Goal: Task Accomplishment & Management: Manage account settings

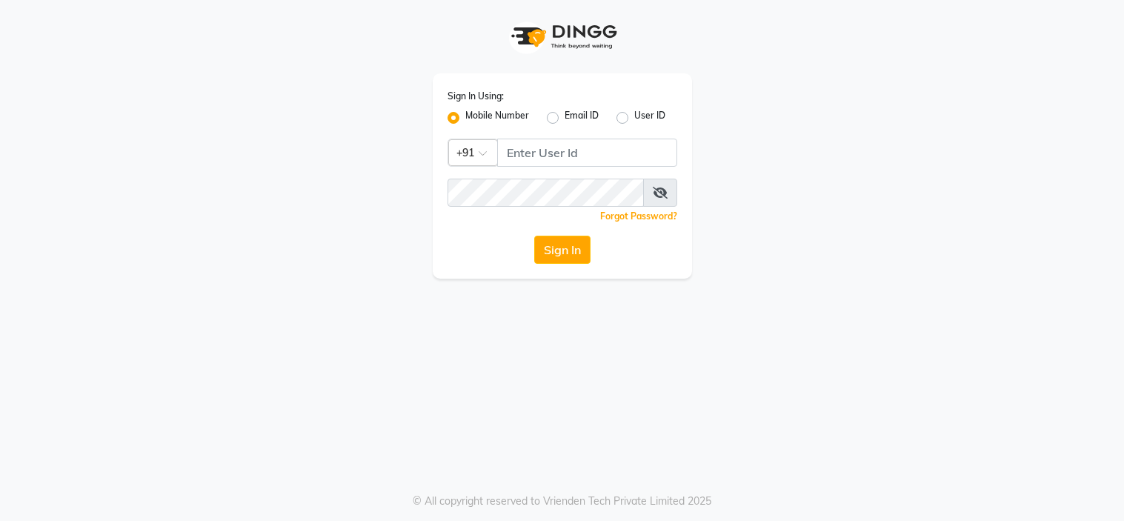
click at [571, 147] on input "Username" at bounding box center [587, 153] width 180 height 28
click at [613, 154] on input "8879773558" at bounding box center [587, 153] width 180 height 28
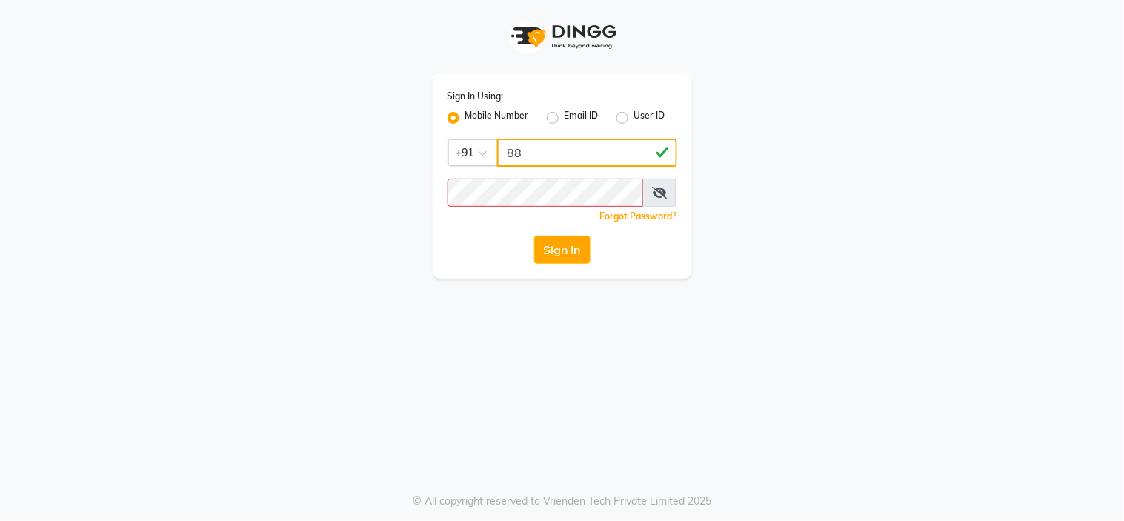
type input "8"
type input "7869516951"
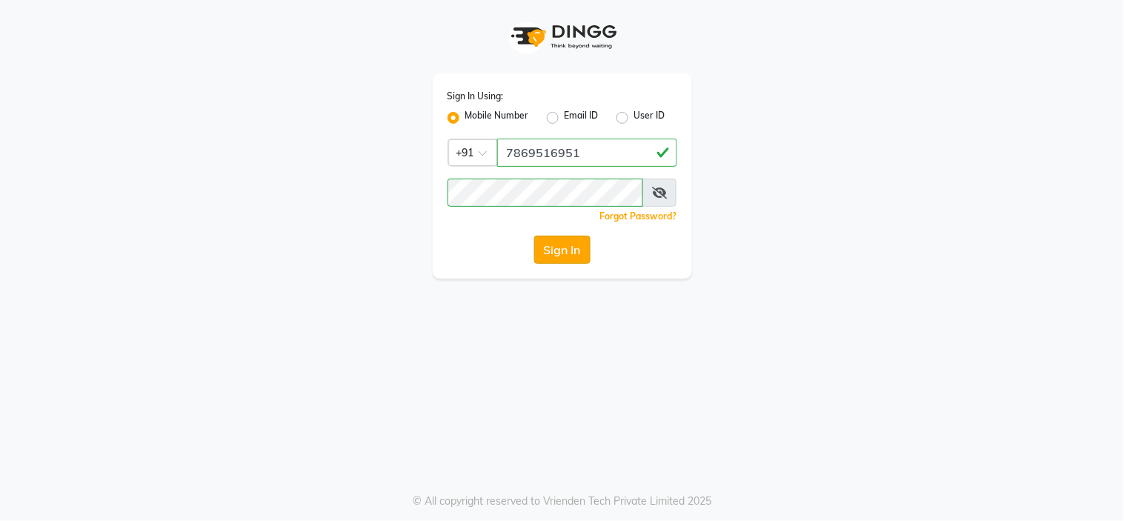
click at [581, 254] on button "Sign In" at bounding box center [562, 250] width 56 height 28
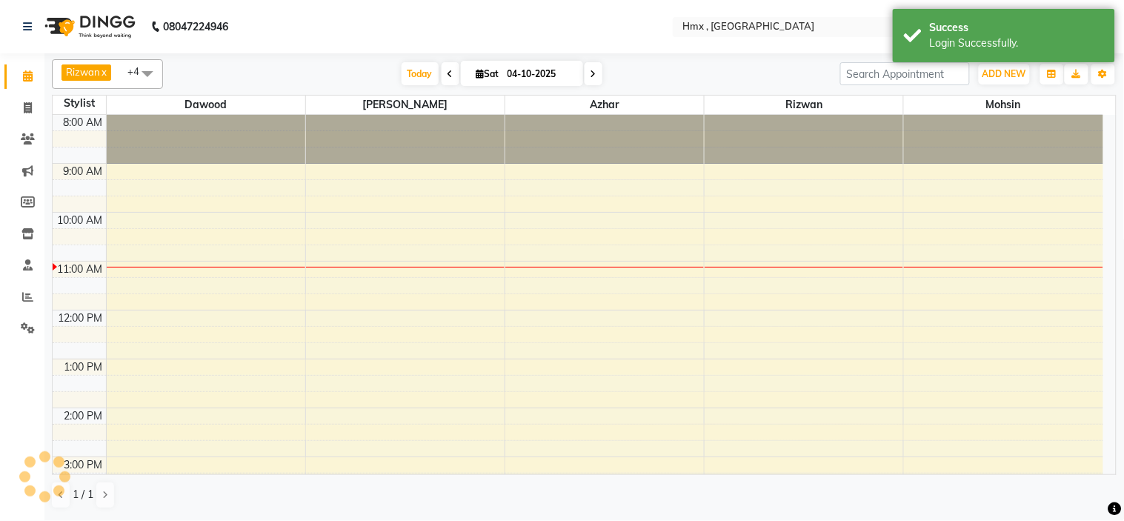
select select "en"
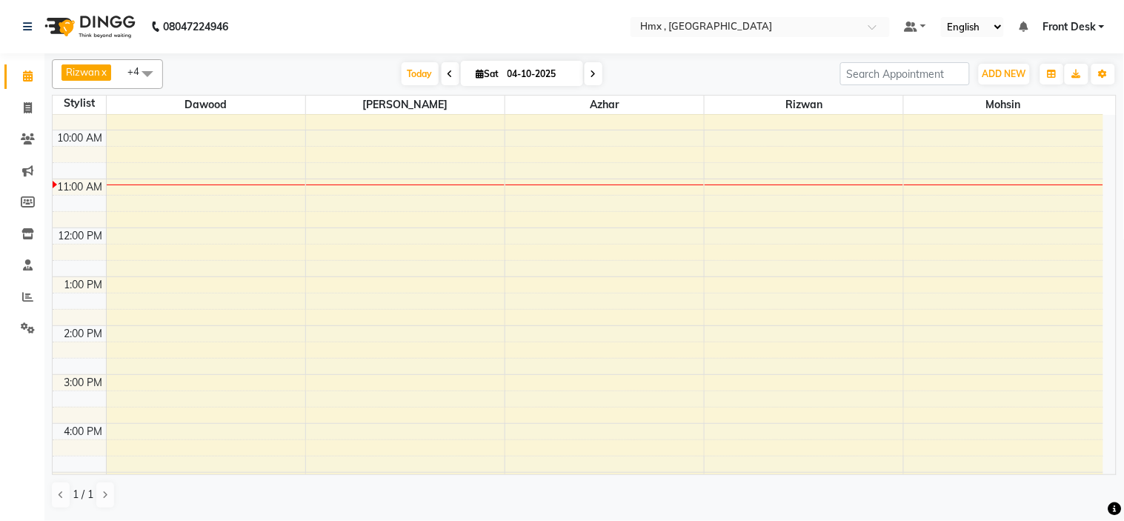
click at [735, 287] on div "8:00 AM 9:00 AM 10:00 AM 11:00 AM 12:00 PM 1:00 PM 2:00 PM 3:00 PM 4:00 PM 5:00…" at bounding box center [578, 375] width 1051 height 684
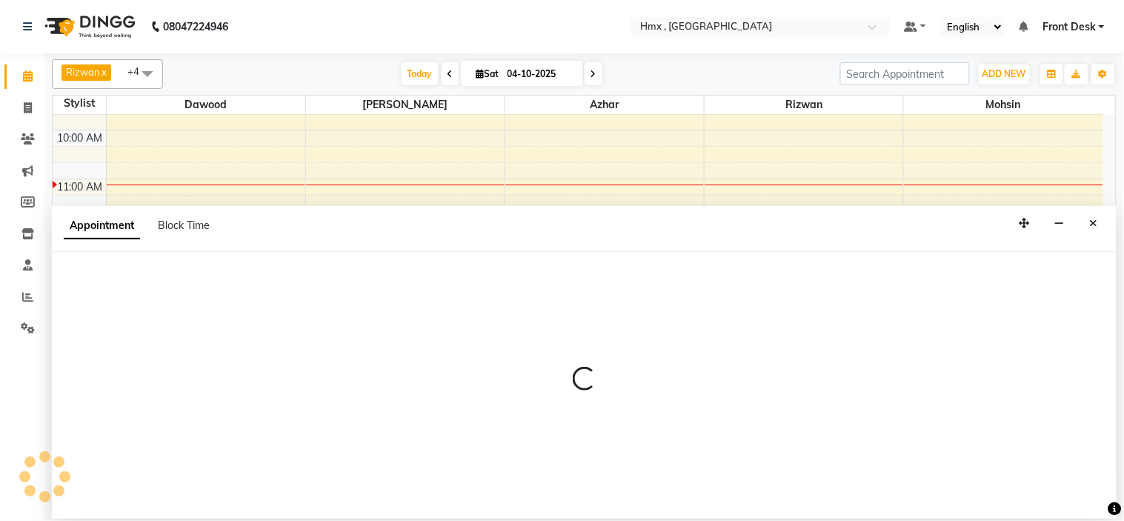
select select "76837"
select select "780"
select select "tentative"
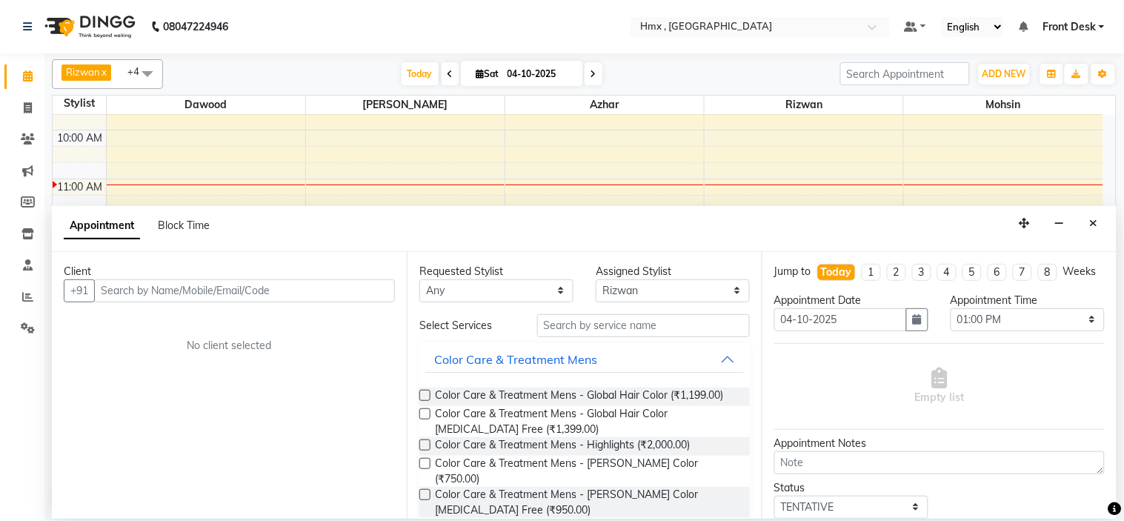
click at [308, 294] on input "text" at bounding box center [244, 290] width 301 height 23
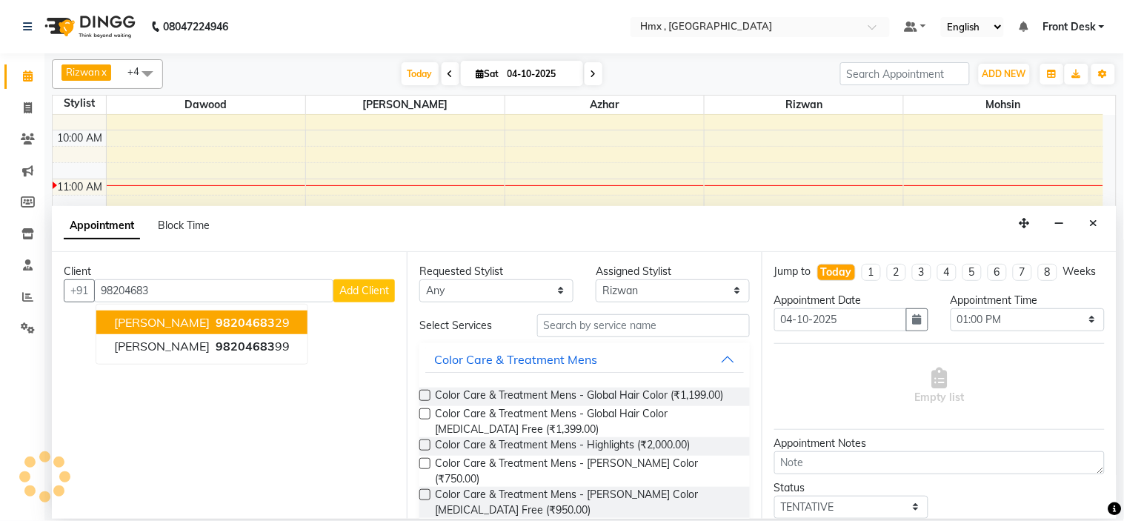
click at [169, 317] on span "[PERSON_NAME]" at bounding box center [162, 322] width 96 height 15
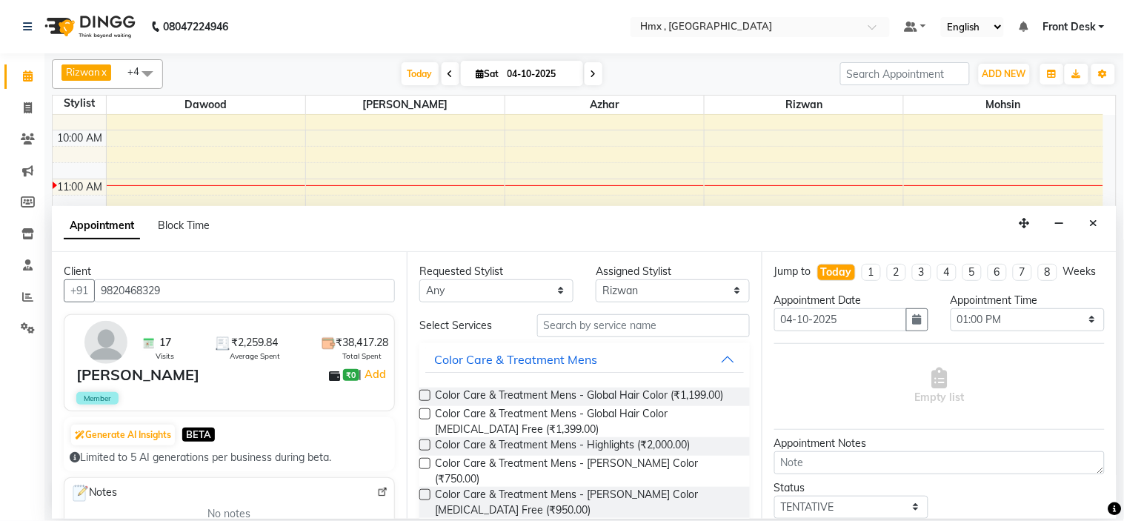
type input "9820468329"
click at [635, 315] on input "text" at bounding box center [643, 325] width 213 height 23
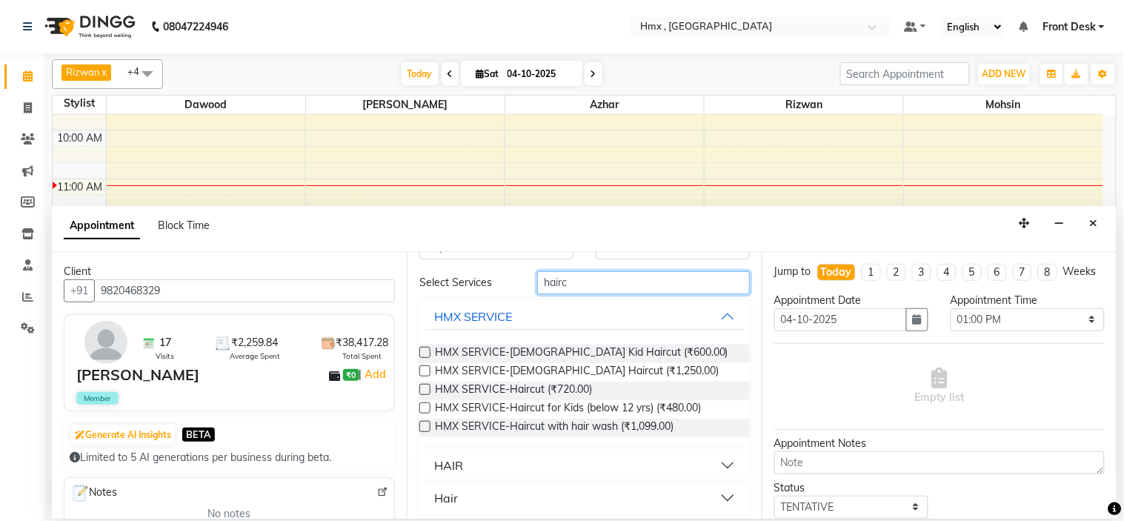
scroll to position [50, 0]
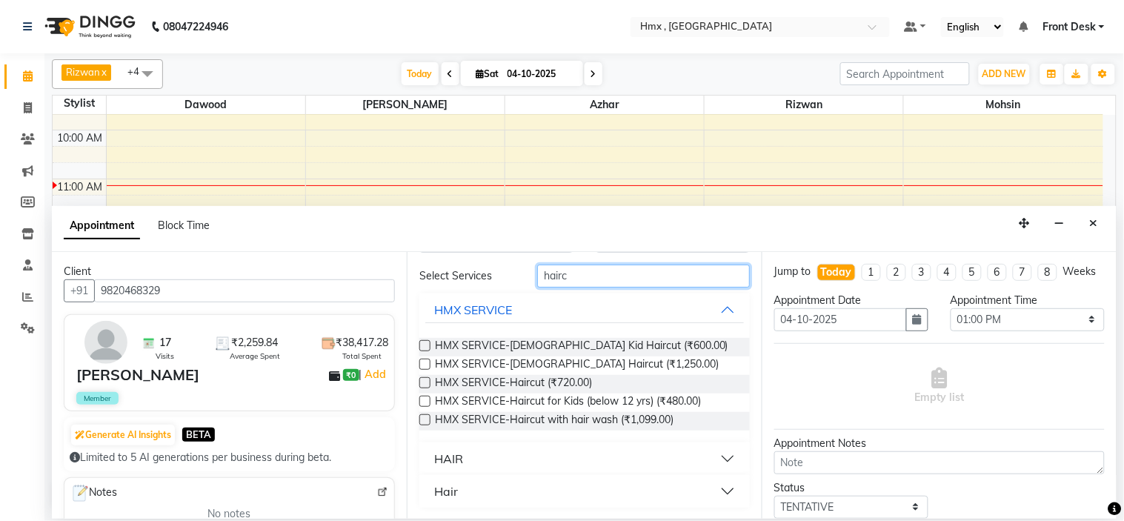
type input "hairc"
click at [716, 450] on button "HAIR" at bounding box center [584, 458] width 319 height 27
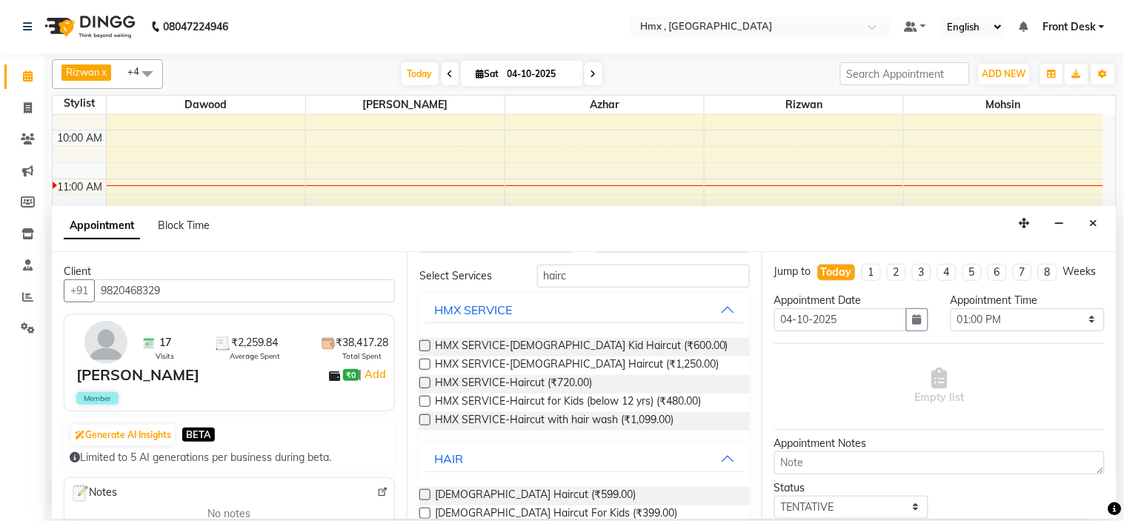
click at [424, 495] on label at bounding box center [424, 494] width 11 height 11
click at [424, 495] on input "checkbox" at bounding box center [424, 496] width 10 height 10
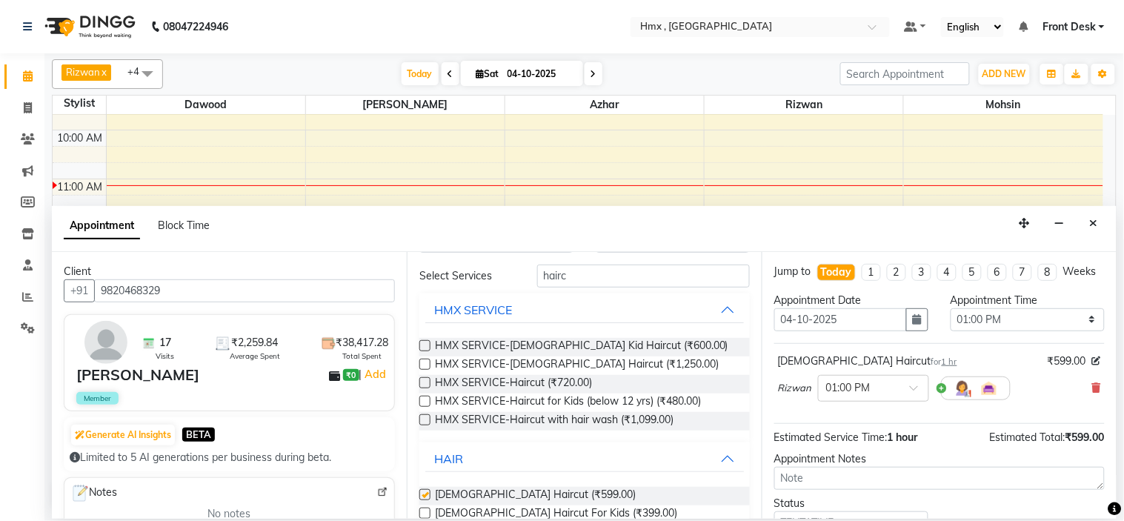
checkbox input "false"
click at [624, 276] on input "hairc" at bounding box center [643, 276] width 213 height 23
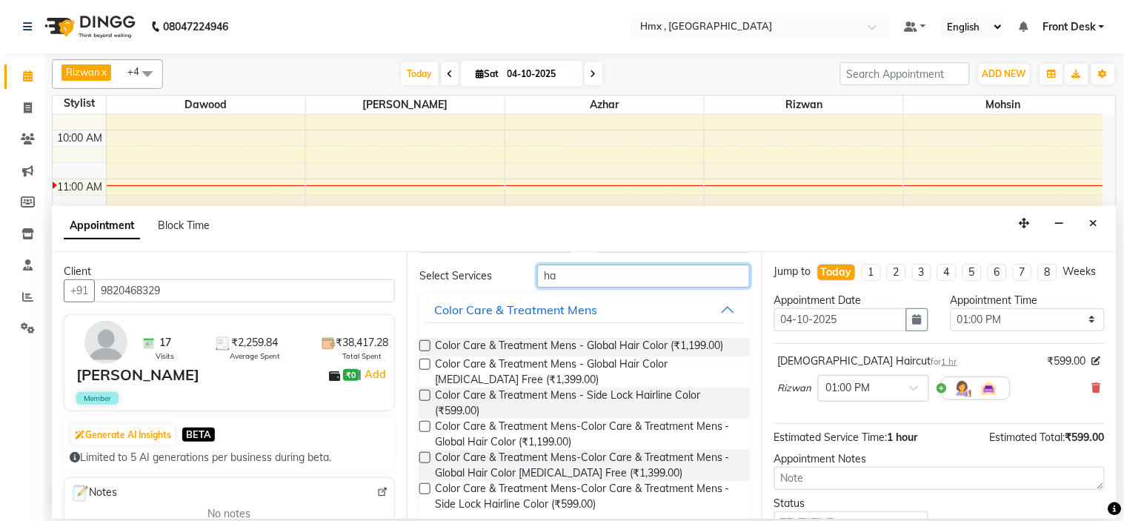
type input "h"
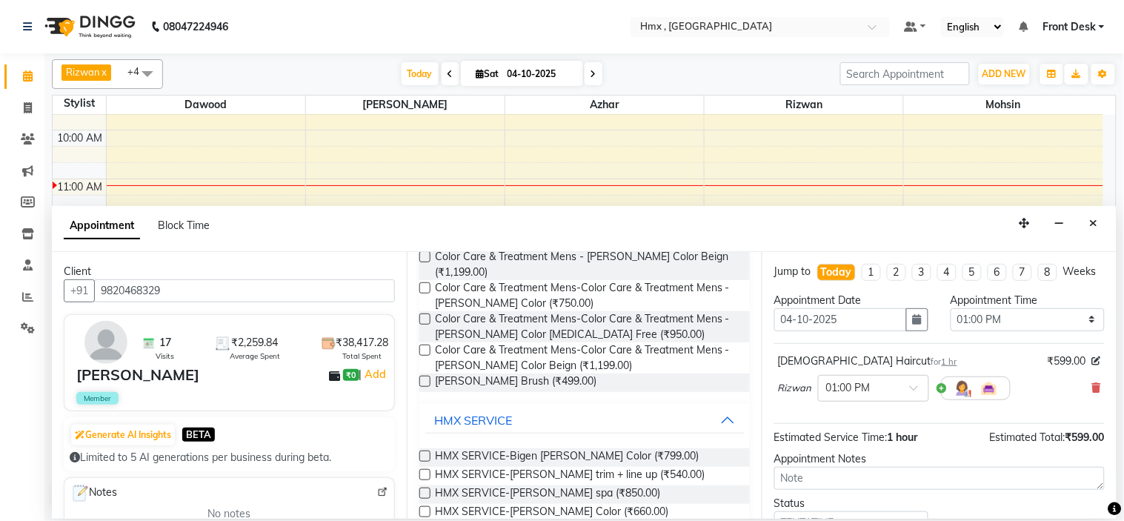
scroll to position [0, 0]
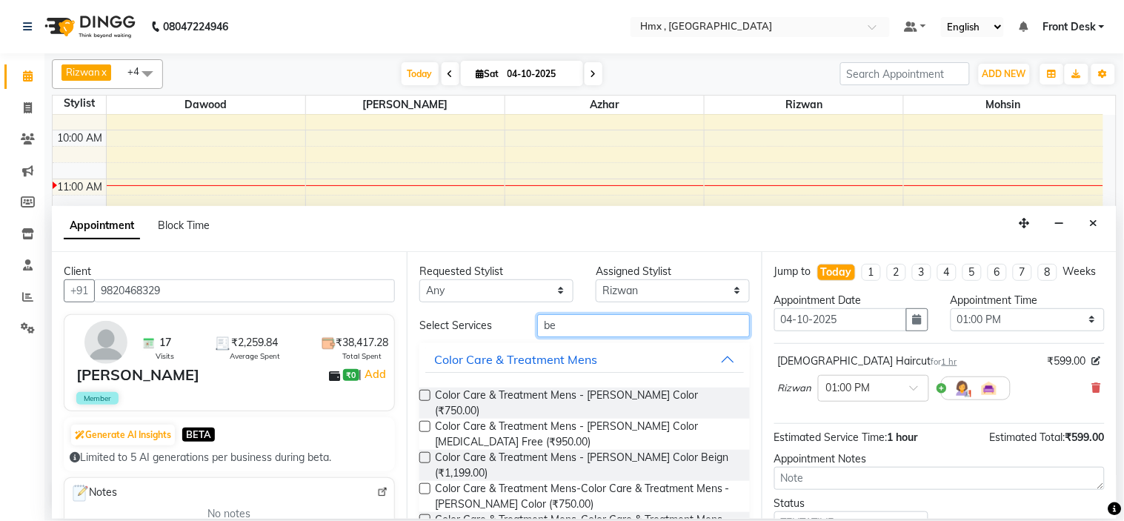
type input "b"
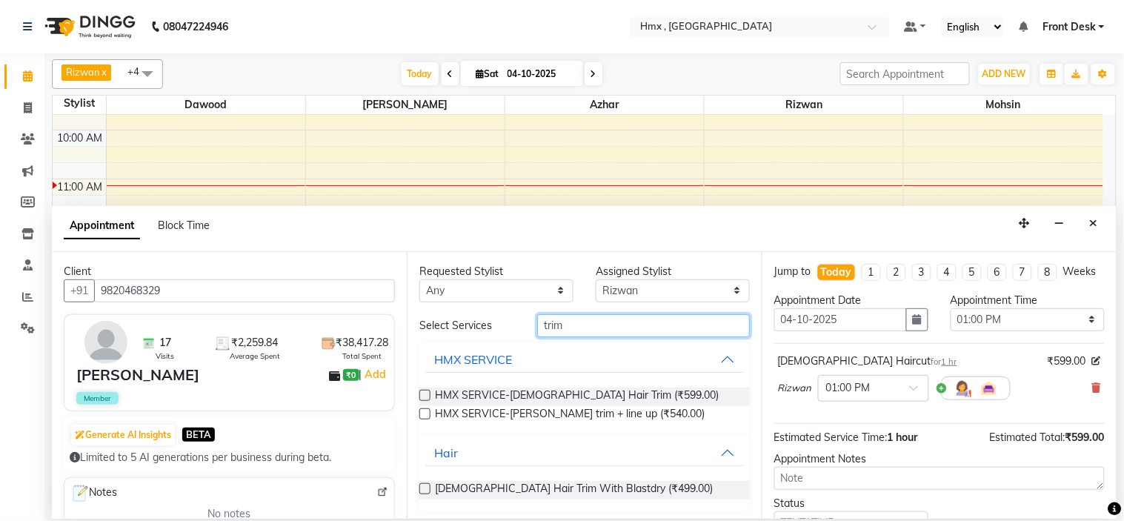
type input "trim"
click at [418, 415] on div "Requested Stylist Any [PERSON_NAME] [PERSON_NAME] [PERSON_NAME] [PERSON_NAME] […" at bounding box center [584, 385] width 355 height 267
click at [422, 417] on label at bounding box center [424, 413] width 11 height 11
click at [422, 417] on input "checkbox" at bounding box center [424, 415] width 10 height 10
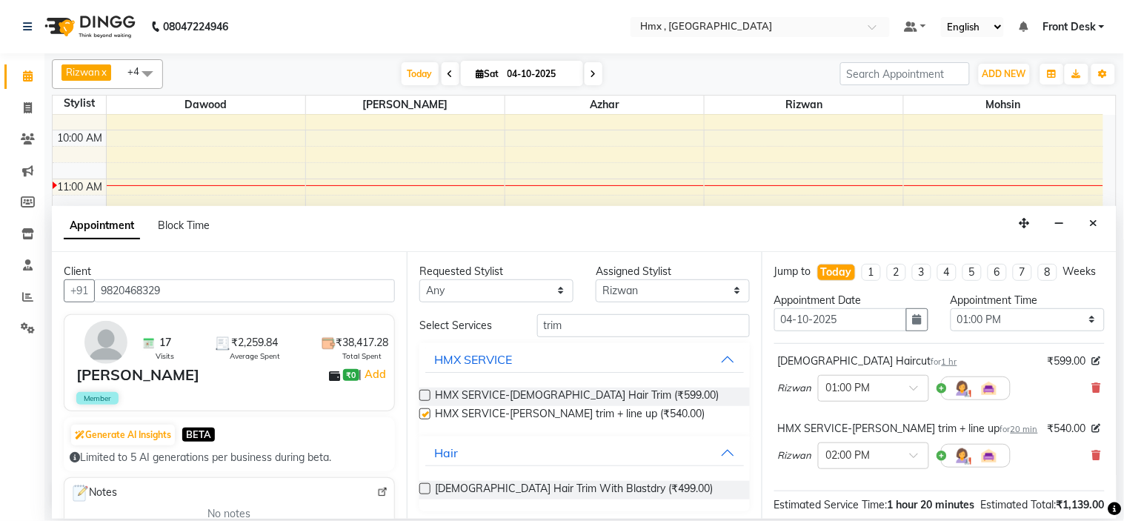
checkbox input "false"
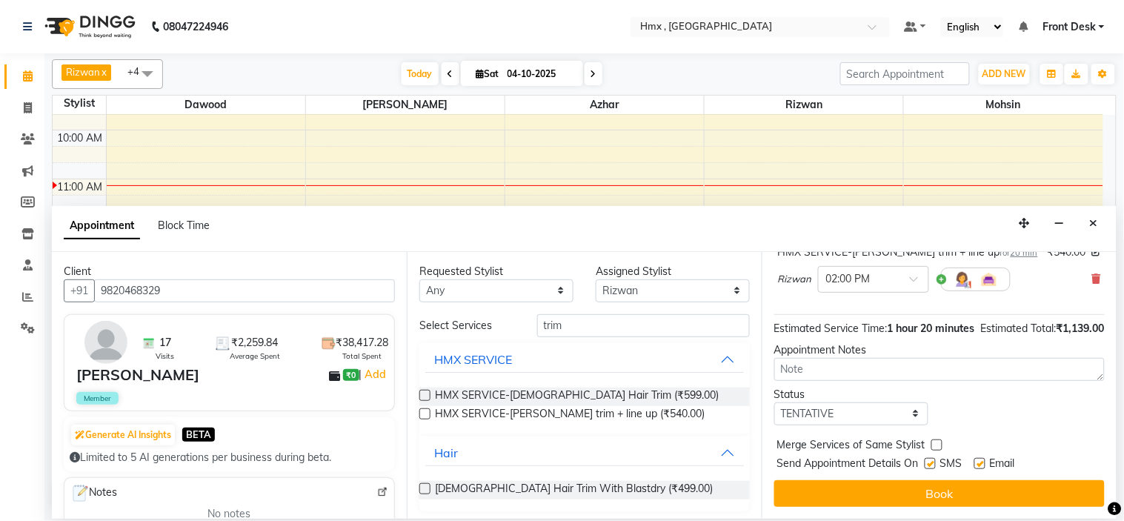
scroll to position [204, 0]
click at [892, 493] on button "Book" at bounding box center [939, 493] width 330 height 27
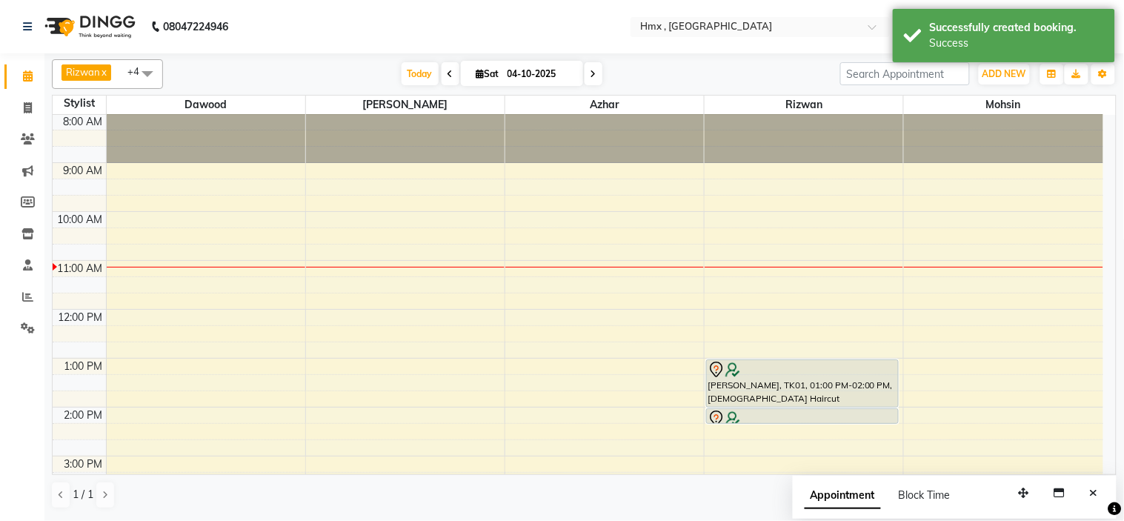
scroll to position [0, 0]
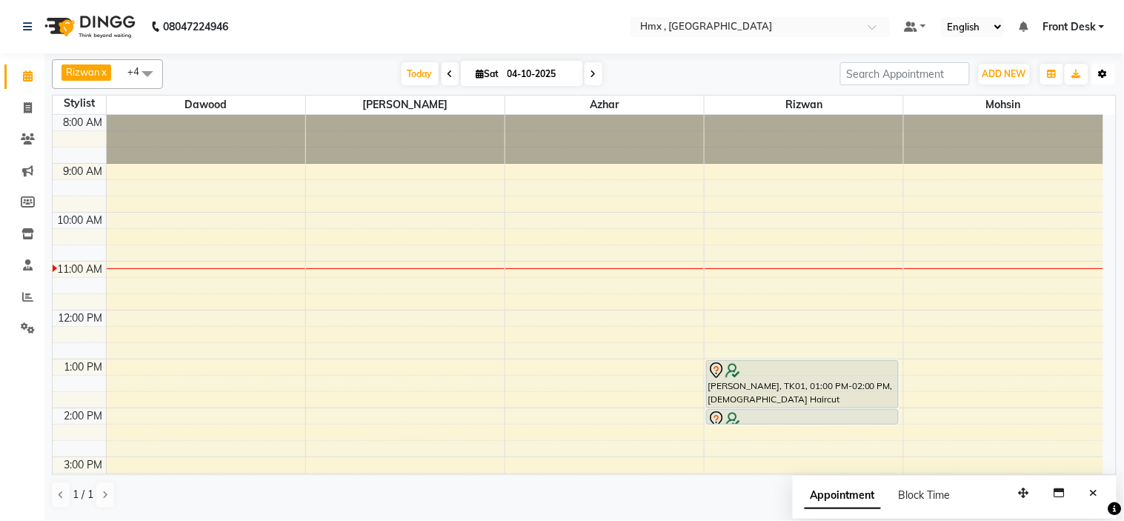
click at [1104, 76] on icon "button" at bounding box center [1103, 74] width 9 height 9
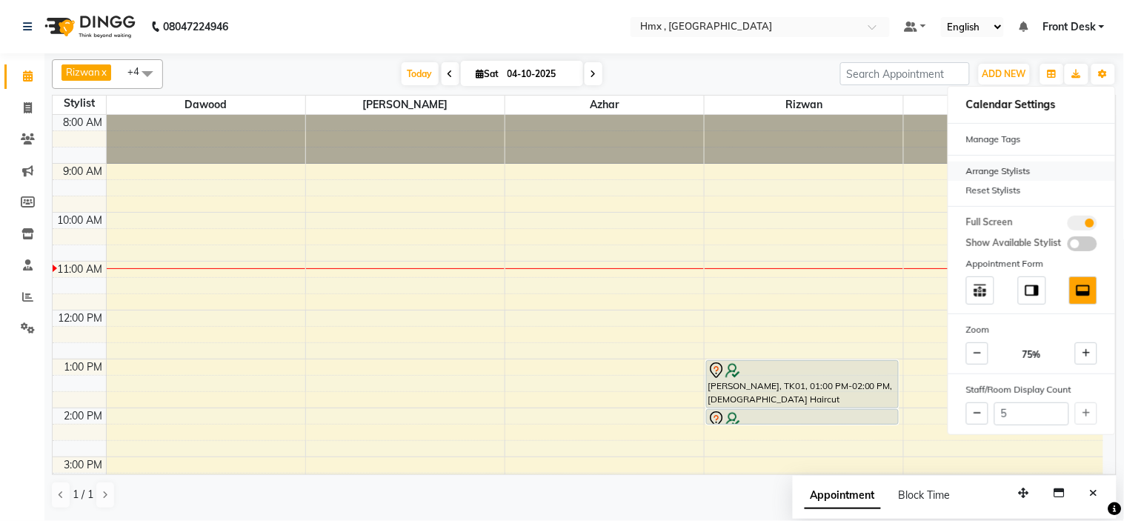
click at [1019, 170] on div "Arrange Stylists" at bounding box center [1031, 171] width 167 height 19
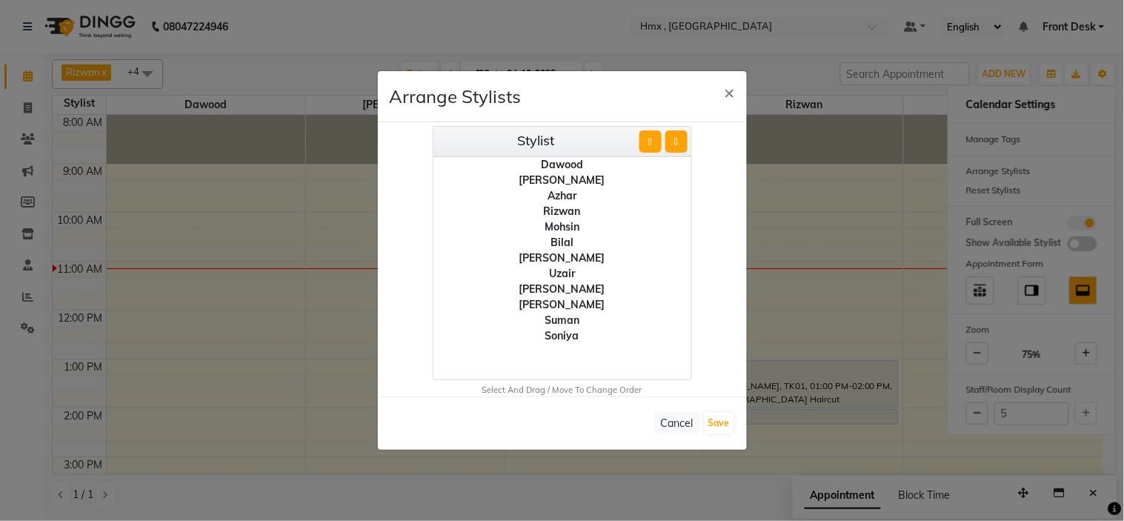
drag, startPoint x: 568, startPoint y: 213, endPoint x: 576, endPoint y: 209, distance: 8.6
click at [571, 212] on div "Rizwan" at bounding box center [562, 212] width 258 height 16
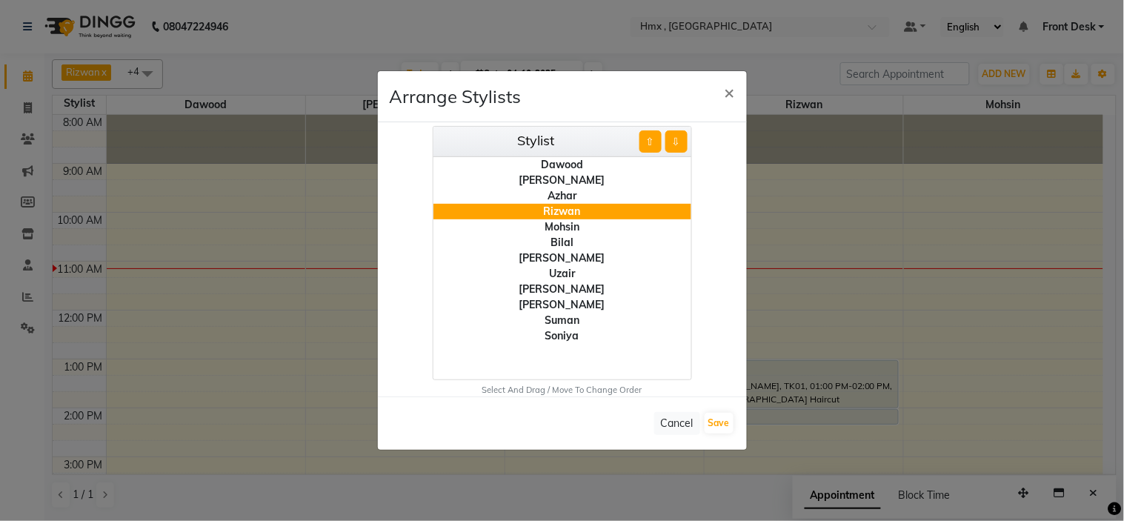
click at [655, 146] on button "⇧" at bounding box center [650, 141] width 22 height 22
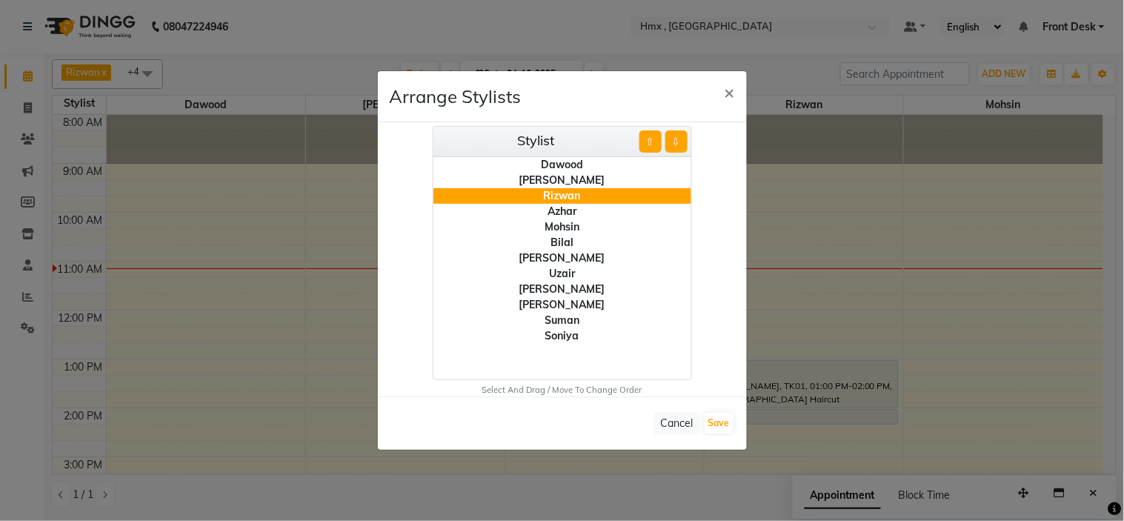
click at [655, 146] on button "⇧" at bounding box center [650, 141] width 22 height 22
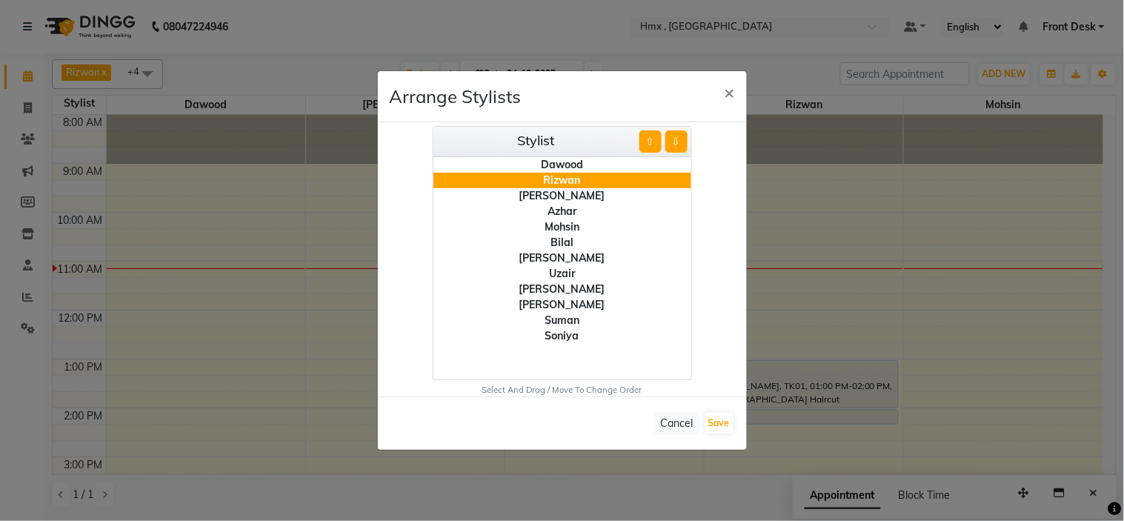
click at [655, 146] on button "⇧" at bounding box center [650, 141] width 22 height 22
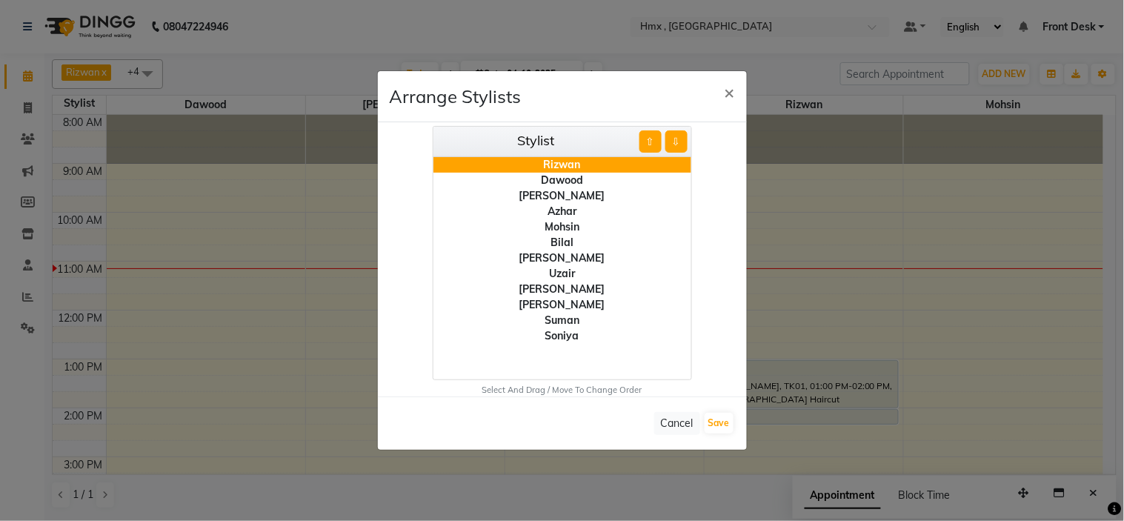
click at [573, 228] on div "Mohsin" at bounding box center [562, 227] width 258 height 16
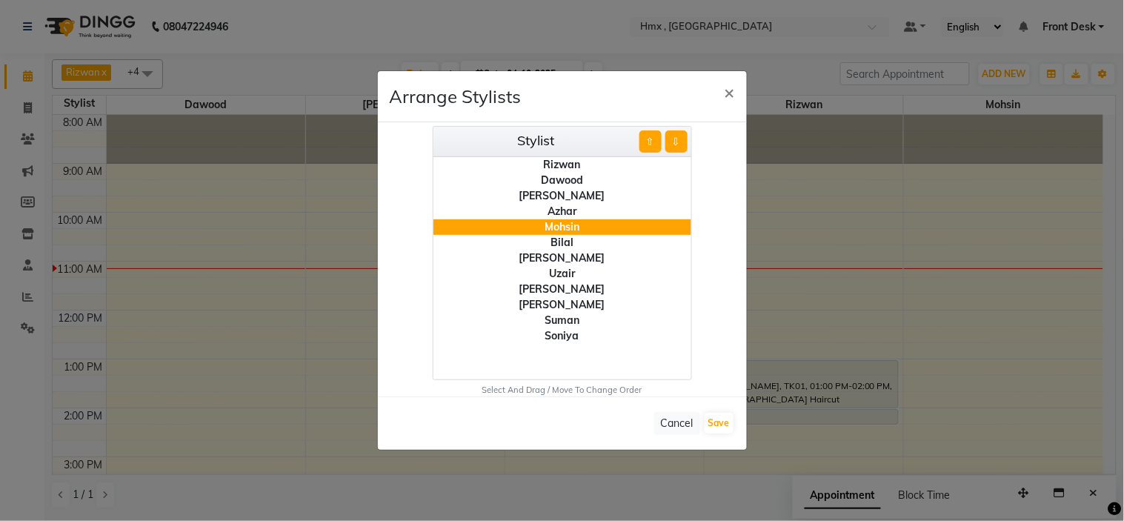
click at [656, 143] on button "⇧" at bounding box center [650, 141] width 22 height 22
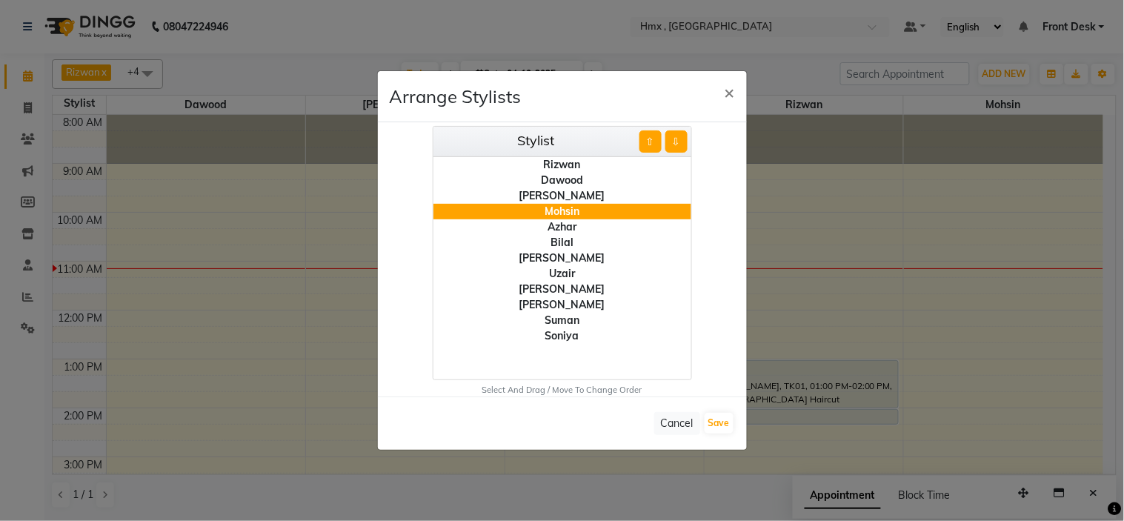
click at [656, 143] on button "⇧" at bounding box center [650, 141] width 22 height 22
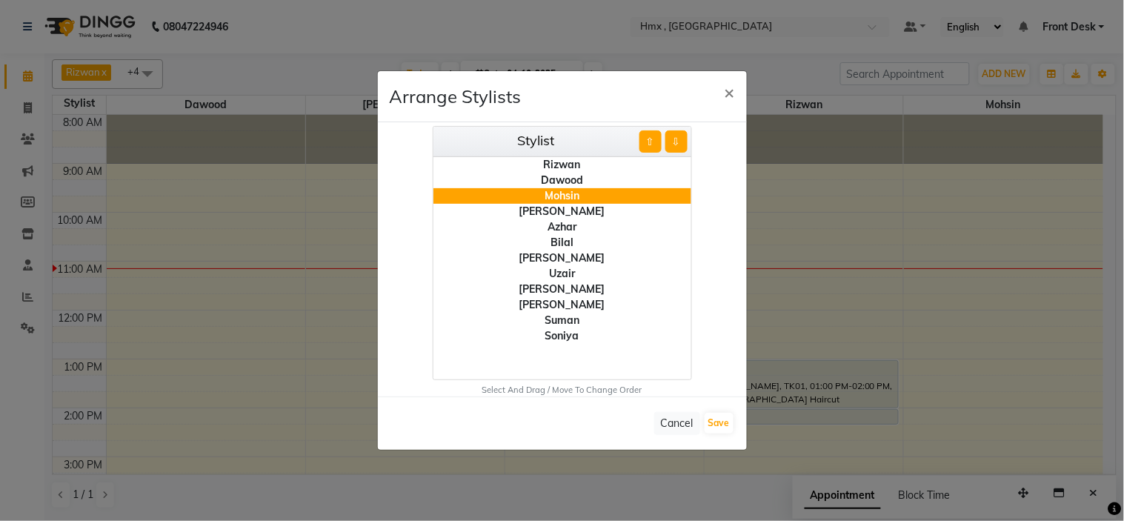
click at [566, 227] on div "Azhar" at bounding box center [562, 227] width 258 height 16
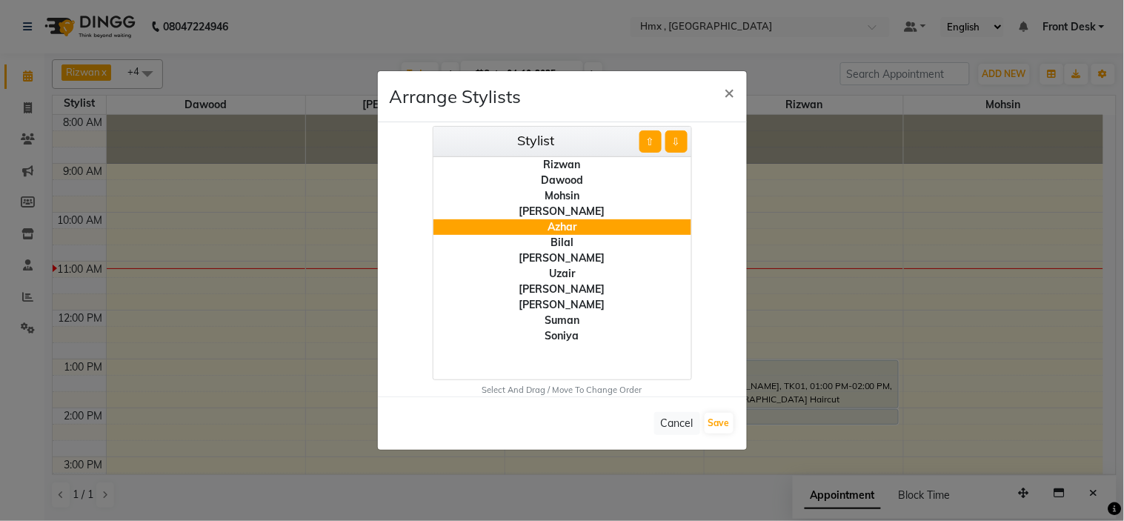
click at [654, 144] on button "⇧" at bounding box center [650, 141] width 22 height 22
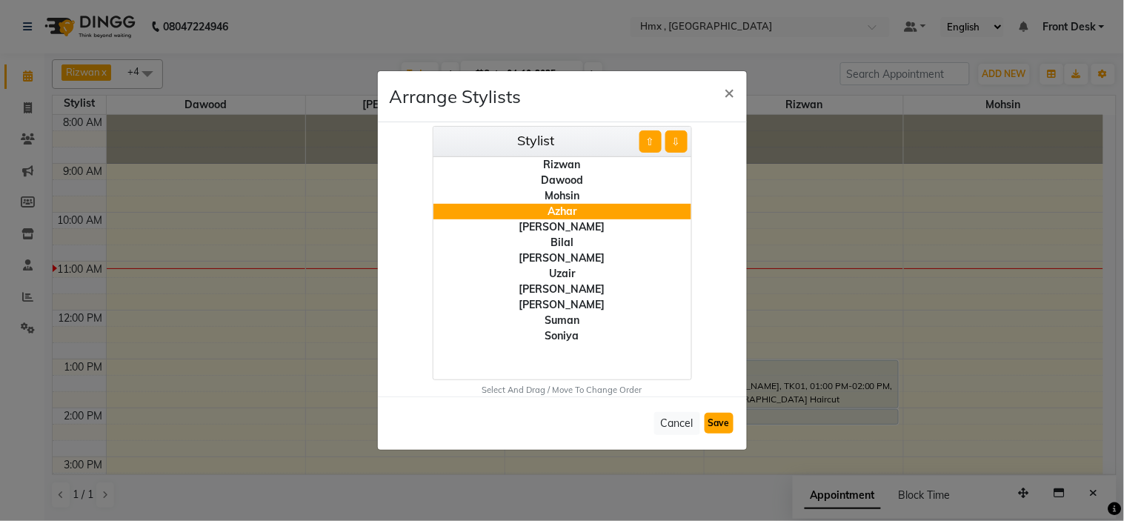
click at [717, 420] on button "Save" at bounding box center [719, 423] width 29 height 21
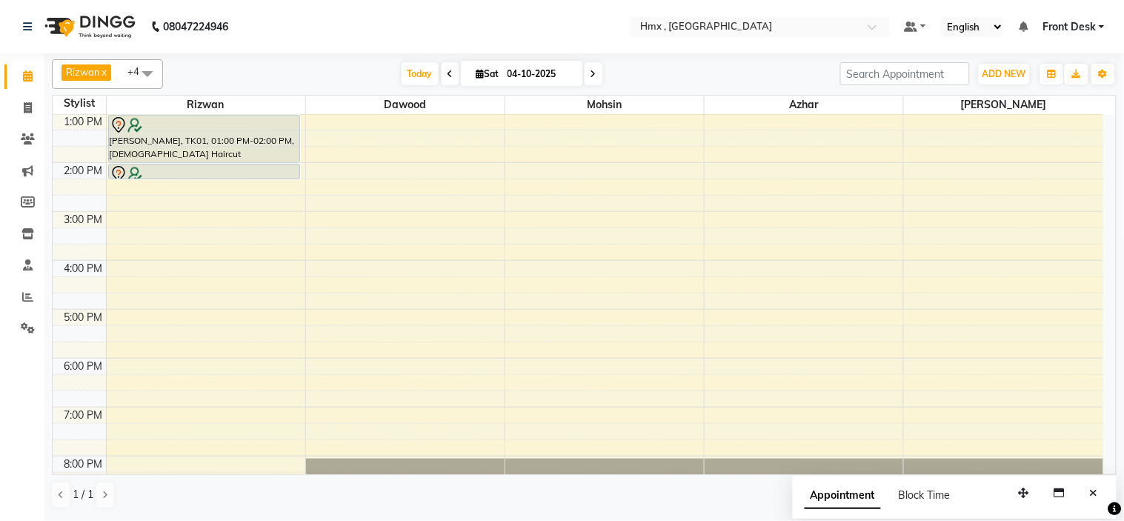
scroll to position [328, 0]
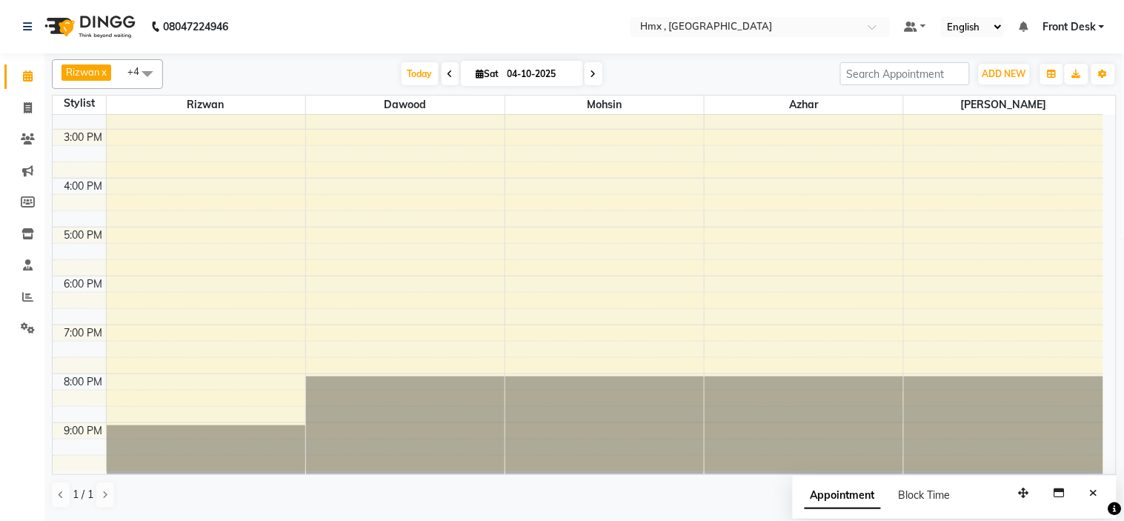
click at [805, 235] on div "8:00 AM 9:00 AM 10:00 AM 11:00 AM 12:00 PM 1:00 PM 2:00 PM 3:00 PM 4:00 PM 5:00…" at bounding box center [578, 129] width 1051 height 684
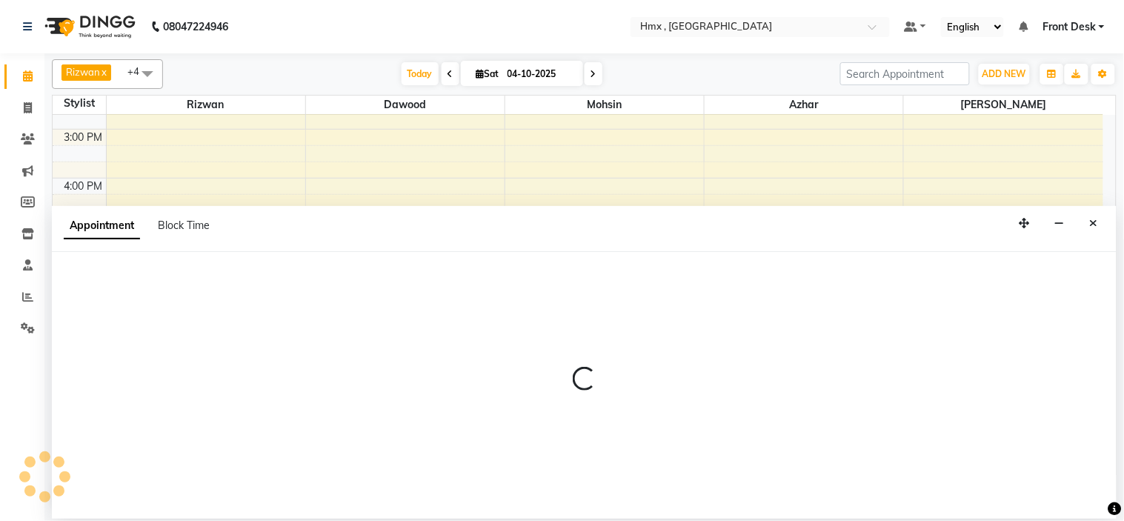
select select "39098"
select select "tentative"
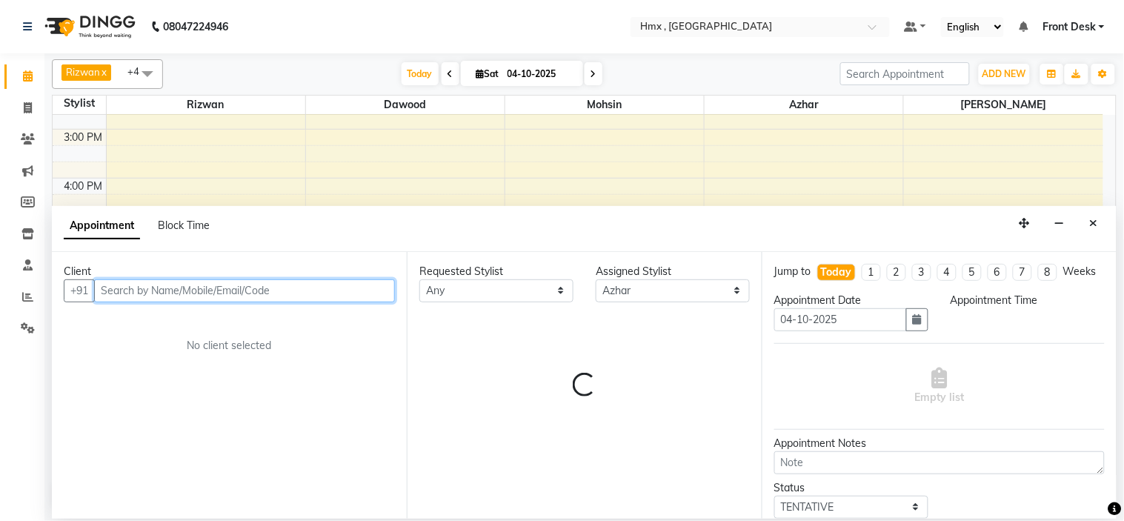
select select "1020"
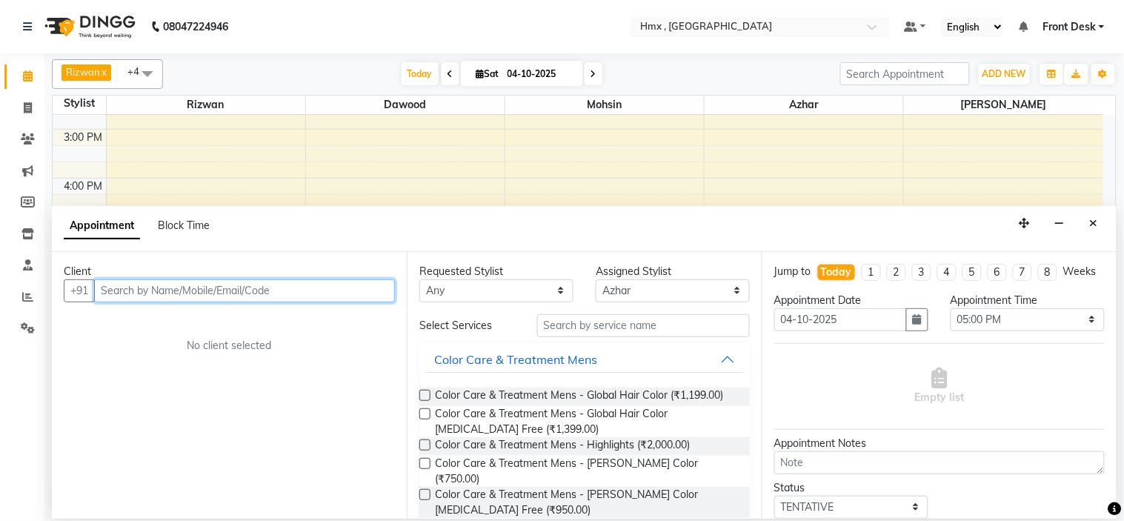
click at [290, 295] on input "text" at bounding box center [244, 290] width 301 height 23
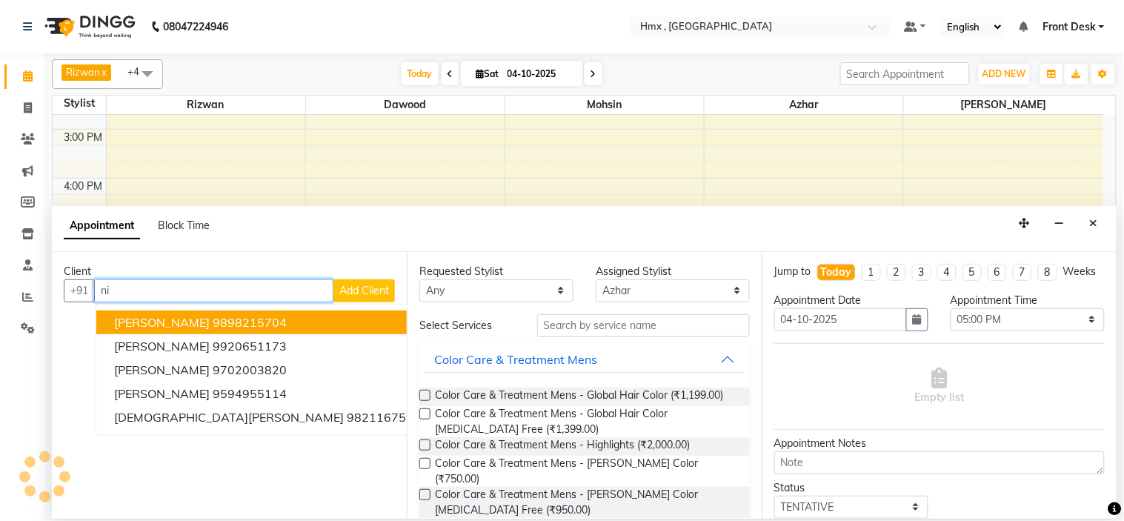
type input "n"
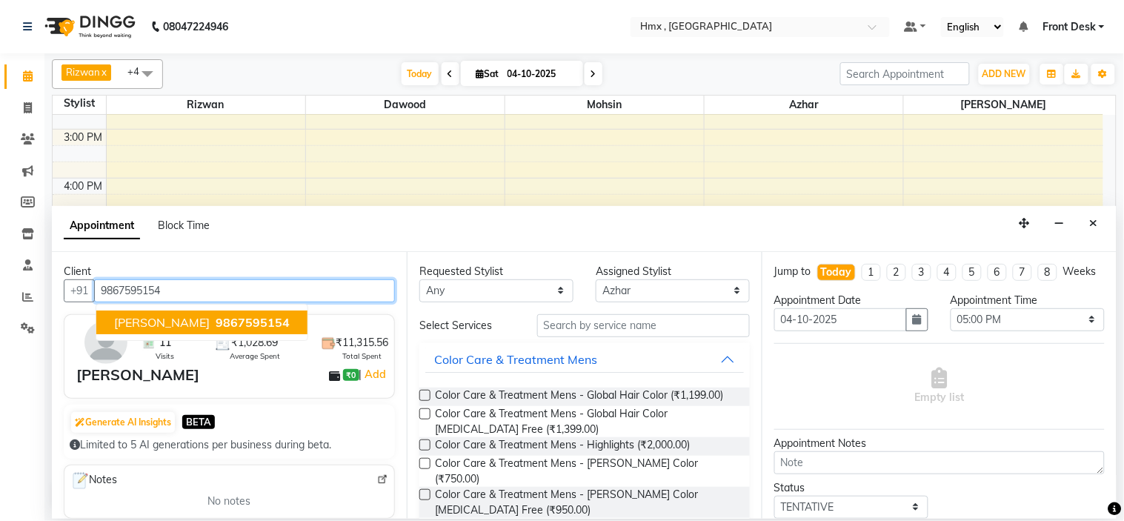
click at [216, 320] on span "9867595154" at bounding box center [253, 322] width 74 height 15
type input "9867595154"
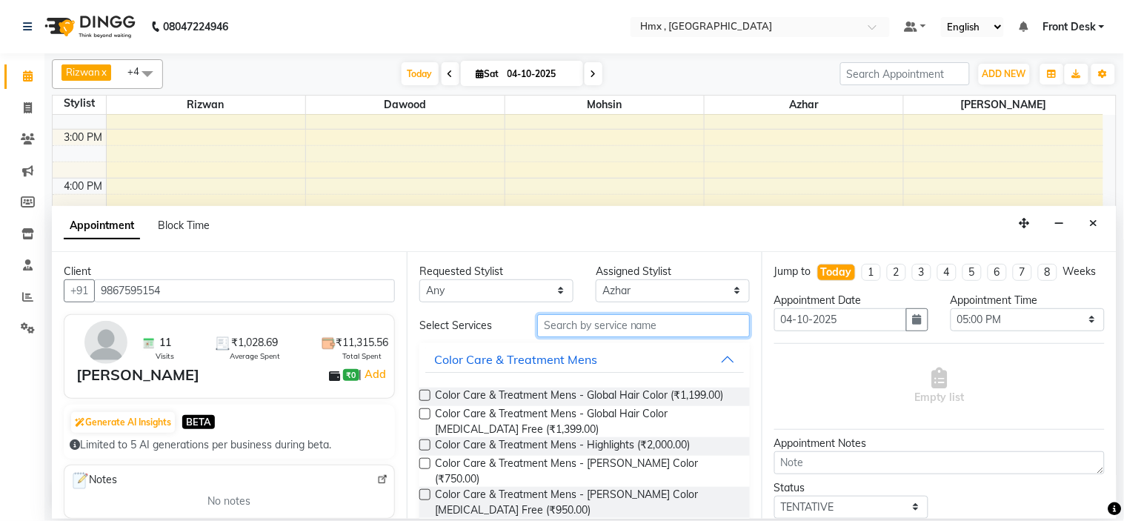
click at [594, 322] on input "text" at bounding box center [643, 325] width 213 height 23
type input "c"
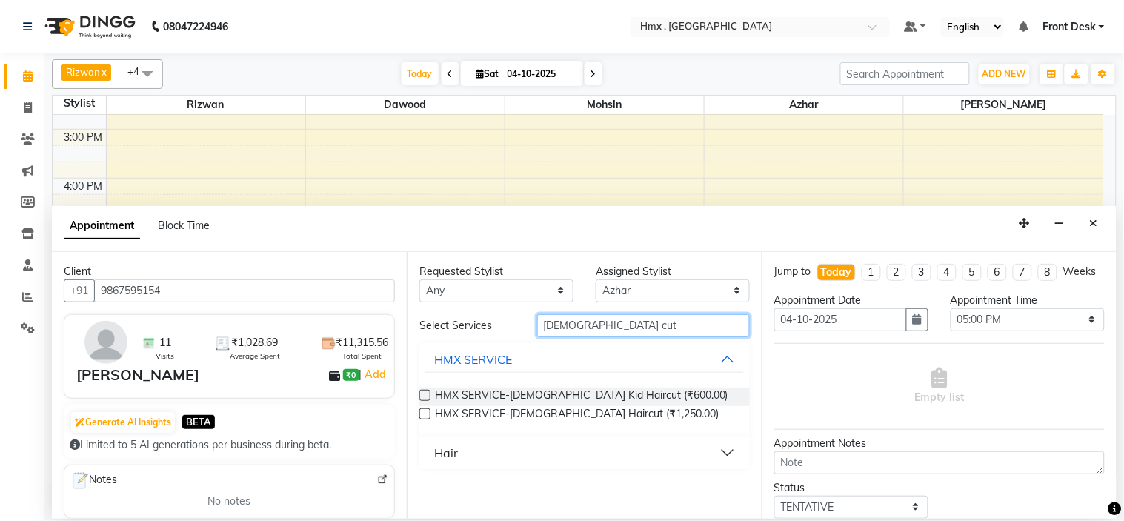
type input "[DEMOGRAPHIC_DATA] cut"
click at [728, 452] on button "Hair" at bounding box center [584, 452] width 319 height 27
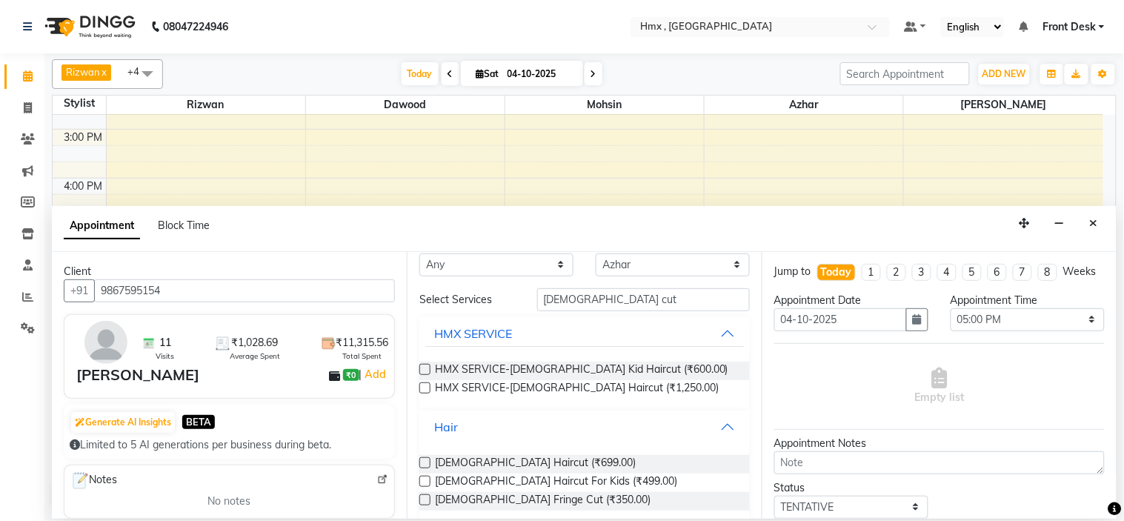
scroll to position [41, 0]
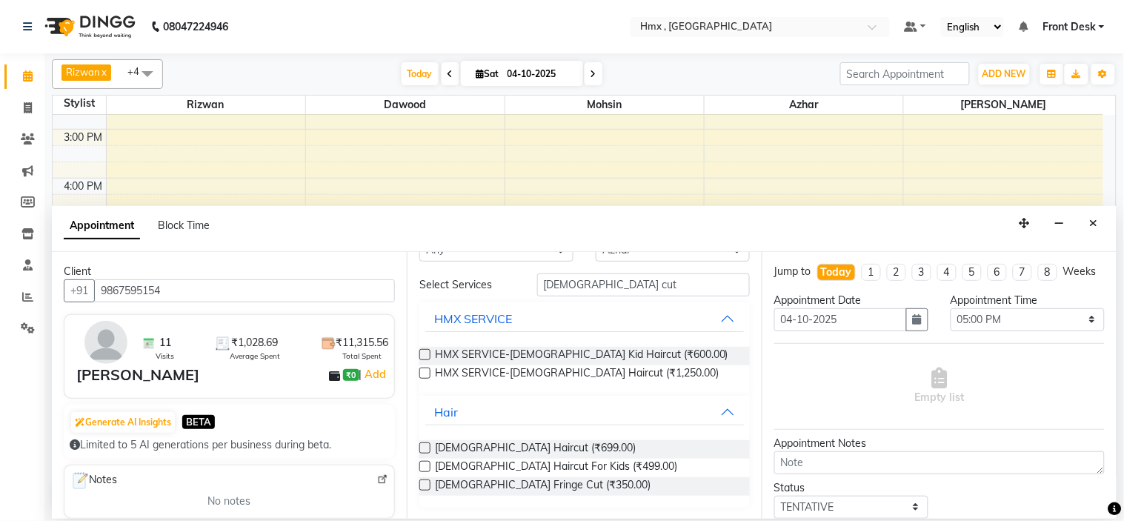
click at [421, 446] on label at bounding box center [424, 447] width 11 height 11
click at [421, 446] on input "checkbox" at bounding box center [424, 450] width 10 height 10
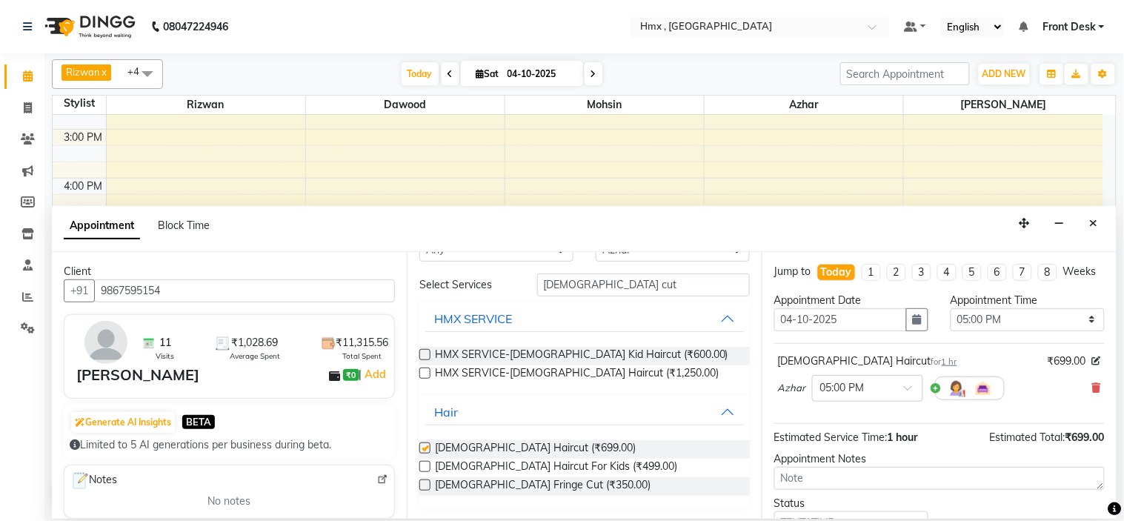
checkbox input "false"
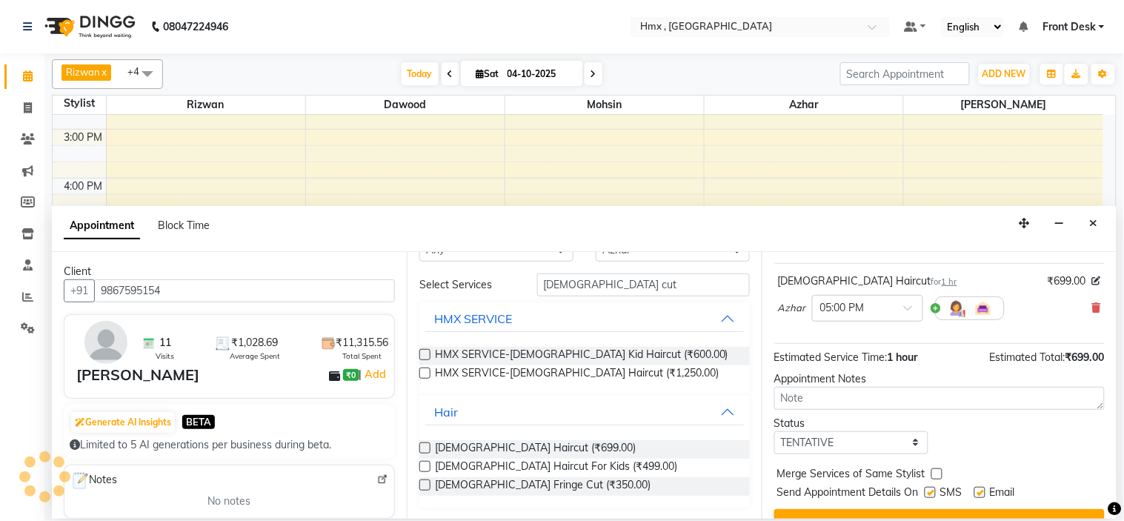
scroll to position [123, 0]
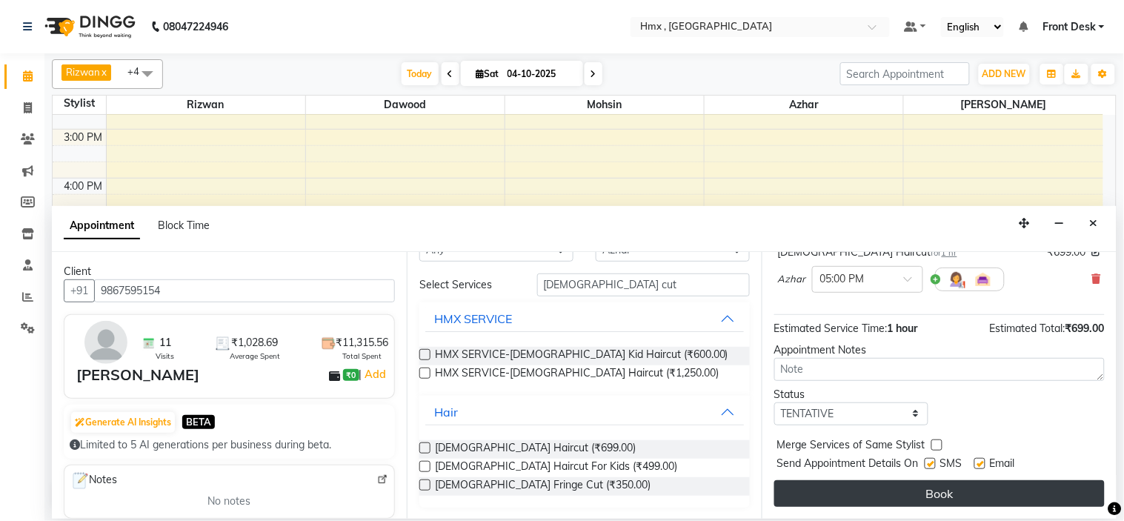
click at [968, 485] on button "Book" at bounding box center [939, 493] width 330 height 27
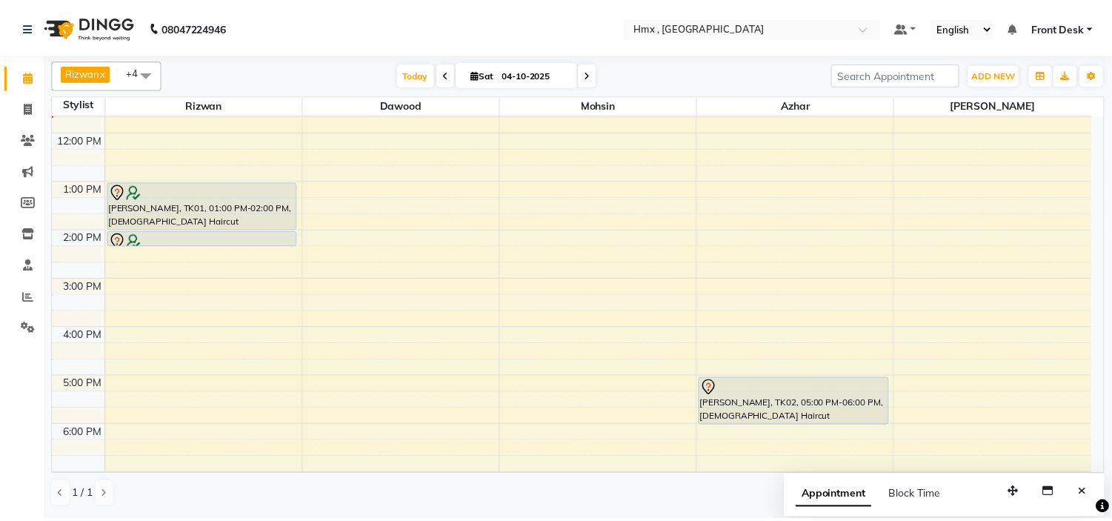
scroll to position [0, 0]
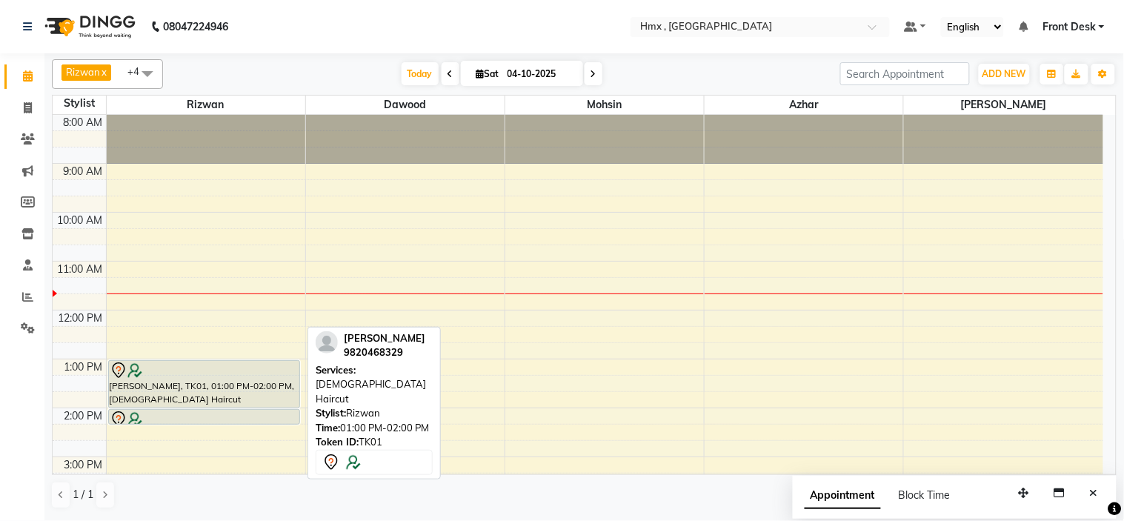
click at [226, 393] on div "[PERSON_NAME], TK01, 01:00 PM-02:00 PM, [DEMOGRAPHIC_DATA] Haircut" at bounding box center [204, 384] width 190 height 47
select select "7"
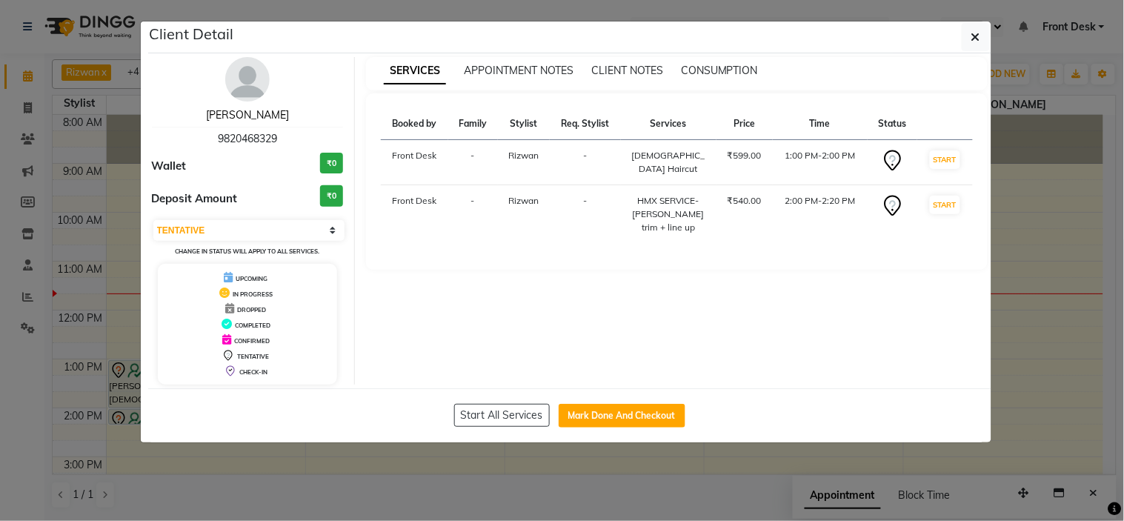
drag, startPoint x: 219, startPoint y: 116, endPoint x: 211, endPoint y: 121, distance: 9.0
click at [219, 115] on link "[PERSON_NAME]" at bounding box center [247, 114] width 83 height 13
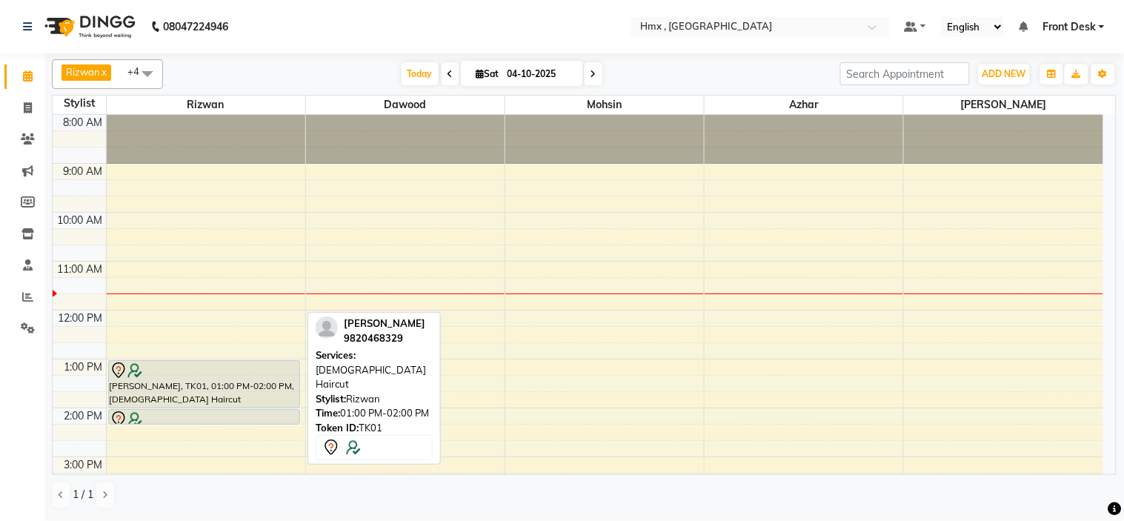
click at [219, 381] on div "[PERSON_NAME], TK01, 01:00 PM-02:00 PM, [DEMOGRAPHIC_DATA] Haircut" at bounding box center [204, 384] width 190 height 47
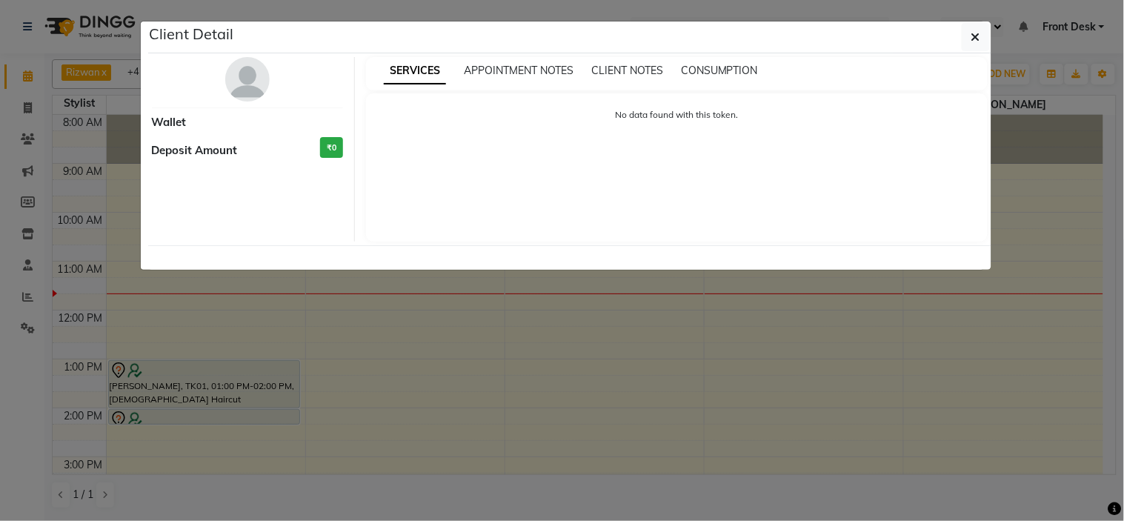
select select "7"
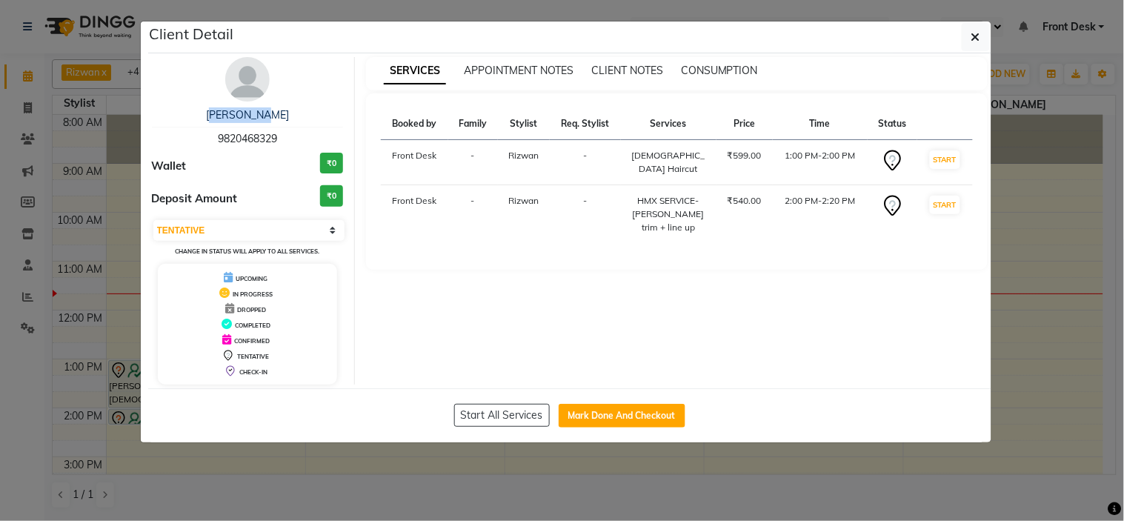
drag, startPoint x: 211, startPoint y: 116, endPoint x: 309, endPoint y: 120, distance: 97.9
click at [309, 120] on div "[PERSON_NAME]" at bounding box center [248, 115] width 192 height 16
copy link "[PERSON_NAME]"
drag, startPoint x: 639, startPoint y: 164, endPoint x: 709, endPoint y: 171, distance: 70.0
click at [709, 171] on td "[DEMOGRAPHIC_DATA] Haircut" at bounding box center [669, 162] width 96 height 45
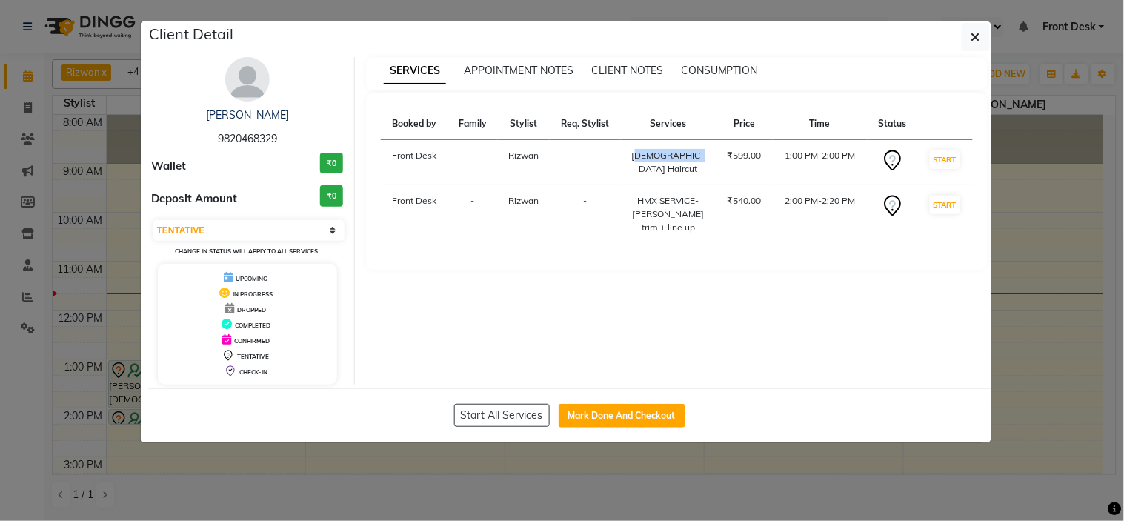
copy div "[DEMOGRAPHIC_DATA] Haircut"
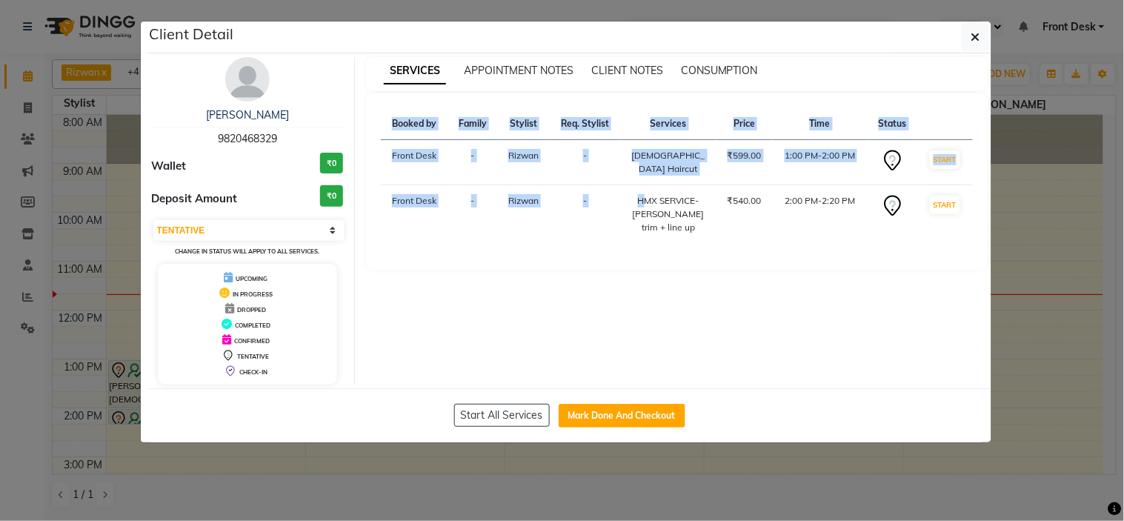
drag, startPoint x: 626, startPoint y: 195, endPoint x: 685, endPoint y: 242, distance: 75.4
click at [685, 242] on div "Booked by Family Stylist Req. Stylist Services Price Time Status Front Desk - […" at bounding box center [677, 181] width 592 height 147
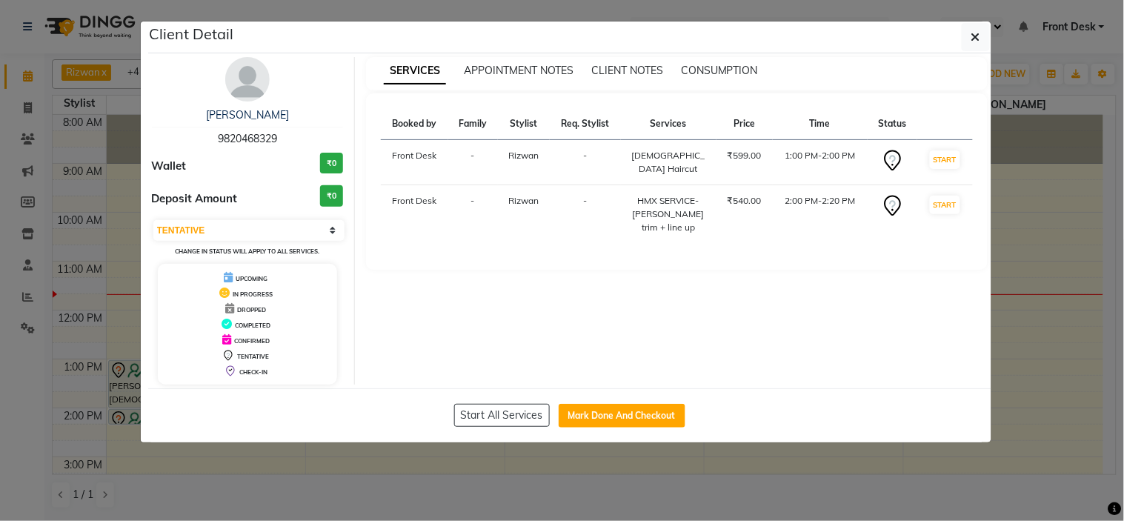
click at [608, 212] on td "-" at bounding box center [585, 214] width 71 height 59
drag, startPoint x: 630, startPoint y: 196, endPoint x: 674, endPoint y: 230, distance: 56.0
click at [674, 230] on div "HMX SERVICE-[PERSON_NAME] trim + line up" at bounding box center [669, 214] width 78 height 40
copy div "HMX SERVICE-[PERSON_NAME] trim + line up"
click at [983, 30] on button "button" at bounding box center [976, 37] width 28 height 28
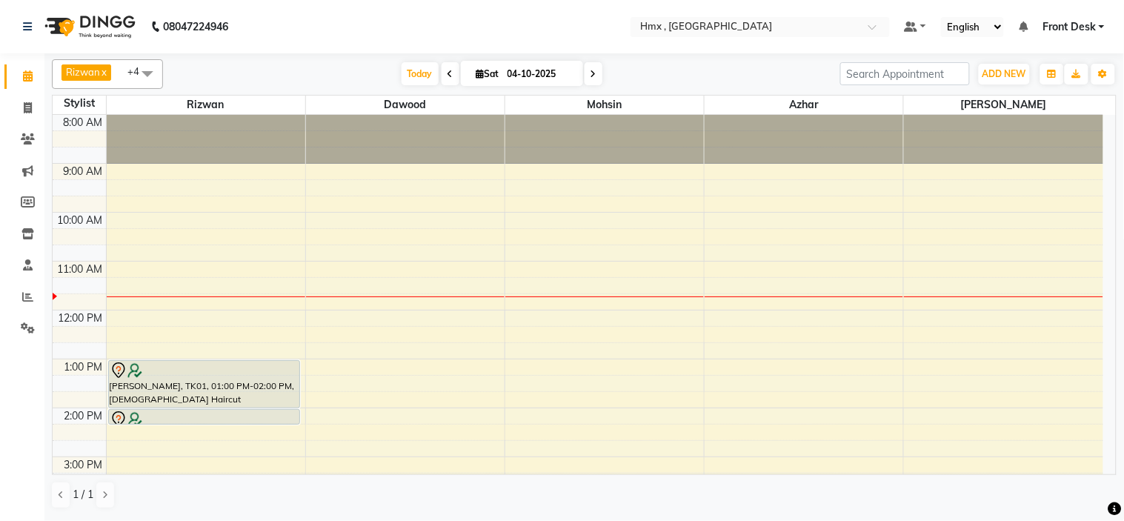
click at [213, 296] on div at bounding box center [206, 296] width 199 height 1
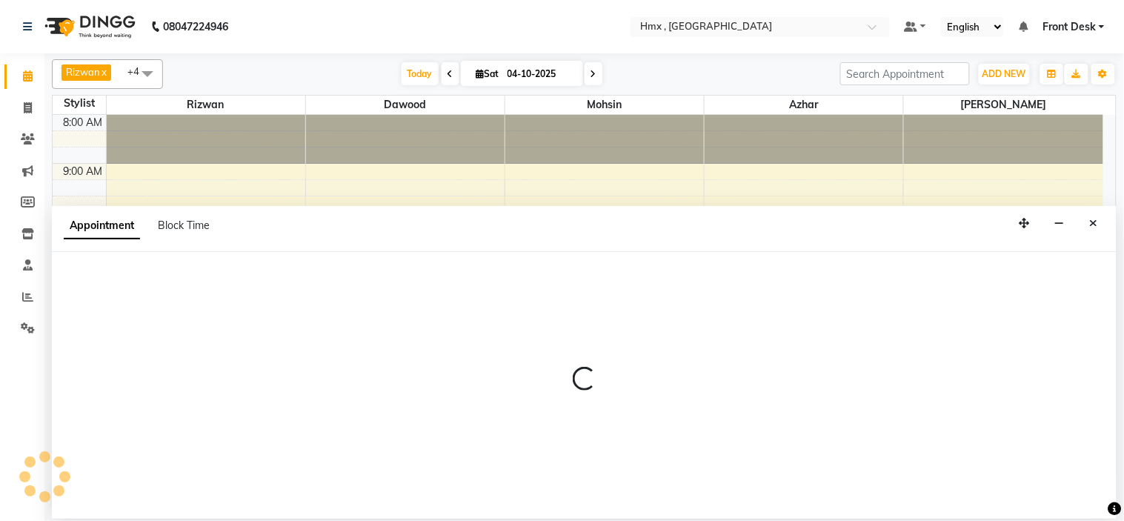
select select "76837"
select select "705"
select select "tentative"
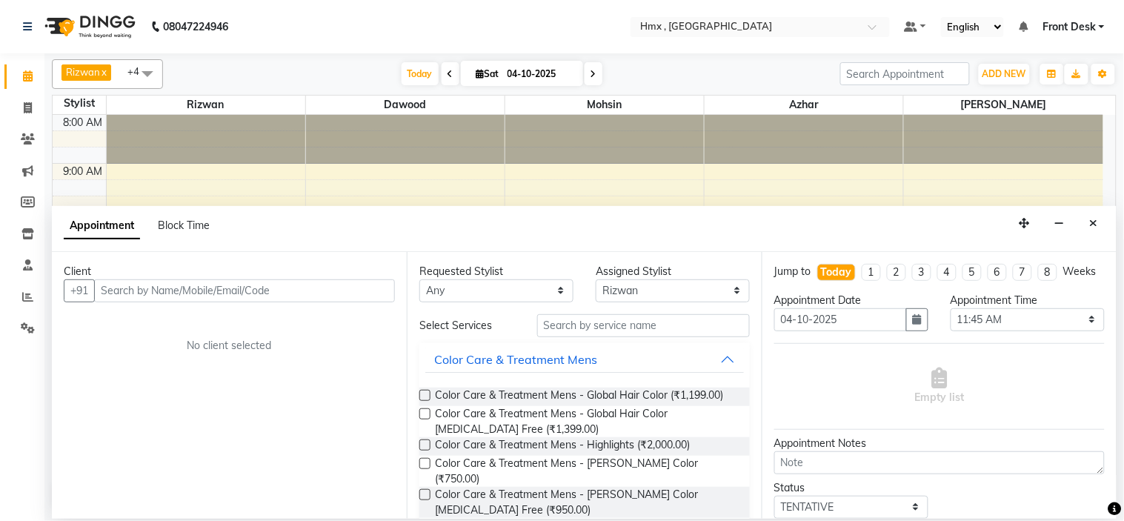
click at [178, 285] on input "text" at bounding box center [244, 290] width 301 height 23
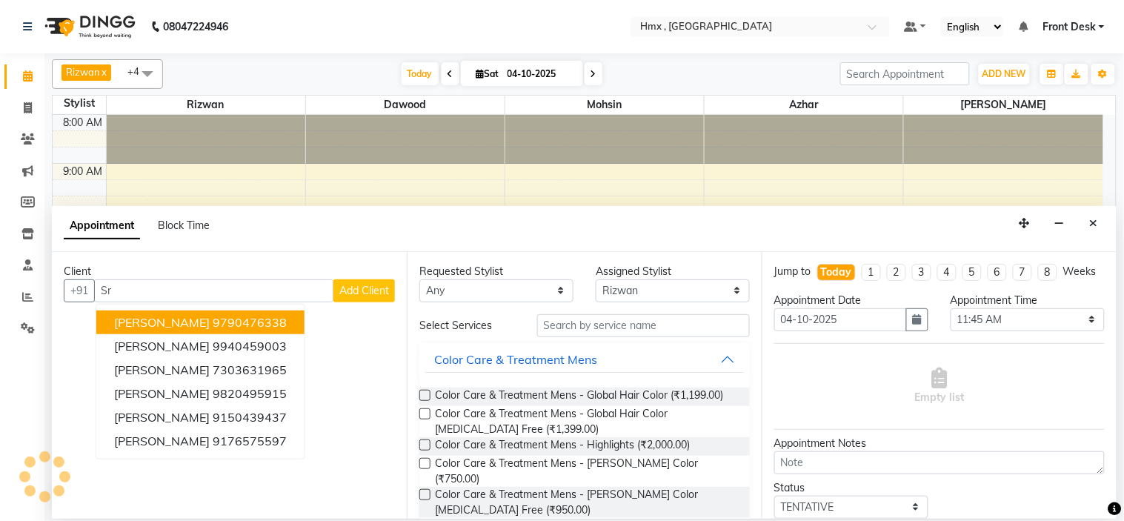
type input "S"
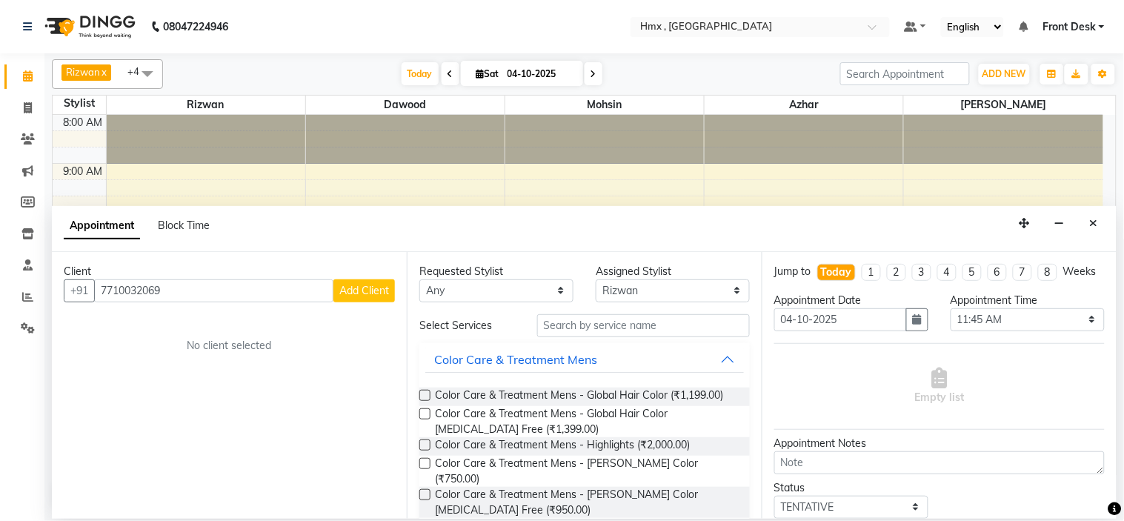
type input "7710032069"
click at [351, 290] on span "Add Client" at bounding box center [364, 290] width 50 height 13
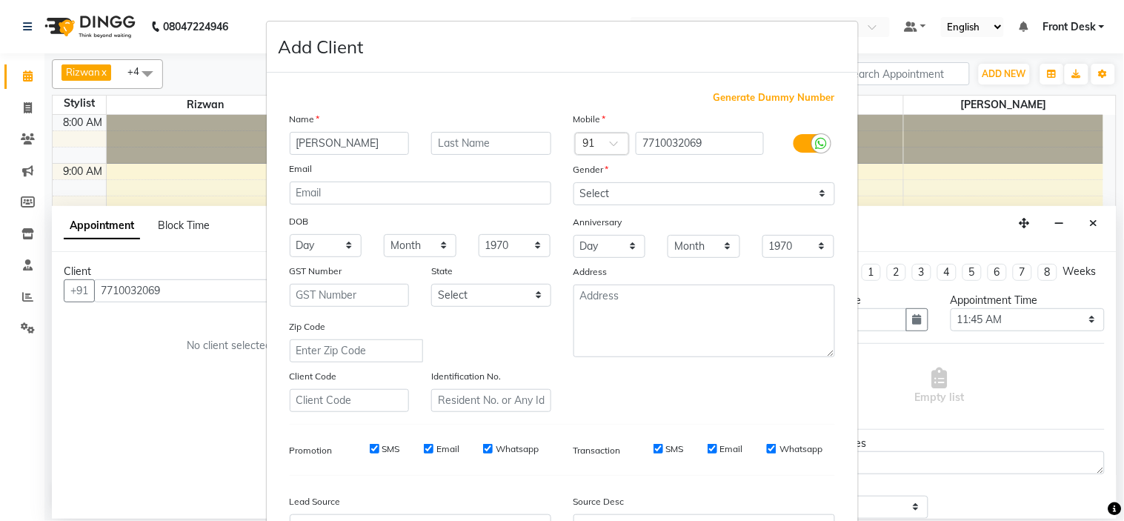
type input "[PERSON_NAME]"
click at [708, 196] on select "Select [DEMOGRAPHIC_DATA] [DEMOGRAPHIC_DATA] Other Prefer Not To Say" at bounding box center [704, 193] width 262 height 23
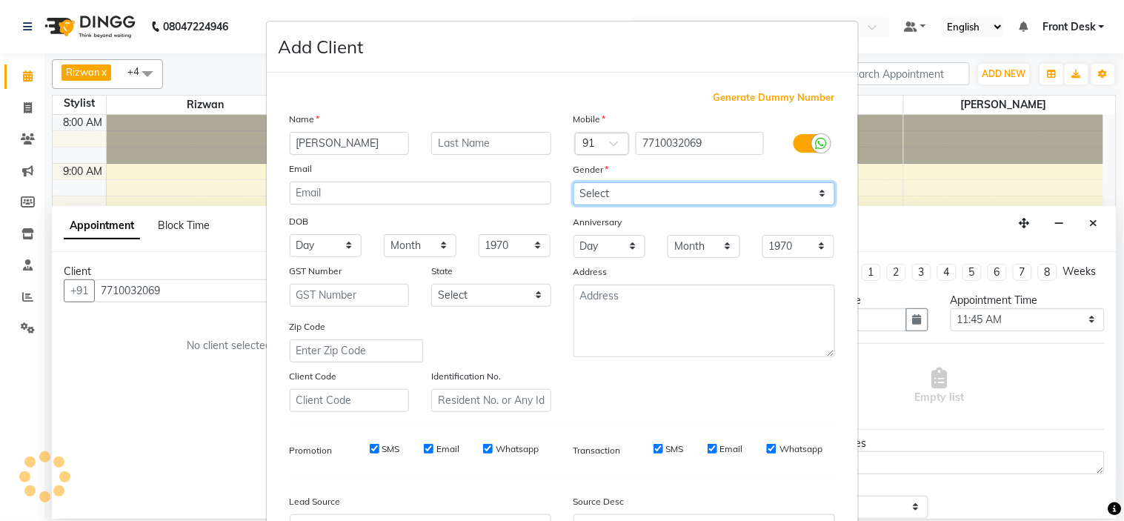
select select "[DEMOGRAPHIC_DATA]"
click at [573, 182] on select "Select [DEMOGRAPHIC_DATA] [DEMOGRAPHIC_DATA] Other Prefer Not To Say" at bounding box center [704, 193] width 262 height 23
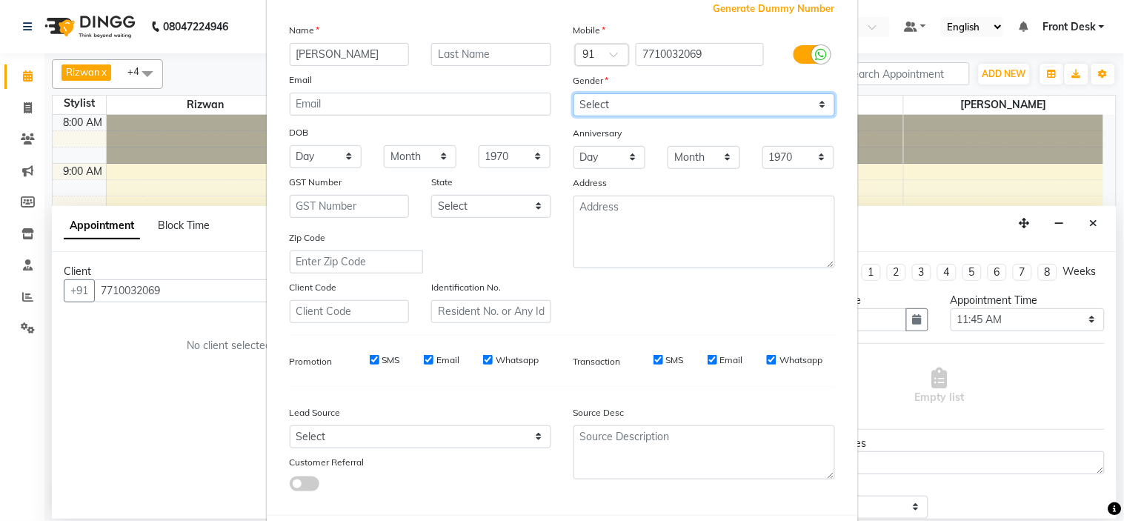
scroll to position [164, 0]
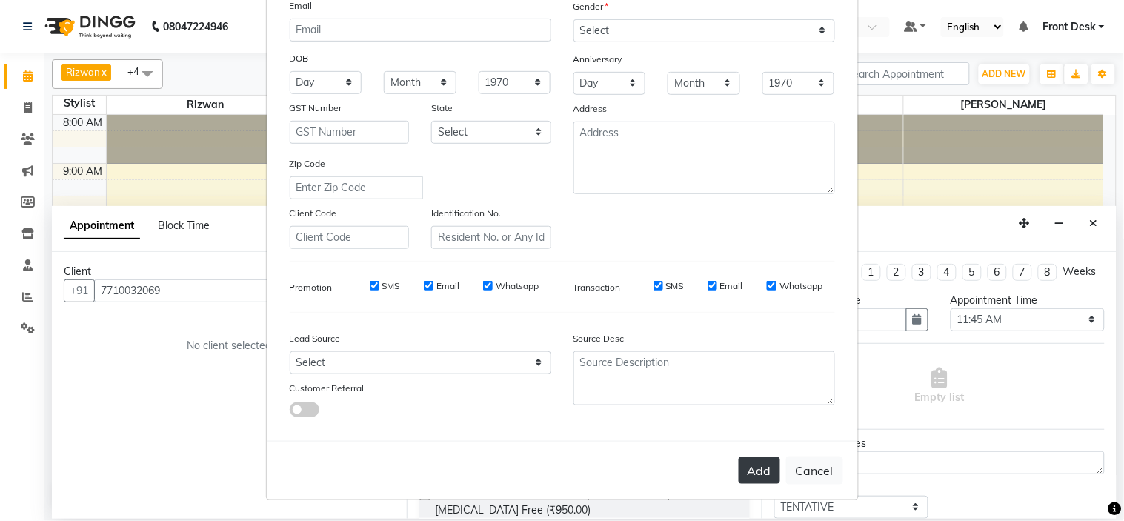
click at [743, 460] on button "Add" at bounding box center [759, 470] width 41 height 27
select select
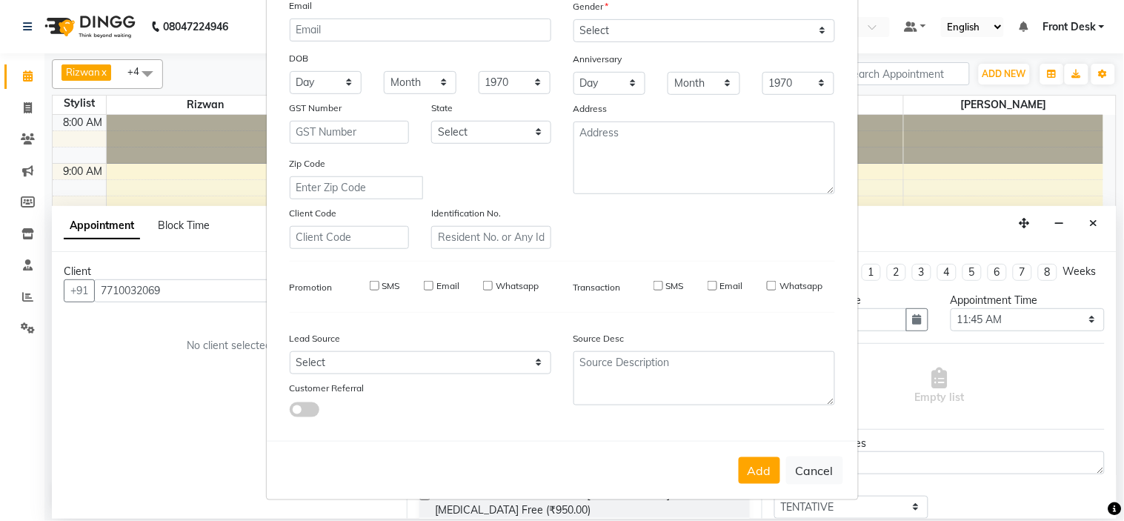
select select
checkbox input "false"
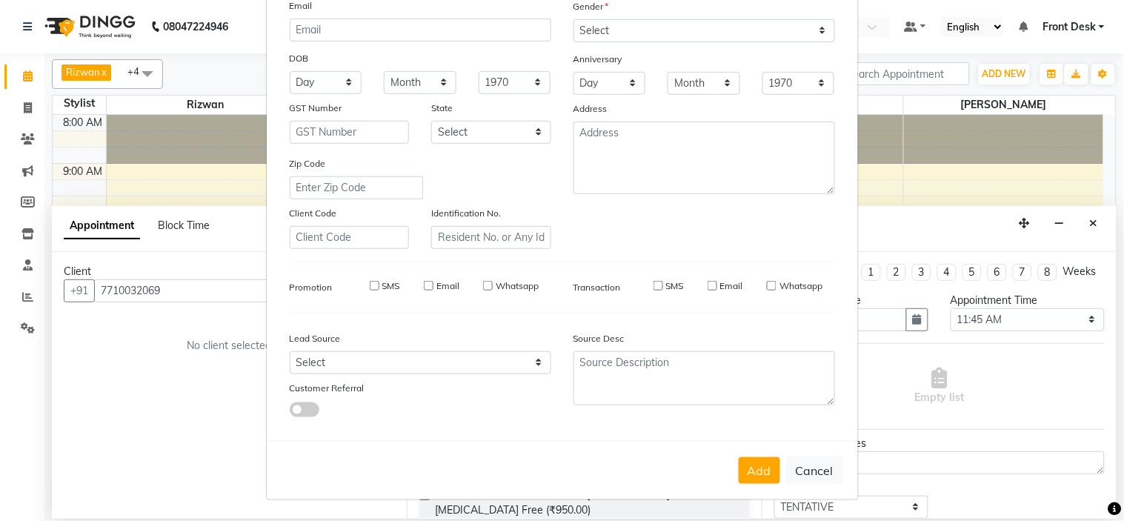
checkbox input "false"
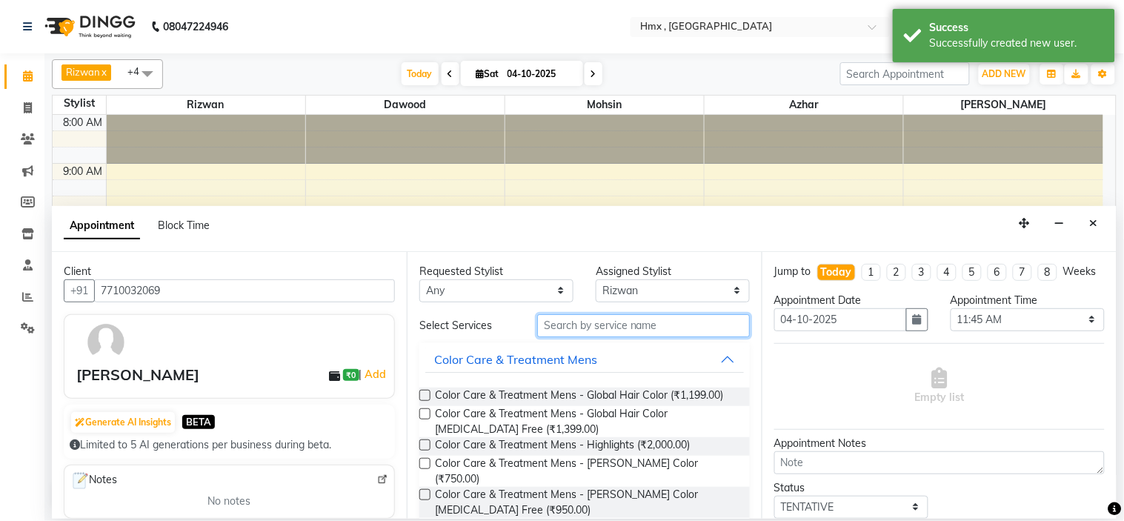
click at [597, 321] on input "text" at bounding box center [643, 325] width 213 height 23
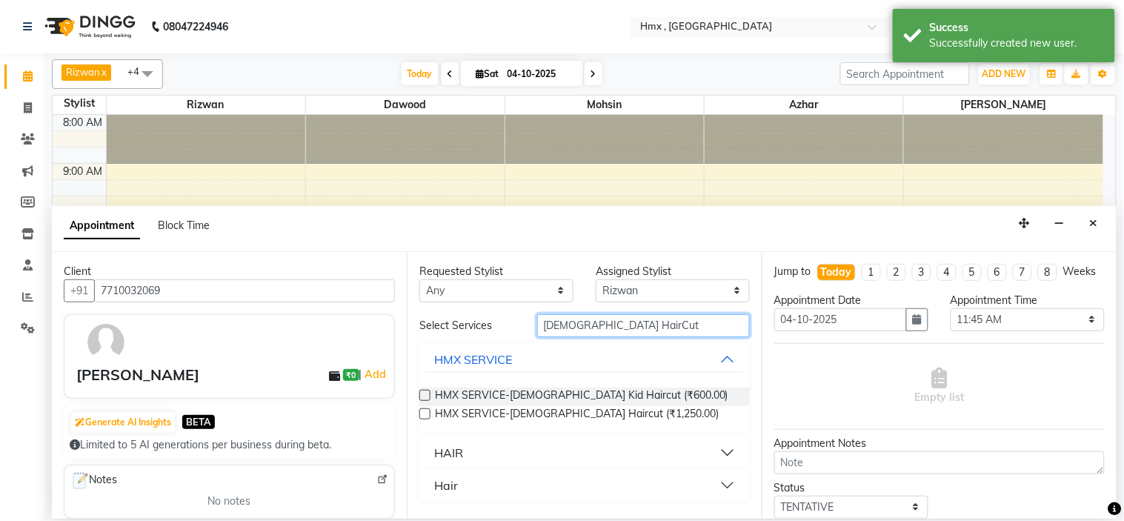
type input "[DEMOGRAPHIC_DATA] HairCut"
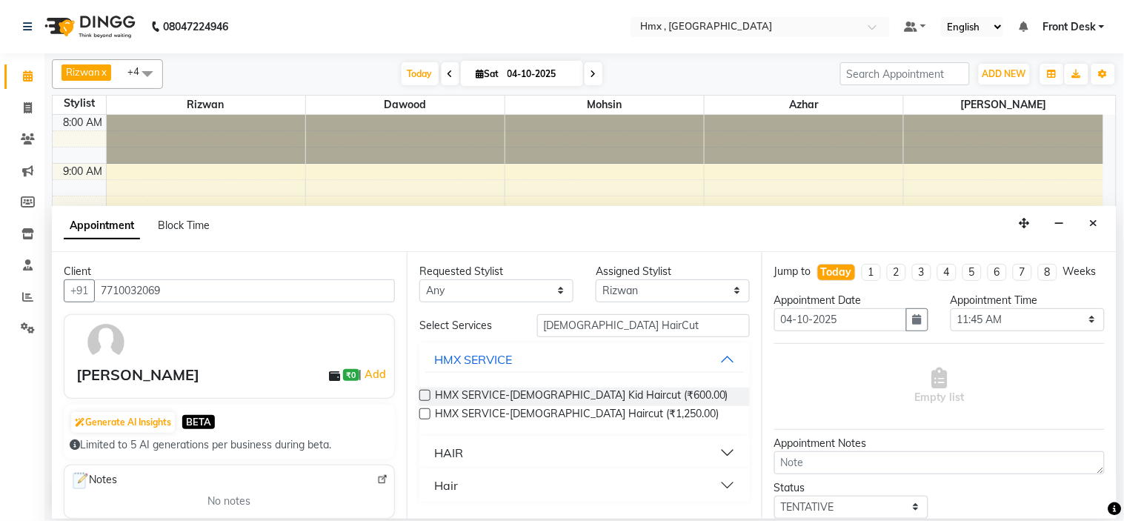
click at [731, 450] on button "HAIR" at bounding box center [584, 452] width 319 height 27
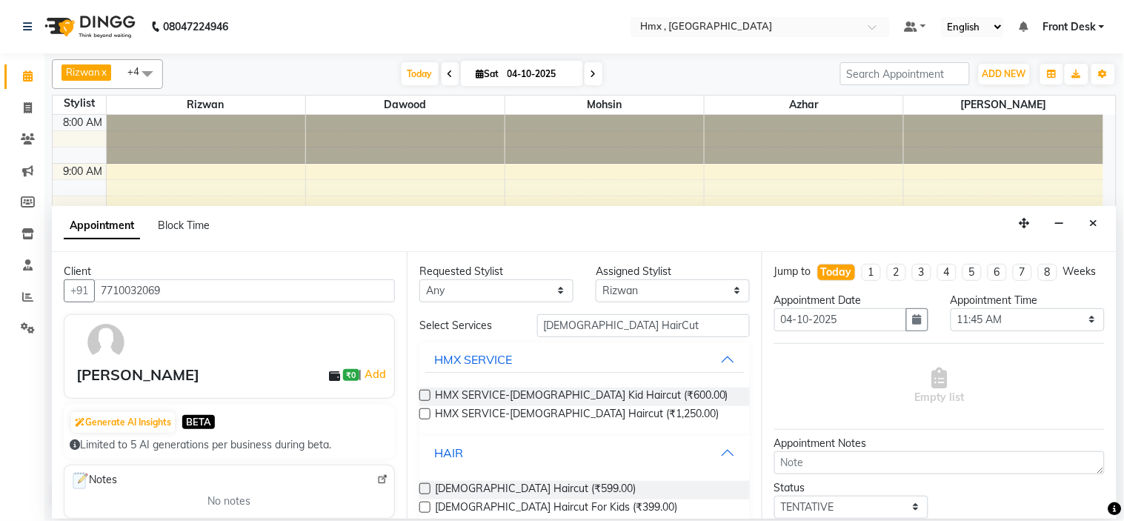
scroll to position [55, 0]
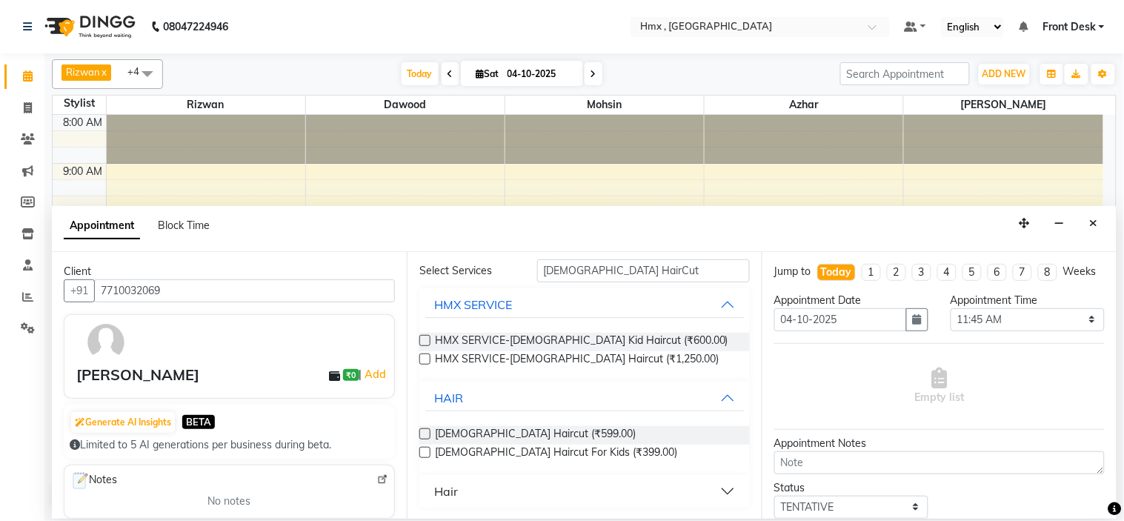
click at [427, 433] on label at bounding box center [424, 433] width 11 height 11
click at [427, 433] on input "checkbox" at bounding box center [424, 435] width 10 height 10
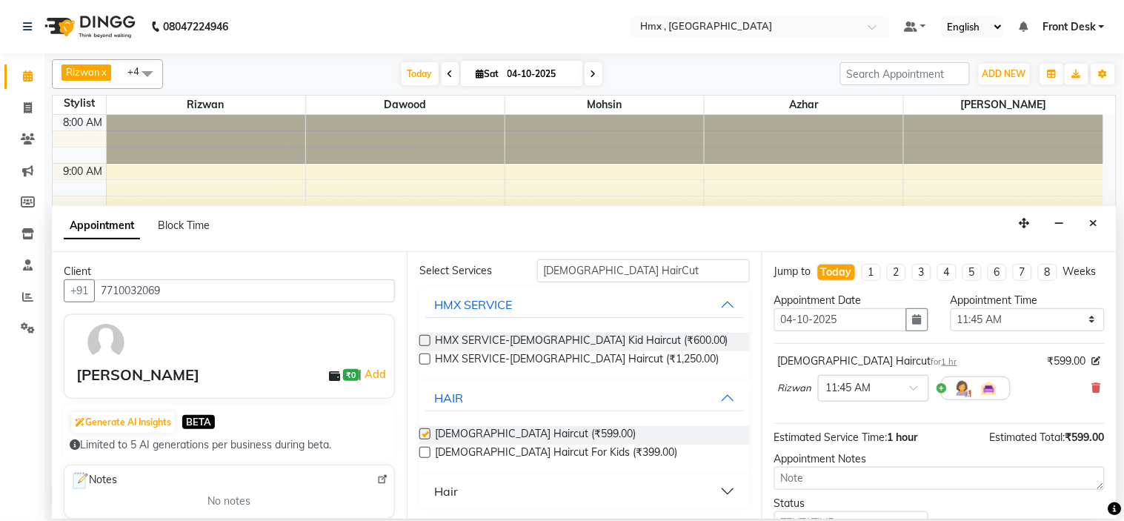
checkbox input "false"
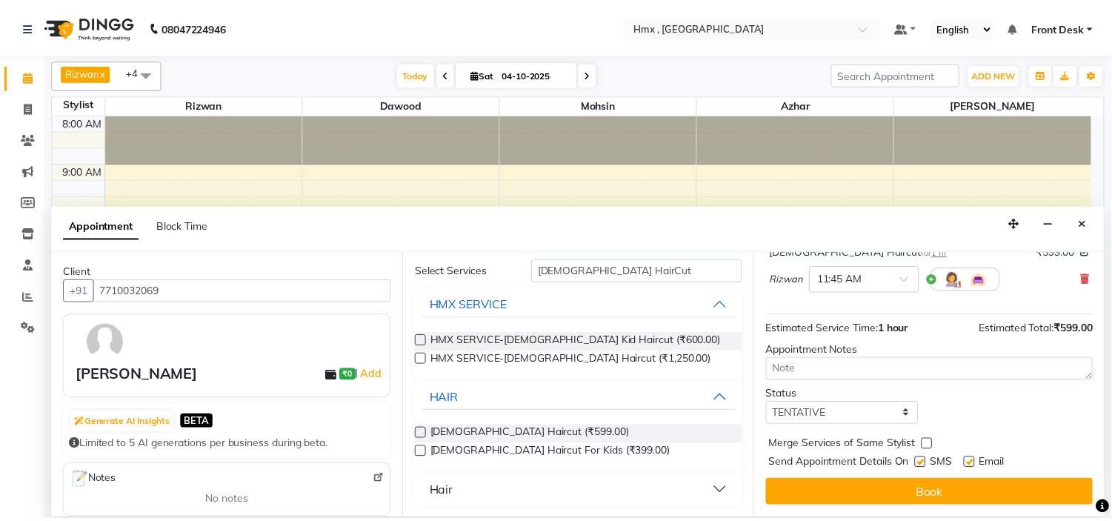
scroll to position [123, 0]
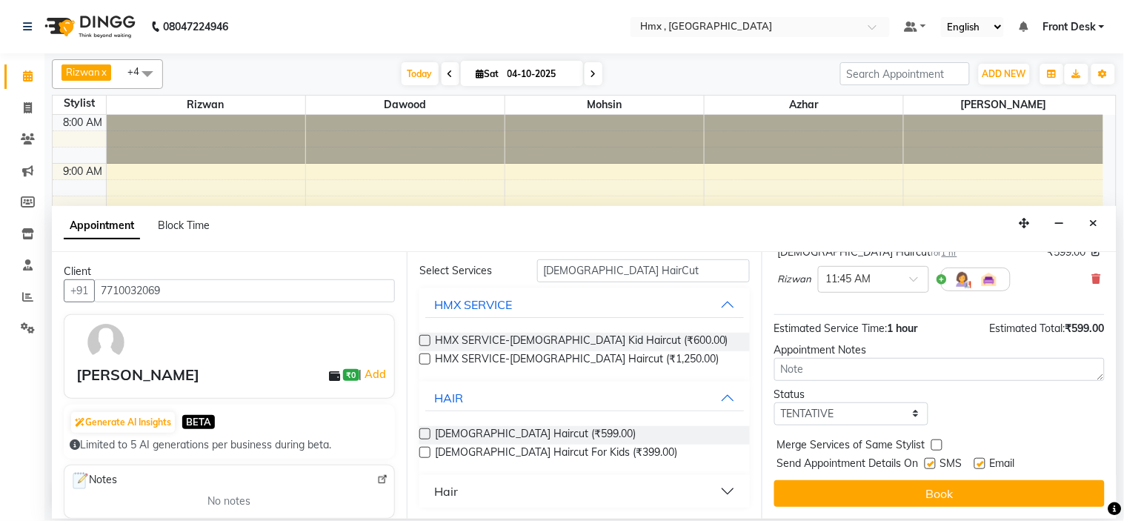
click at [939, 489] on button "Book" at bounding box center [939, 493] width 330 height 27
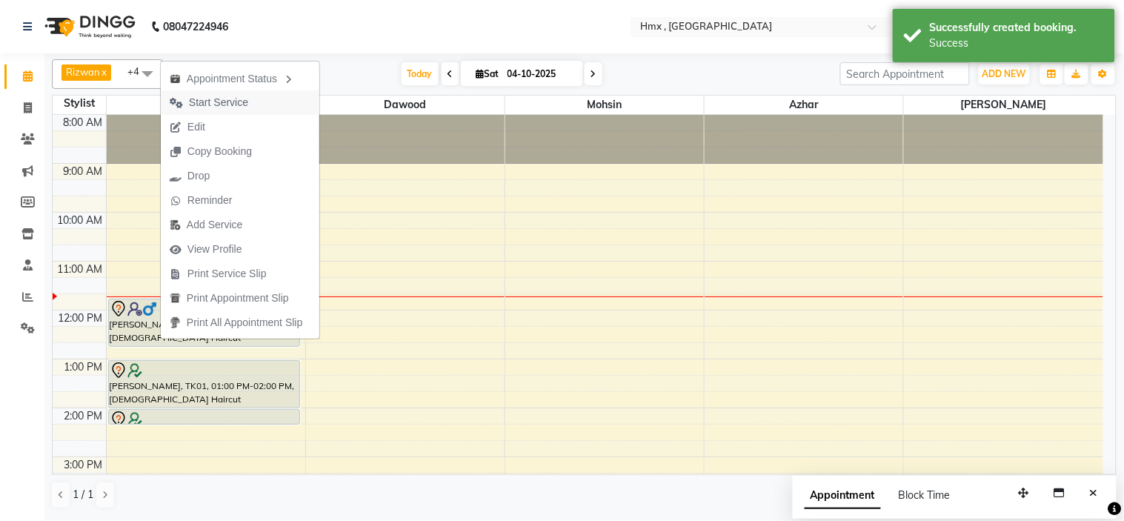
click at [256, 99] on span "Start Service" at bounding box center [209, 102] width 96 height 24
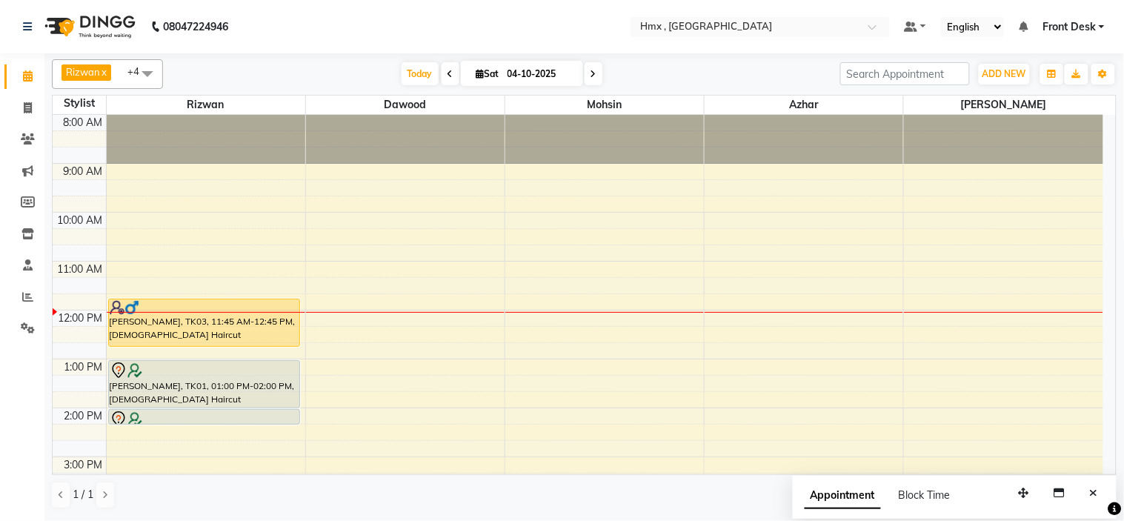
click at [322, 319] on div "8:00 AM 9:00 AM 10:00 AM 11:00 AM 12:00 PM 1:00 PM 2:00 PM 3:00 PM 4:00 PM 5:00…" at bounding box center [578, 457] width 1051 height 684
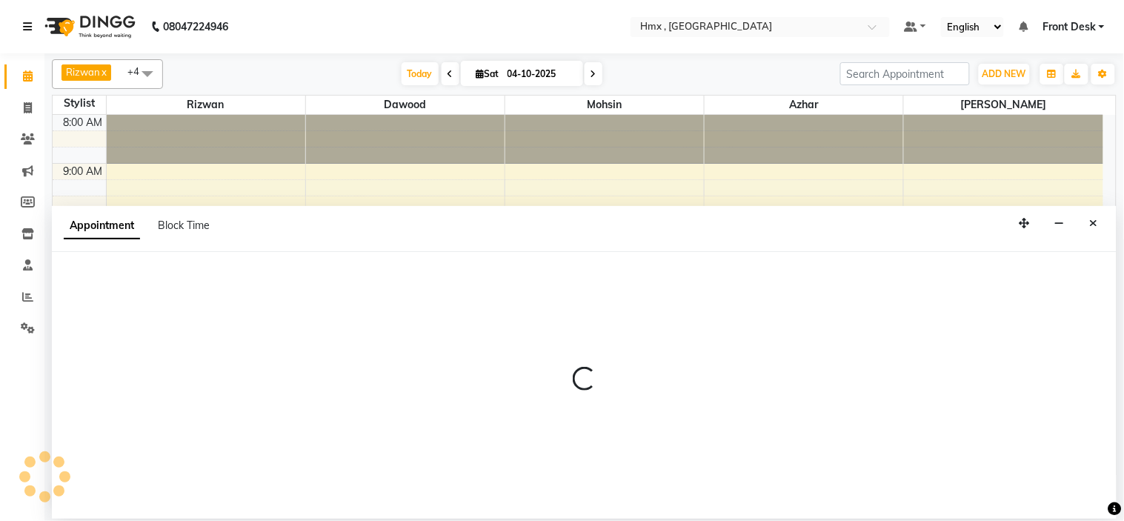
select select "39095"
select select "tentative"
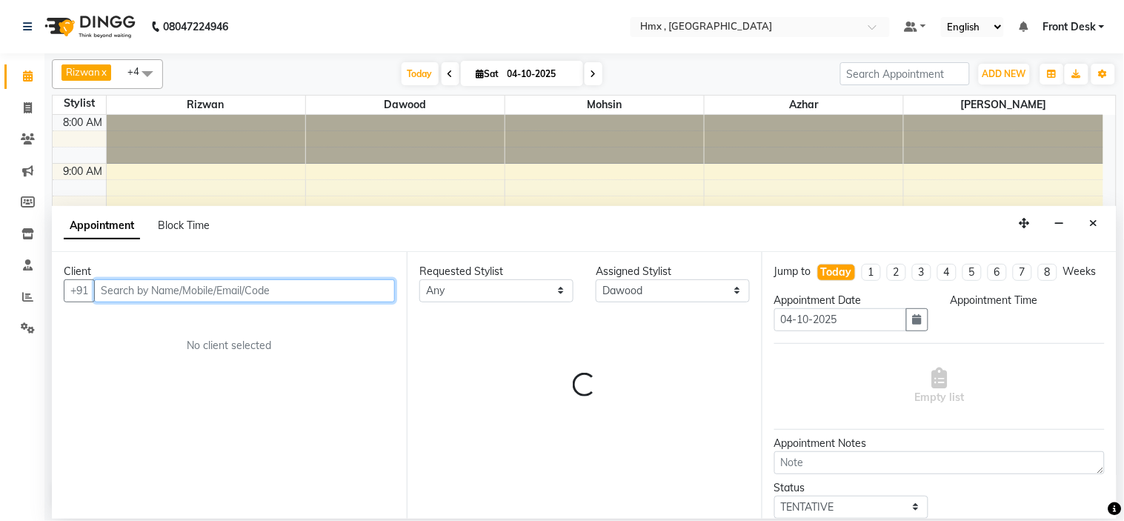
select select "705"
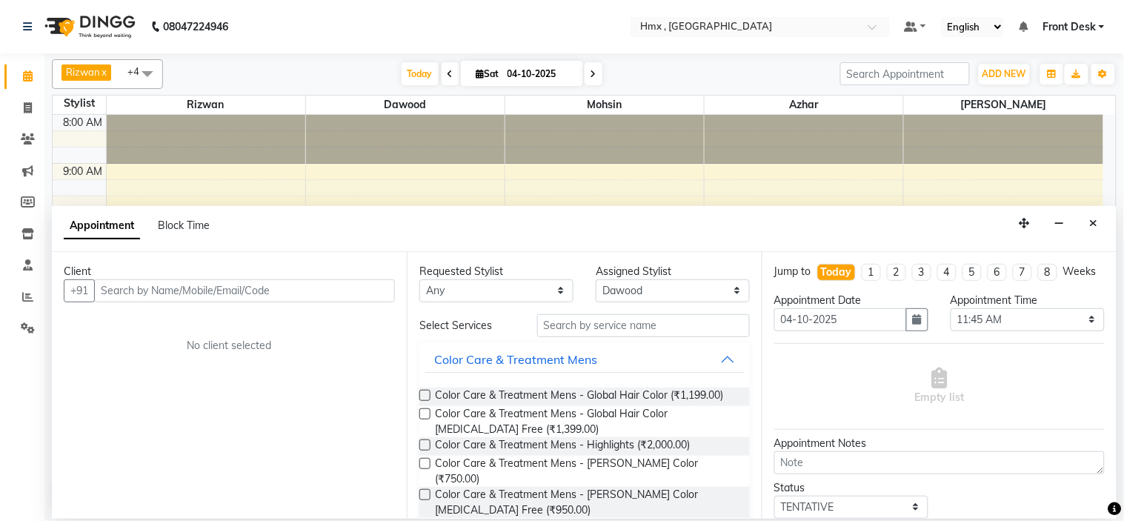
click at [1097, 227] on icon "Close" at bounding box center [1094, 223] width 8 height 10
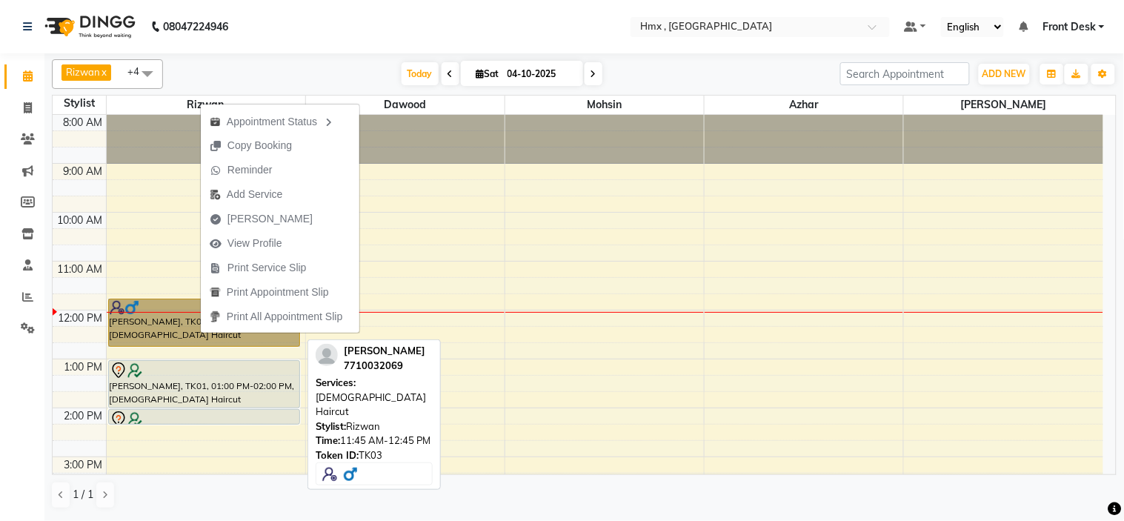
click at [146, 325] on link "[PERSON_NAME], TK03, 11:45 AM-12:45 PM, [DEMOGRAPHIC_DATA] Haircut" at bounding box center [204, 323] width 192 height 48
select select "1"
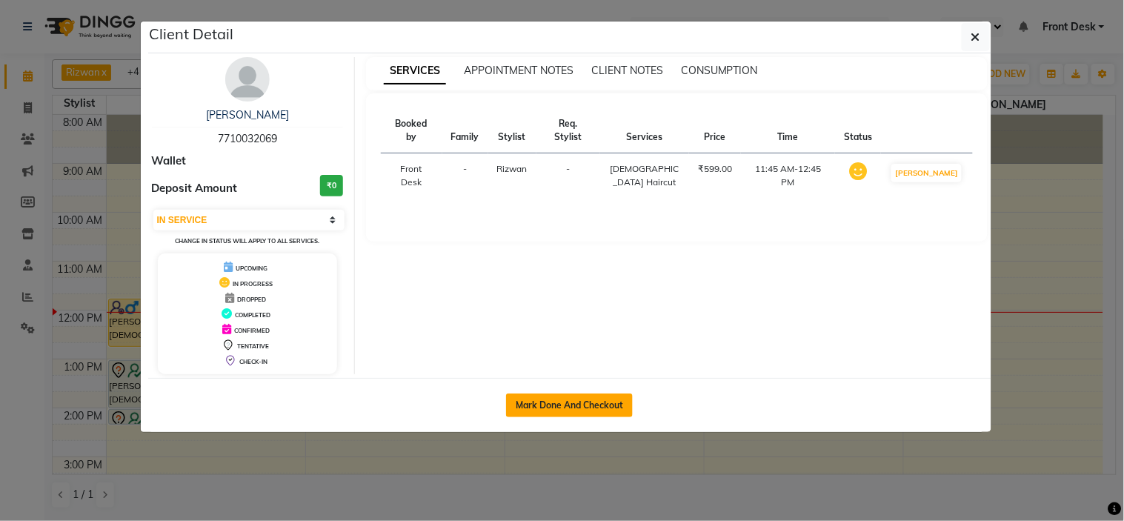
click at [522, 403] on button "Mark Done And Checkout" at bounding box center [569, 405] width 127 height 24
select select "service"
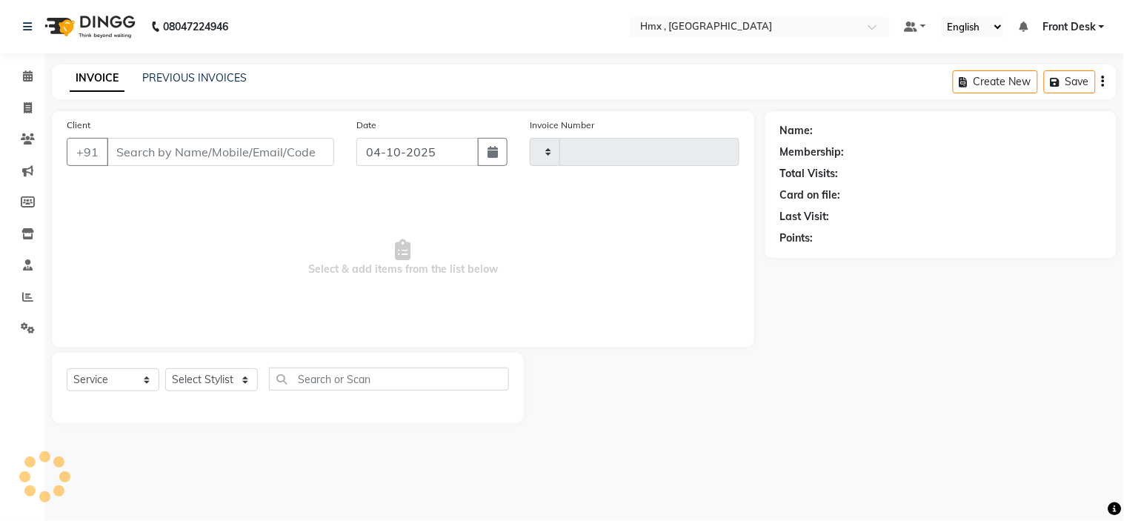
type input "2313"
select select "5711"
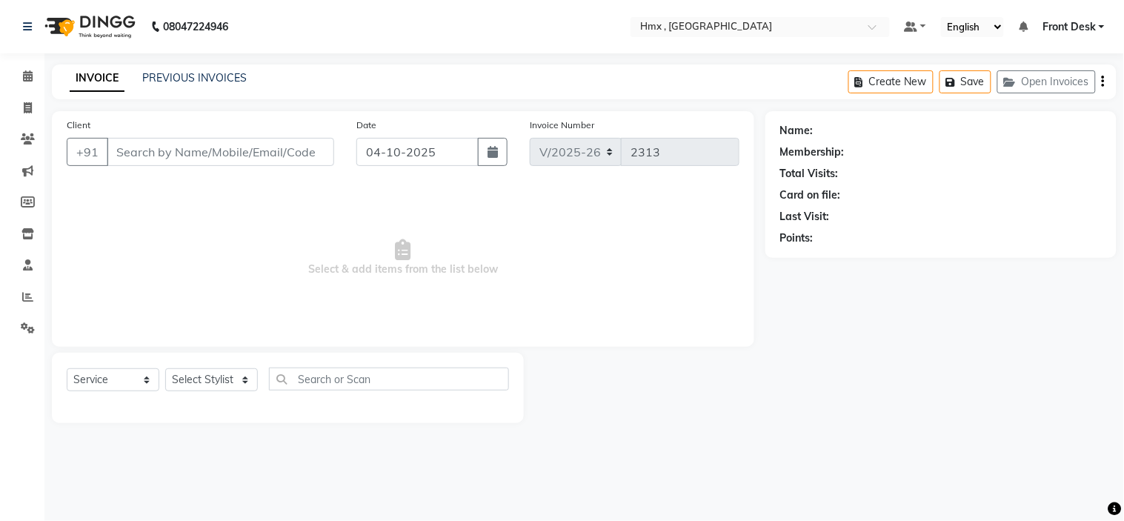
type input "7710032069"
select select "76837"
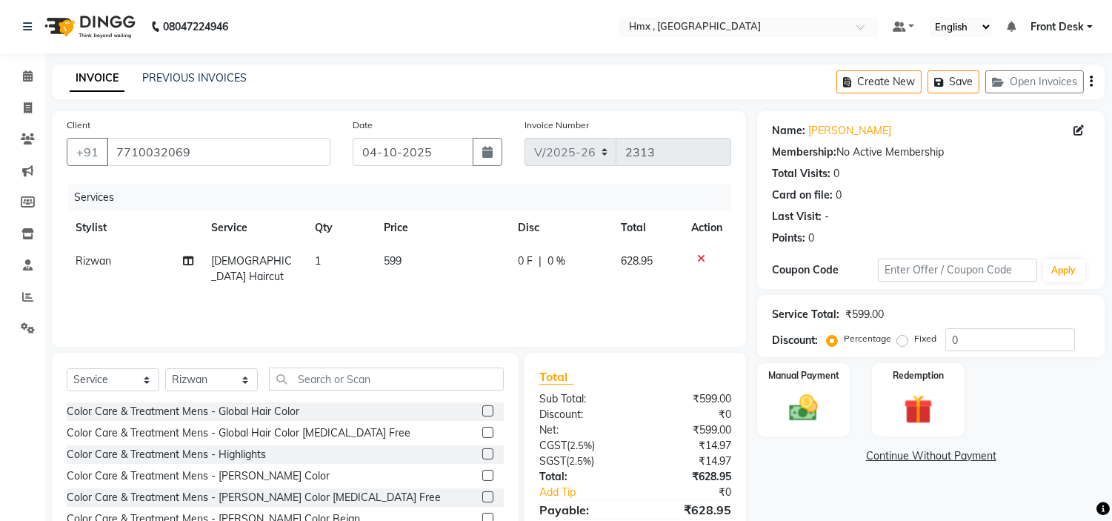
scroll to position [72, 0]
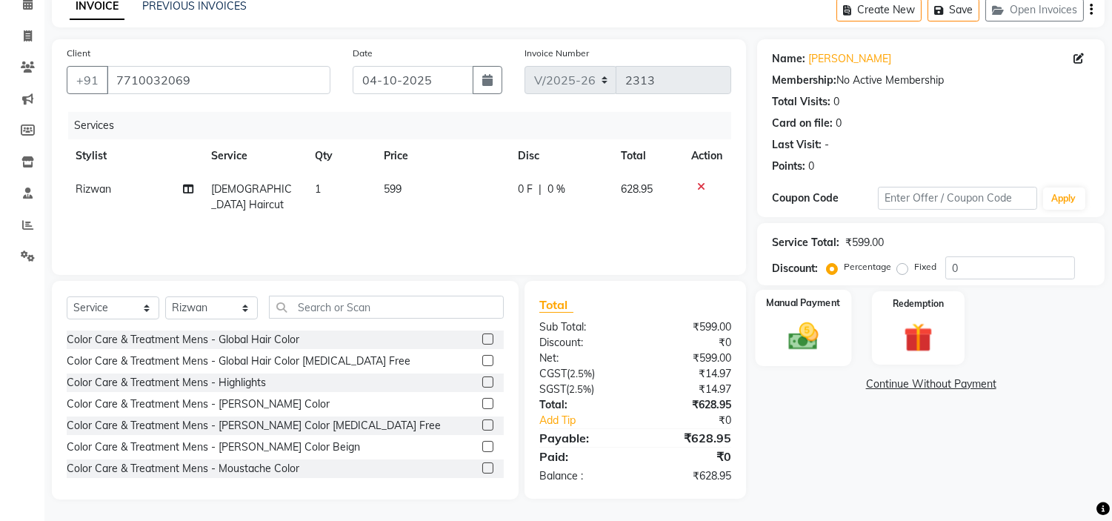
click at [817, 341] on img at bounding box center [803, 336] width 49 height 35
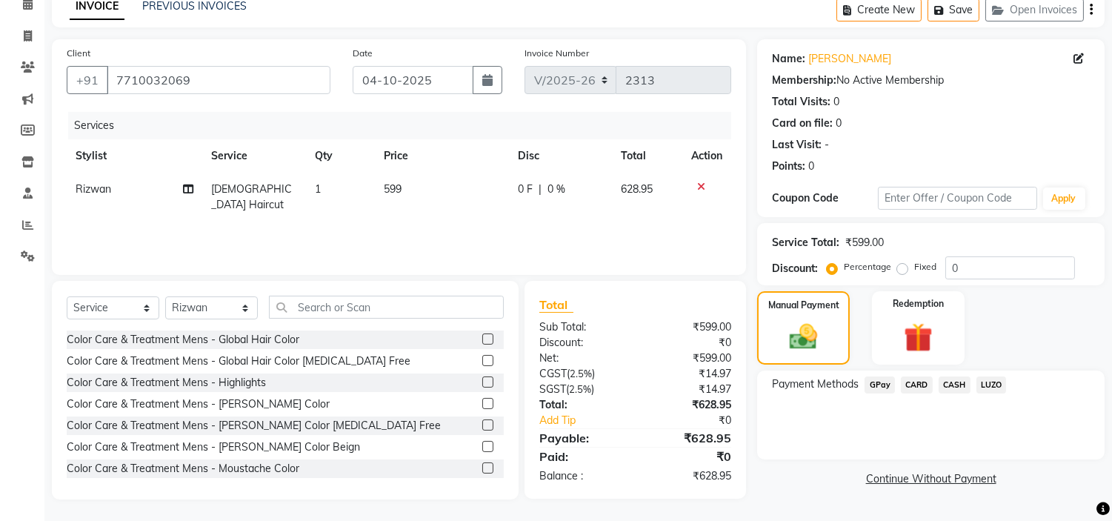
click at [920, 385] on span "CARD" at bounding box center [917, 384] width 32 height 17
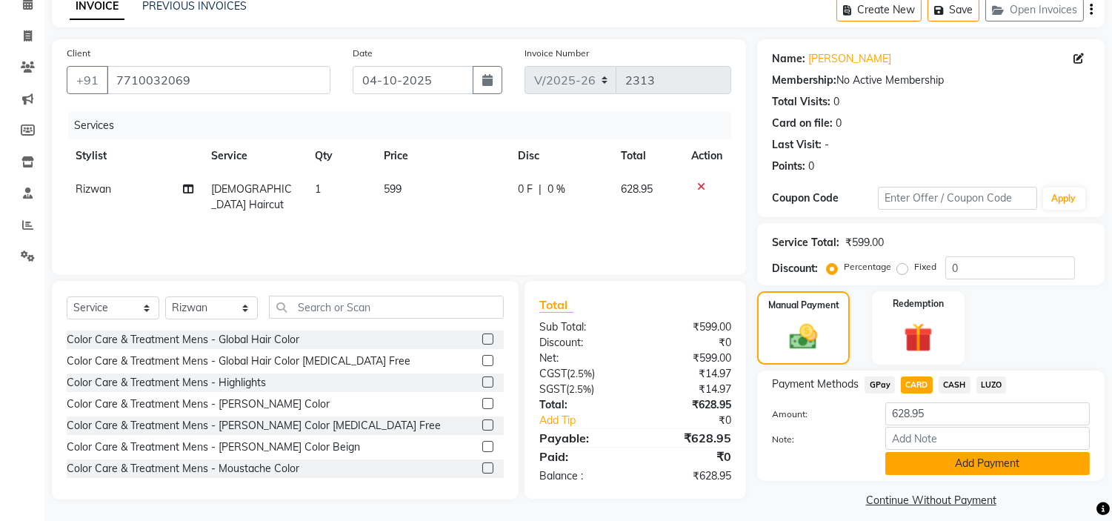
scroll to position [84, 0]
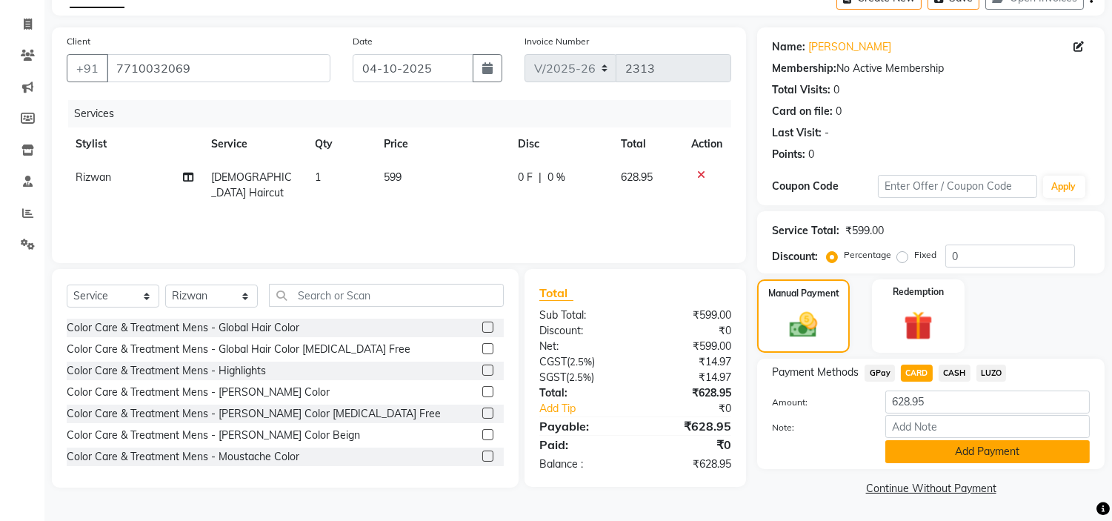
click at [934, 449] on button "Add Payment" at bounding box center [987, 451] width 205 height 23
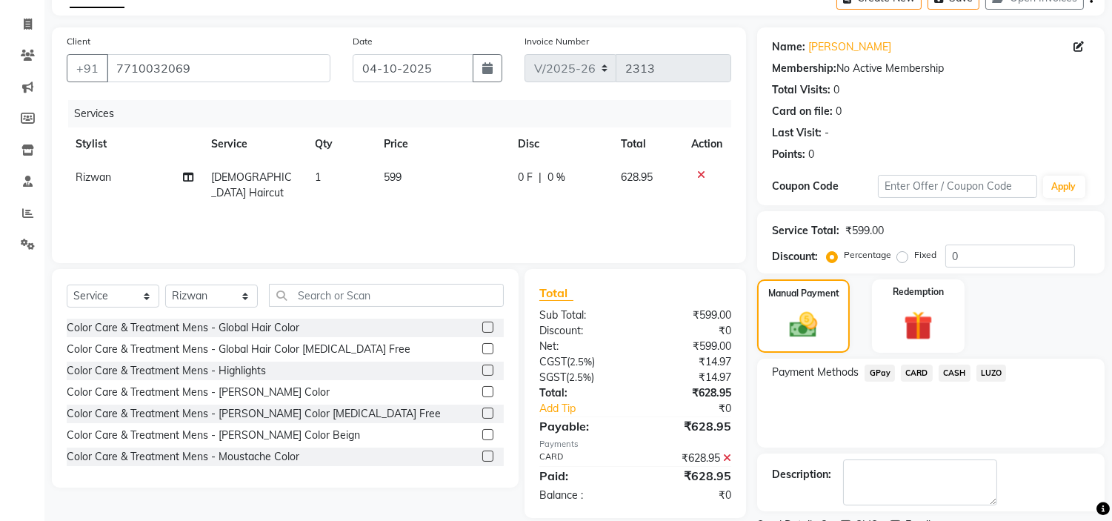
scroll to position [145, 0]
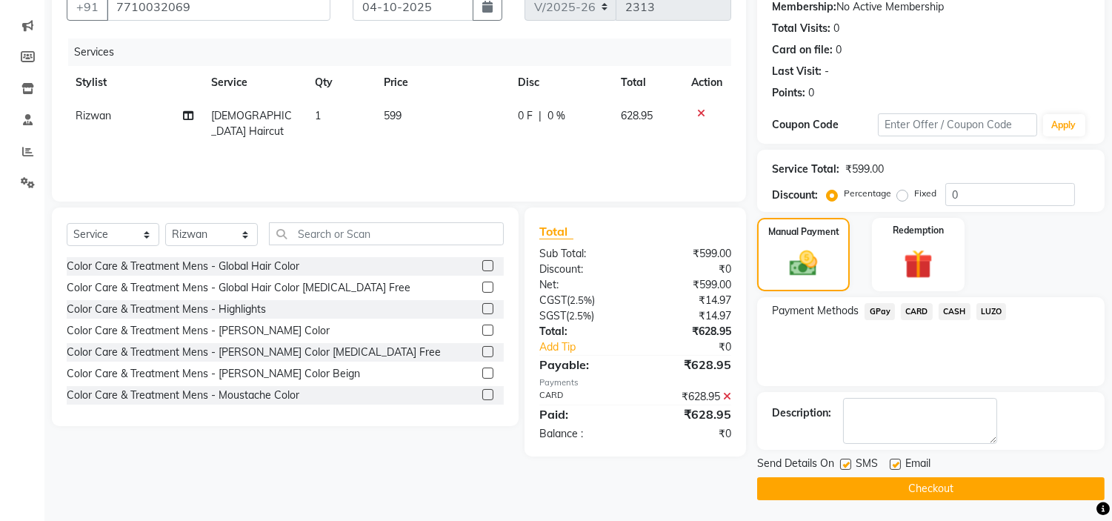
click at [900, 483] on button "Checkout" at bounding box center [931, 488] width 348 height 23
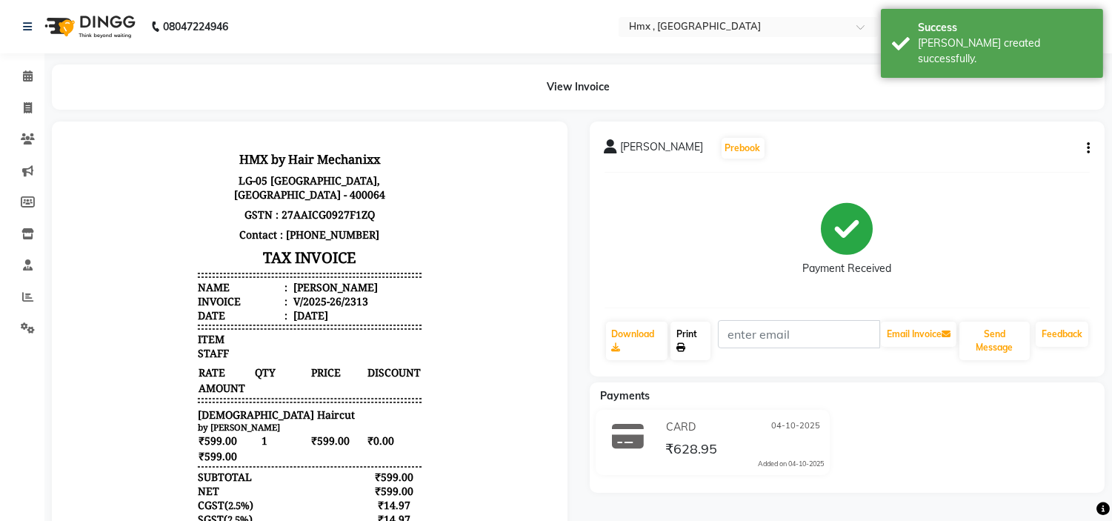
click at [689, 339] on link "Print" at bounding box center [691, 341] width 40 height 39
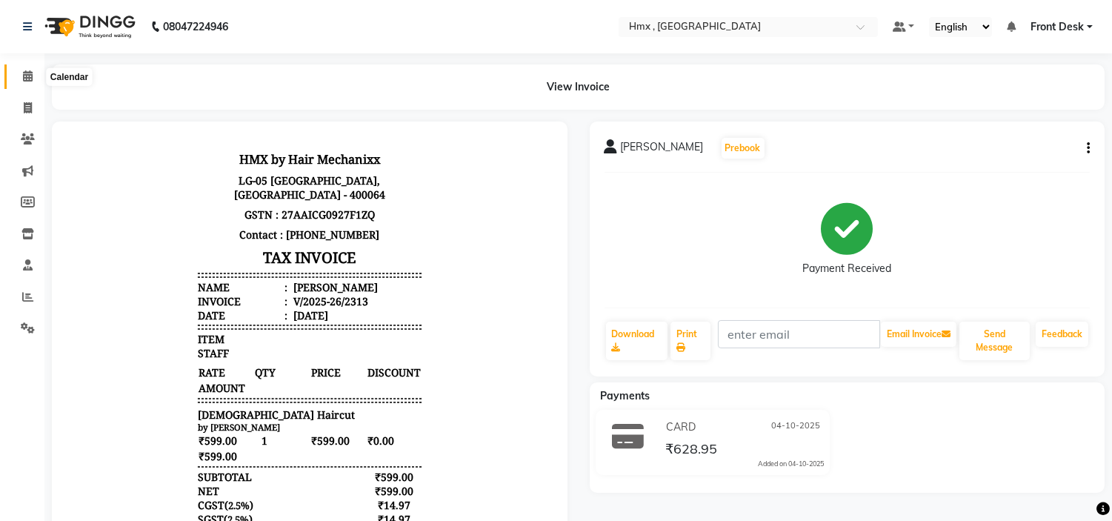
click at [27, 69] on span at bounding box center [28, 76] width 26 height 17
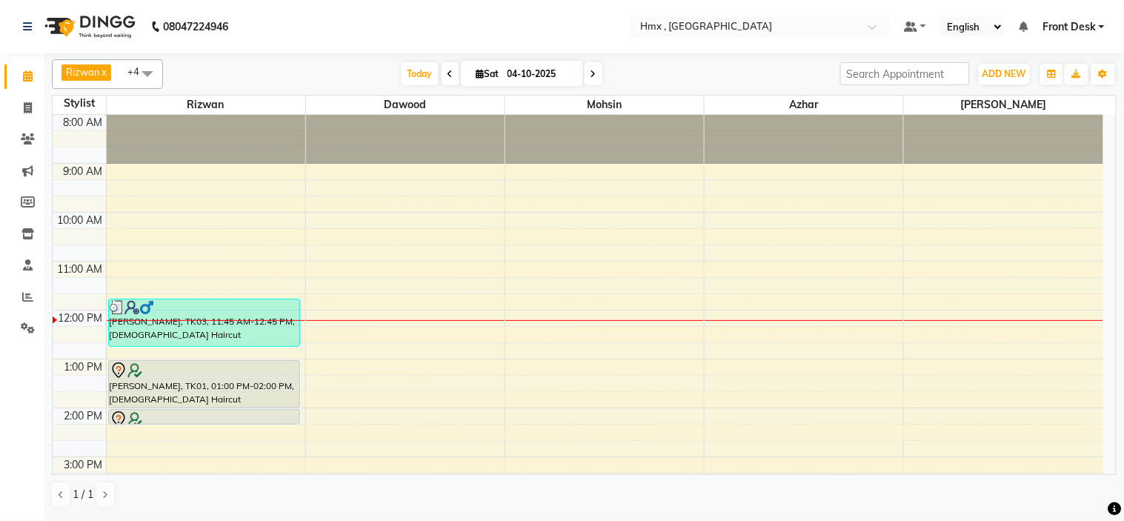
click at [304, 328] on div "8:00 AM 9:00 AM 10:00 AM 11:00 AM 12:00 PM 1:00 PM 2:00 PM 3:00 PM 4:00 PM 5:00…" at bounding box center [578, 457] width 1051 height 684
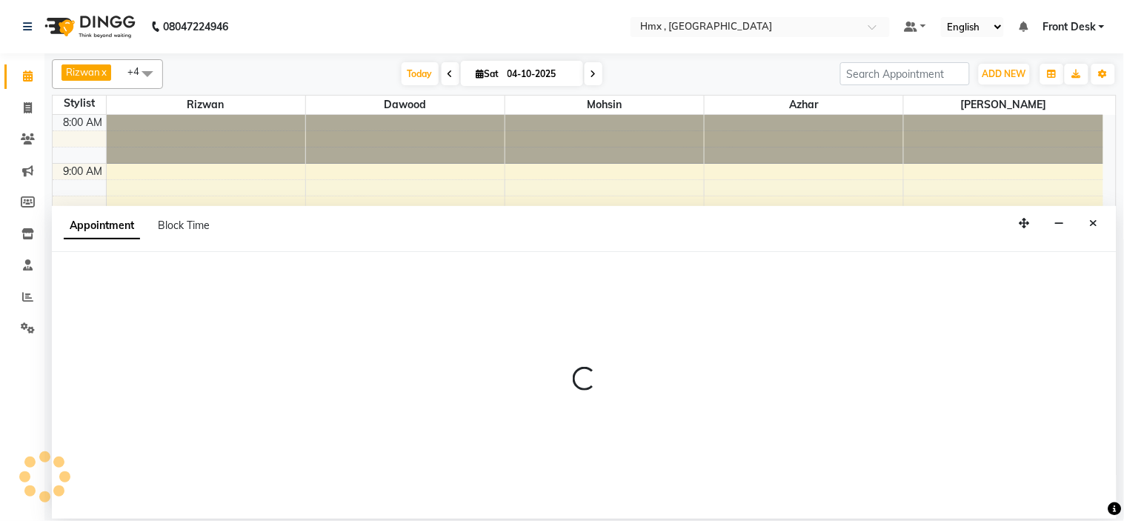
select select "76837"
select select "720"
select select "tentative"
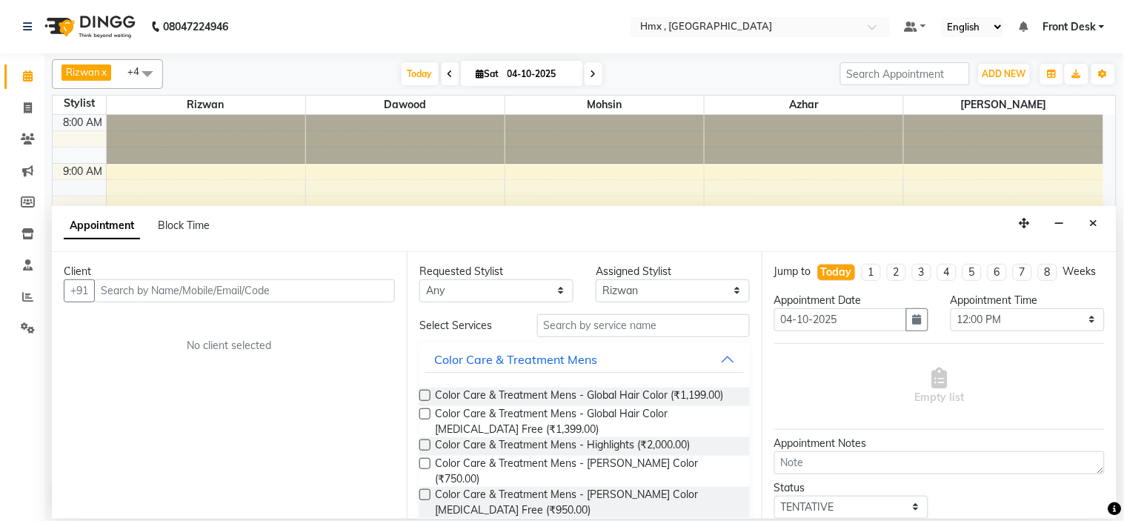
click at [196, 292] on input "text" at bounding box center [244, 290] width 301 height 23
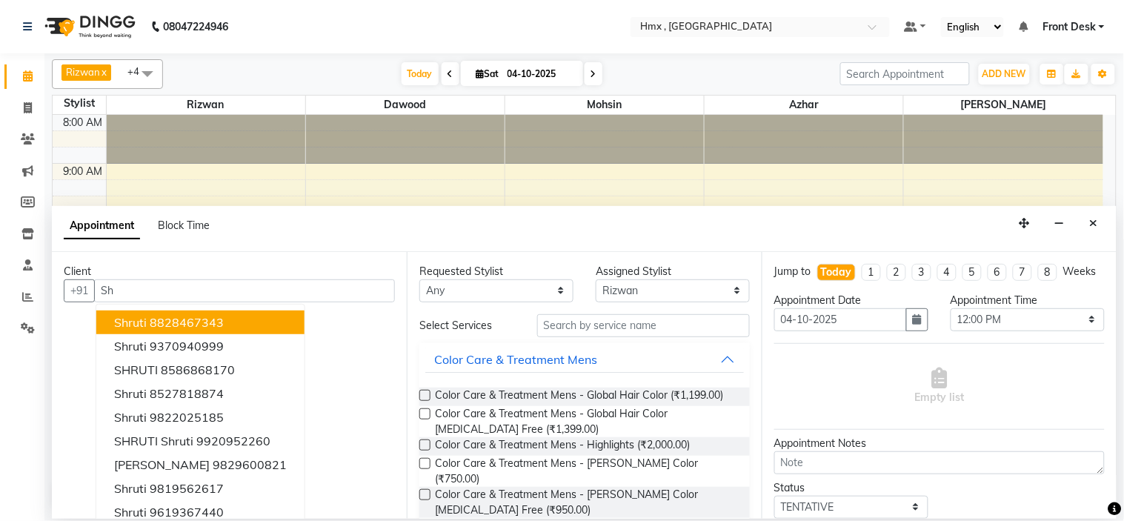
type input "S"
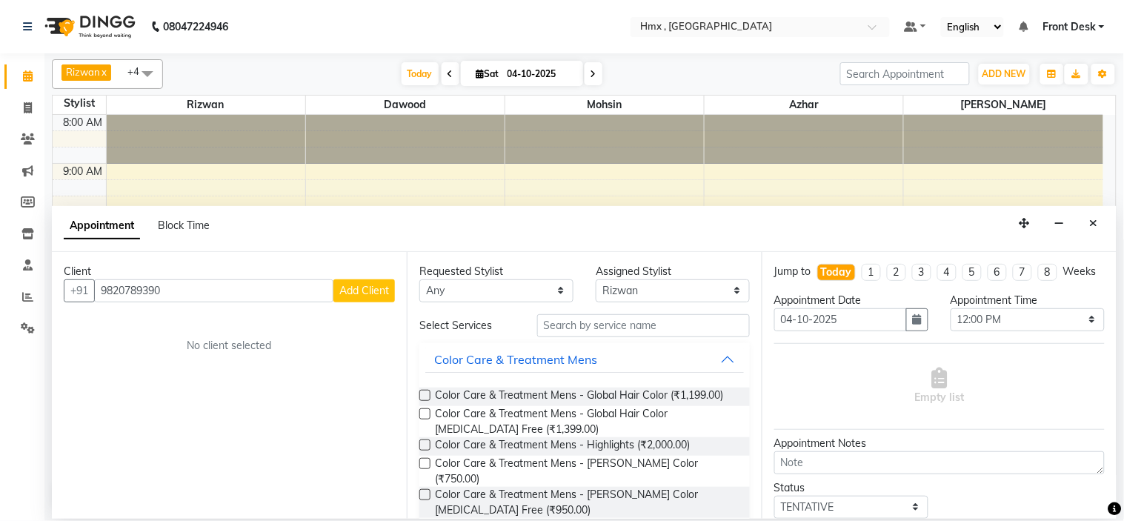
type input "9820789390"
click at [349, 293] on span "Add Client" at bounding box center [364, 290] width 50 height 13
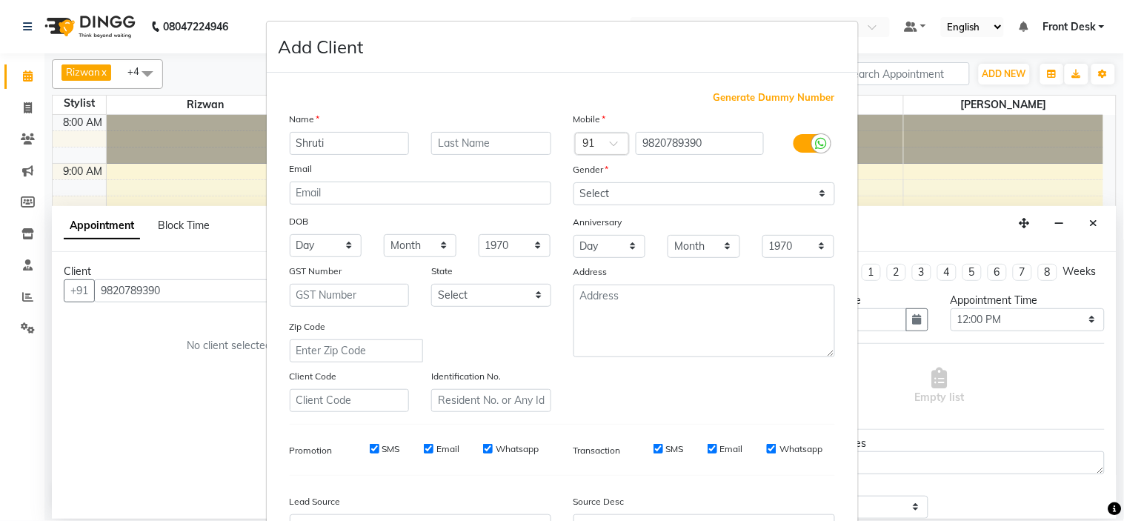
type input "Shruti"
click at [639, 197] on select "Select [DEMOGRAPHIC_DATA] [DEMOGRAPHIC_DATA] Other Prefer Not To Say" at bounding box center [704, 193] width 262 height 23
select select "[DEMOGRAPHIC_DATA]"
click at [573, 182] on select "Select [DEMOGRAPHIC_DATA] [DEMOGRAPHIC_DATA] Other Prefer Not To Say" at bounding box center [704, 193] width 262 height 23
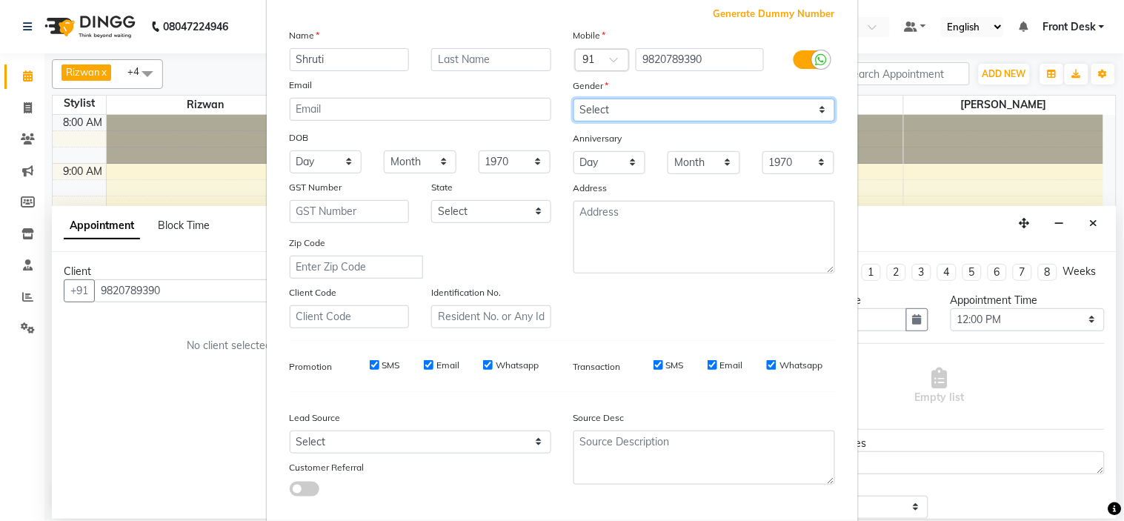
scroll to position [164, 0]
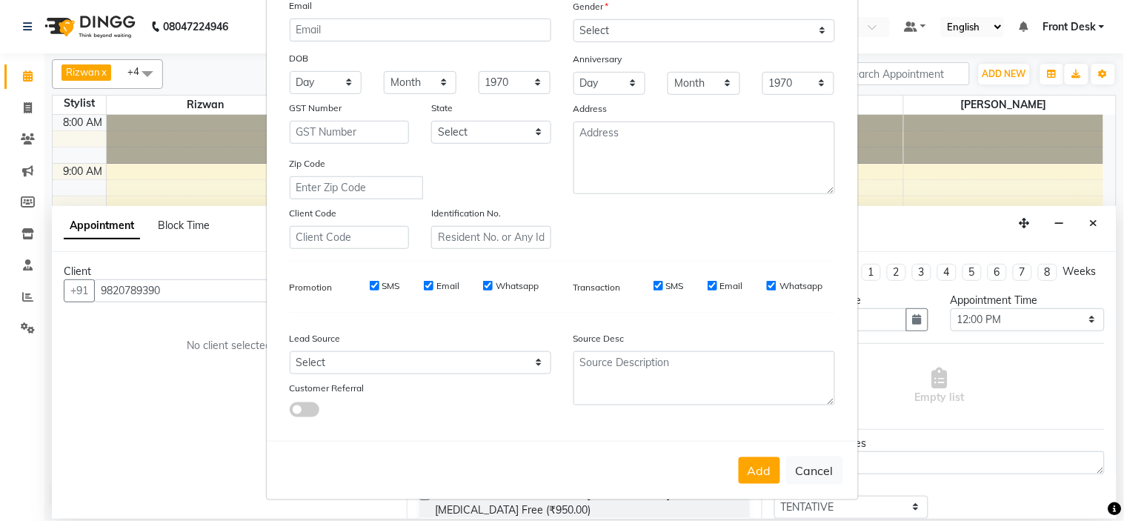
click at [764, 468] on button "Add" at bounding box center [759, 470] width 41 height 27
select select
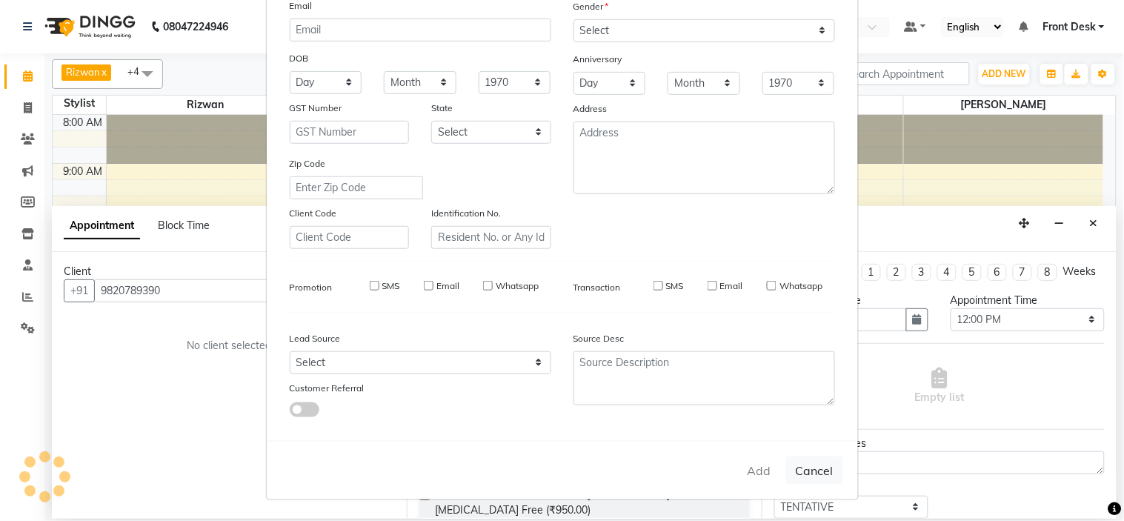
select select
checkbox input "false"
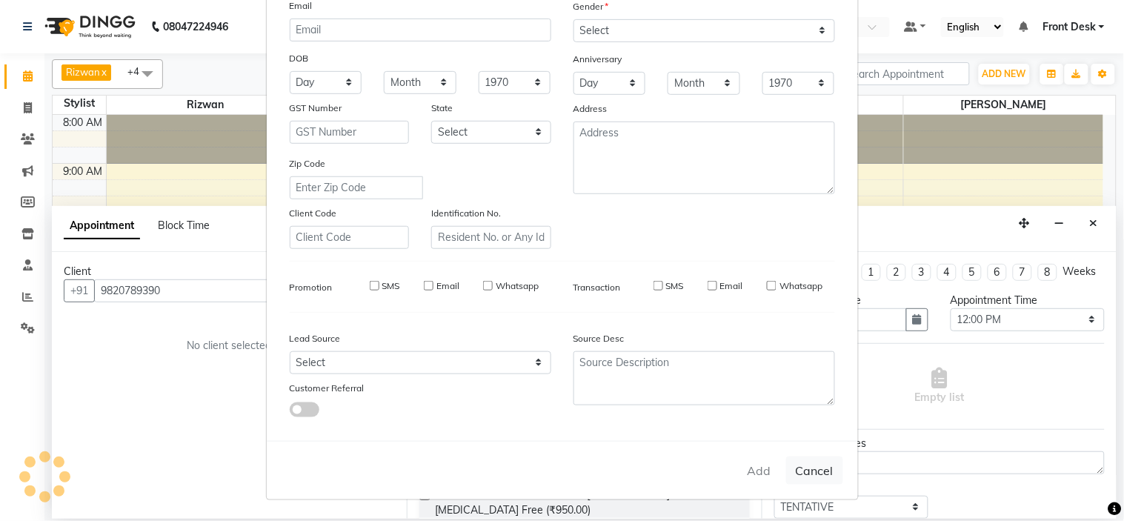
checkbox input "false"
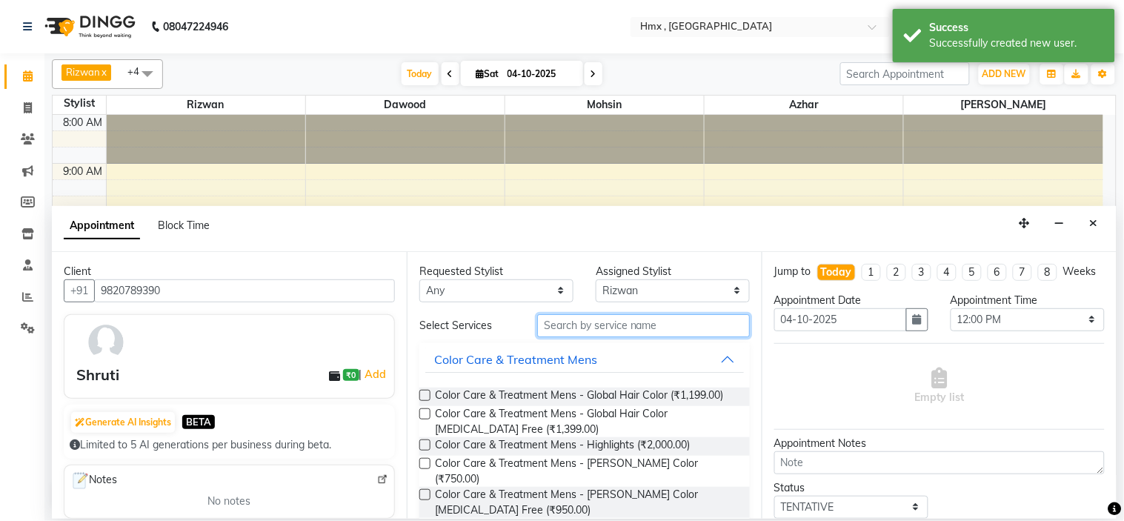
click at [600, 327] on input "text" at bounding box center [643, 325] width 213 height 23
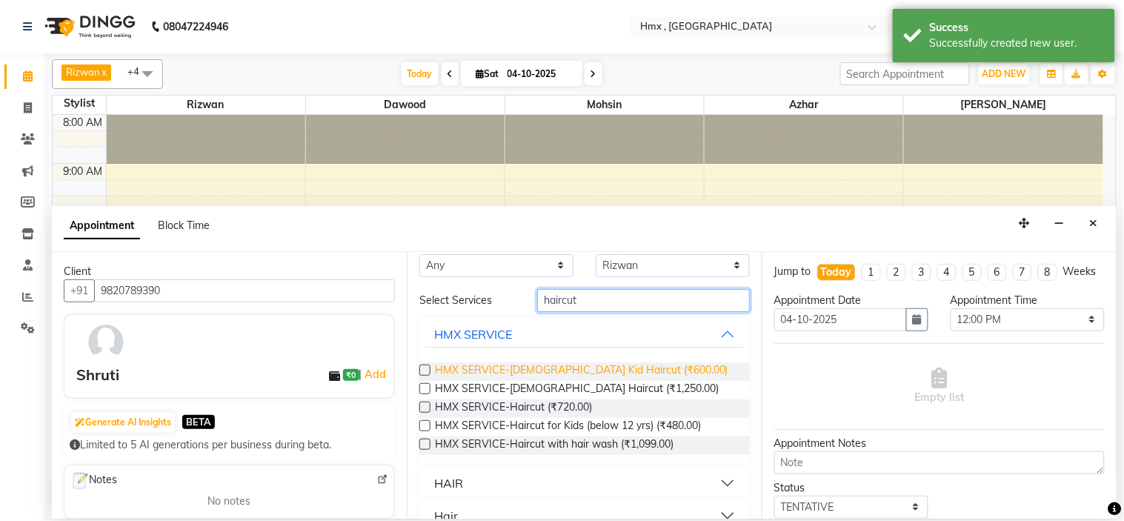
scroll to position [50, 0]
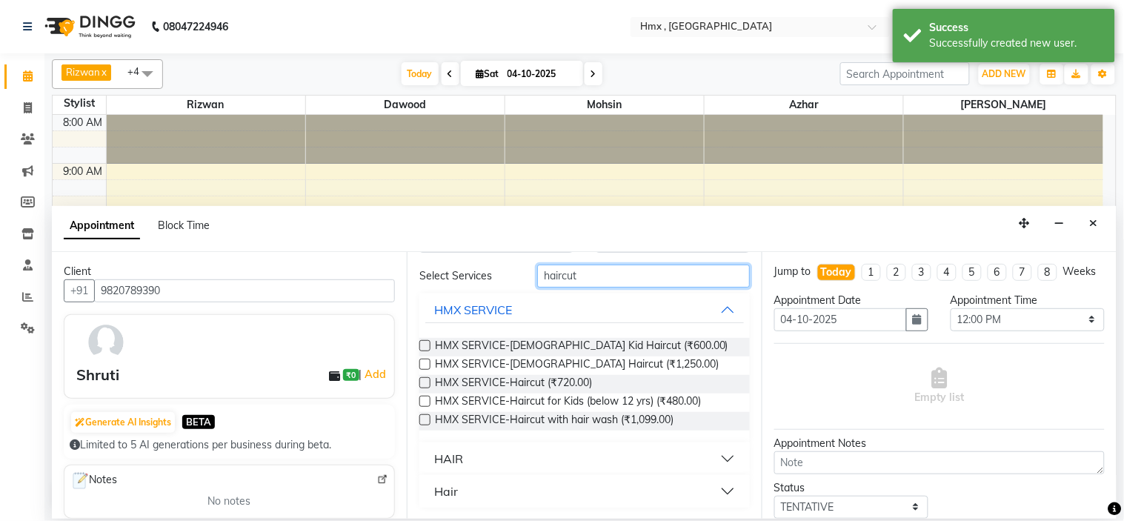
type input "haircut"
click at [715, 456] on button "HAIR" at bounding box center [584, 458] width 319 height 27
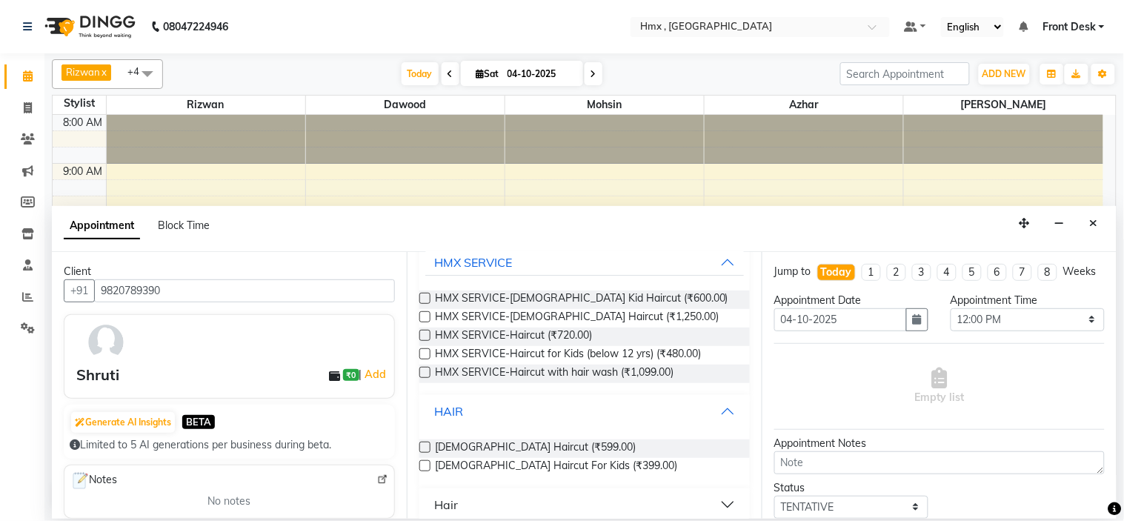
scroll to position [111, 0]
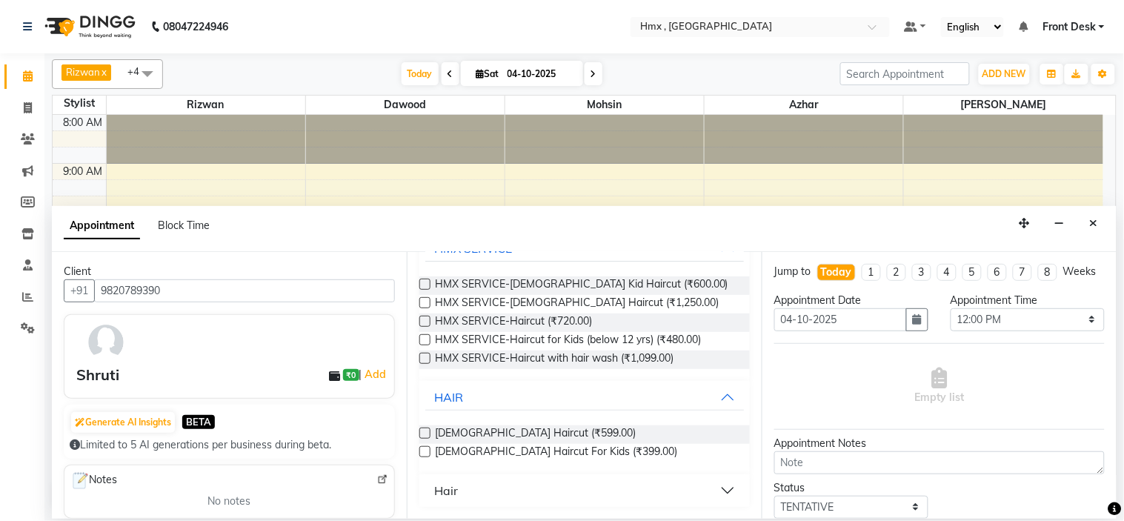
click at [721, 482] on button "Hair" at bounding box center [584, 490] width 319 height 27
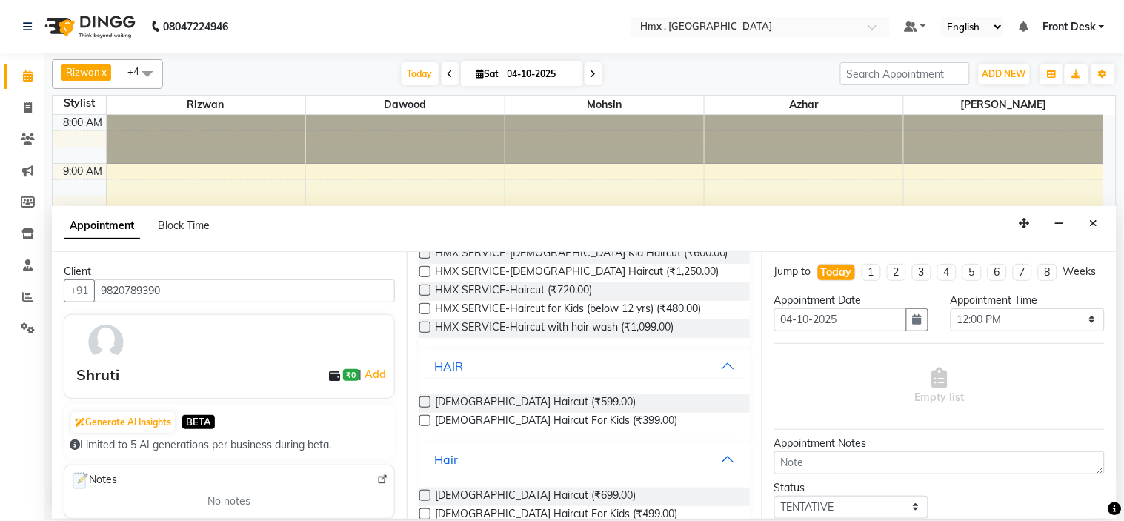
scroll to position [171, 0]
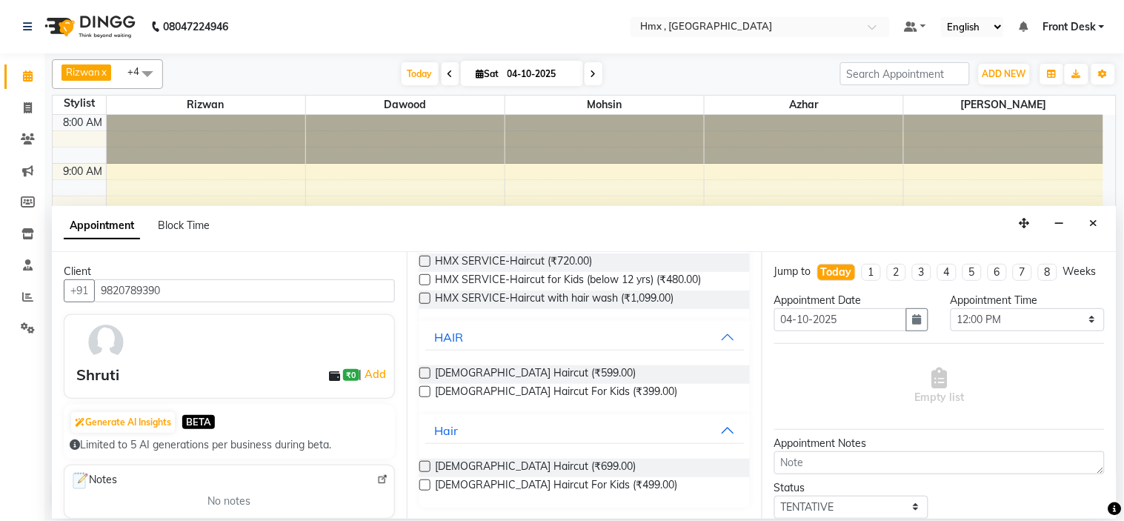
click at [428, 465] on label at bounding box center [424, 466] width 11 height 11
click at [428, 465] on input "checkbox" at bounding box center [424, 468] width 10 height 10
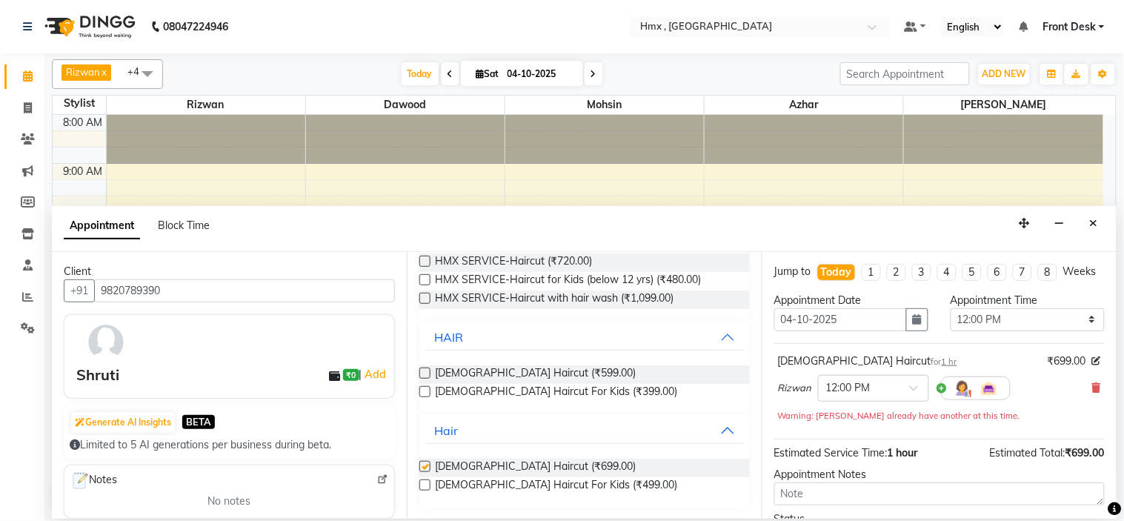
checkbox input "false"
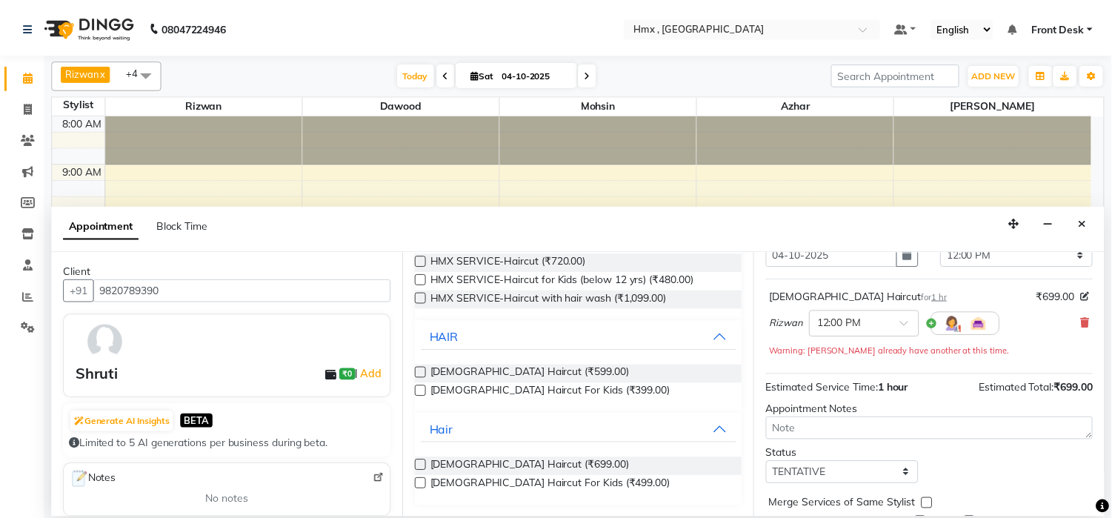
scroll to position [139, 0]
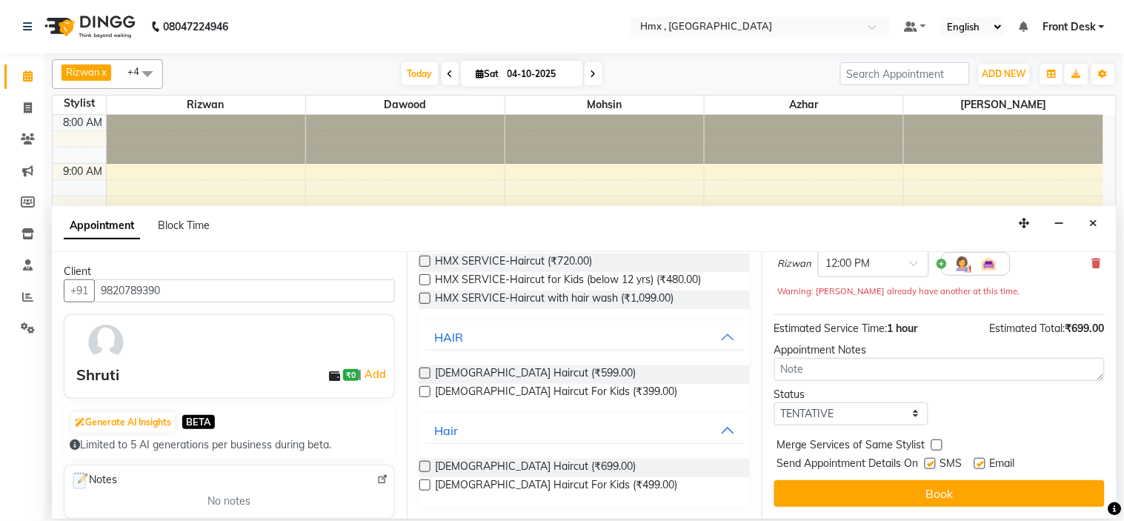
click at [917, 489] on button "Book" at bounding box center [939, 493] width 330 height 27
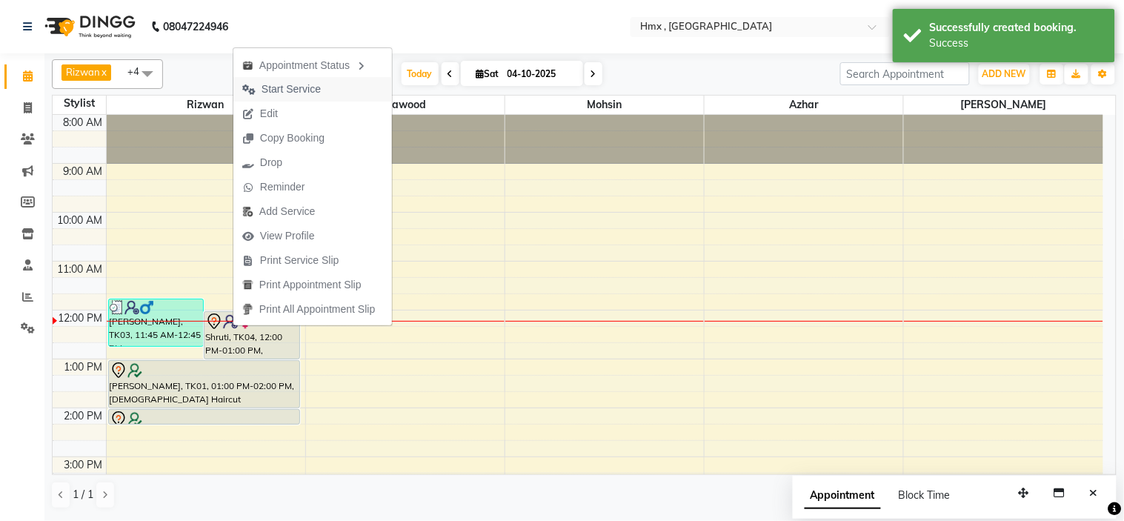
click at [305, 86] on span "Start Service" at bounding box center [291, 90] width 59 height 16
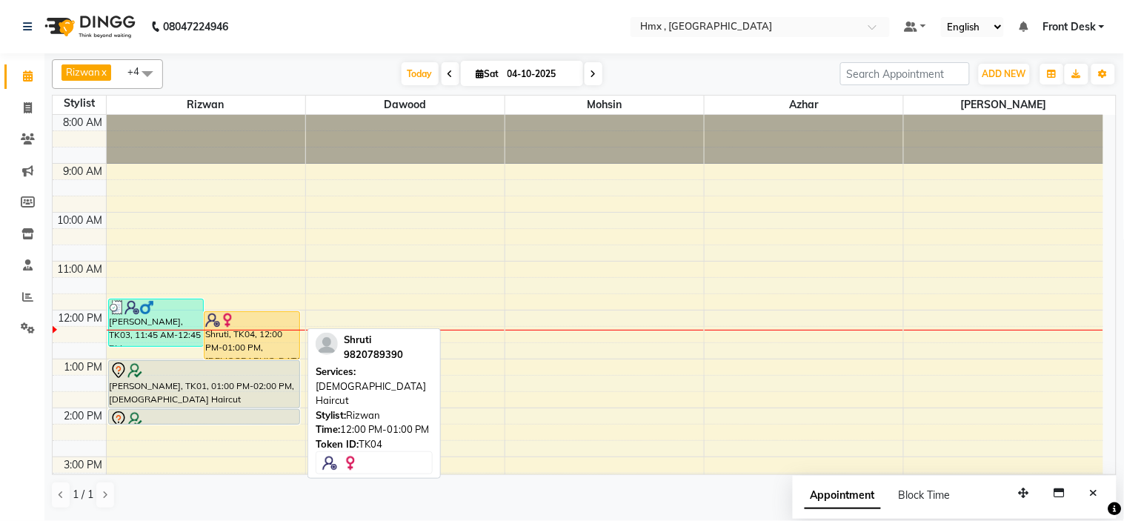
click at [239, 324] on div at bounding box center [251, 320] width 93 height 15
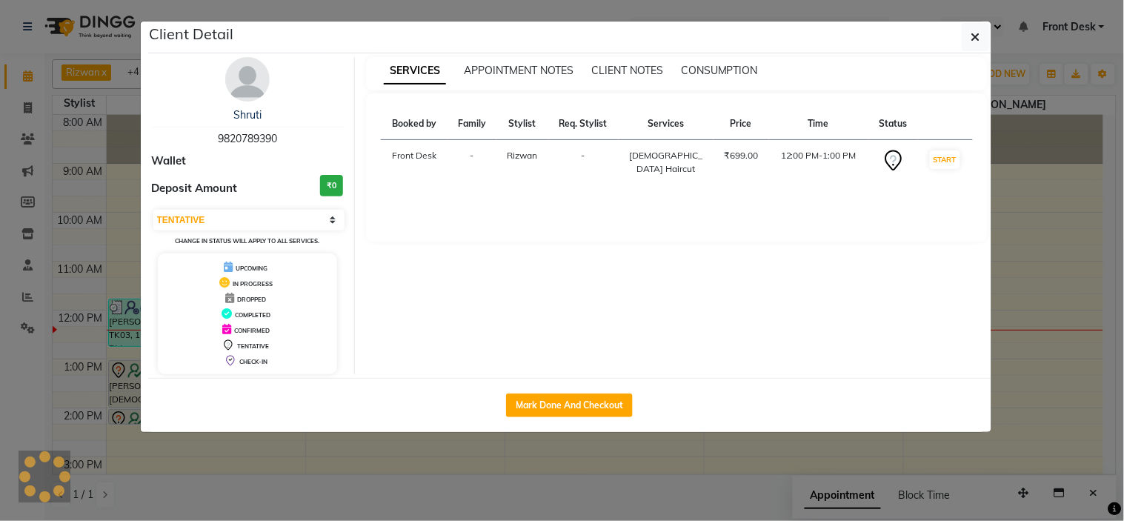
select select "1"
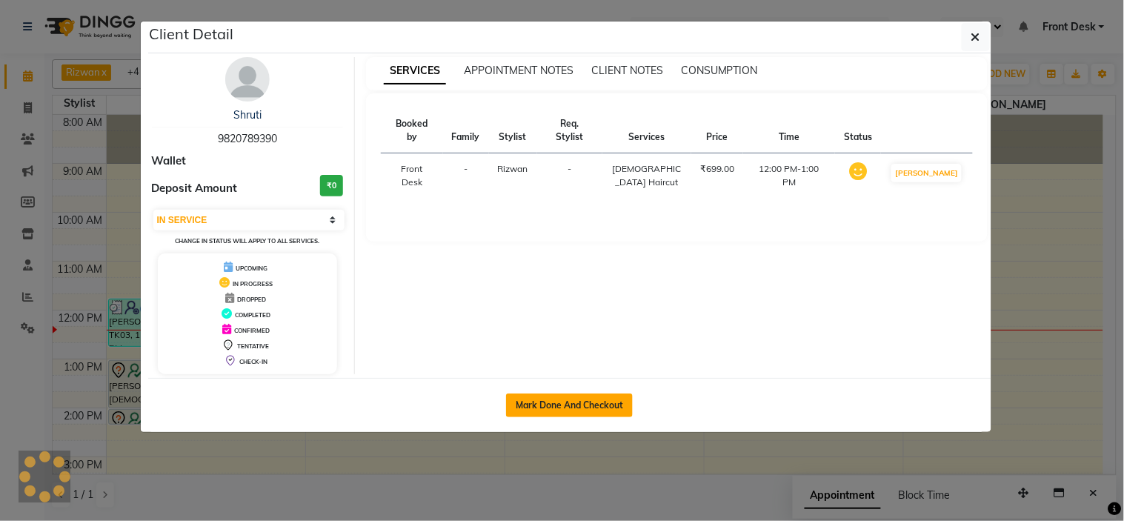
click at [603, 408] on button "Mark Done And Checkout" at bounding box center [569, 405] width 127 height 24
select select "service"
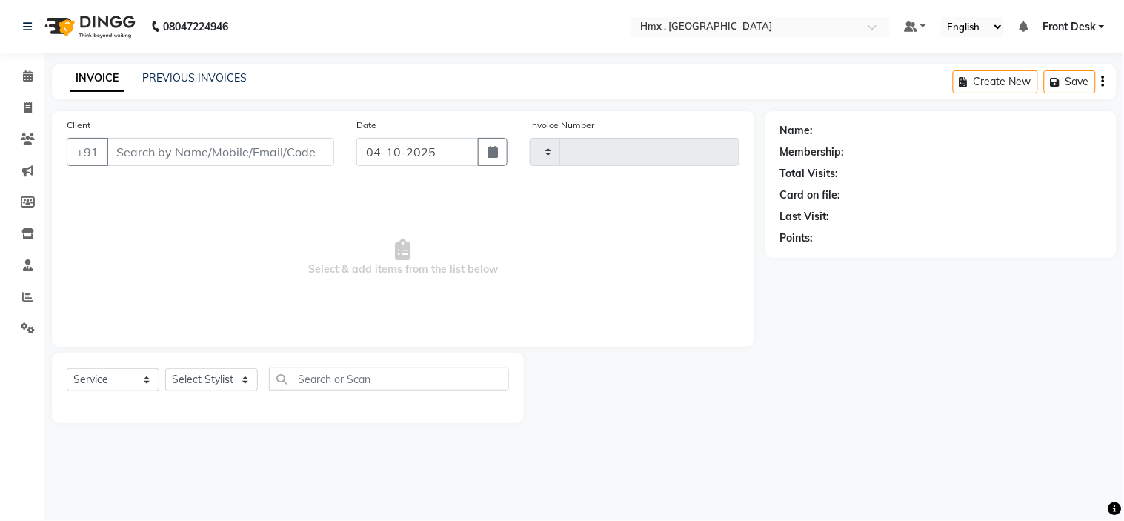
type input "2314"
select select "5711"
type input "9820789390"
select select "76837"
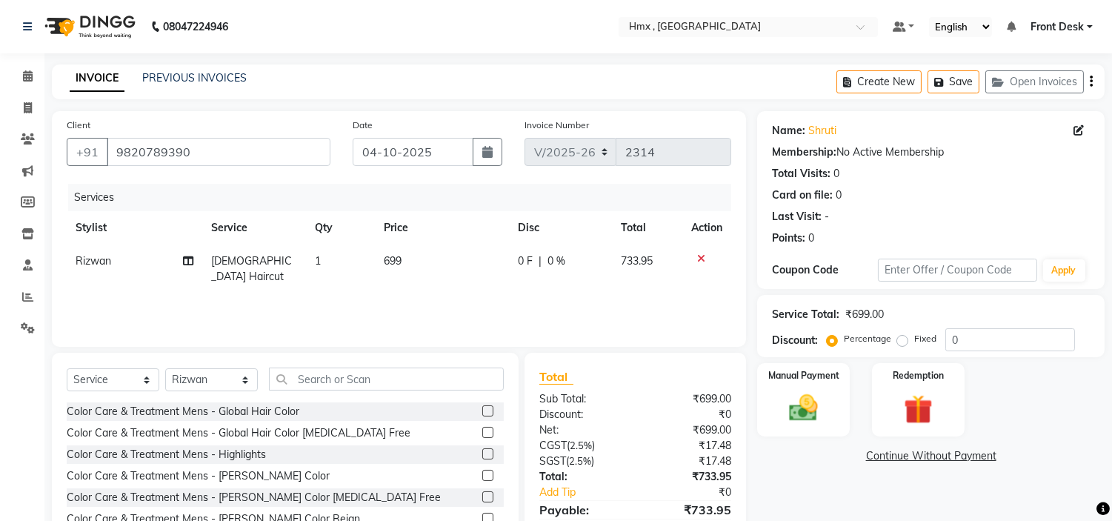
scroll to position [72, 0]
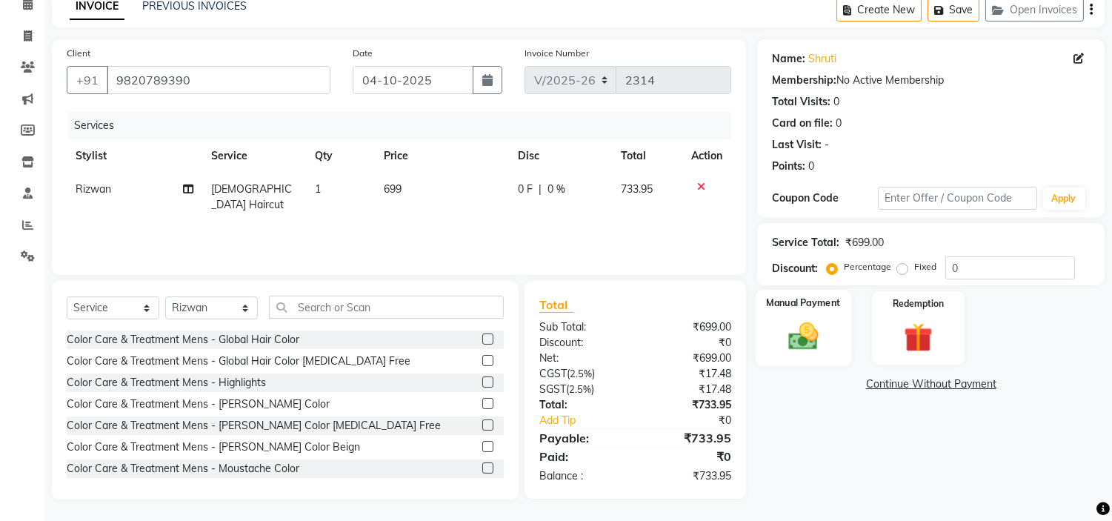
click at [795, 322] on img at bounding box center [803, 336] width 49 height 35
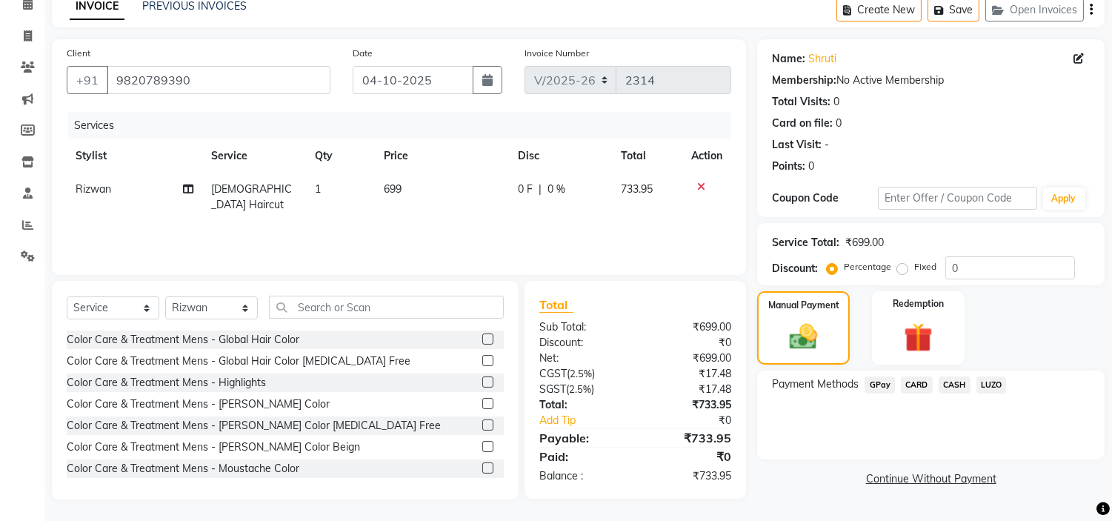
click at [880, 382] on span "GPay" at bounding box center [880, 384] width 30 height 17
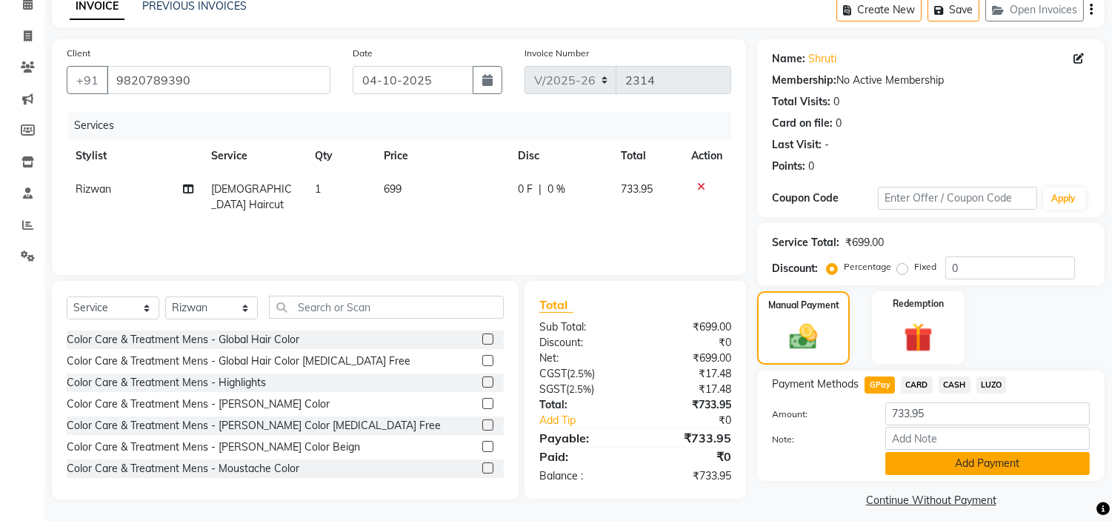
click at [977, 459] on button "Add Payment" at bounding box center [987, 463] width 205 height 23
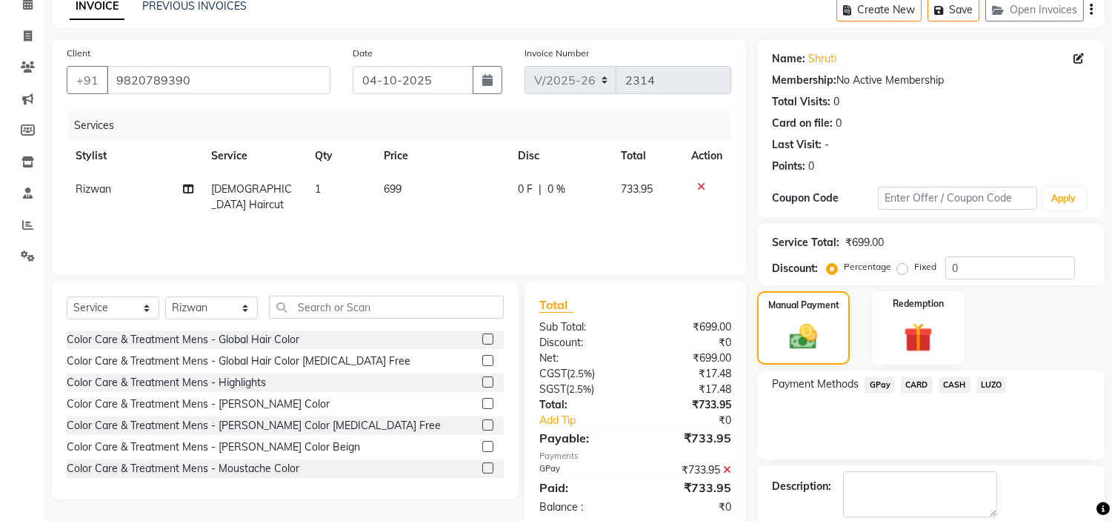
scroll to position [145, 0]
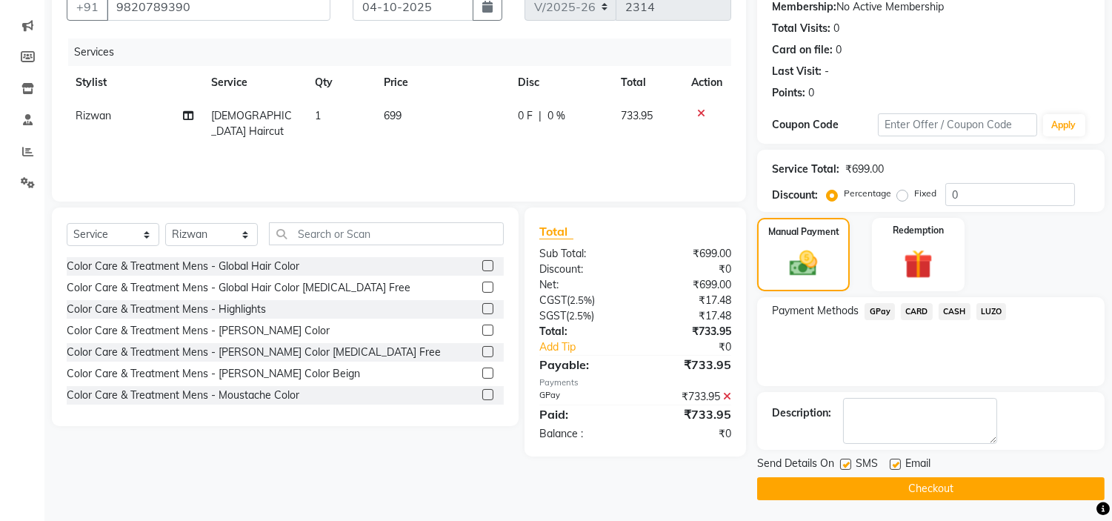
click at [949, 484] on button "Checkout" at bounding box center [931, 488] width 348 height 23
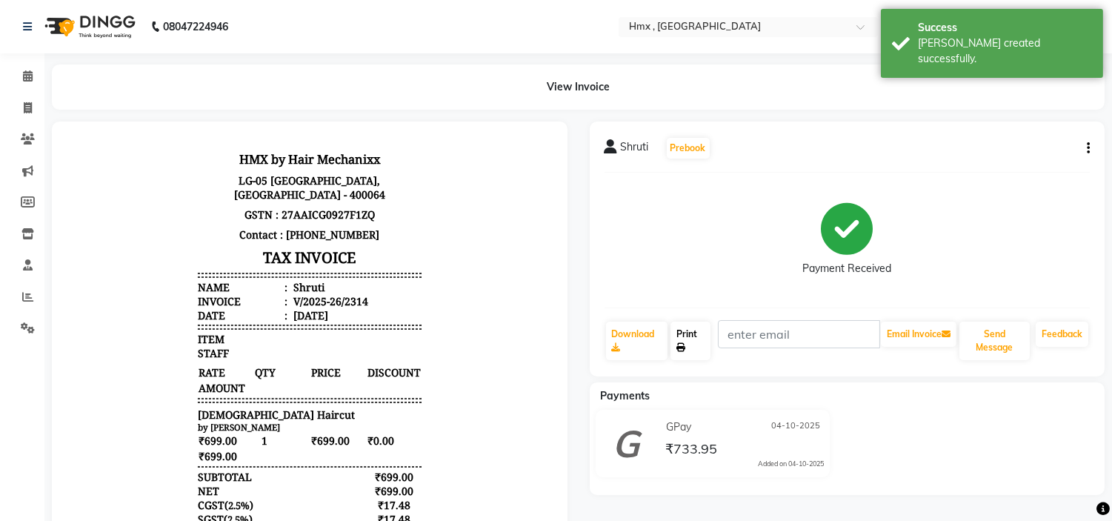
click at [691, 342] on link "Print" at bounding box center [691, 341] width 40 height 39
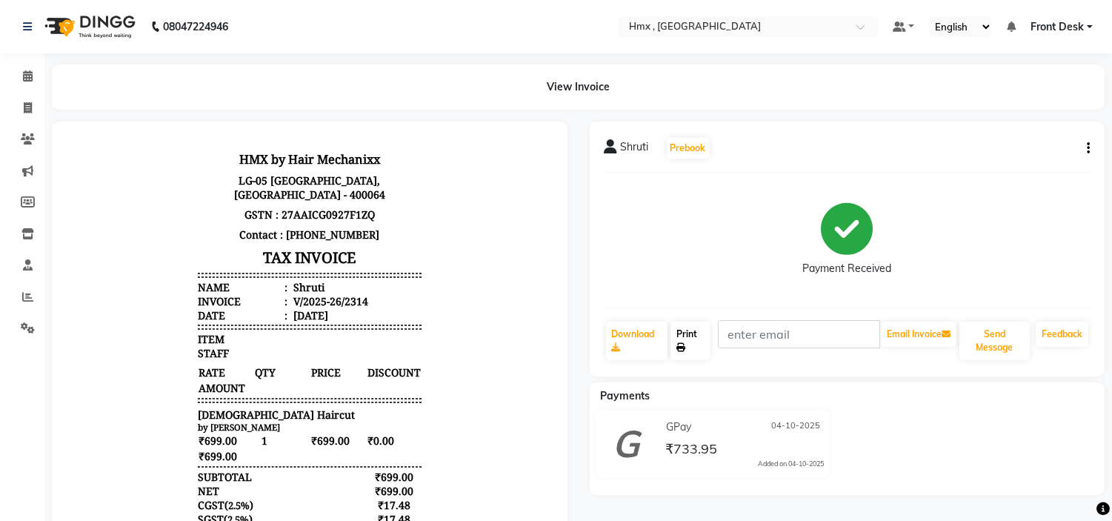
click at [685, 342] on link "Print" at bounding box center [691, 341] width 40 height 39
click at [687, 335] on link "Print" at bounding box center [691, 341] width 40 height 39
click at [30, 78] on icon at bounding box center [28, 75] width 10 height 11
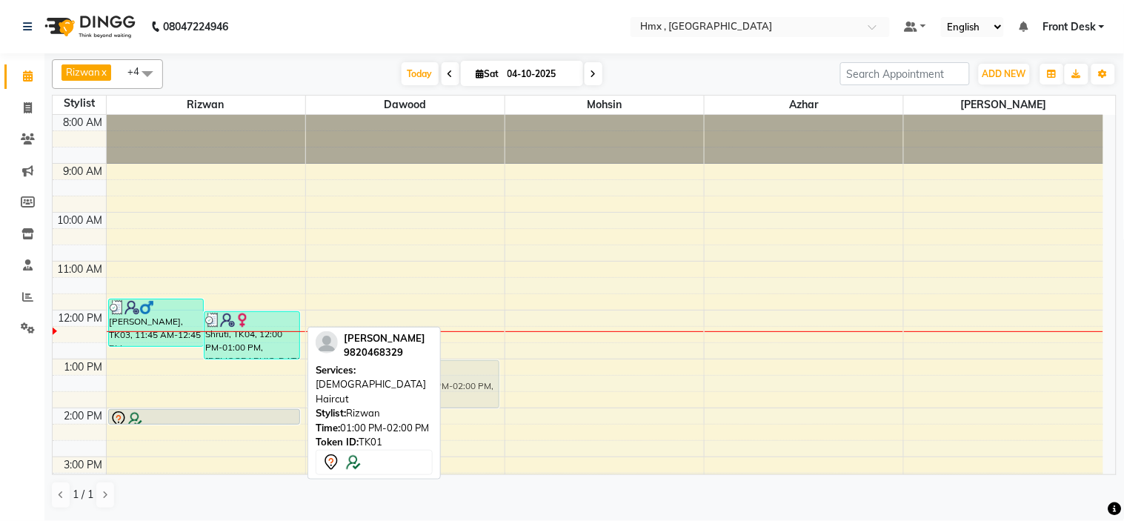
drag, startPoint x: 247, startPoint y: 381, endPoint x: 369, endPoint y: 373, distance: 121.8
click at [375, 376] on div "[PERSON_NAME] x [PERSON_NAME] x [PERSON_NAME] x +4 Select All [PERSON_NAME] [PE…" at bounding box center [584, 284] width 1065 height 462
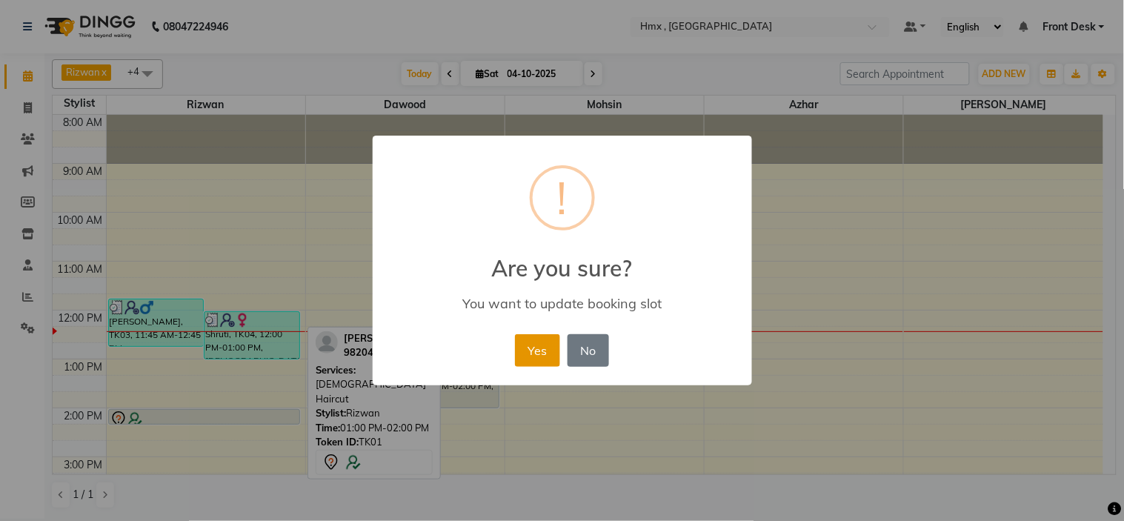
click at [542, 345] on button "Yes" at bounding box center [537, 350] width 45 height 33
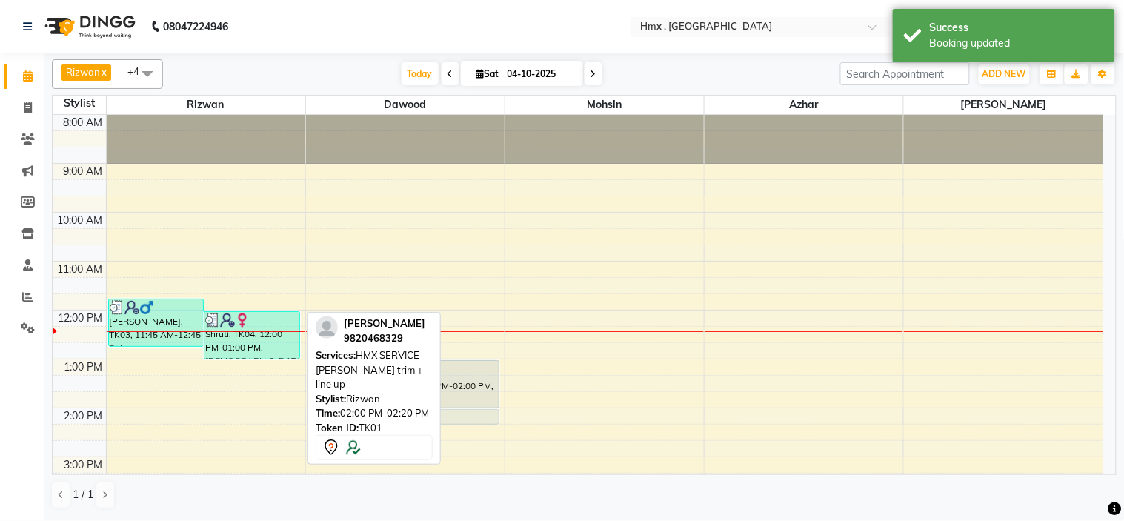
drag, startPoint x: 175, startPoint y: 413, endPoint x: 368, endPoint y: 413, distance: 193.4
click at [371, 417] on div "[PERSON_NAME] x [PERSON_NAME] x [PERSON_NAME] x +4 Select All [PERSON_NAME] [PE…" at bounding box center [584, 284] width 1065 height 462
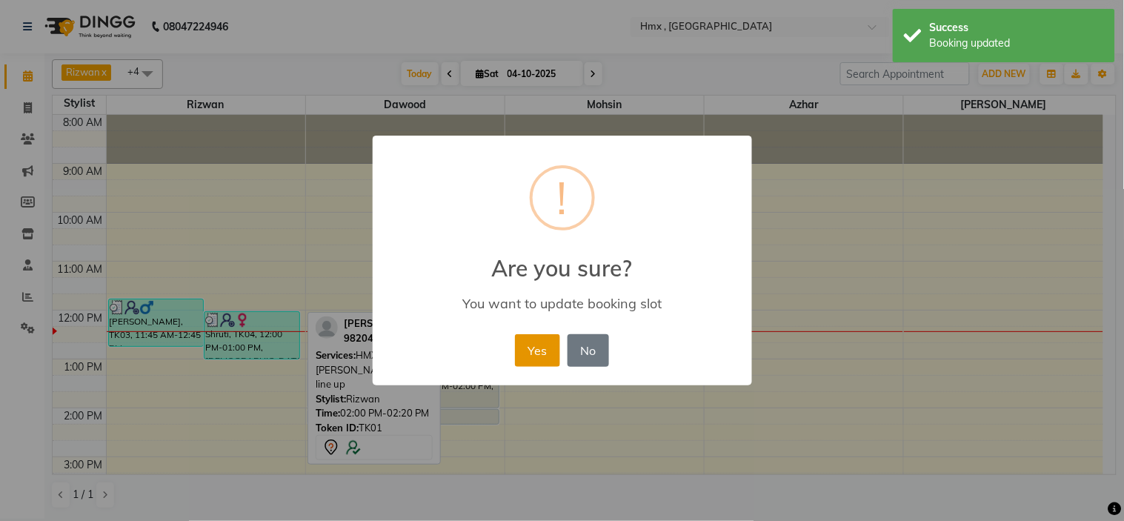
click at [541, 353] on button "Yes" at bounding box center [537, 350] width 45 height 33
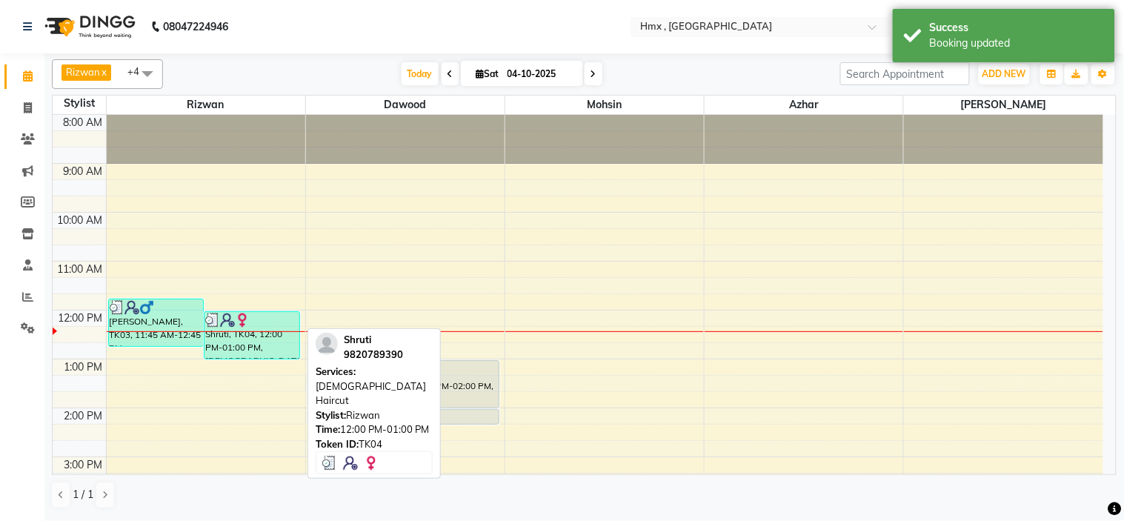
click at [245, 341] on div "Shruti, TK04, 12:00 PM-01:00 PM, [DEMOGRAPHIC_DATA] Haircut" at bounding box center [252, 335] width 95 height 47
click at [248, 346] on div "Shruti, TK04, 12:00 PM-01:00 PM, [DEMOGRAPHIC_DATA] Haircut" at bounding box center [252, 335] width 95 height 47
select select "3"
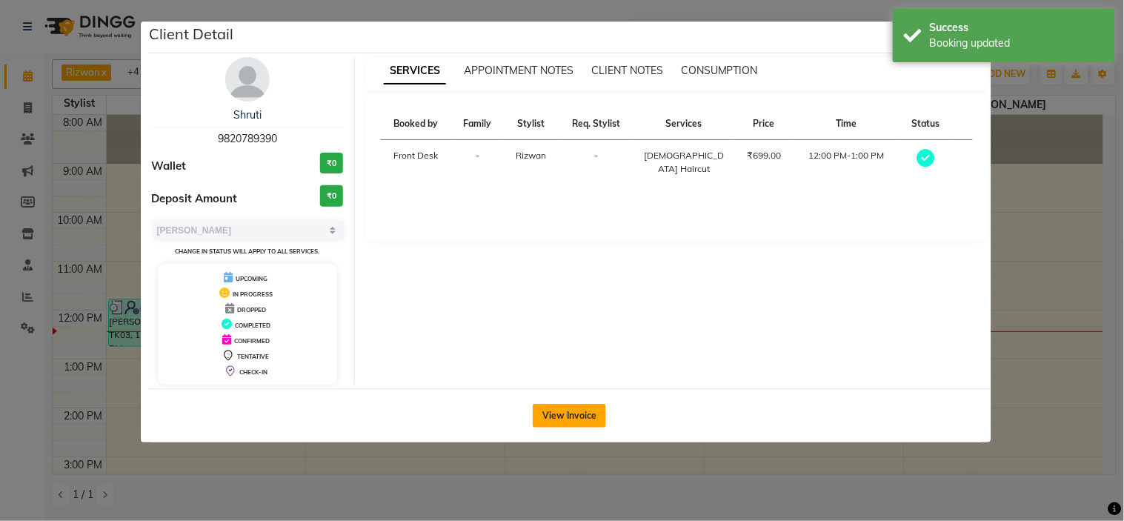
click at [562, 416] on button "View Invoice" at bounding box center [569, 416] width 73 height 24
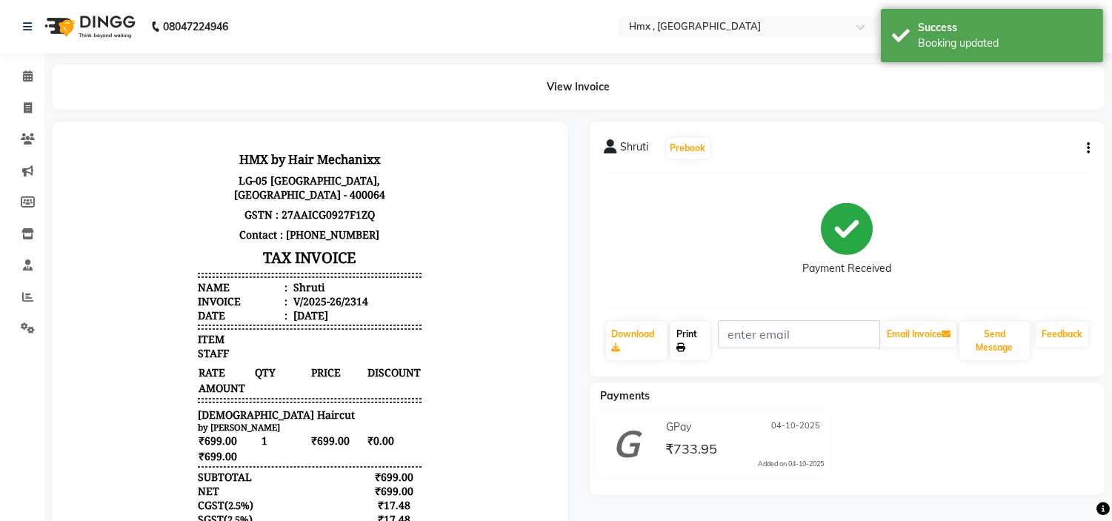
click at [693, 342] on link "Print" at bounding box center [691, 341] width 40 height 39
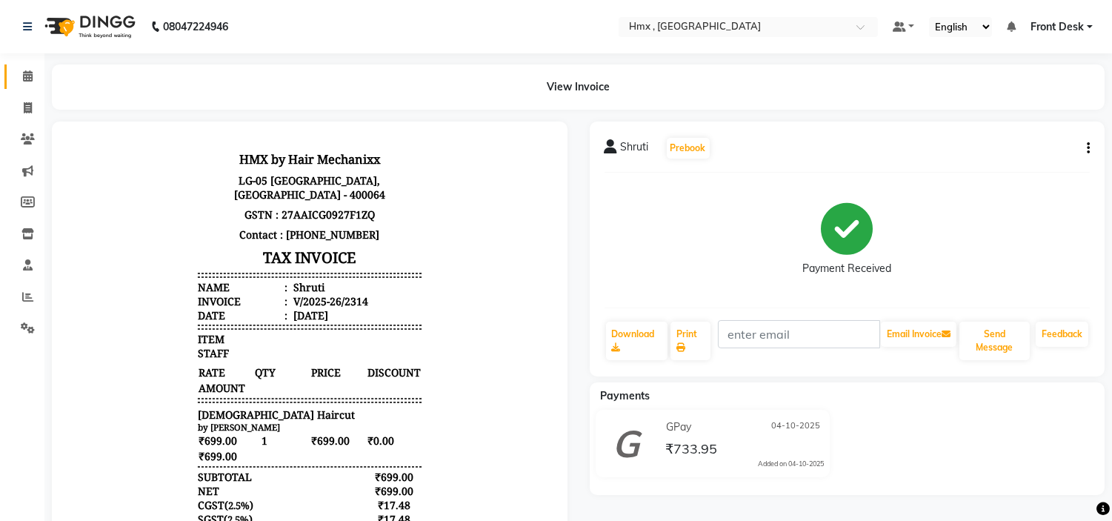
click at [34, 75] on span at bounding box center [28, 76] width 26 height 17
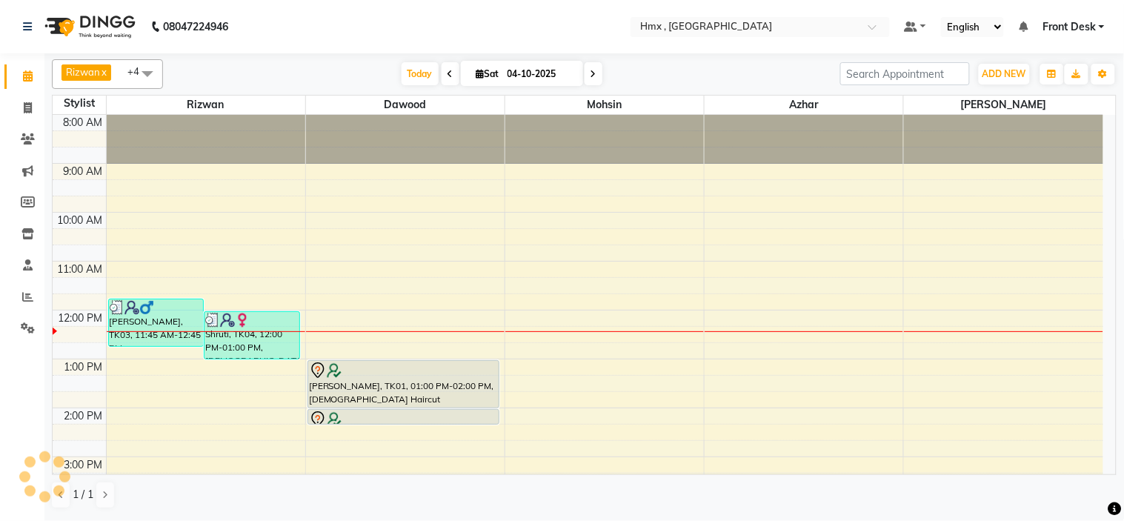
click at [10, 394] on div "Calendar Invoice Clients Marketing Members Inventory Staff Reports Settings Com…" at bounding box center [100, 270] width 200 height 456
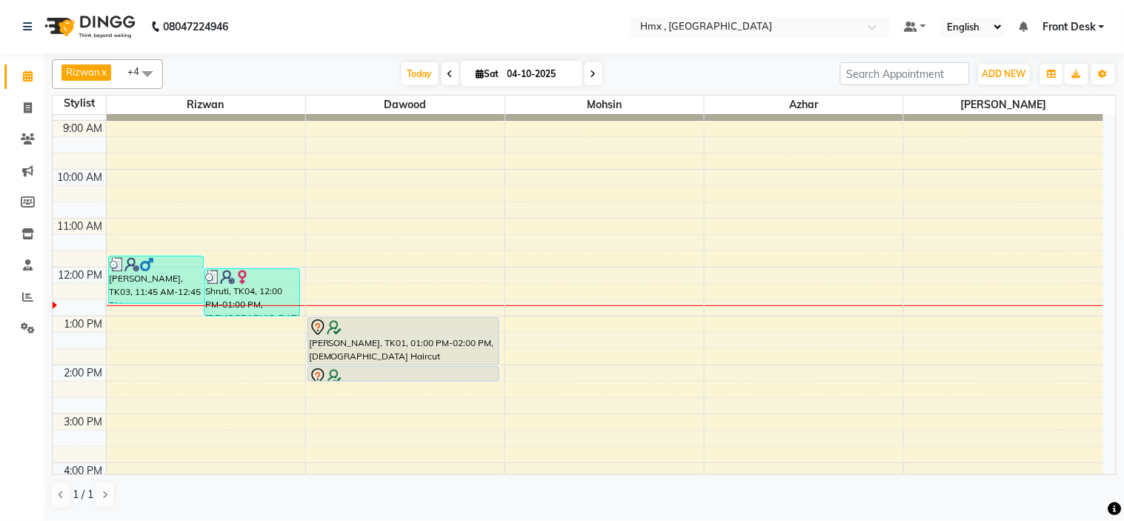
scroll to position [82, 0]
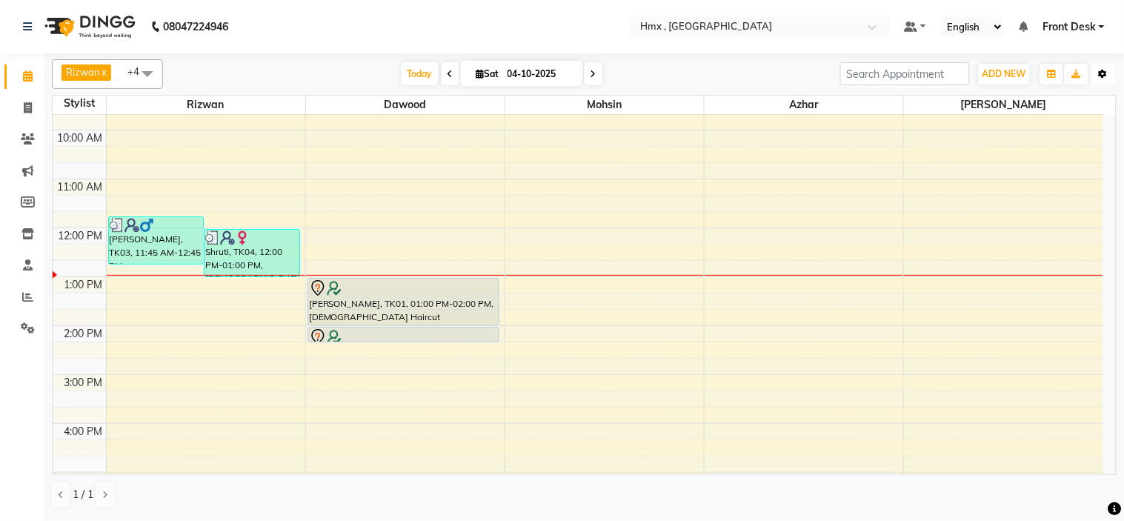
click at [1108, 76] on button "Toggle Dropdown" at bounding box center [1103, 74] width 24 height 21
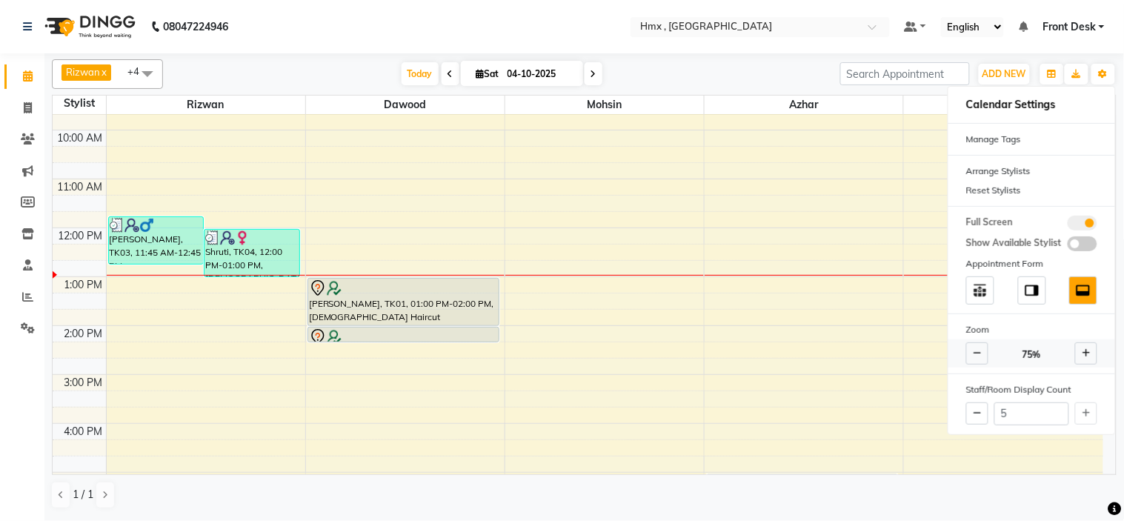
click at [983, 357] on span at bounding box center [977, 353] width 22 height 22
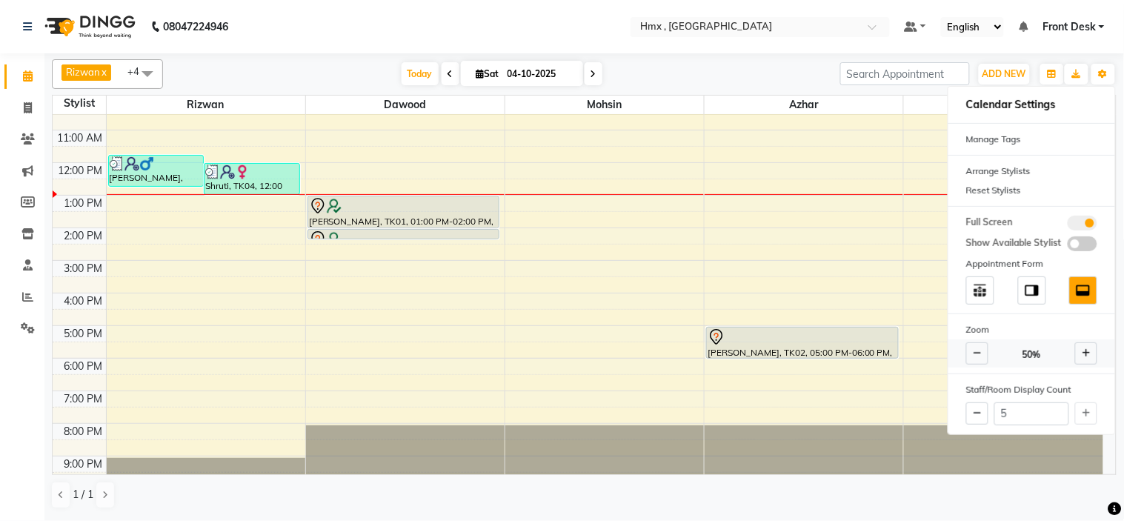
click at [1083, 349] on icon at bounding box center [1087, 353] width 8 height 9
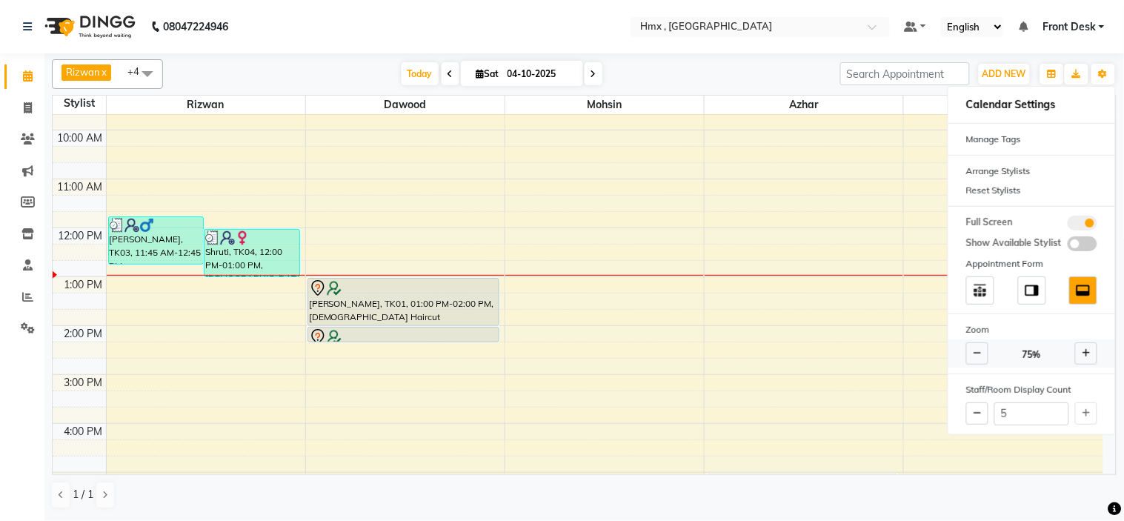
click at [980, 349] on icon at bounding box center [978, 353] width 8 height 9
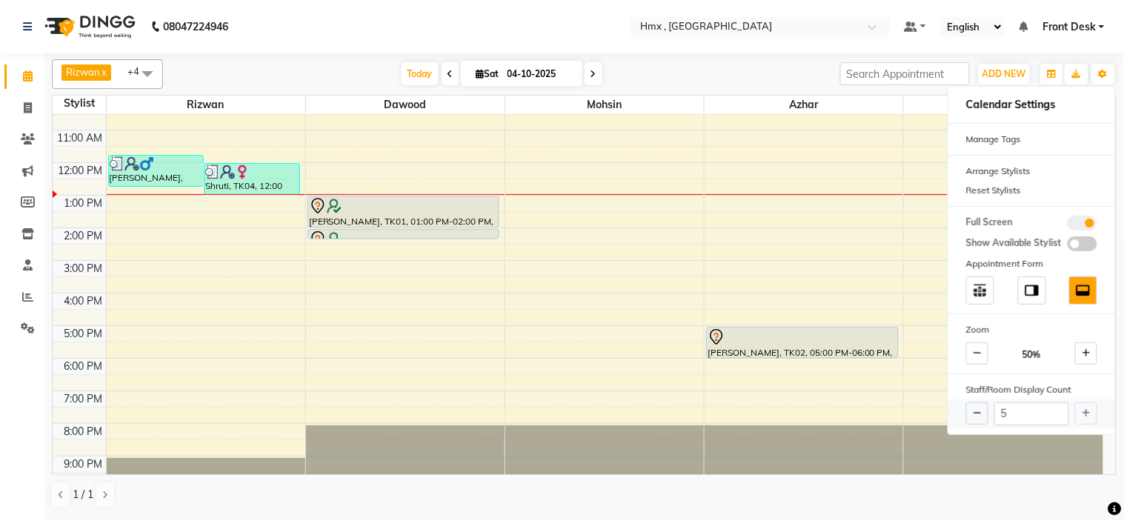
click at [1083, 413] on div "5" at bounding box center [1031, 413] width 167 height 29
click at [1088, 413] on div "5" at bounding box center [1031, 413] width 167 height 29
click at [1088, 412] on div "5" at bounding box center [1031, 413] width 167 height 29
click at [1020, 420] on input "5" at bounding box center [1031, 413] width 75 height 23
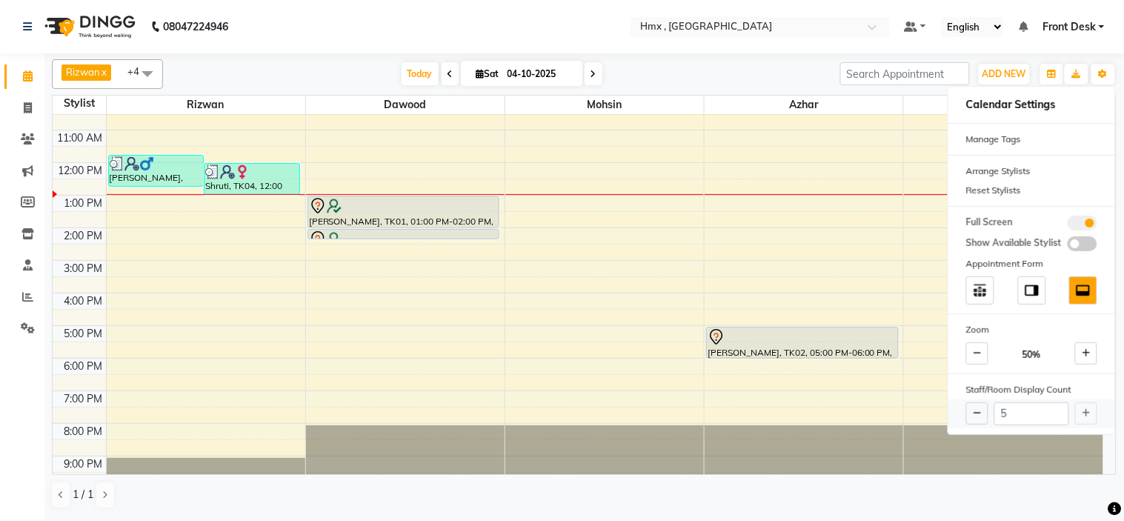
click at [1091, 408] on div "5" at bounding box center [1031, 413] width 167 height 29
click at [1089, 409] on div "5" at bounding box center [1031, 413] width 167 height 29
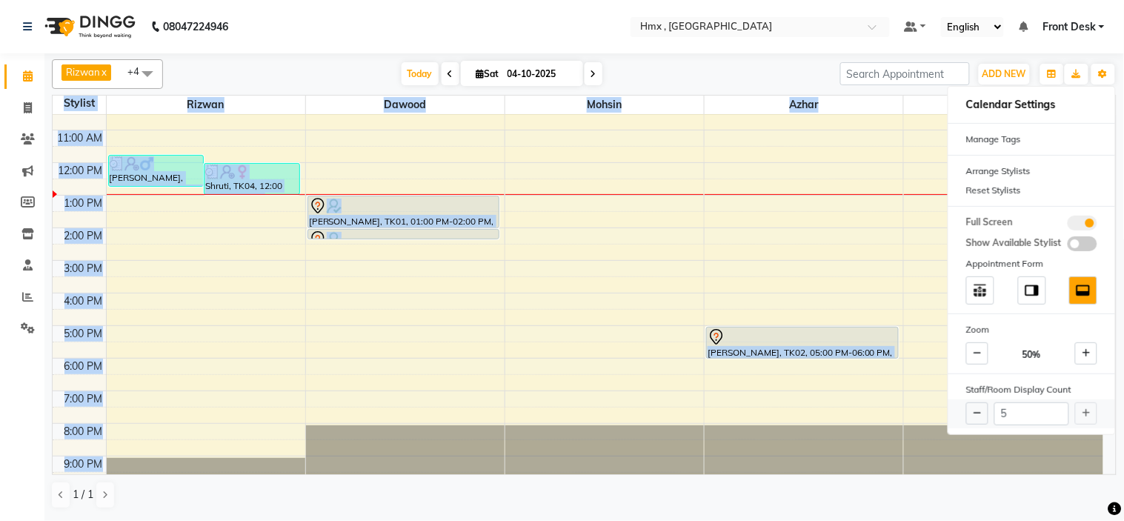
click at [1083, 413] on div "5" at bounding box center [1031, 413] width 167 height 29
click at [977, 410] on icon at bounding box center [978, 413] width 8 height 9
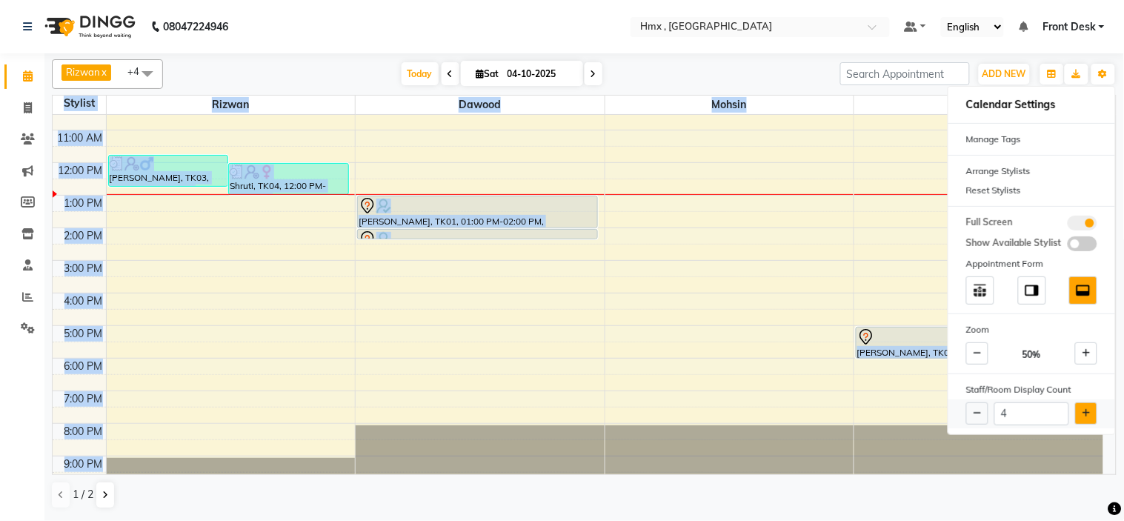
click at [1090, 415] on icon at bounding box center [1087, 413] width 8 height 9
type input "5"
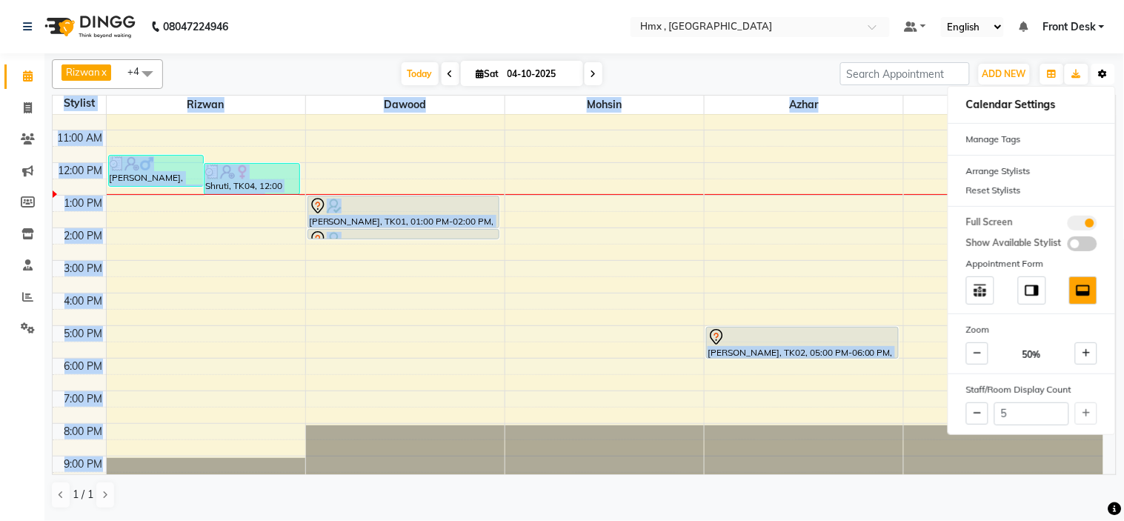
click at [1112, 71] on button "Toggle Dropdown" at bounding box center [1103, 74] width 24 height 21
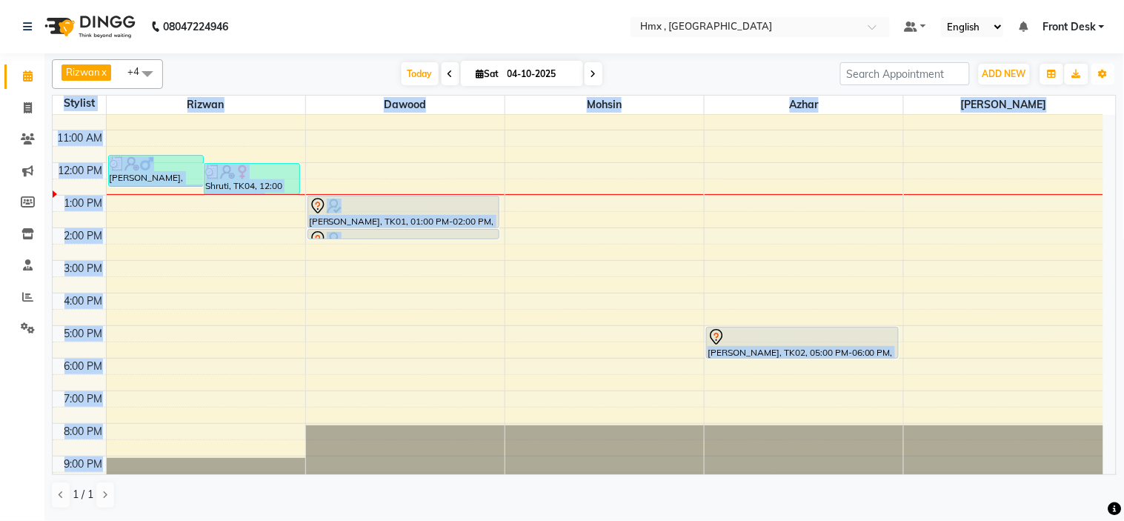
click at [366, 298] on div "8:00 AM 9:00 AM 10:00 AM 11:00 AM 12:00 PM 1:00 PM 2:00 PM 3:00 PM 4:00 PM 5:00…" at bounding box center [578, 261] width 1051 height 456
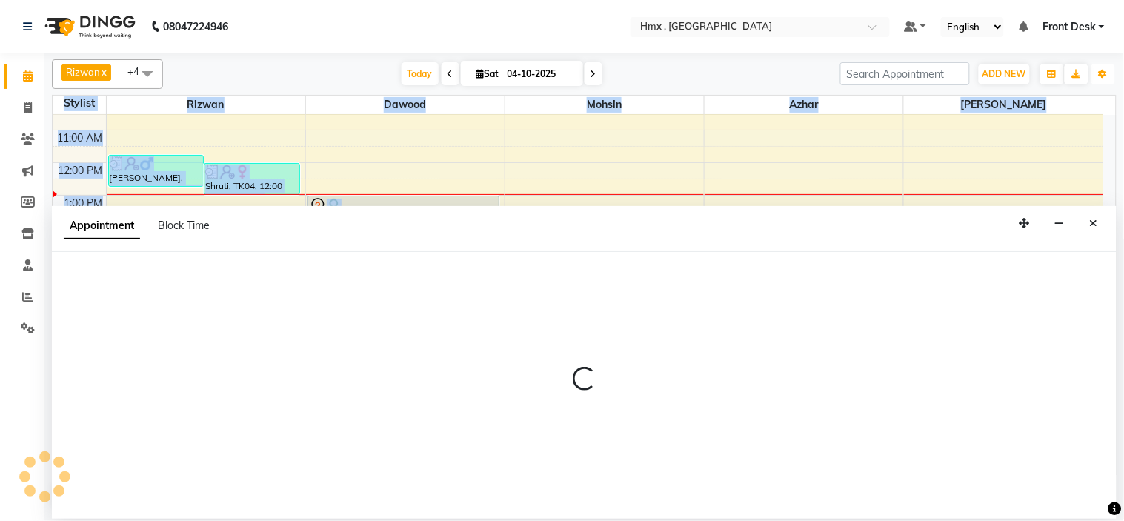
select select "39095"
select select "960"
select select "tentative"
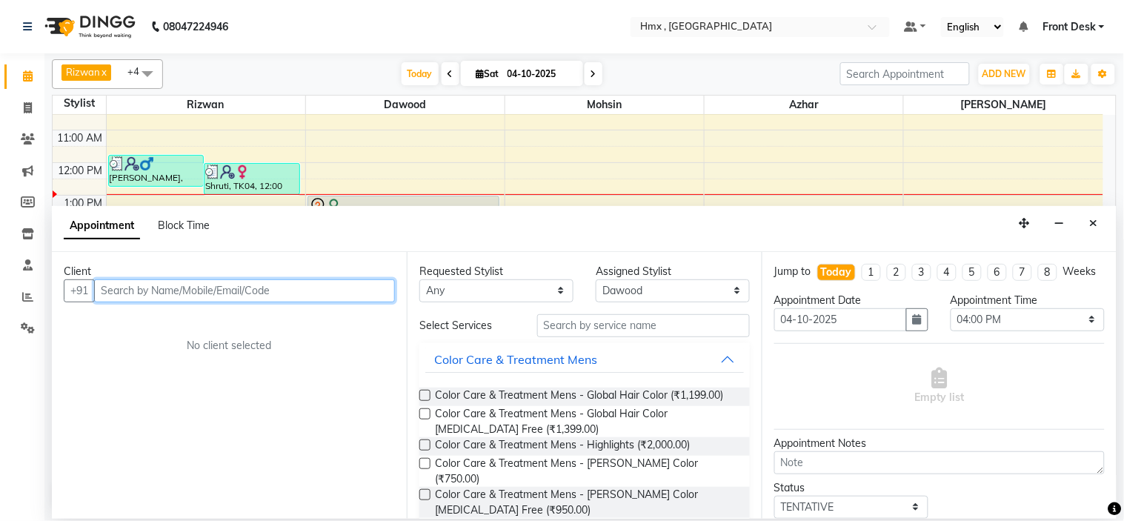
click at [224, 289] on input "text" at bounding box center [244, 290] width 301 height 23
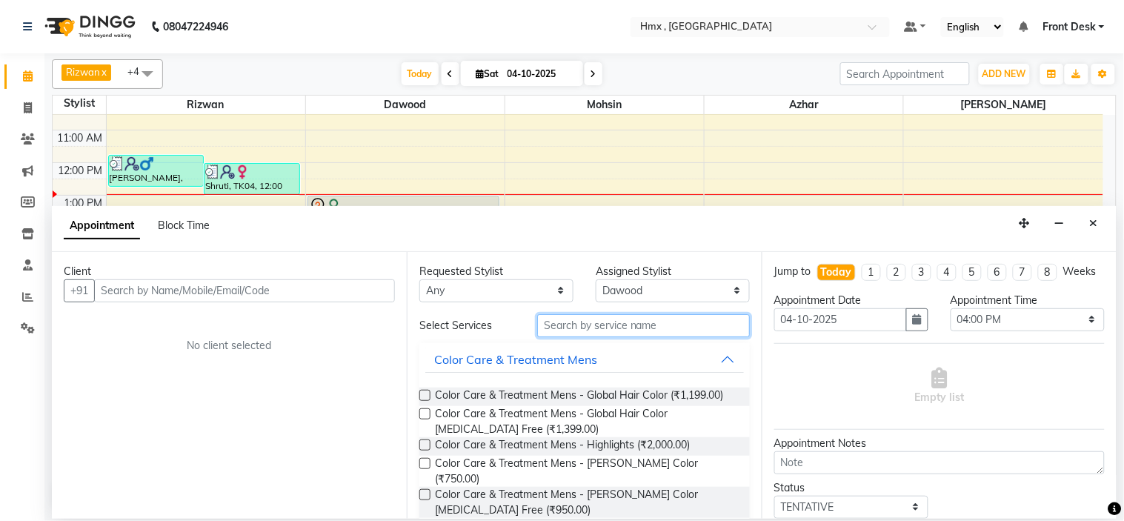
click at [640, 330] on input "text" at bounding box center [643, 325] width 213 height 23
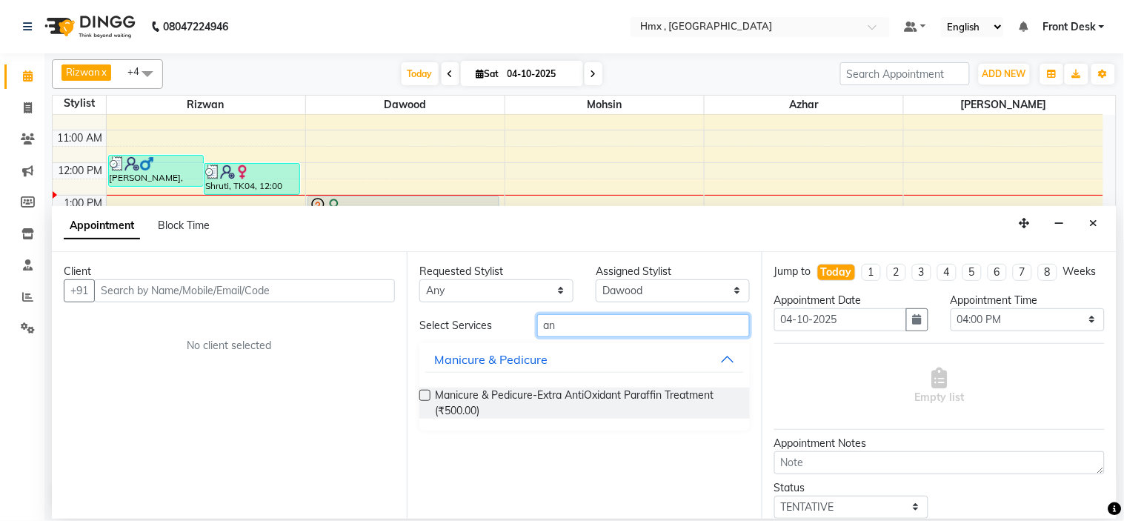
type input "a"
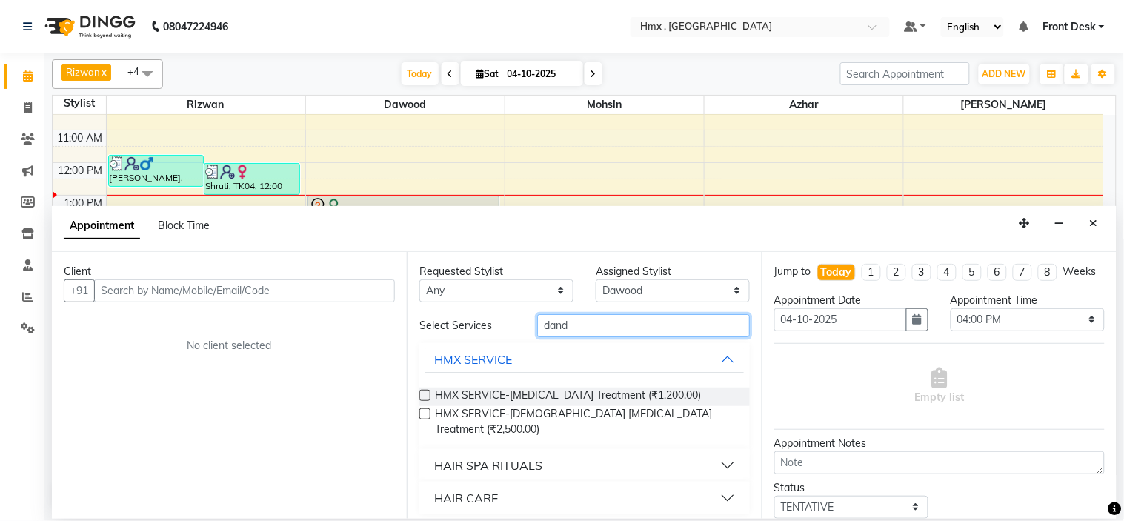
type input "dand"
click at [424, 397] on label at bounding box center [424, 395] width 11 height 11
click at [424, 397] on input "checkbox" at bounding box center [424, 397] width 10 height 10
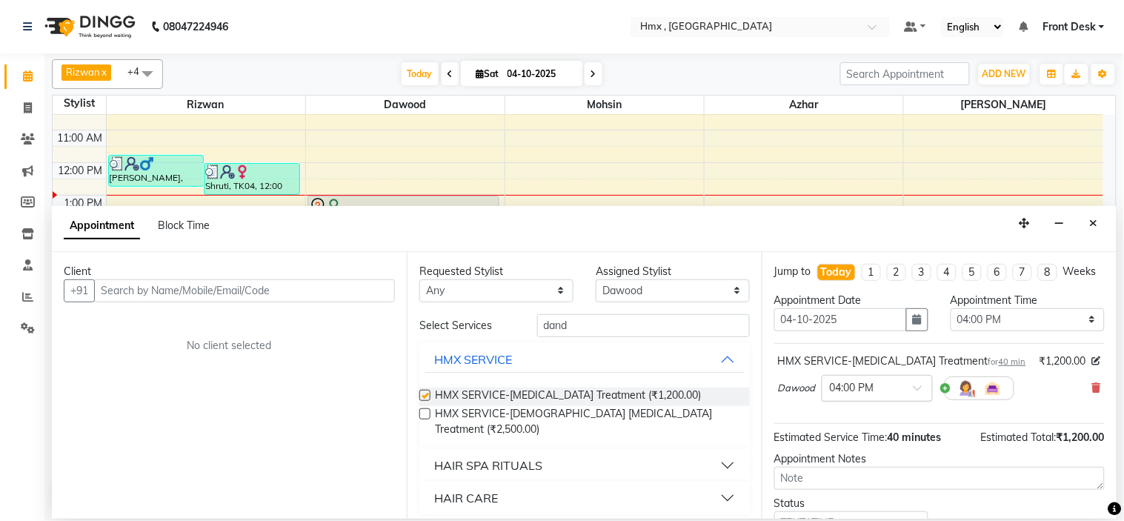
checkbox input "false"
drag, startPoint x: 593, startPoint y: 319, endPoint x: 279, endPoint y: 342, distance: 314.3
click at [279, 342] on div "Client +91 No client selected Requested Stylist Any [PERSON_NAME] [PERSON_NAME]…" at bounding box center [584, 385] width 1065 height 267
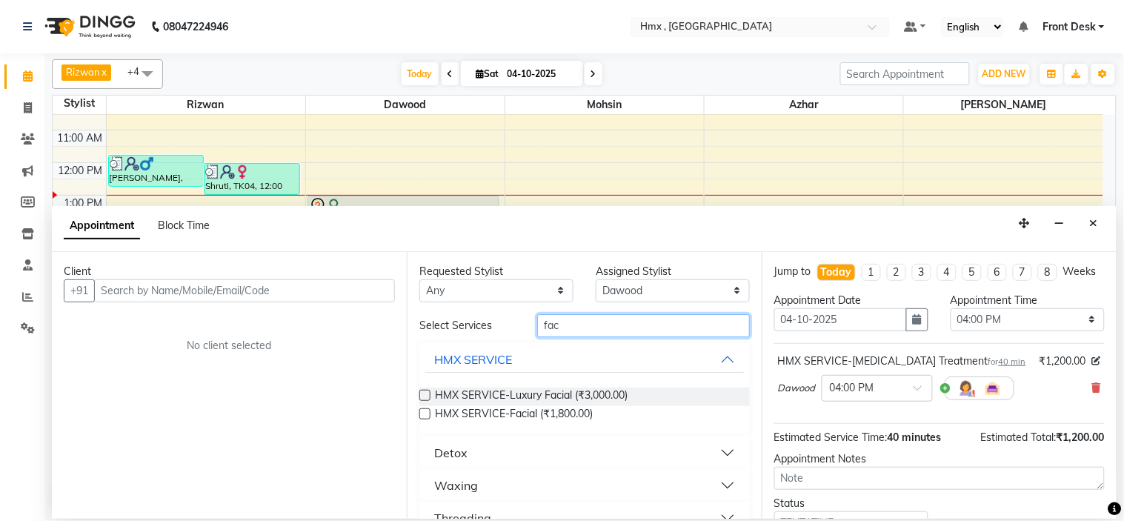
type input "fac"
click at [424, 411] on label at bounding box center [424, 413] width 11 height 11
click at [424, 411] on input "checkbox" at bounding box center [424, 415] width 10 height 10
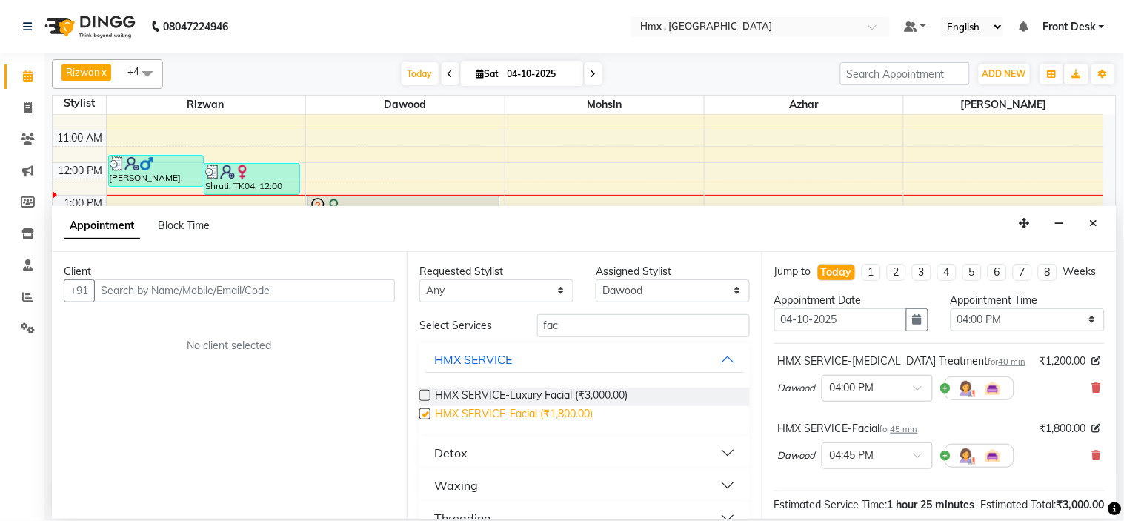
checkbox input "false"
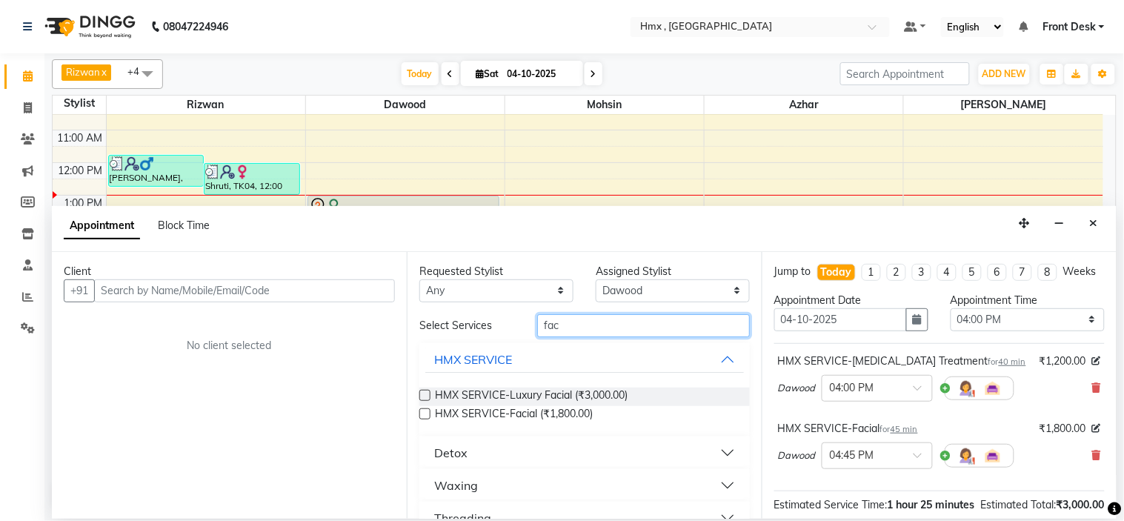
drag, startPoint x: 656, startPoint y: 329, endPoint x: 367, endPoint y: 409, distance: 299.8
click at [368, 410] on div "Client +91 No client selected Requested Stylist Any [PERSON_NAME] [PERSON_NAME]…" at bounding box center [584, 385] width 1065 height 267
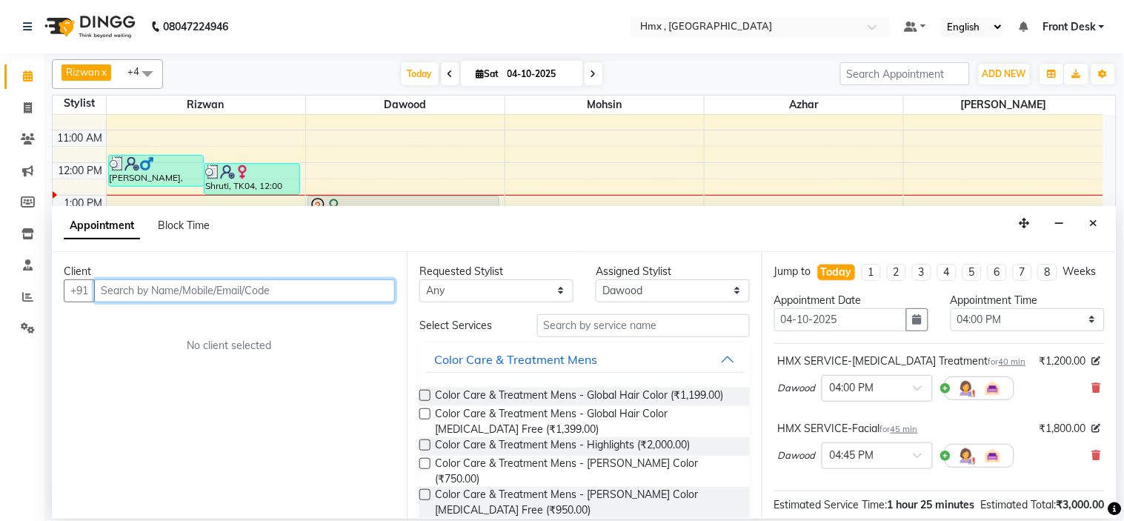
click at [248, 286] on input "text" at bounding box center [244, 290] width 301 height 23
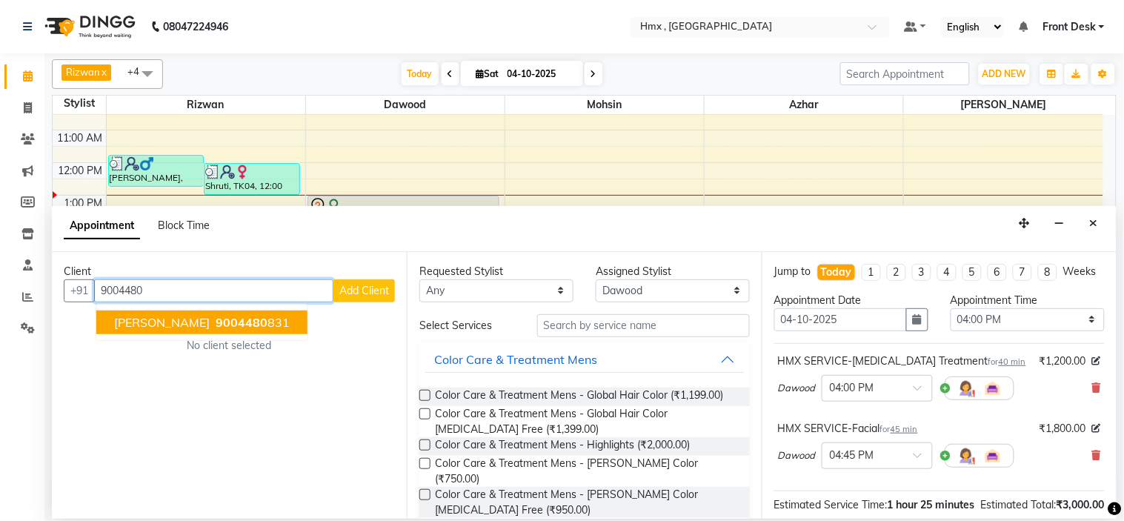
click at [237, 322] on span "9004480" at bounding box center [242, 322] width 52 height 15
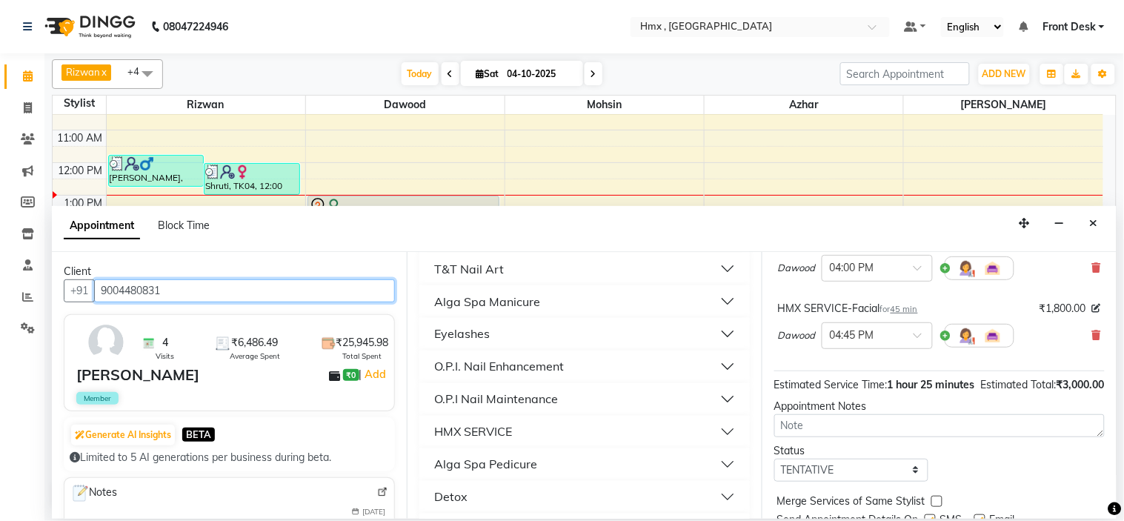
scroll to position [205, 0]
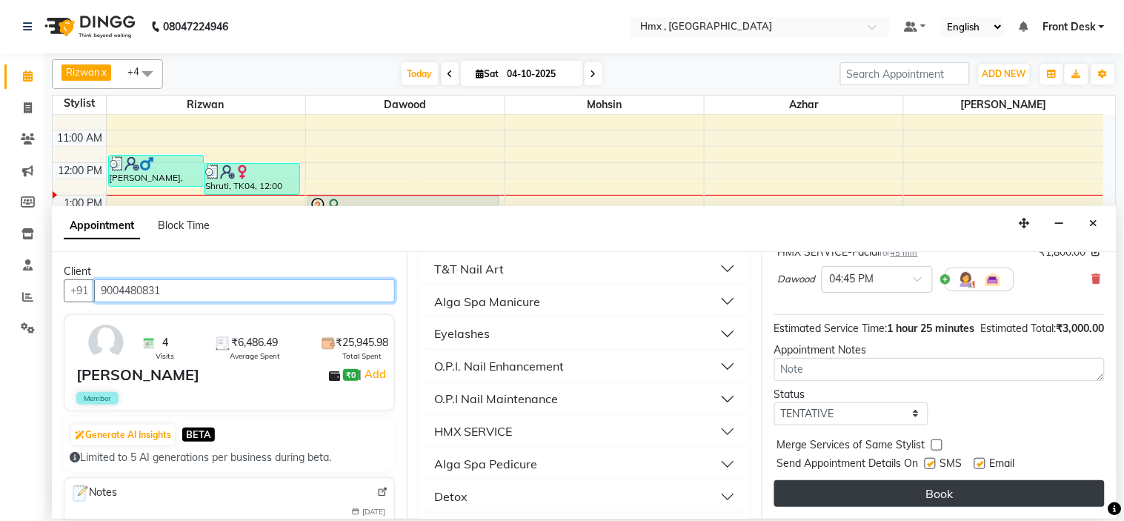
type input "9004480831"
click at [917, 501] on button "Book" at bounding box center [939, 493] width 330 height 27
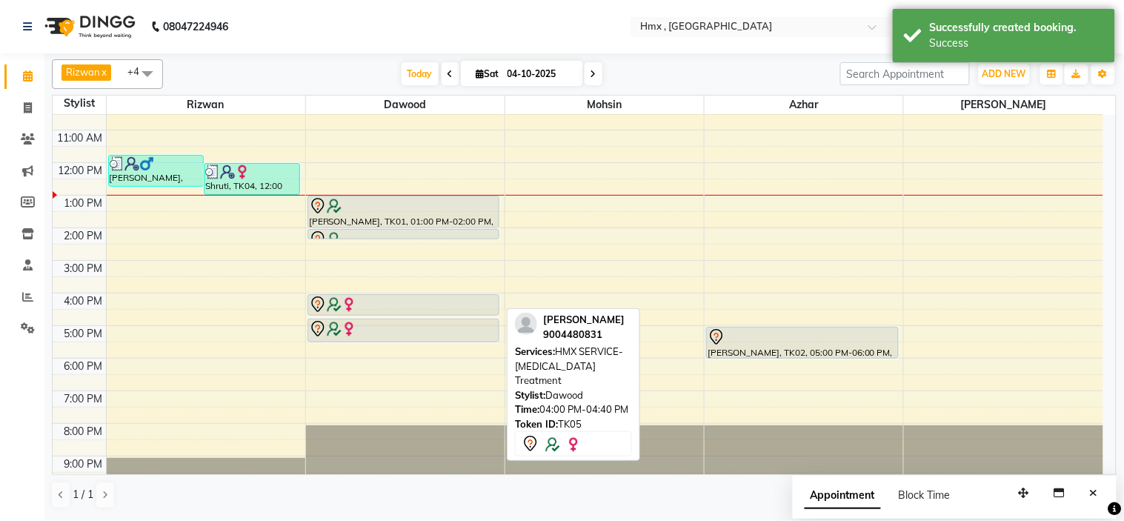
click at [402, 307] on div at bounding box center [403, 305] width 189 height 18
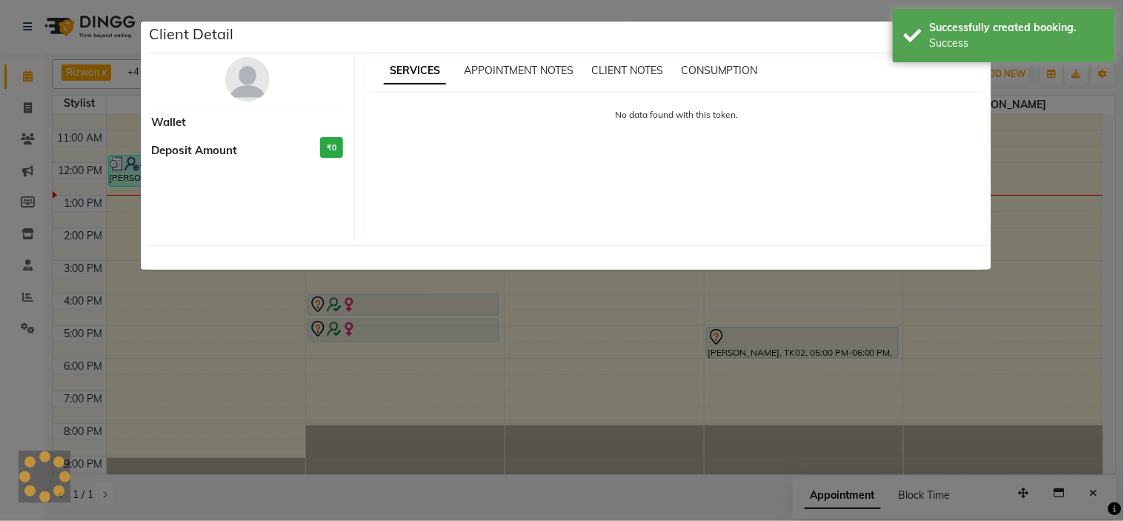
select select "7"
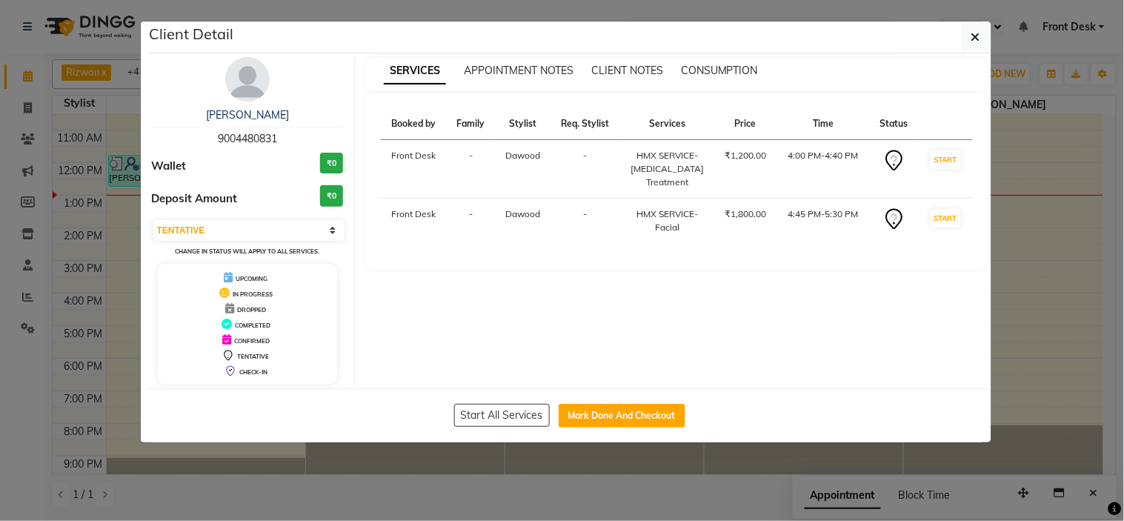
drag, startPoint x: 216, startPoint y: 143, endPoint x: 285, endPoint y: 143, distance: 68.2
click at [285, 143] on div "[PERSON_NAME] 9004480831" at bounding box center [248, 126] width 192 height 39
copy span "9004480831"
click at [980, 41] on icon "button" at bounding box center [975, 37] width 9 height 12
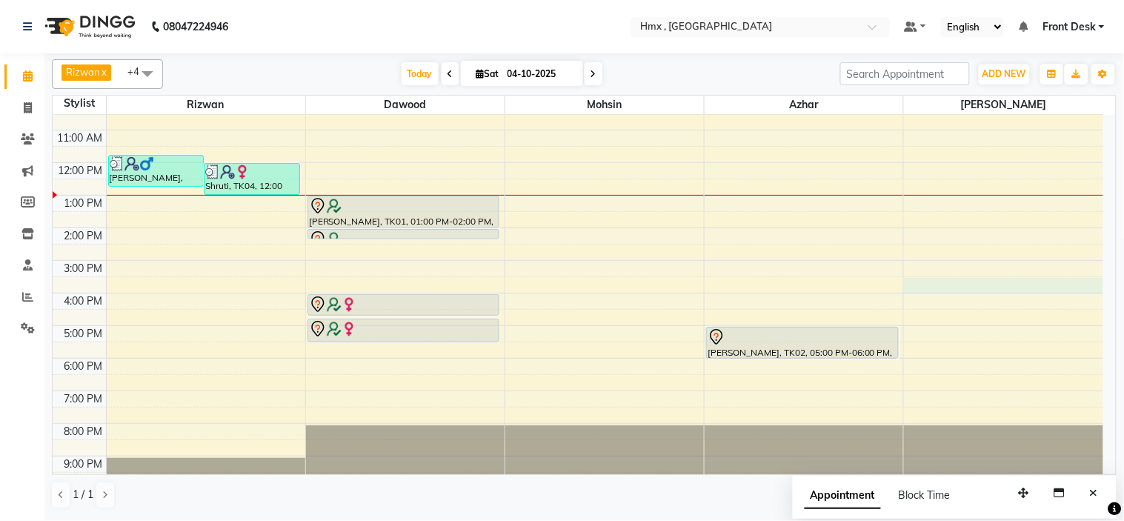
click at [961, 293] on div "8:00 AM 9:00 AM 10:00 AM 11:00 AM 12:00 PM 1:00 PM 2:00 PM 3:00 PM 4:00 PM 5:00…" at bounding box center [578, 261] width 1051 height 456
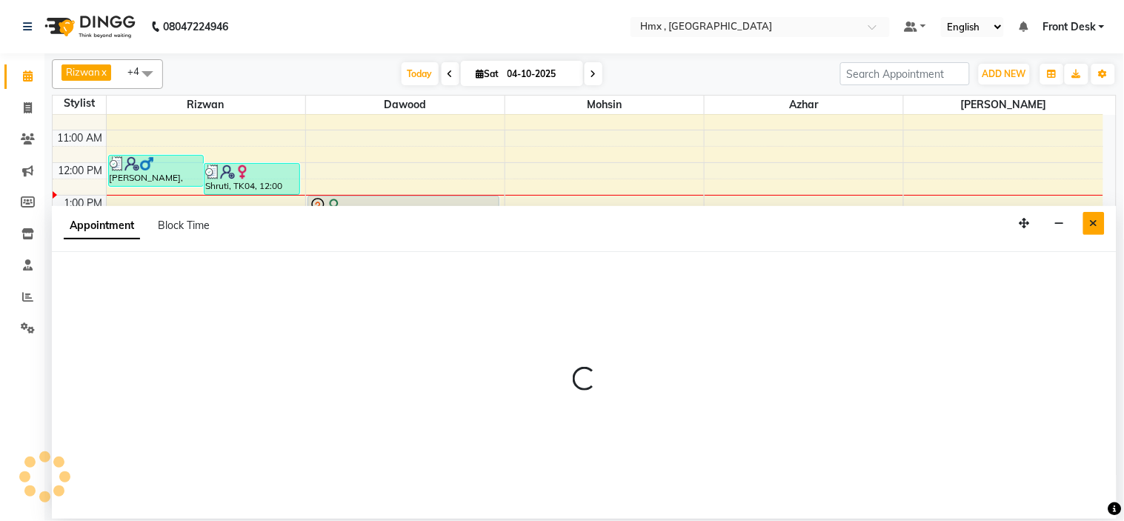
select select "39112"
select select "930"
select select "tentative"
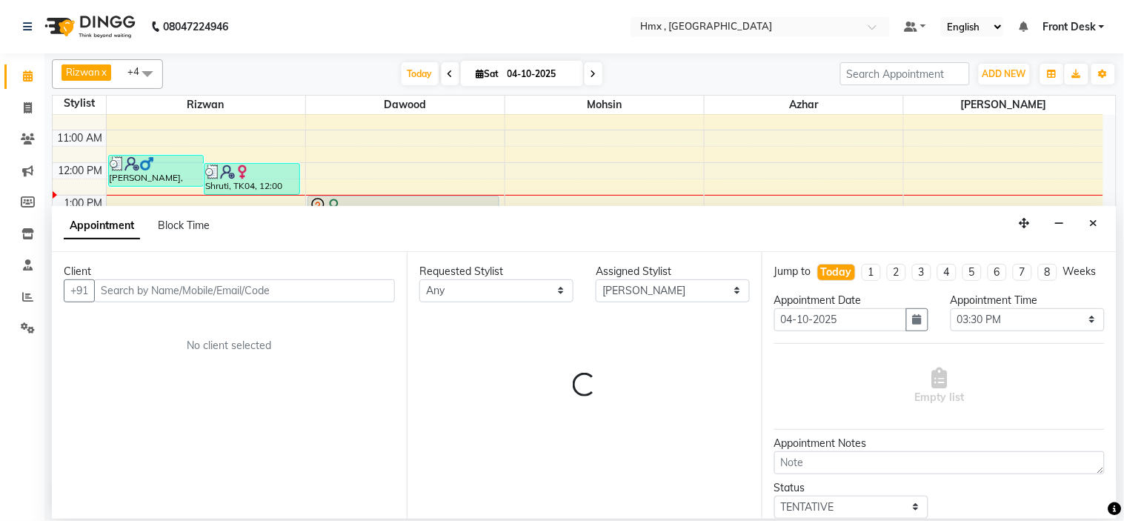
click at [1090, 223] on button "Close" at bounding box center [1093, 223] width 21 height 23
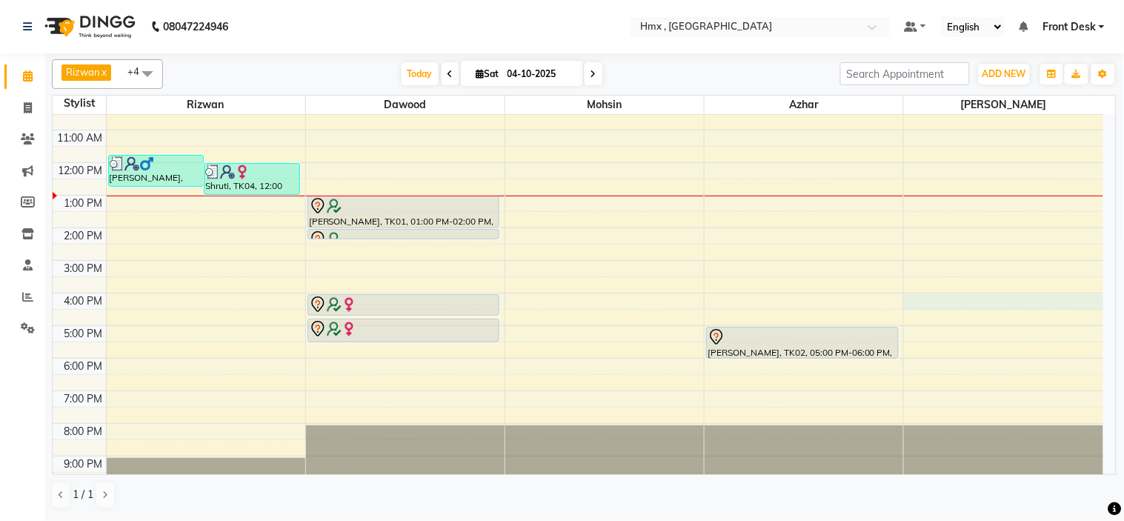
click at [965, 302] on div "8:00 AM 9:00 AM 10:00 AM 11:00 AM 12:00 PM 1:00 PM 2:00 PM 3:00 PM 4:00 PM 5:00…" at bounding box center [578, 261] width 1051 height 456
select select "39112"
select select "960"
select select "tentative"
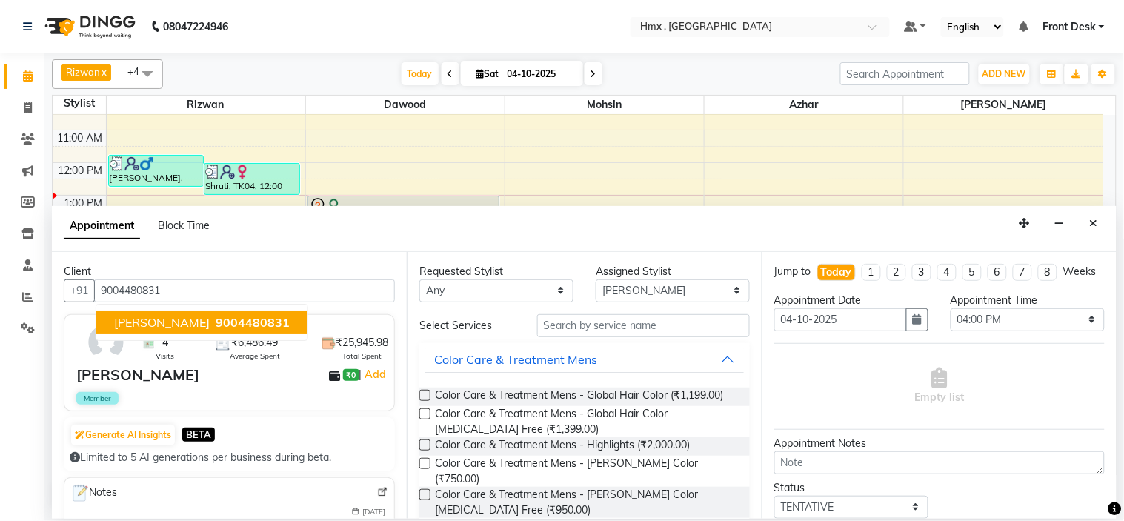
click at [216, 315] on span "9004480831" at bounding box center [253, 322] width 74 height 15
type input "9004480831"
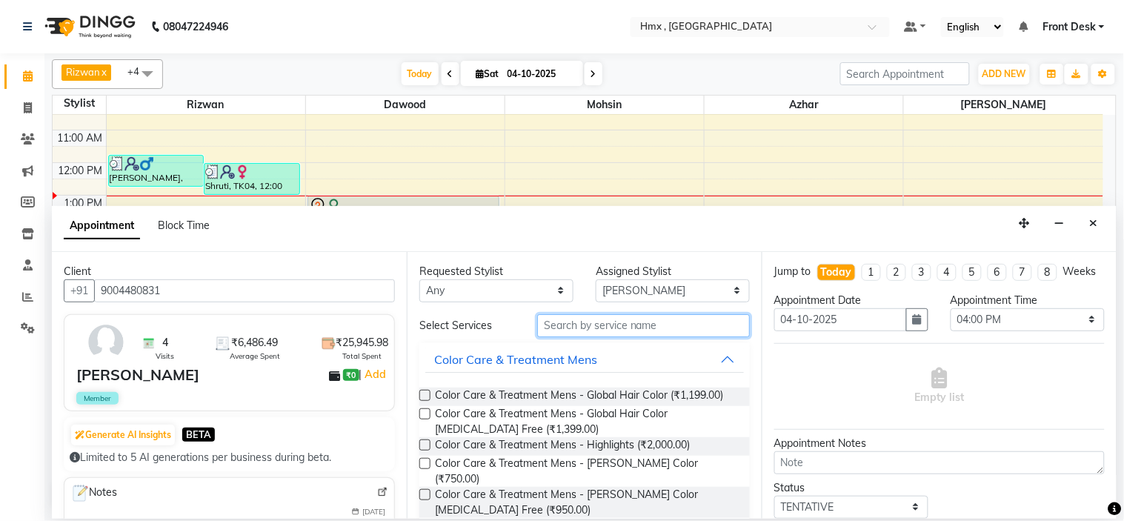
click at [635, 329] on input "text" at bounding box center [643, 325] width 213 height 23
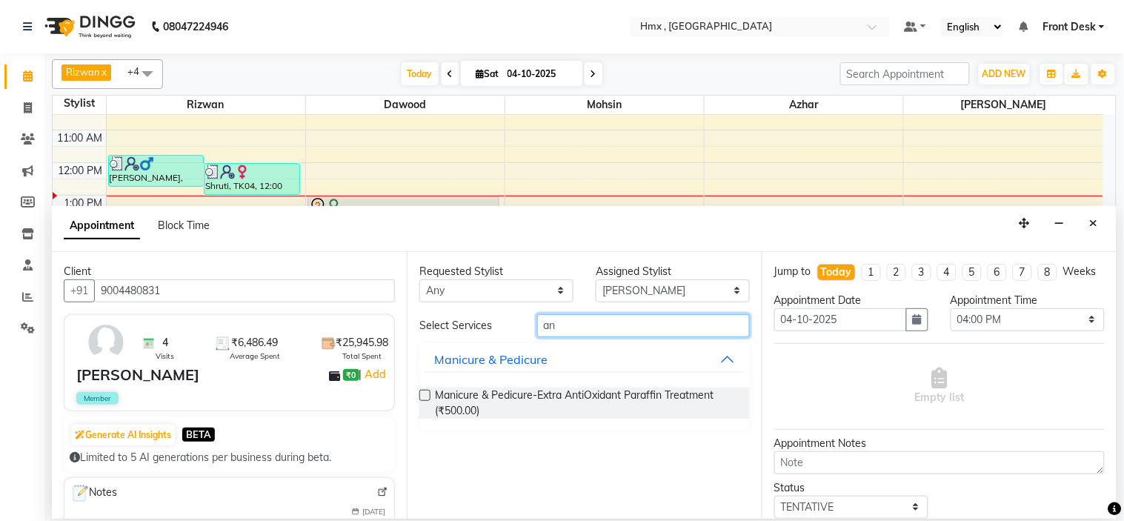
type input "a"
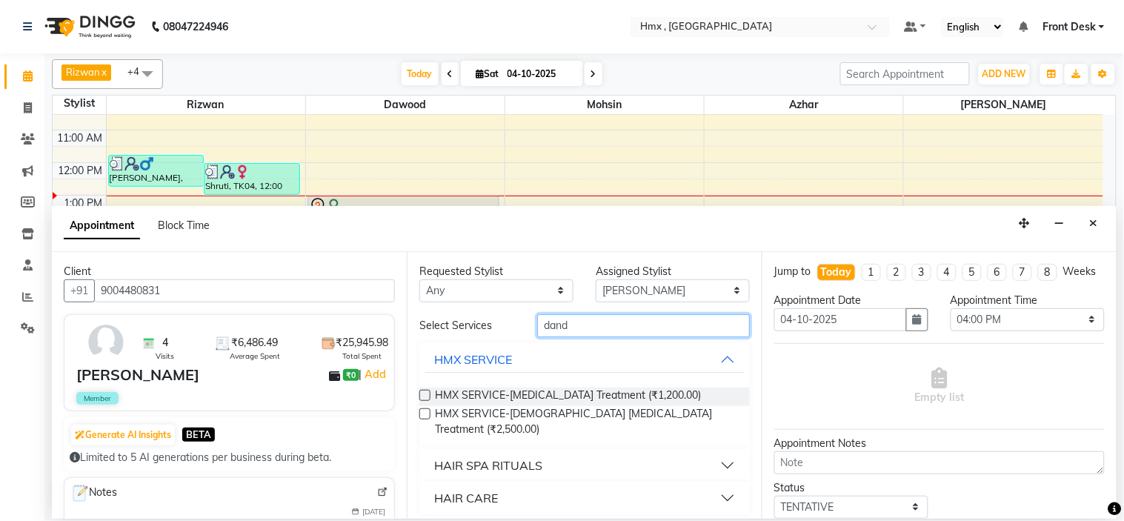
type input "dand"
click at [424, 410] on label at bounding box center [424, 413] width 11 height 11
click at [424, 410] on input "checkbox" at bounding box center [424, 415] width 10 height 10
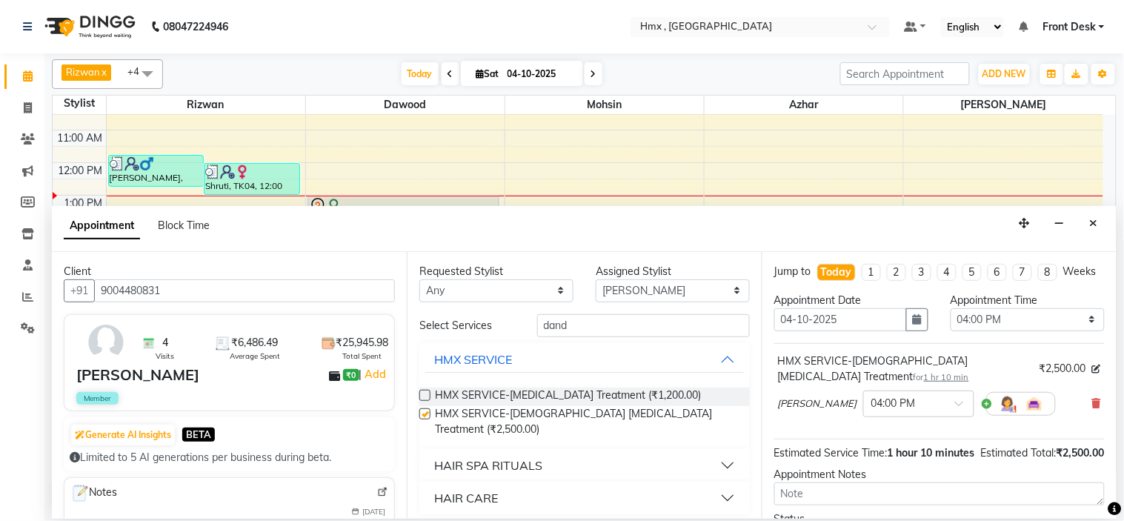
checkbox input "false"
drag, startPoint x: 618, startPoint y: 329, endPoint x: 544, endPoint y: 357, distance: 79.3
click at [533, 353] on div "Select Services dand HMX SERVICE HMX SERVICE-[MEDICAL_DATA] Treatment (₹1,200.0…" at bounding box center [584, 414] width 330 height 200
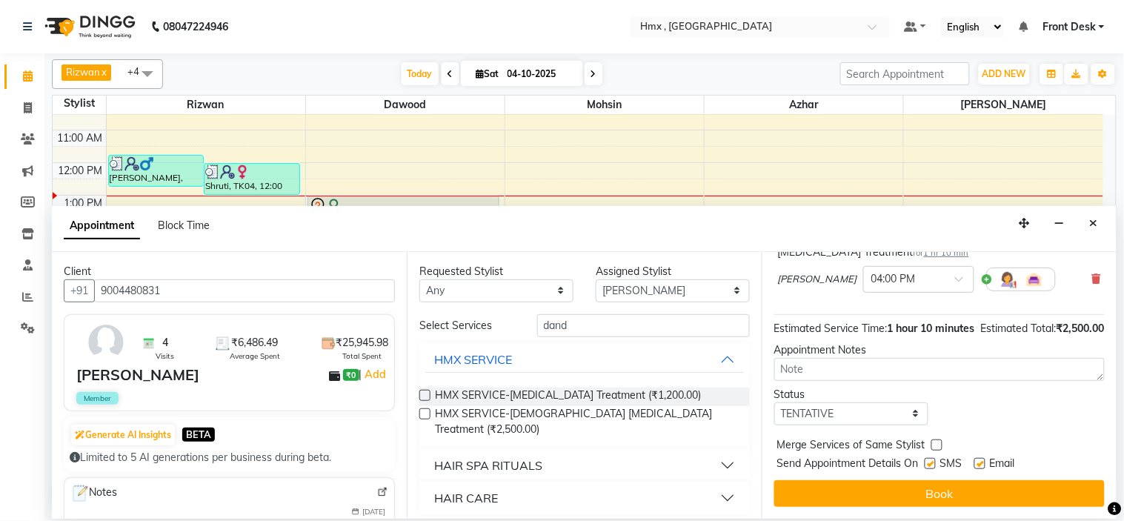
click at [949, 489] on button "Book" at bounding box center [939, 493] width 330 height 27
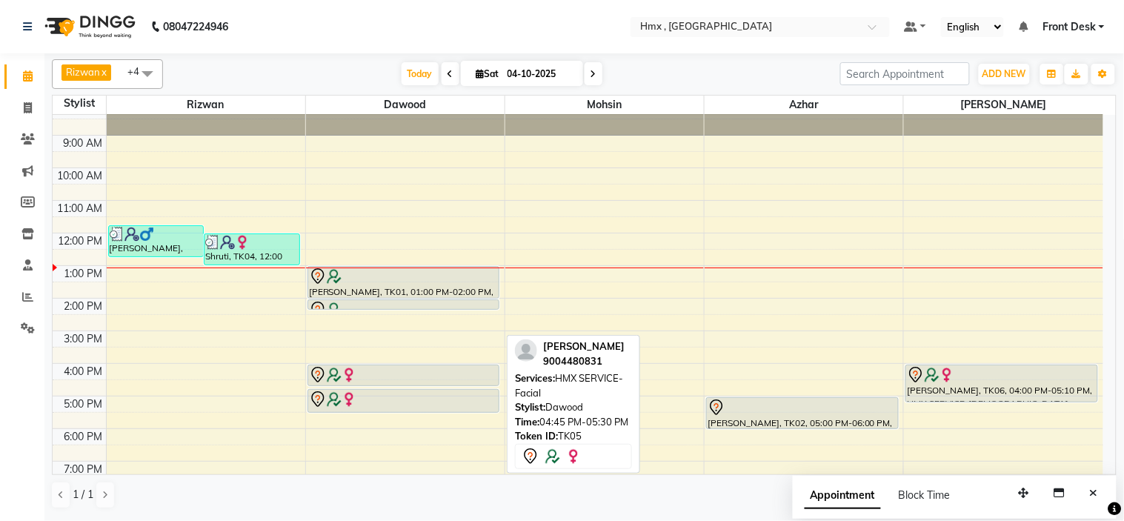
scroll to position [0, 0]
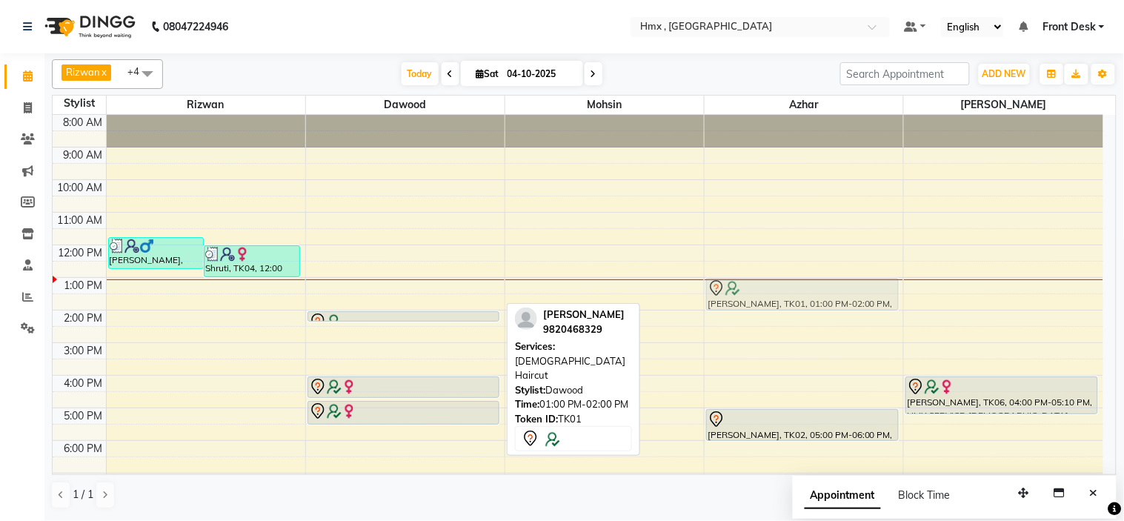
drag, startPoint x: 403, startPoint y: 286, endPoint x: 845, endPoint y: 293, distance: 441.7
click at [845, 293] on tr "[PERSON_NAME], TK03, 11:45 AM-12:45 PM, [DEMOGRAPHIC_DATA] Haircut Shruti, TK04…" at bounding box center [578, 343] width 1051 height 456
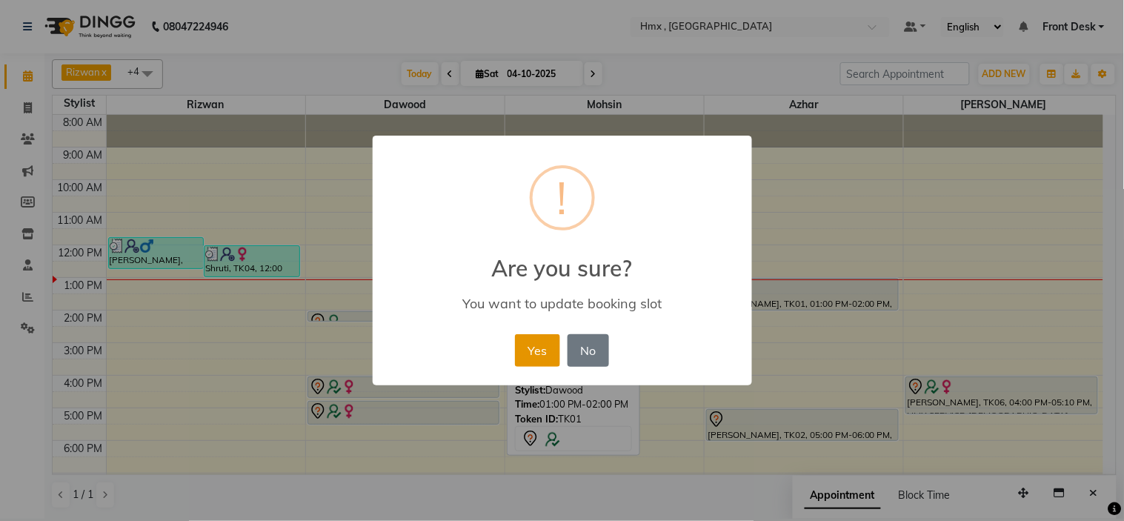
click at [537, 344] on button "Yes" at bounding box center [537, 350] width 45 height 33
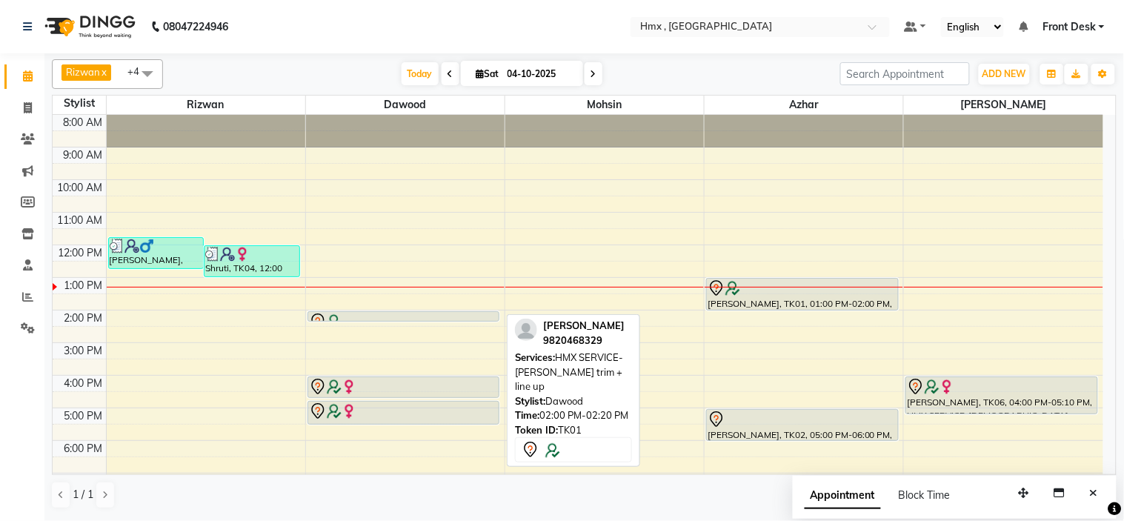
drag, startPoint x: 442, startPoint y: 319, endPoint x: 780, endPoint y: 316, distance: 337.9
click at [867, 316] on div "8:00 AM 9:00 AM 10:00 AM 11:00 AM 12:00 PM 1:00 PM 2:00 PM 3:00 PM 4:00 PM 5:00…" at bounding box center [578, 343] width 1051 height 456
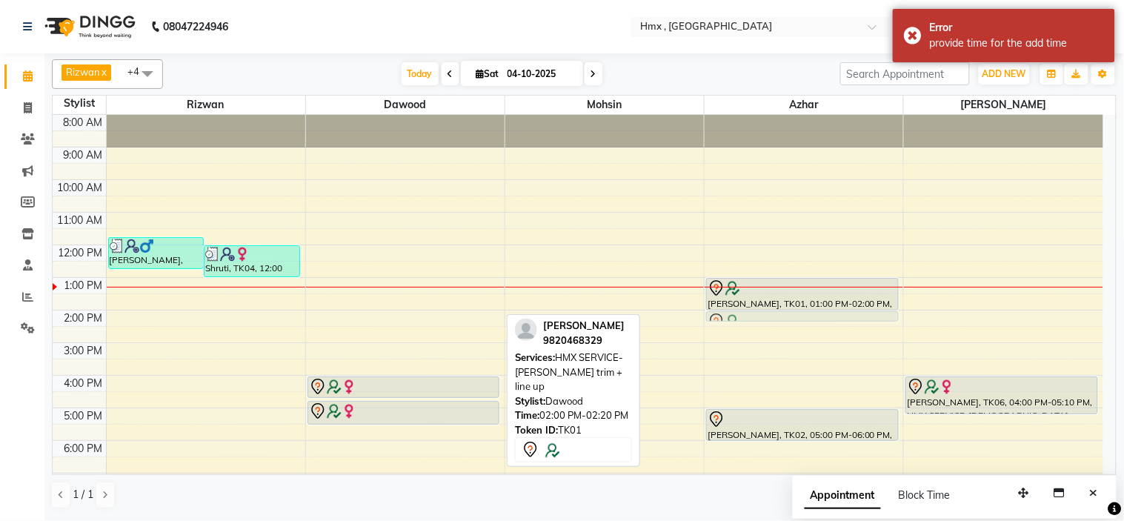
drag, startPoint x: 379, startPoint y: 314, endPoint x: 687, endPoint y: 314, distance: 307.5
click at [783, 315] on tr "[PERSON_NAME], TK03, 11:45 AM-12:45 PM, [DEMOGRAPHIC_DATA] Haircut Shruti, TK04…" at bounding box center [578, 343] width 1051 height 456
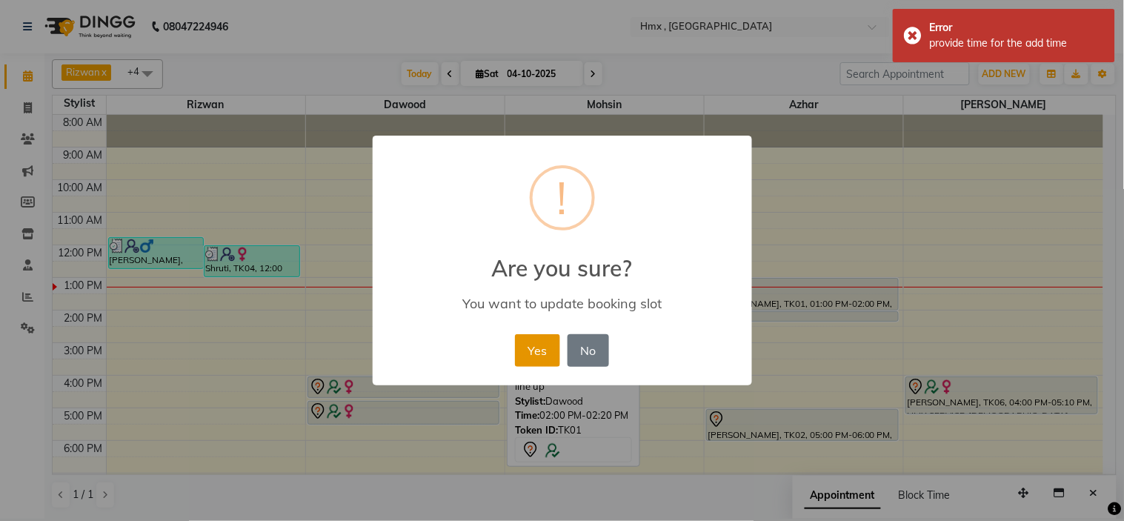
click at [536, 350] on button "Yes" at bounding box center [537, 350] width 45 height 33
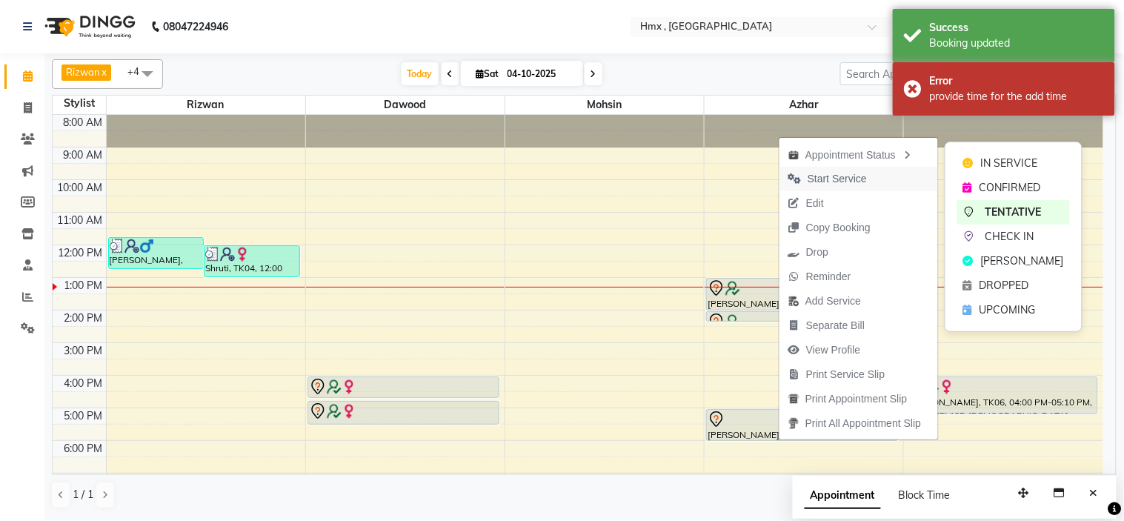
click at [830, 167] on span "Start Service" at bounding box center [827, 179] width 96 height 24
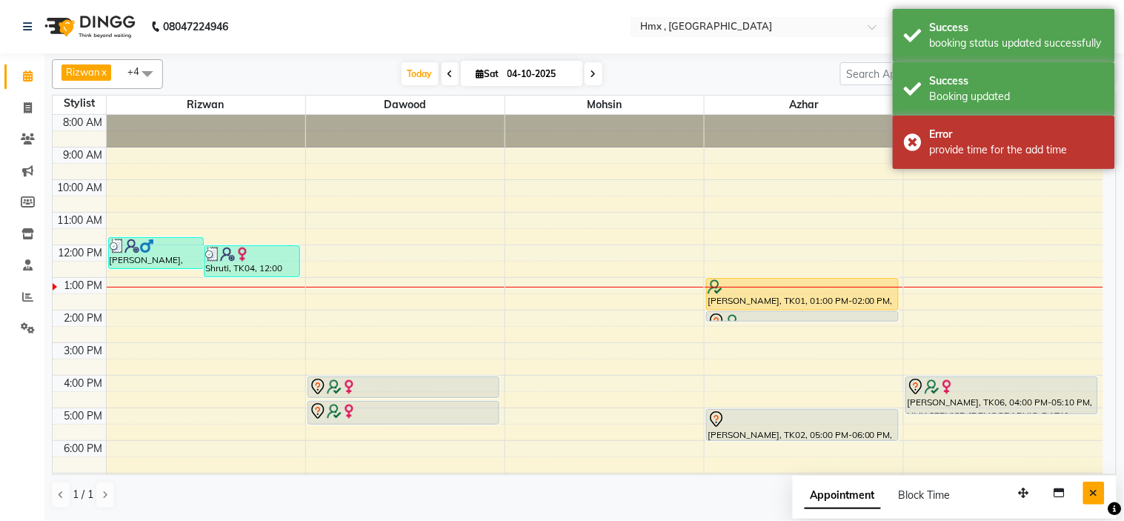
click at [1100, 491] on button "Close" at bounding box center [1093, 493] width 21 height 23
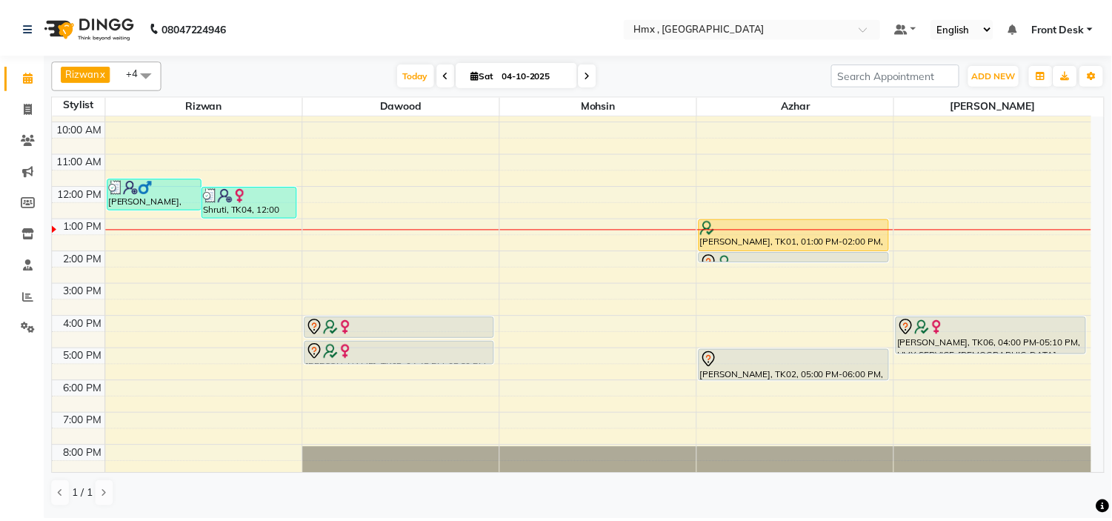
scroll to position [99, 0]
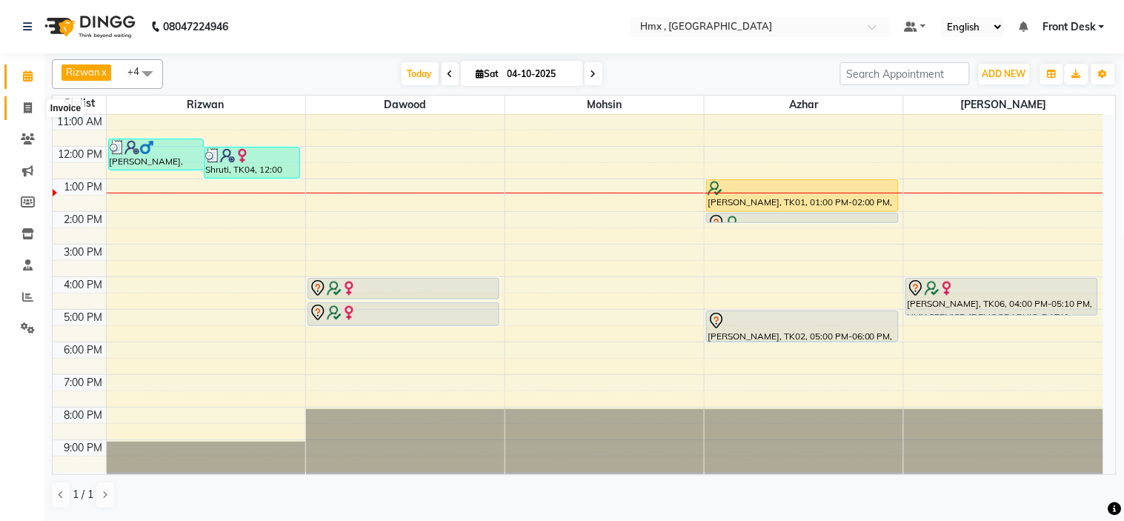
click at [16, 113] on span at bounding box center [28, 108] width 26 height 17
select select "service"
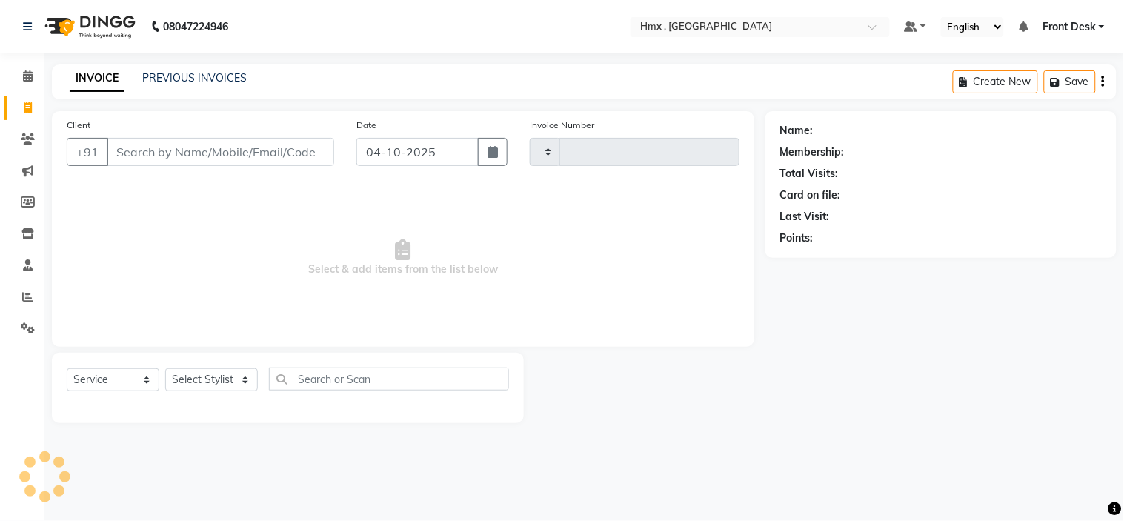
type input "2315"
select select "5711"
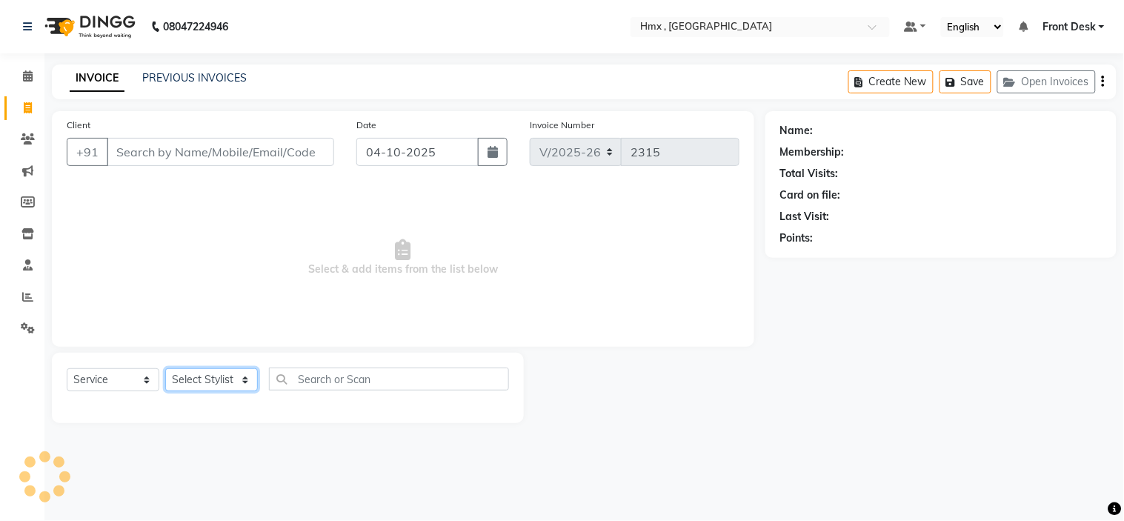
click at [209, 384] on select "Select Stylist" at bounding box center [211, 379] width 93 height 23
click at [165, 369] on select "Select Stylist [PERSON_NAME] [PERSON_NAME] Front Desk Kaikasha [PERSON_NAME] [P…" at bounding box center [211, 379] width 93 height 23
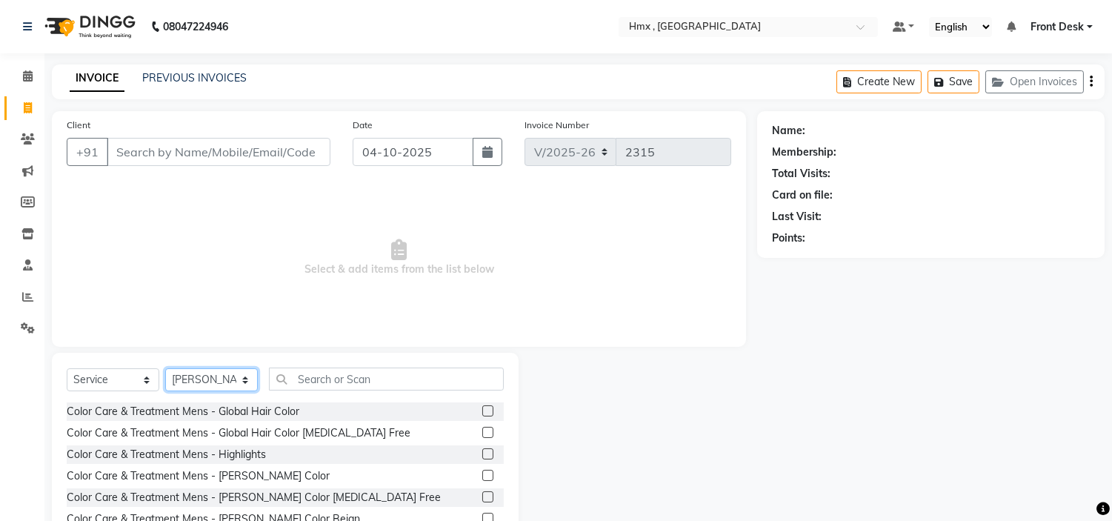
click at [204, 384] on select "Select Stylist [PERSON_NAME] [PERSON_NAME] Front Desk Kaikasha [PERSON_NAME] [P…" at bounding box center [211, 379] width 93 height 23
select select "76837"
click at [165, 369] on select "Select Stylist [PERSON_NAME] [PERSON_NAME] Front Desk Kaikasha [PERSON_NAME] [P…" at bounding box center [211, 379] width 93 height 23
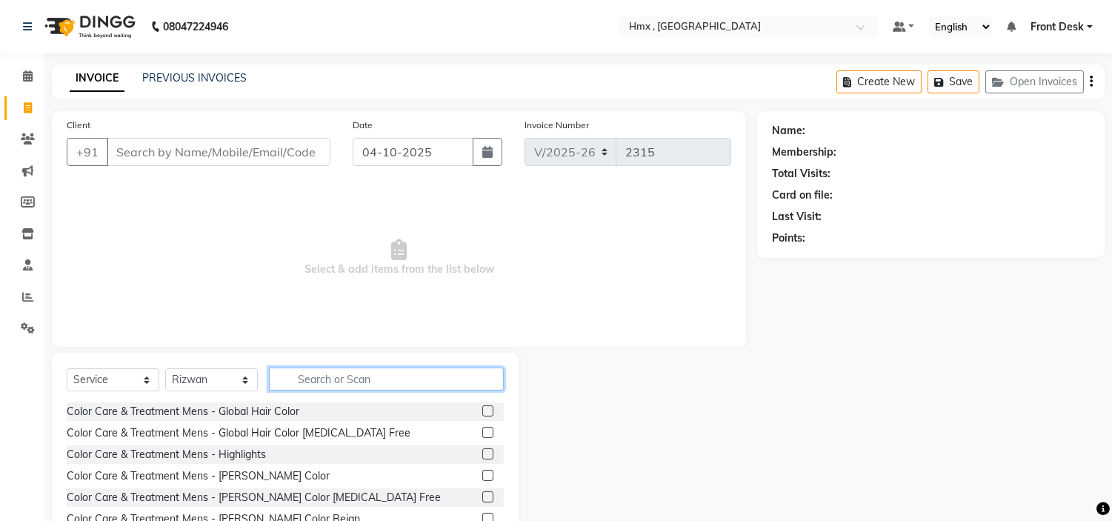
click at [312, 386] on input "text" at bounding box center [386, 379] width 235 height 23
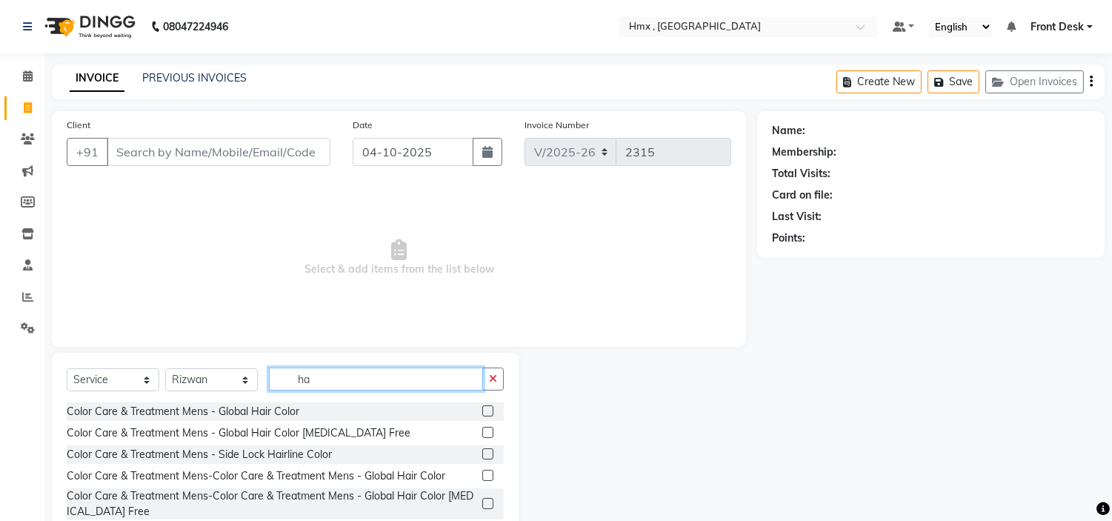
type input "h"
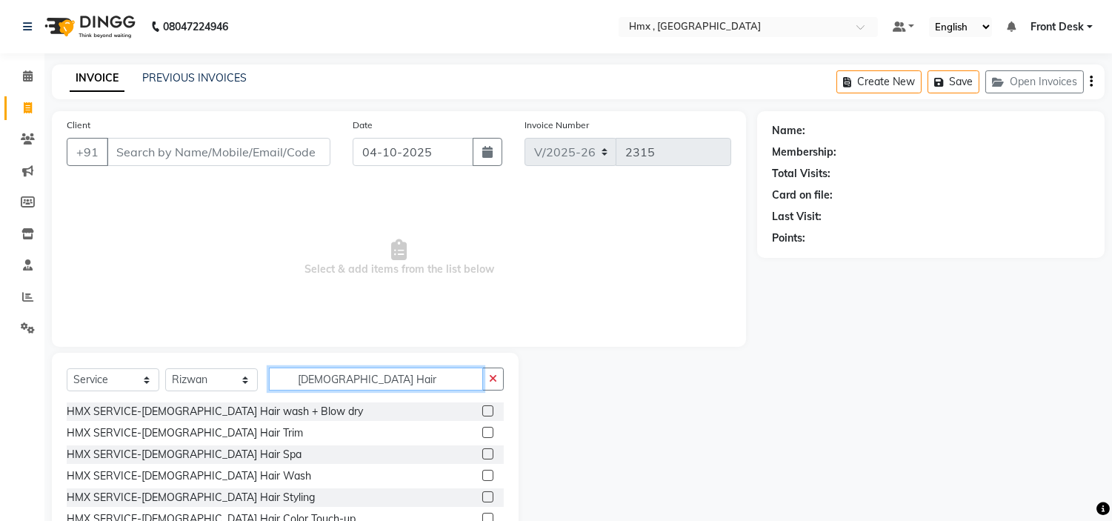
type input "[DEMOGRAPHIC_DATA] Hair"
click at [482, 431] on label at bounding box center [487, 432] width 11 height 11
click at [482, 431] on input "checkbox" at bounding box center [487, 433] width 10 height 10
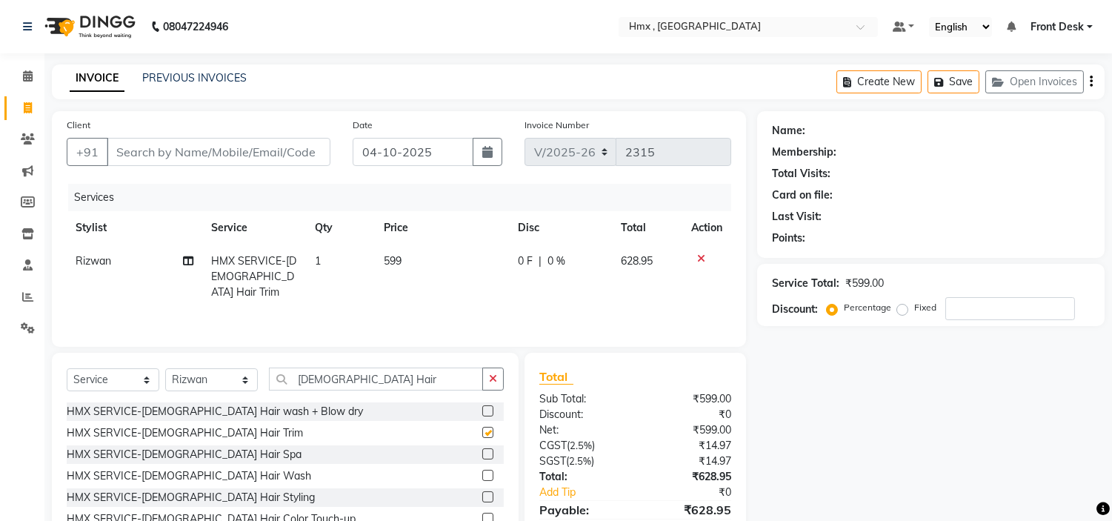
checkbox input "false"
click at [404, 263] on td "599" at bounding box center [442, 277] width 134 height 64
select select "76837"
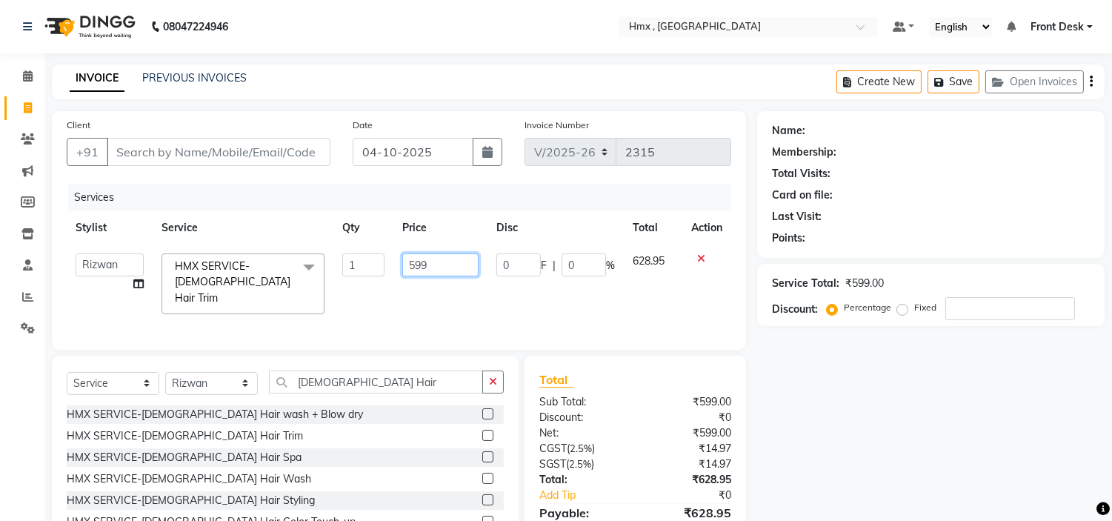
drag, startPoint x: 434, startPoint y: 269, endPoint x: 353, endPoint y: 276, distance: 81.1
click at [353, 276] on tr "[PERSON_NAME] [PERSON_NAME] Front Desk Kaikasha [PERSON_NAME] [PERSON_NAME] [PE…" at bounding box center [399, 284] width 665 height 79
type input "499"
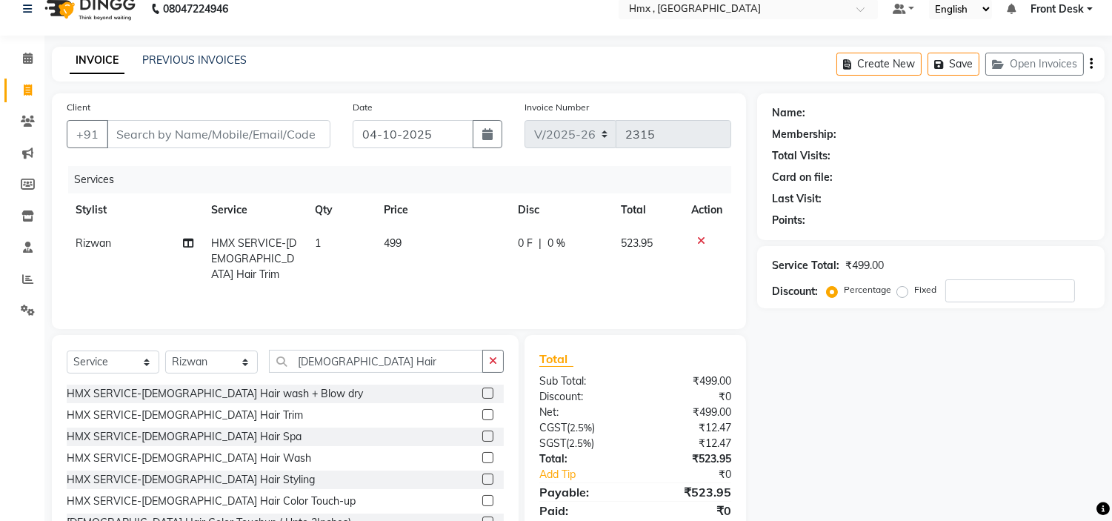
scroll to position [72, 0]
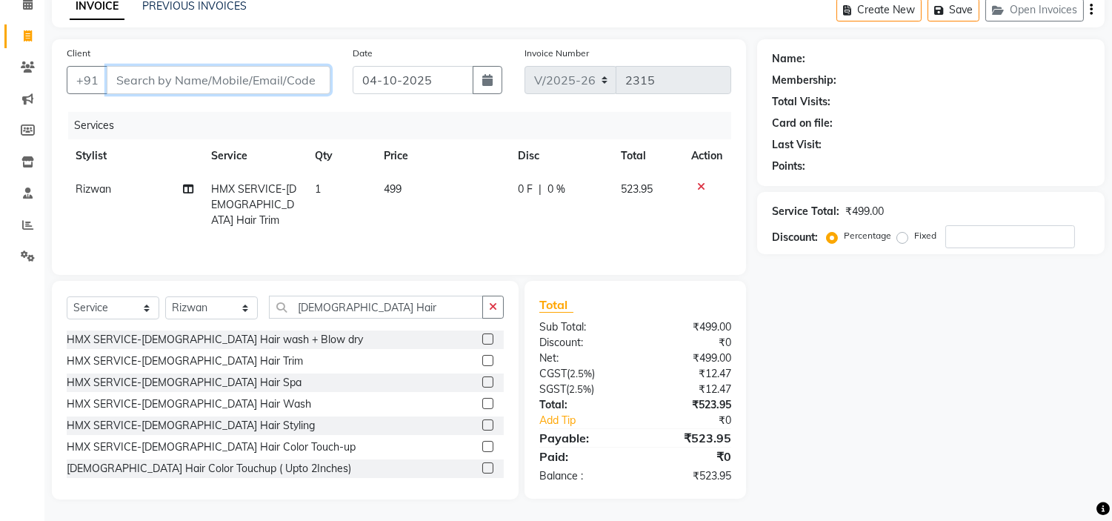
click at [202, 80] on input "Client" at bounding box center [219, 80] width 224 height 28
click at [185, 75] on input "Client" at bounding box center [219, 80] width 224 height 28
type input "U"
type input "0"
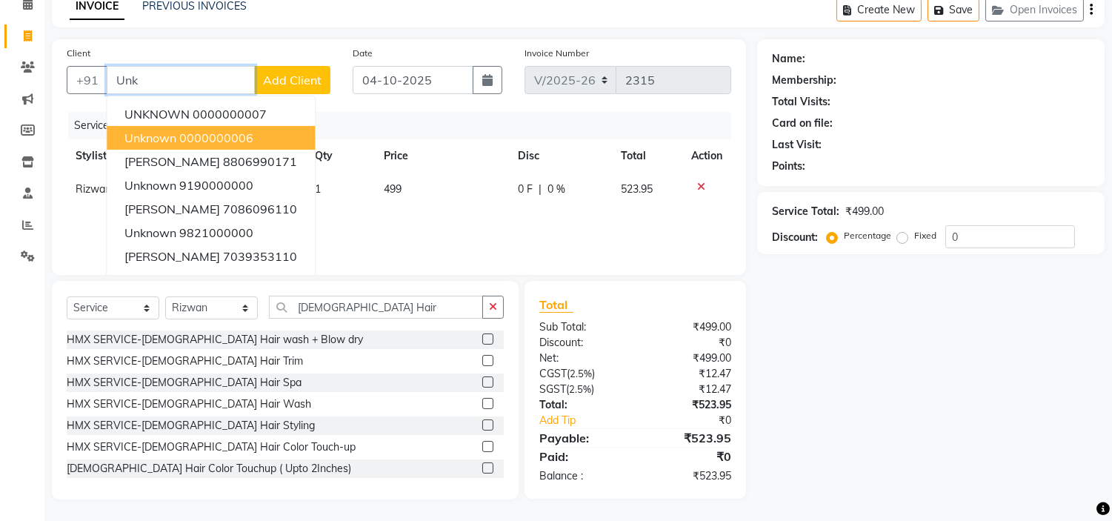
click at [212, 138] on ngb-highlight "0000000006" at bounding box center [216, 137] width 74 height 15
type input "0000000006"
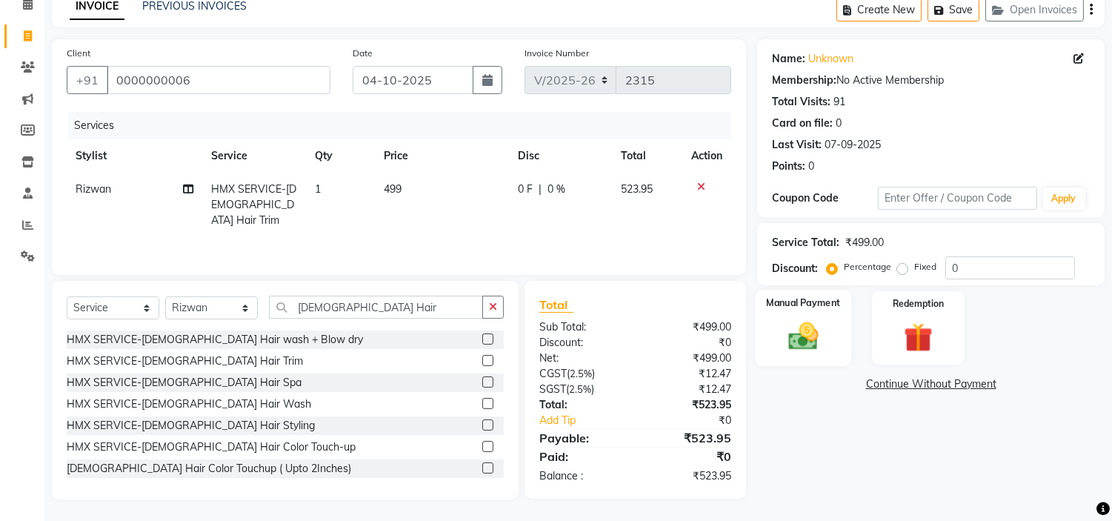
click at [819, 336] on img at bounding box center [803, 336] width 49 height 35
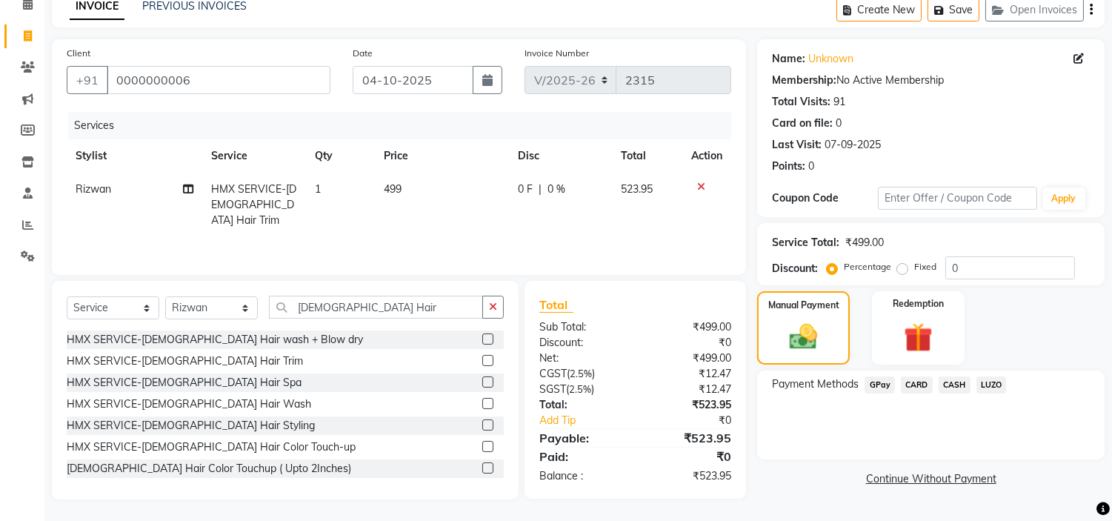
click at [954, 382] on span "CASH" at bounding box center [955, 384] width 32 height 17
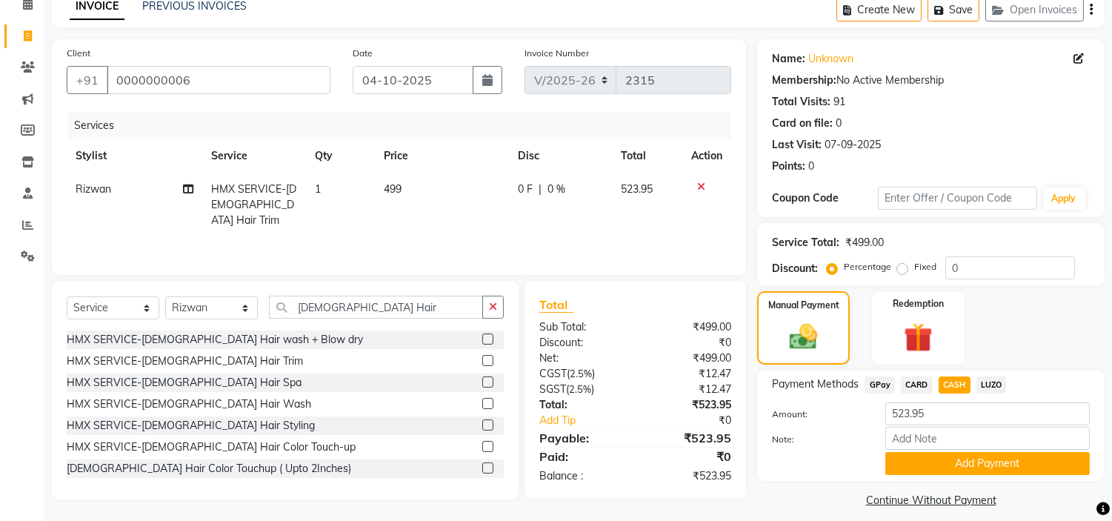
click at [950, 462] on button "Add Payment" at bounding box center [987, 463] width 205 height 23
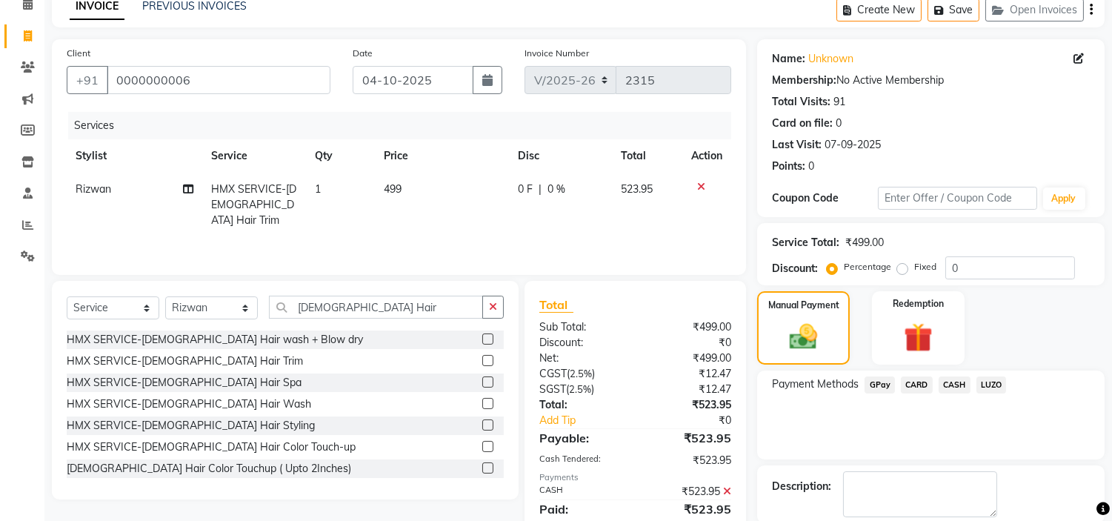
scroll to position [145, 0]
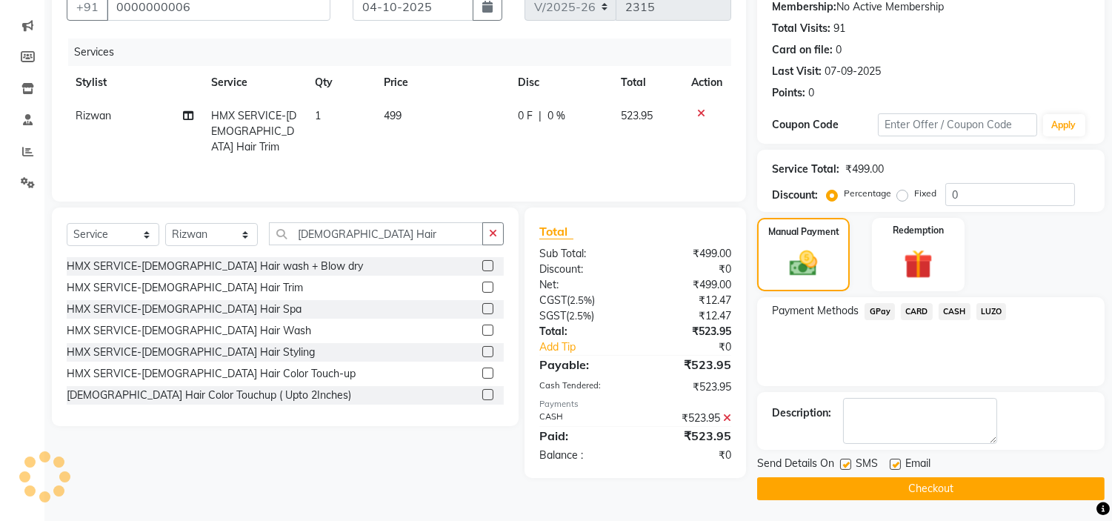
click at [875, 489] on button "Checkout" at bounding box center [931, 488] width 348 height 23
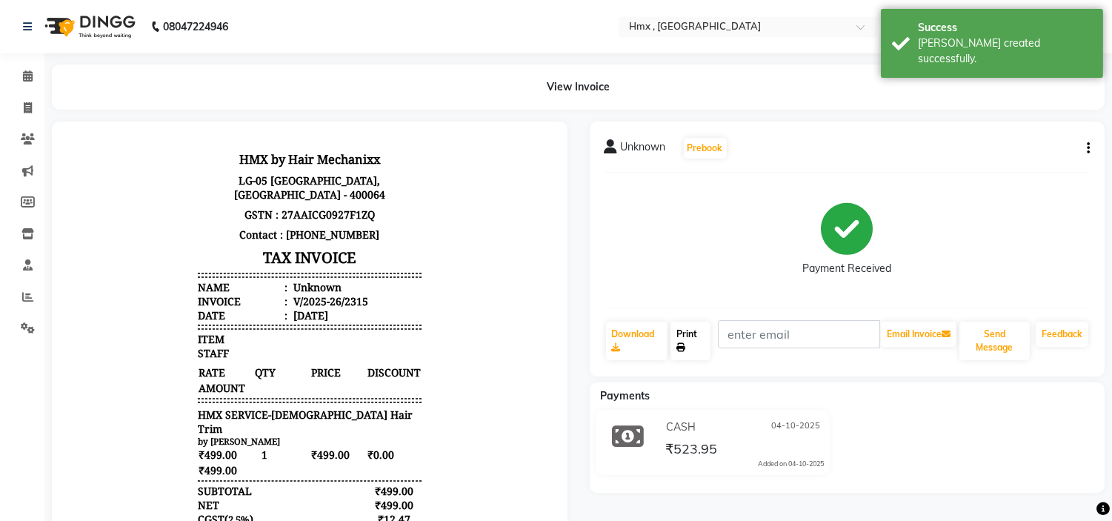
click at [679, 339] on link "Print" at bounding box center [691, 341] width 40 height 39
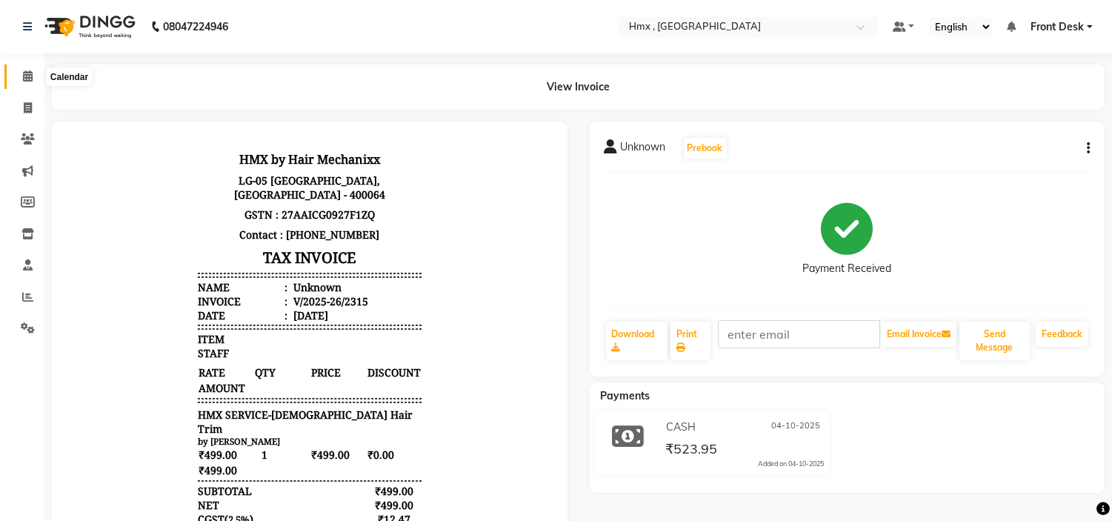
drag, startPoint x: 24, startPoint y: 73, endPoint x: 39, endPoint y: 73, distance: 14.8
click at [24, 73] on icon at bounding box center [28, 75] width 10 height 11
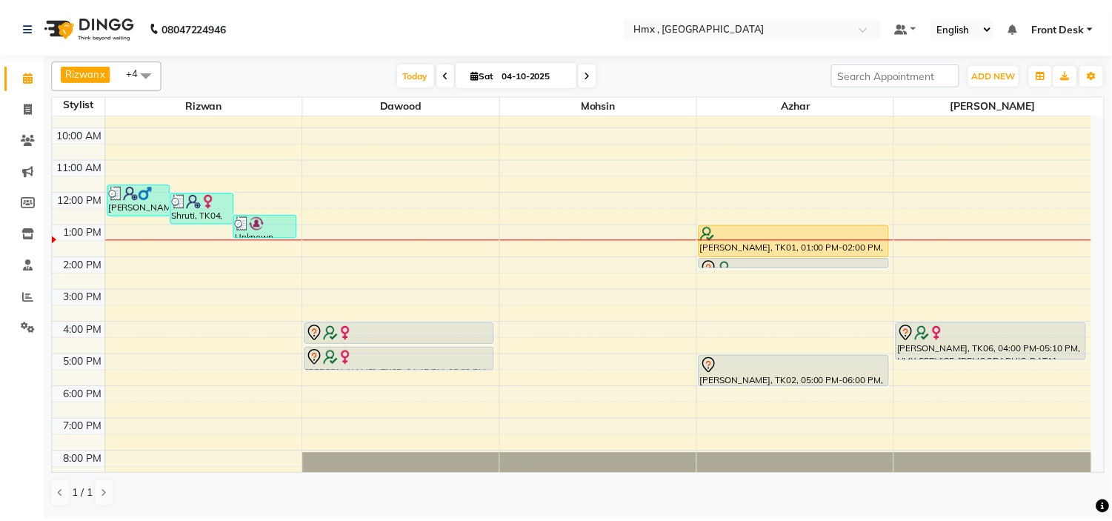
scroll to position [16, 0]
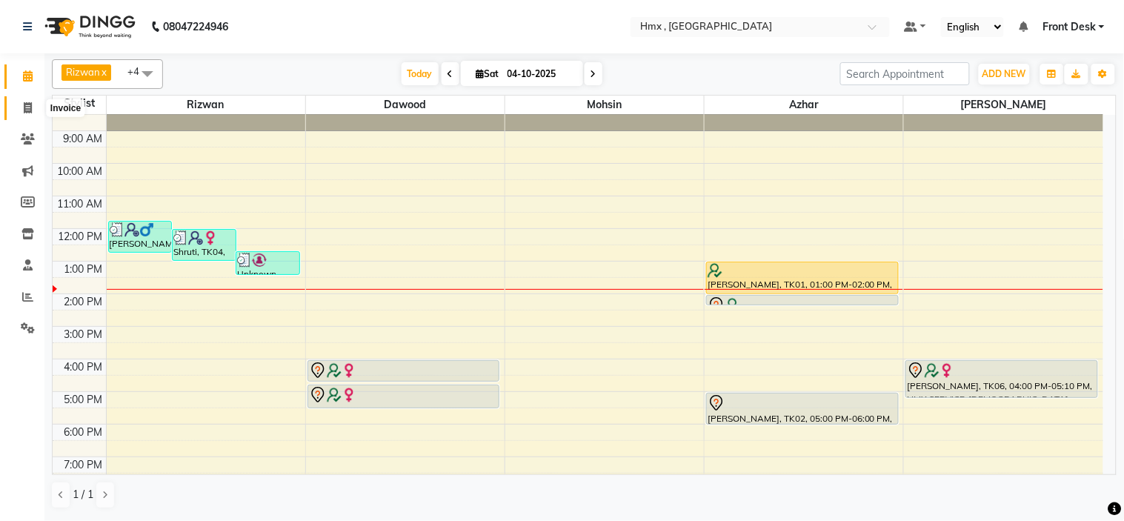
click at [20, 104] on span at bounding box center [28, 108] width 26 height 17
select select "5711"
select select "service"
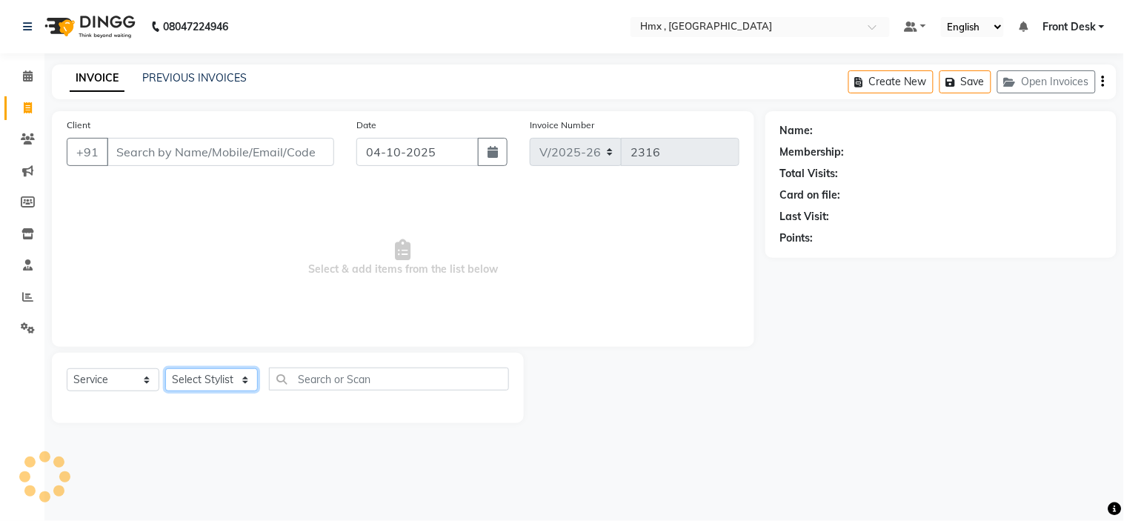
drag, startPoint x: 188, startPoint y: 379, endPoint x: 196, endPoint y: 375, distance: 8.3
click at [188, 379] on select "Select Stylist" at bounding box center [211, 379] width 93 height 23
click at [165, 369] on select "Select Stylist [PERSON_NAME] [PERSON_NAME] Front Desk Kaikasha [PERSON_NAME] [P…" at bounding box center [211, 379] width 93 height 23
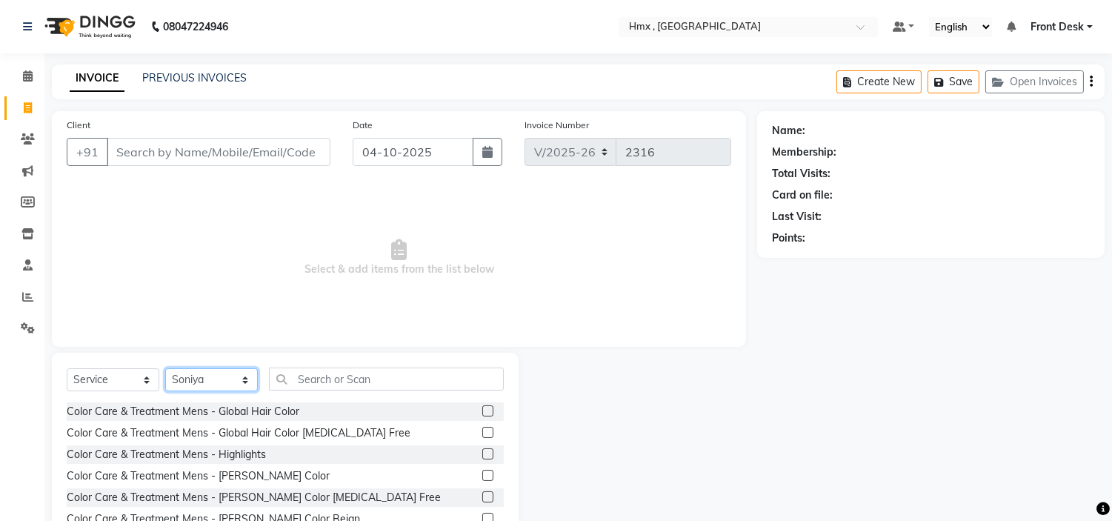
click at [219, 382] on select "Select Stylist [PERSON_NAME] [PERSON_NAME] Front Desk Kaikasha [PERSON_NAME] [P…" at bounding box center [211, 379] width 93 height 23
select select "76837"
click at [165, 369] on select "Select Stylist [PERSON_NAME] [PERSON_NAME] Front Desk Kaikasha [PERSON_NAME] [P…" at bounding box center [211, 379] width 93 height 23
click at [320, 380] on input "text" at bounding box center [386, 379] width 235 height 23
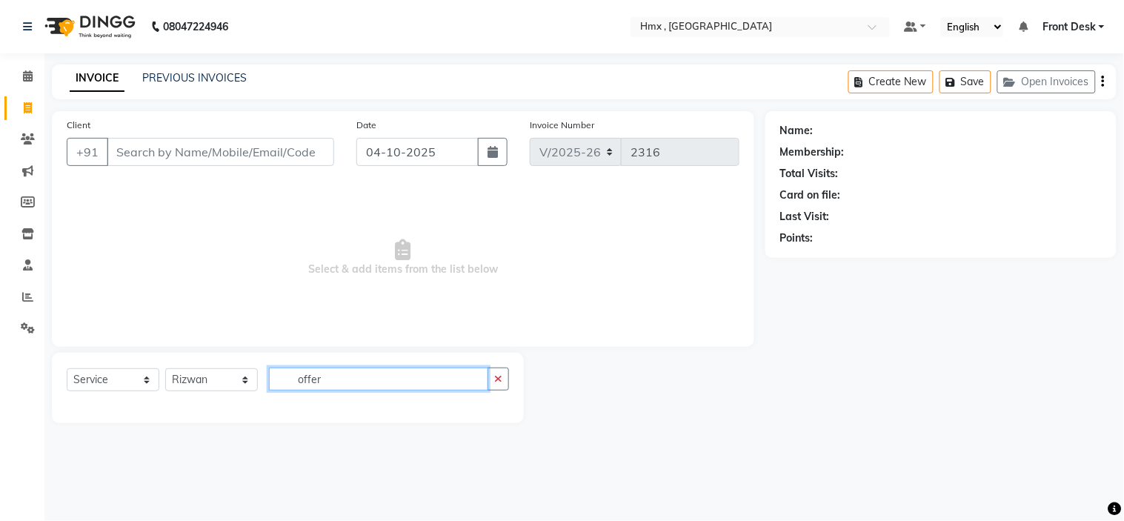
type input "offer"
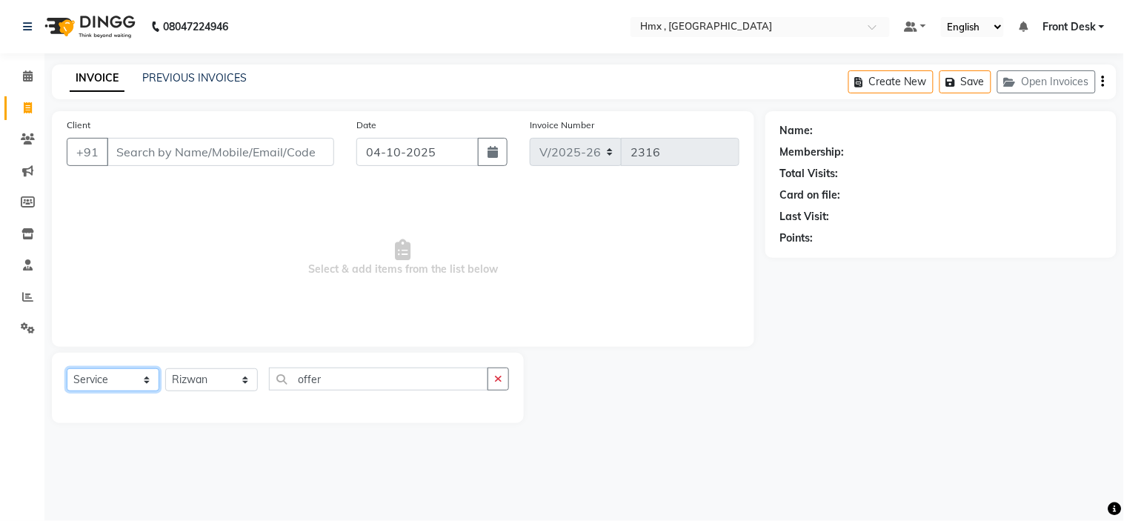
click at [104, 374] on select "Select Service Product Membership Package Voucher Prepaid Gift Card" at bounding box center [113, 379] width 93 height 23
select select "package"
click at [67, 369] on select "Select Service Product Membership Package Voucher Prepaid Gift Card" at bounding box center [113, 379] width 93 height 23
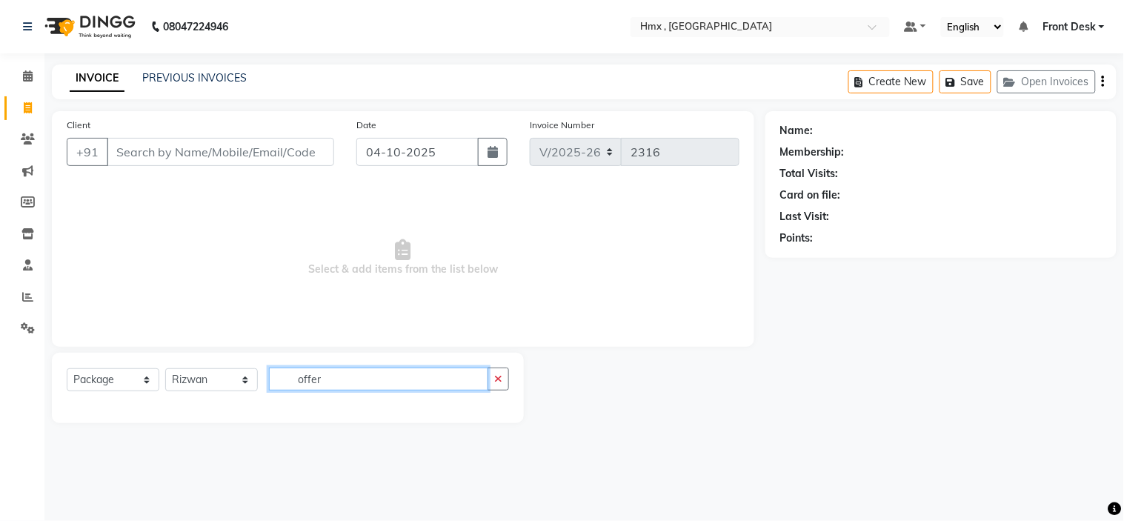
click at [359, 382] on input "offer" at bounding box center [378, 379] width 219 height 23
type input "o"
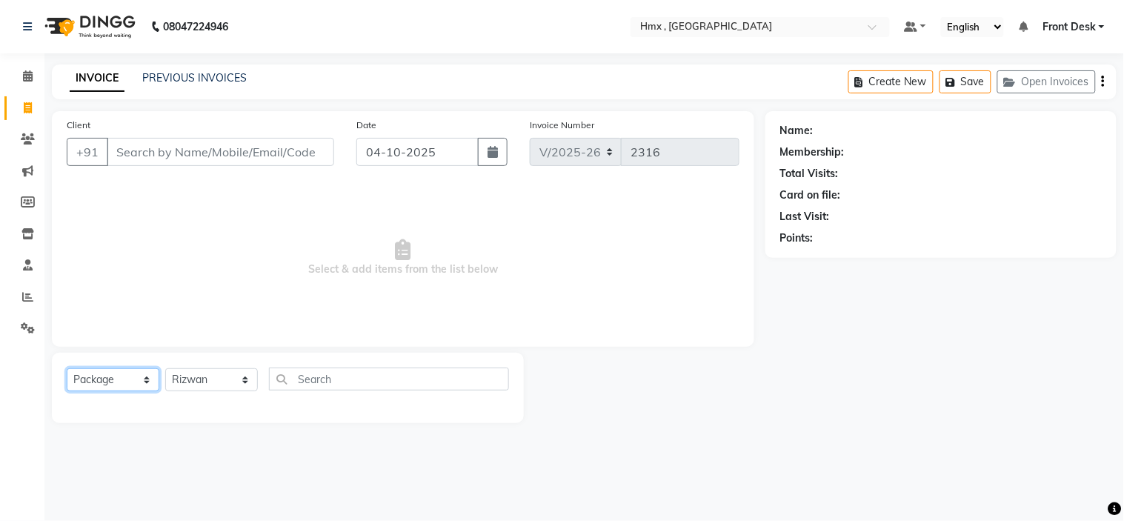
click at [115, 379] on select "Select Service Product Membership Package Voucher Prepaid Gift Card" at bounding box center [113, 379] width 93 height 23
select select "service"
click at [67, 369] on select "Select Service Product Membership Package Voucher Prepaid Gift Card" at bounding box center [113, 379] width 93 height 23
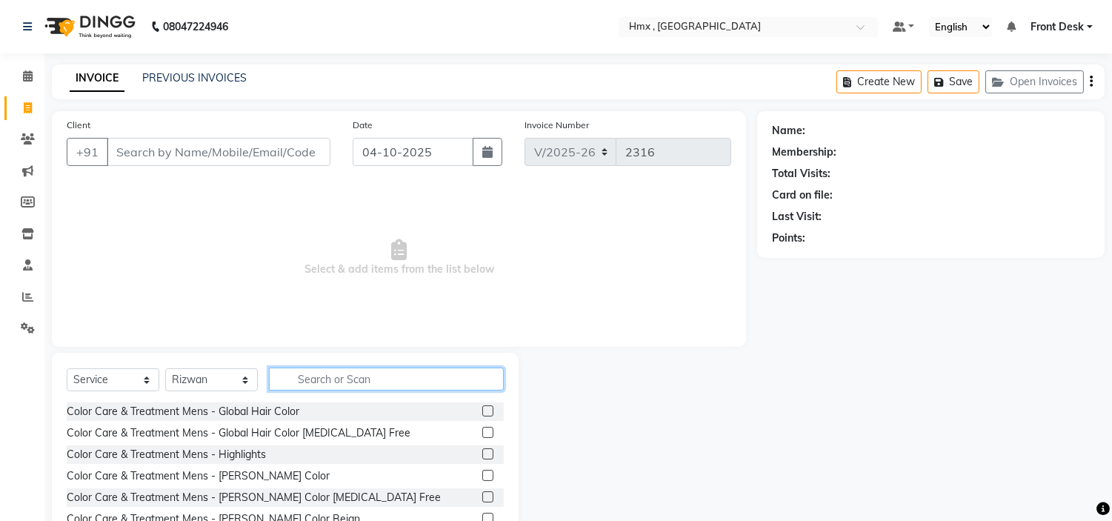
click at [334, 382] on input "text" at bounding box center [386, 379] width 235 height 23
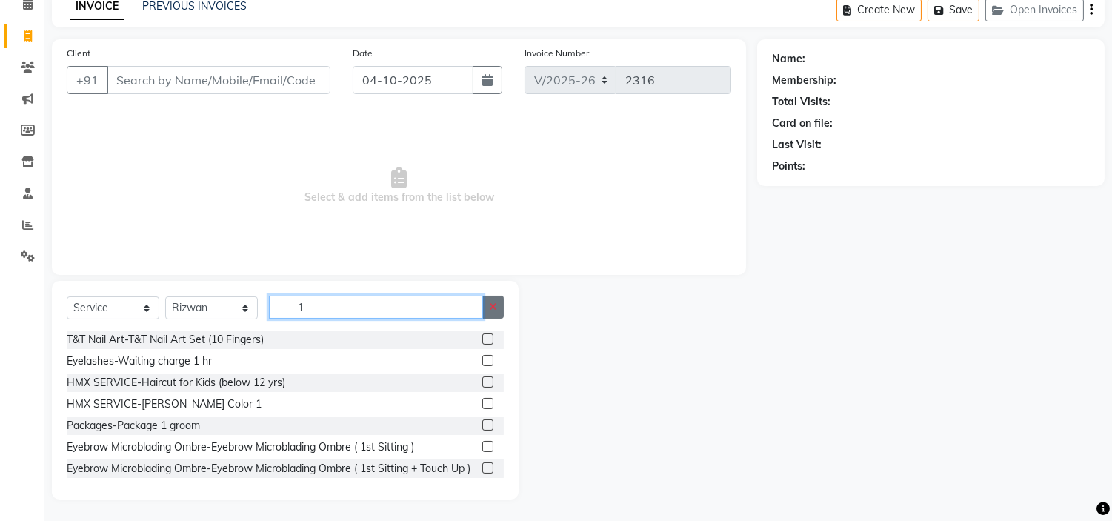
type input "1"
click at [487, 302] on button "button" at bounding box center [492, 307] width 21 height 23
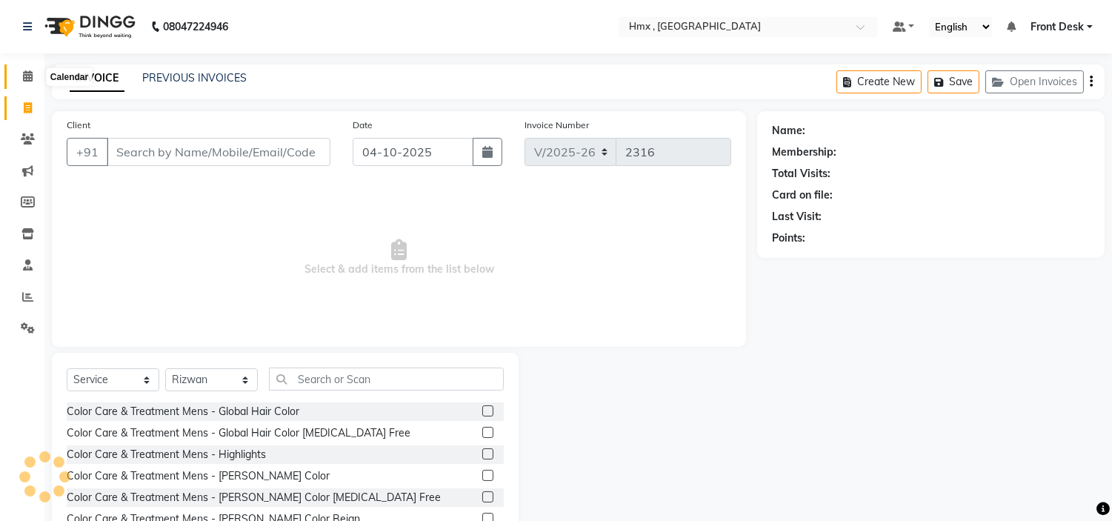
click at [28, 78] on icon at bounding box center [28, 75] width 10 height 11
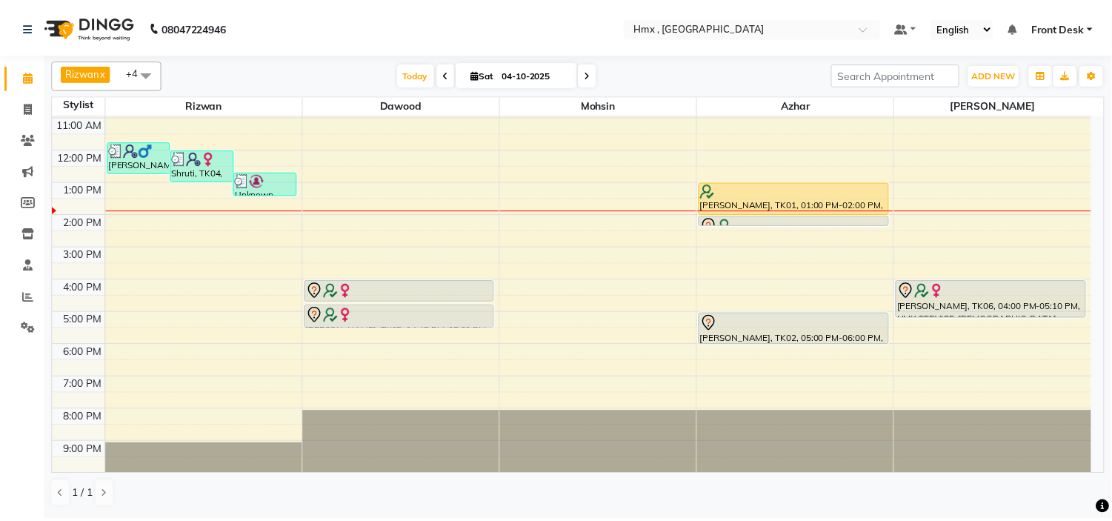
scroll to position [99, 0]
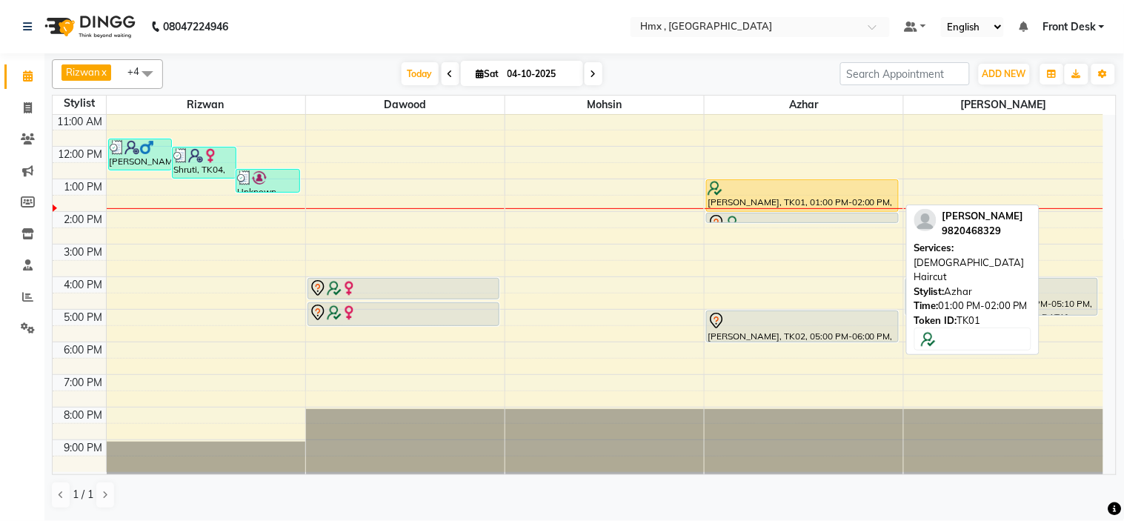
click at [791, 193] on div at bounding box center [802, 188] width 189 height 15
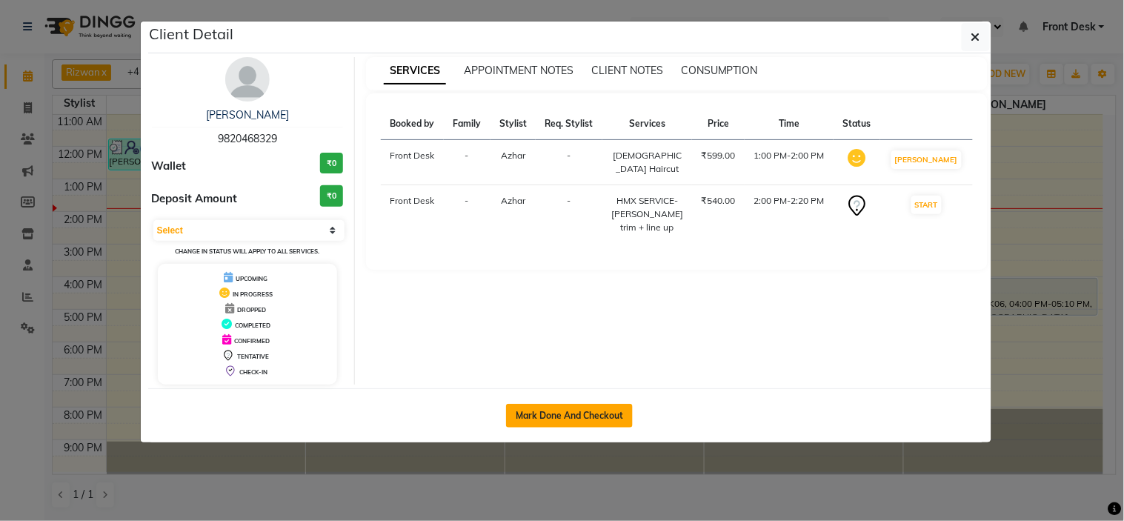
click at [579, 408] on button "Mark Done And Checkout" at bounding box center [569, 416] width 127 height 24
select select "service"
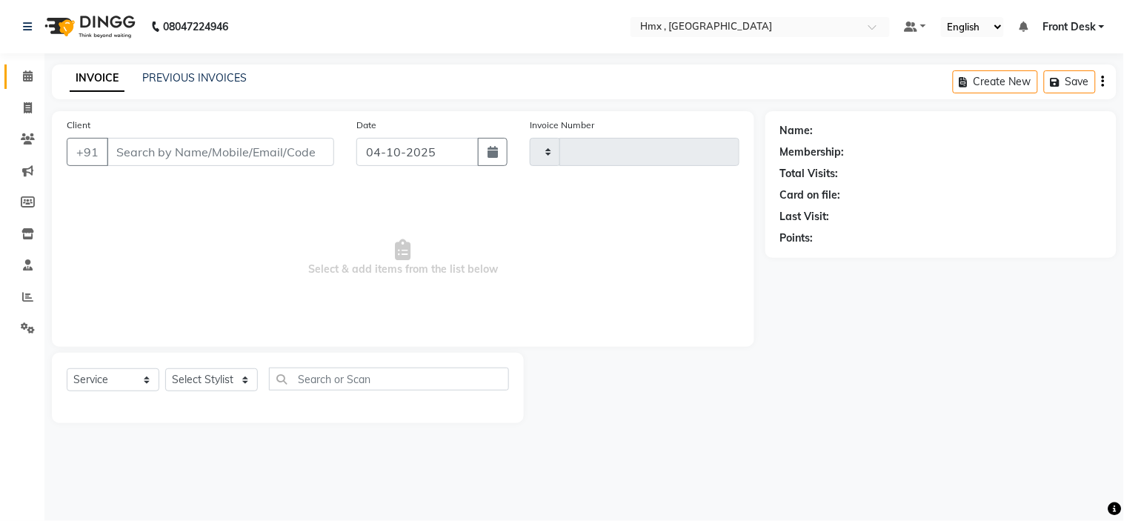
type input "2316"
select select "5711"
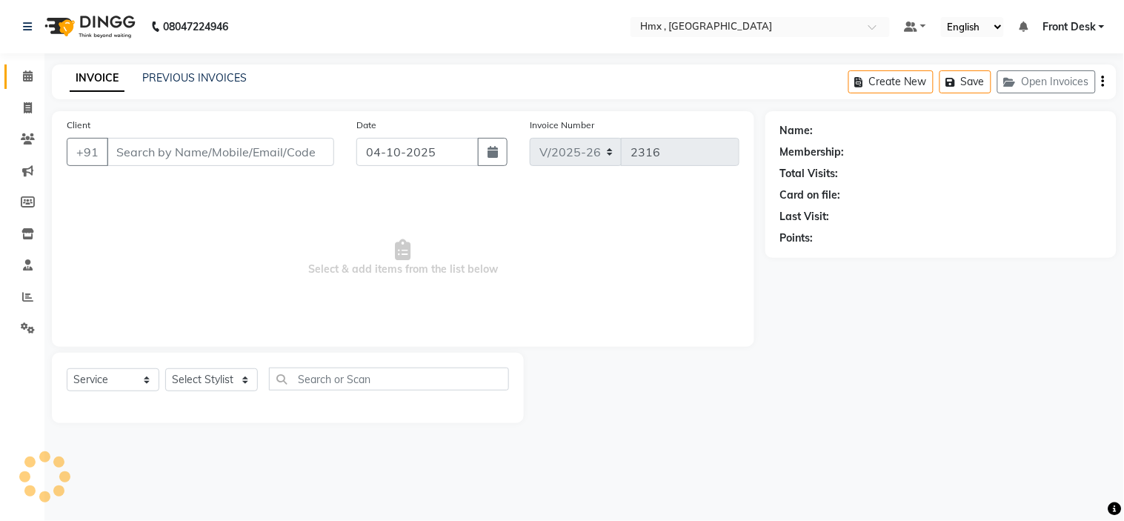
type input "9820468329"
select select "39098"
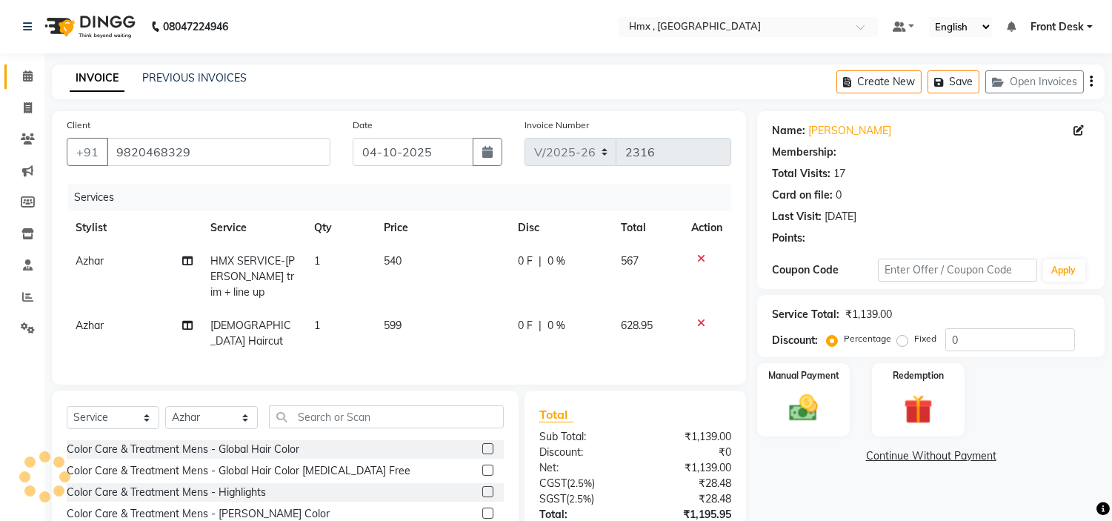
select select "1: Object"
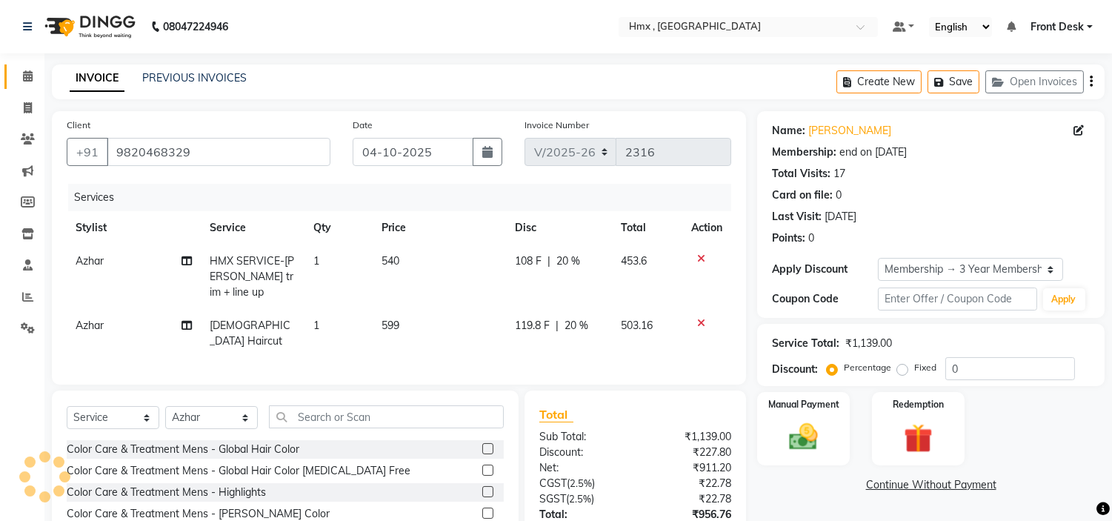
type input "20"
click at [395, 329] on span "599" at bounding box center [391, 325] width 18 height 13
select select "39098"
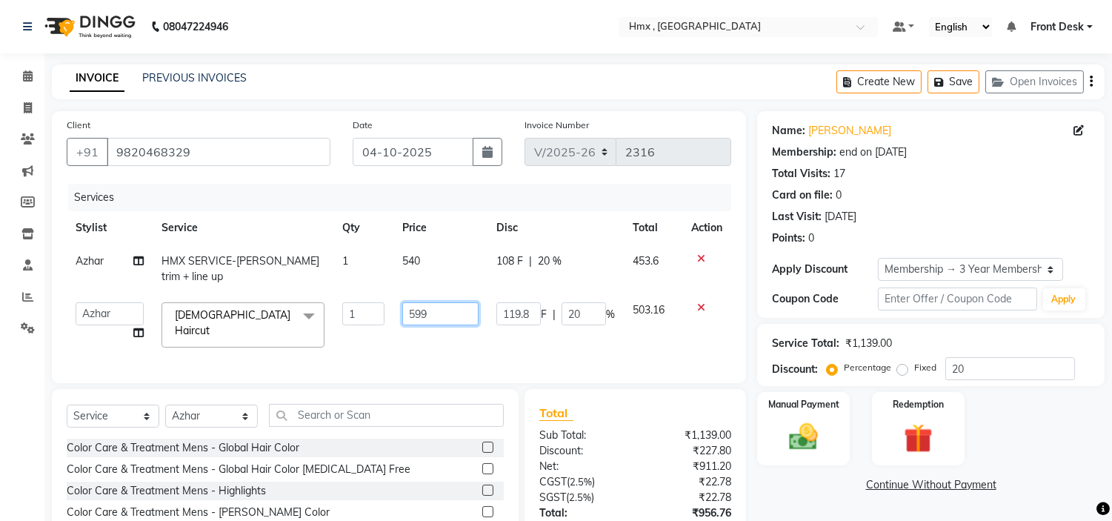
click at [413, 316] on input "599" at bounding box center [440, 313] width 76 height 23
type input "799"
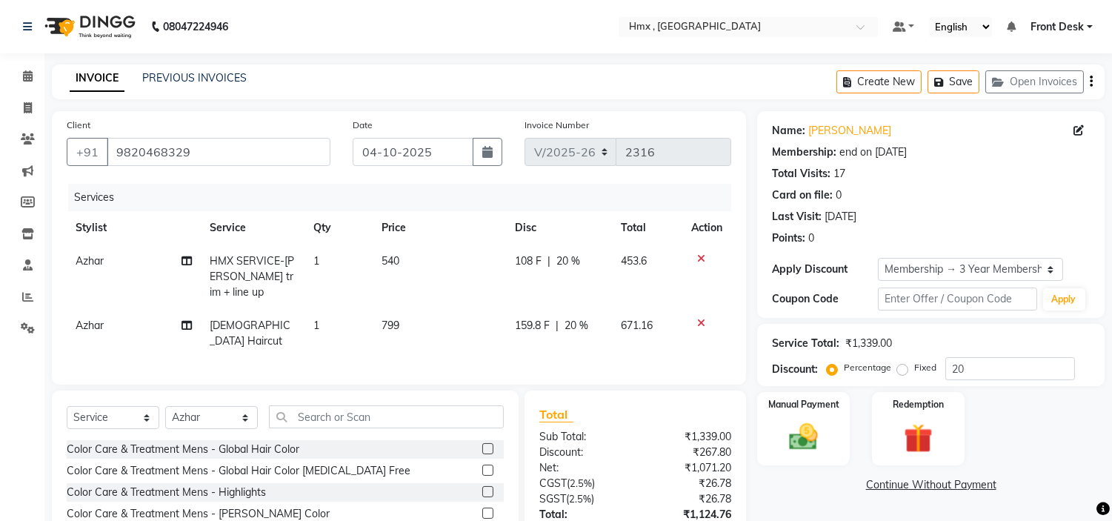
click at [386, 260] on span "540" at bounding box center [391, 260] width 18 height 13
select select "39098"
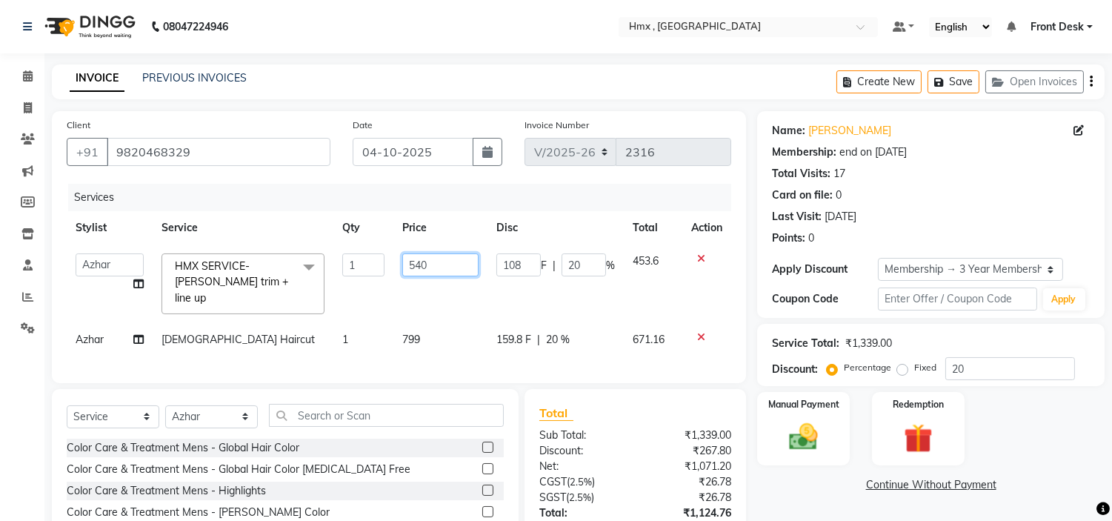
drag, startPoint x: 452, startPoint y: 268, endPoint x: 379, endPoint y: 262, distance: 73.7
click at [379, 262] on tr "[PERSON_NAME] [PERSON_NAME] Front Desk Kaikasha [PERSON_NAME] [PERSON_NAME] [PE…" at bounding box center [399, 284] width 665 height 79
type input "499"
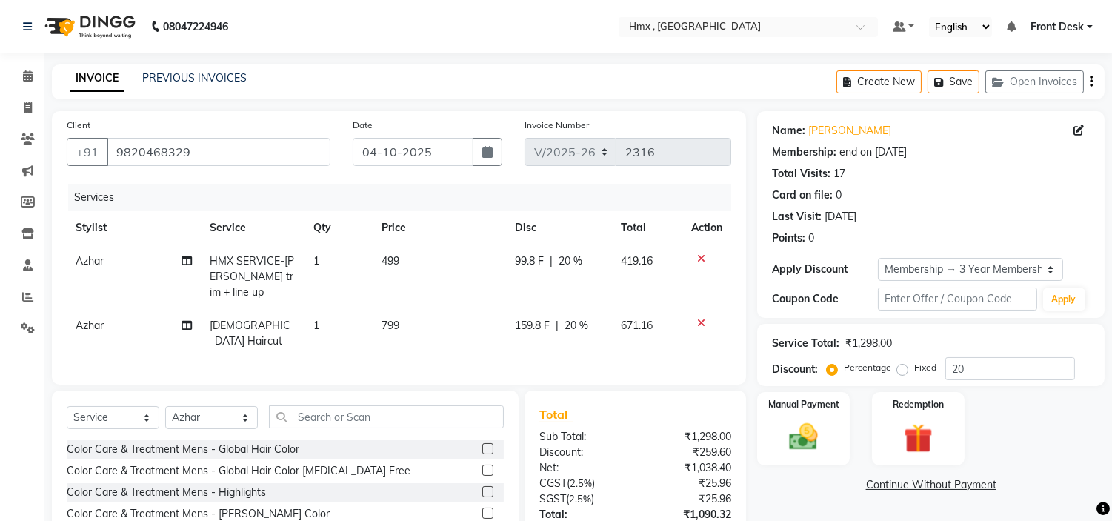
scroll to position [107, 0]
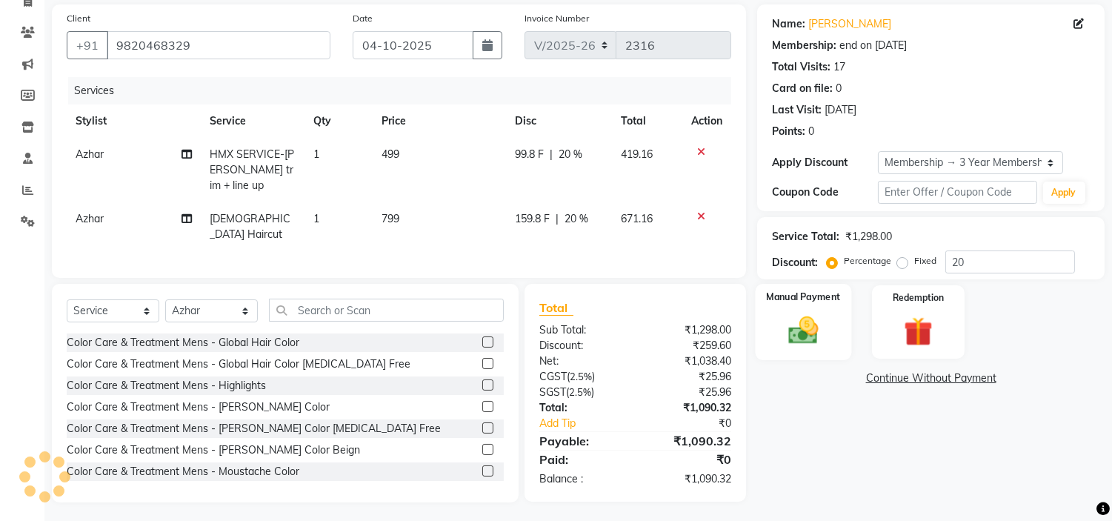
click at [830, 329] on div "Manual Payment" at bounding box center [804, 322] width 96 height 76
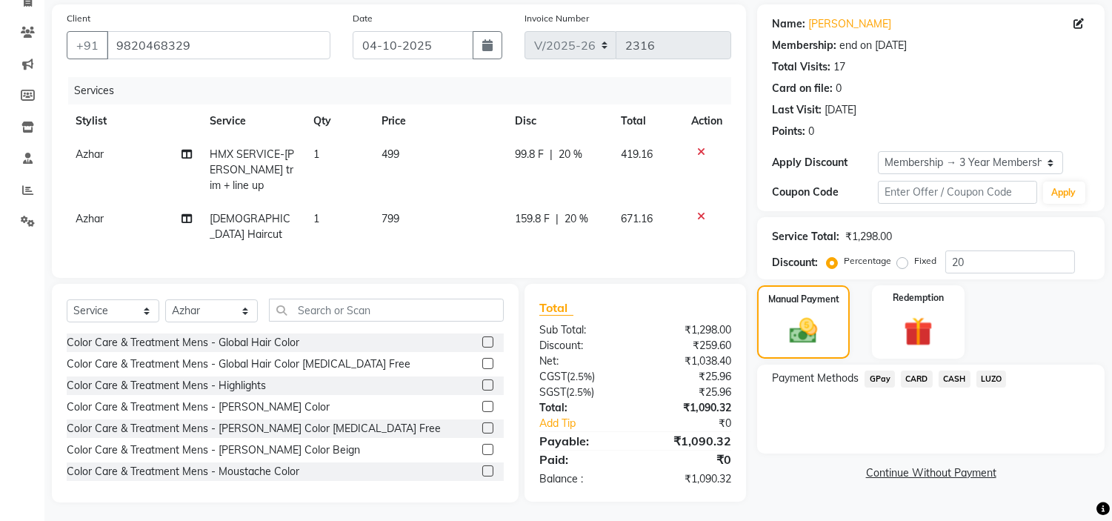
click at [880, 380] on span "GPay" at bounding box center [880, 378] width 30 height 17
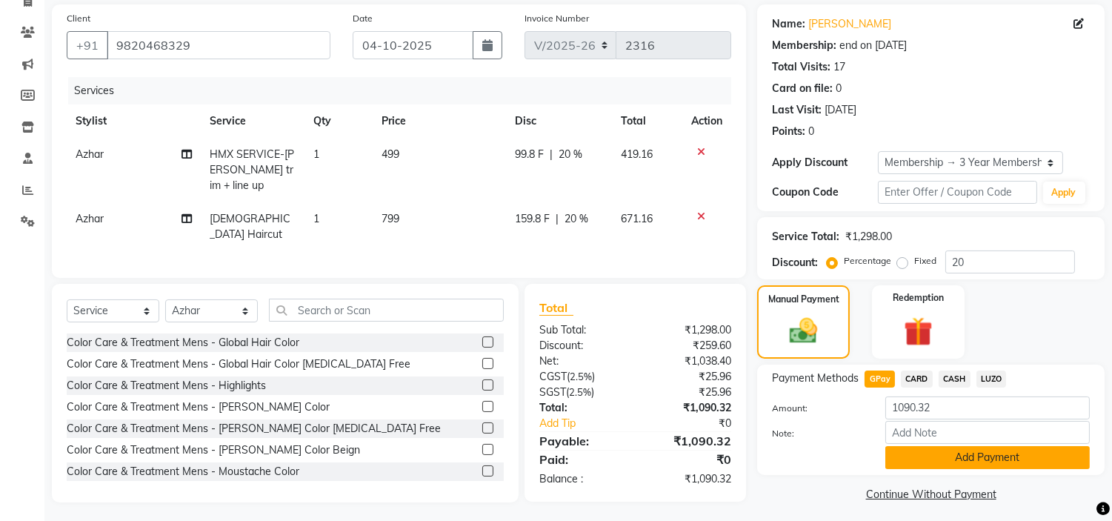
click at [954, 462] on button "Add Payment" at bounding box center [987, 457] width 205 height 23
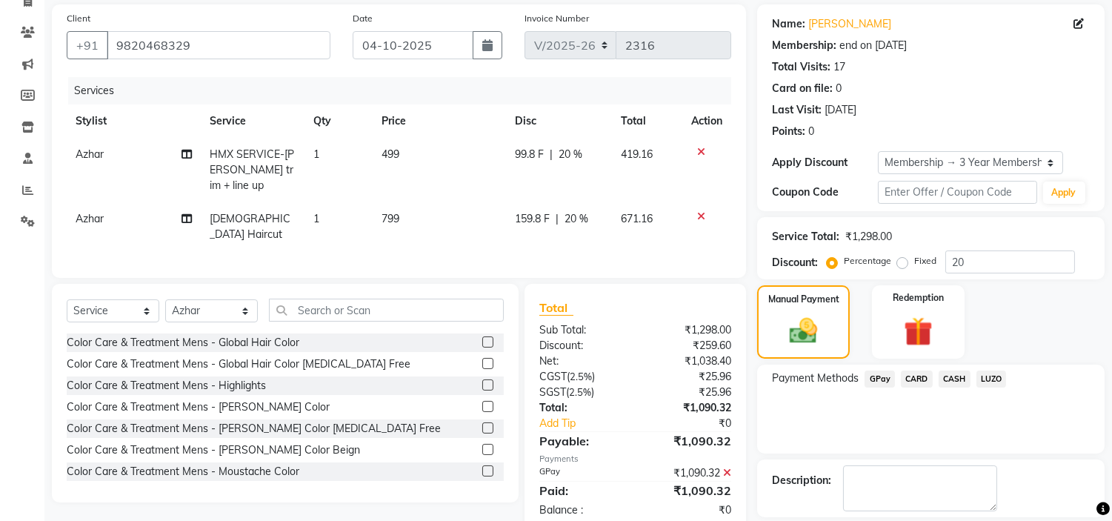
scroll to position [175, 0]
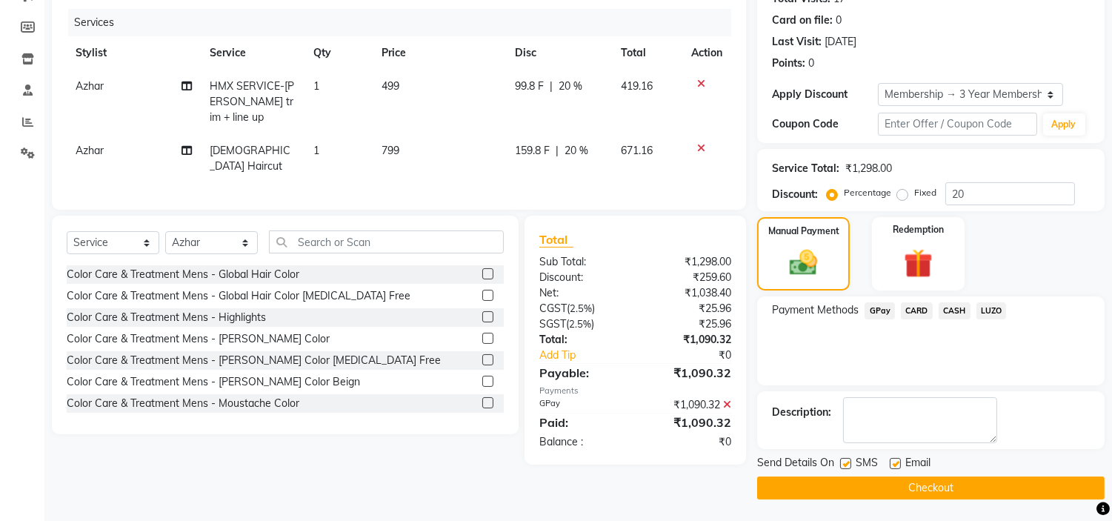
click at [910, 480] on button "Checkout" at bounding box center [931, 487] width 348 height 23
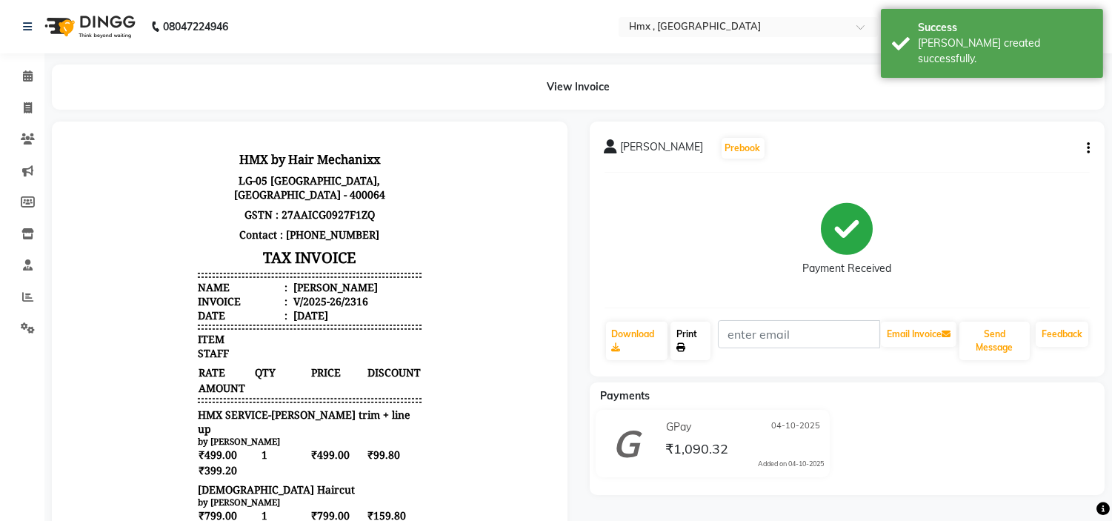
click at [684, 325] on link "Print" at bounding box center [691, 341] width 40 height 39
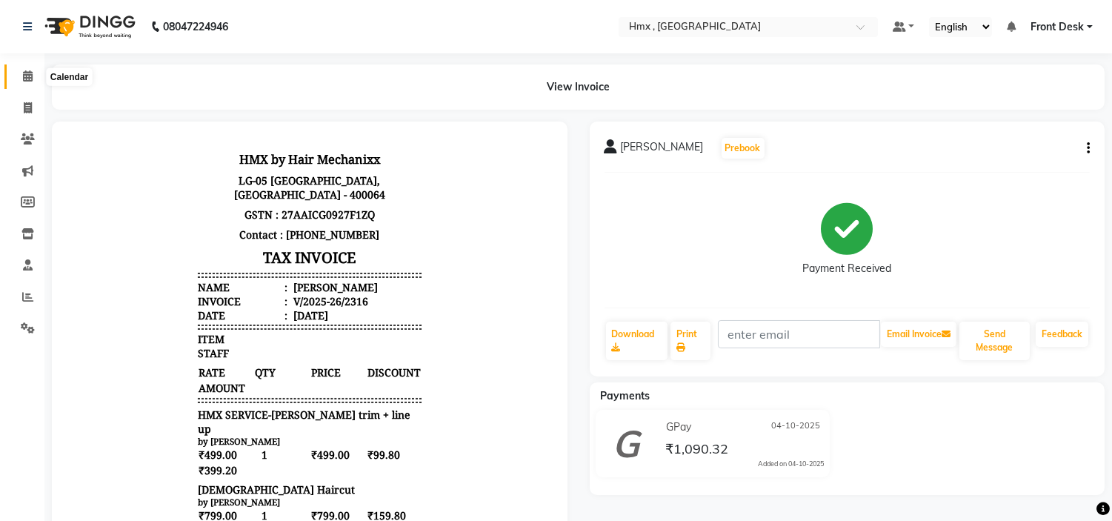
click at [19, 82] on span at bounding box center [28, 76] width 26 height 17
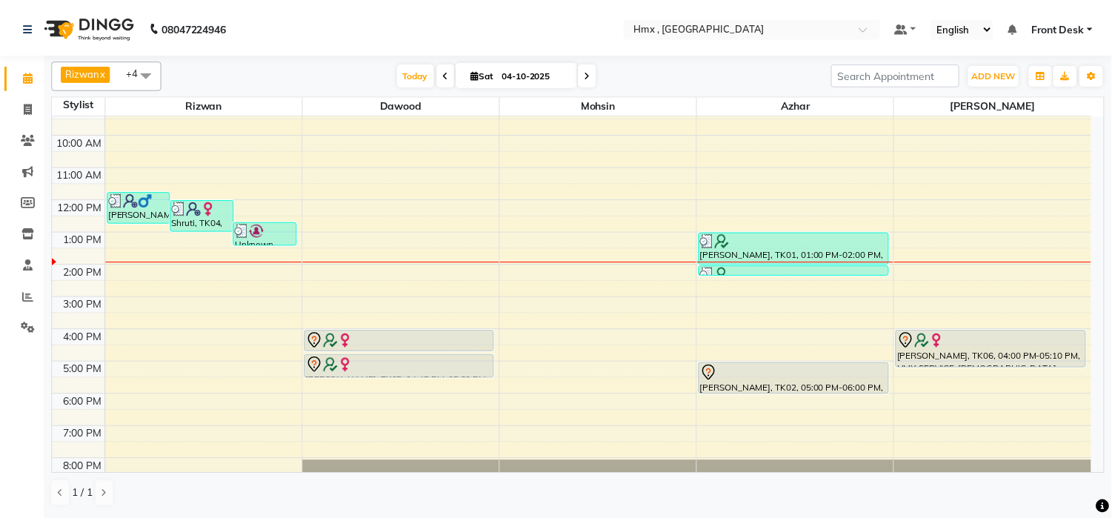
scroll to position [82, 0]
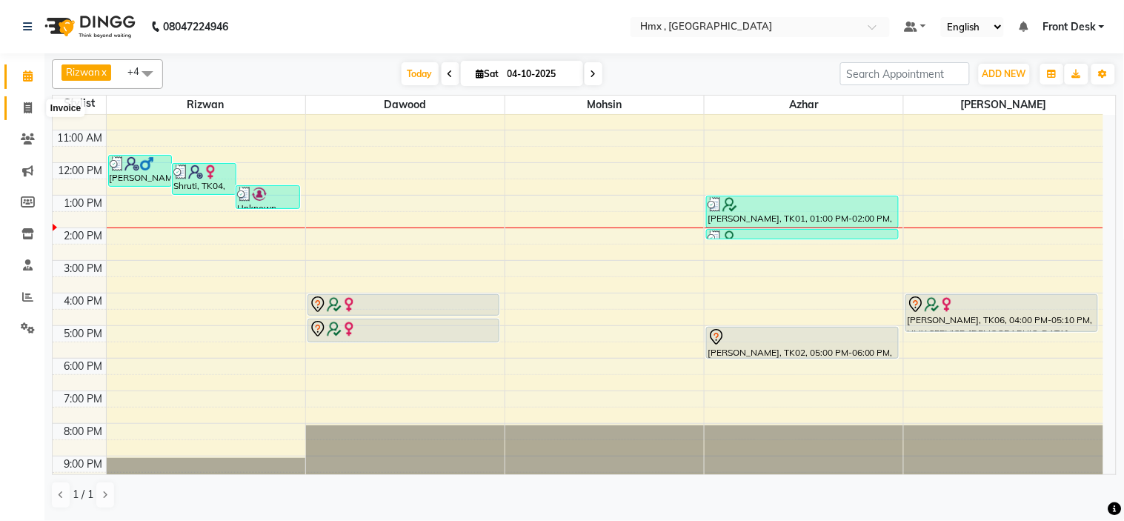
click at [30, 110] on icon at bounding box center [28, 107] width 8 height 11
select select "service"
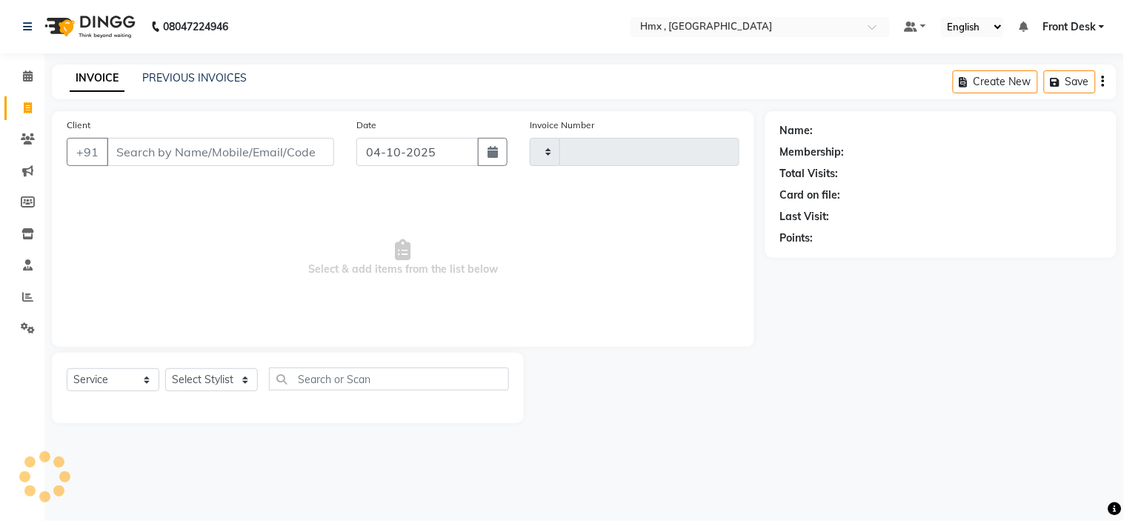
type input "2317"
select select "5711"
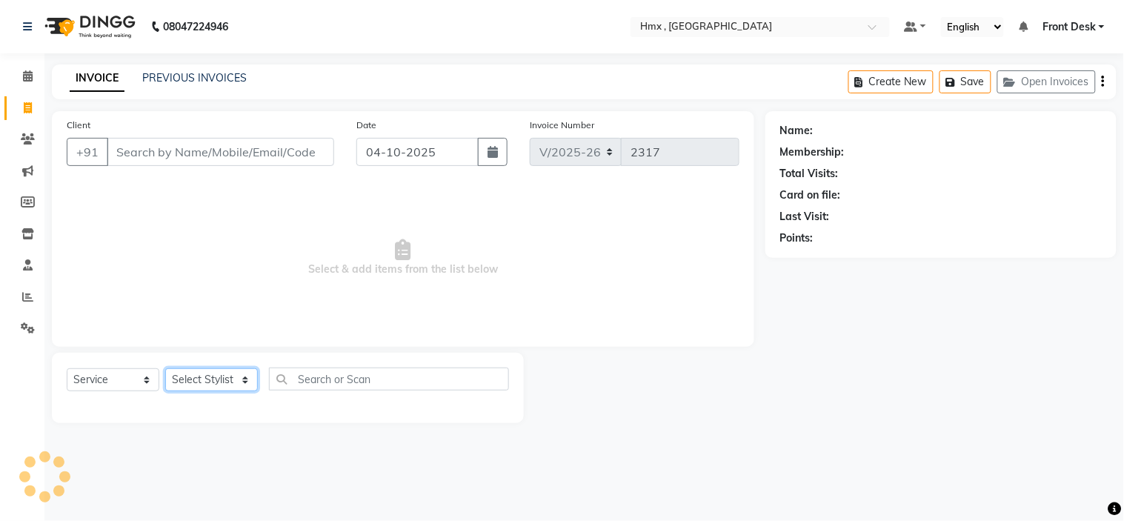
click at [220, 370] on select "Select Stylist" at bounding box center [211, 379] width 93 height 23
click at [208, 376] on select "Select Stylist [PERSON_NAME] [PERSON_NAME] Front Desk Kaikasha [PERSON_NAME] [P…" at bounding box center [211, 379] width 93 height 23
click at [206, 376] on select "Select Stylist [PERSON_NAME] [PERSON_NAME] Front Desk Kaikasha [PERSON_NAME] [P…" at bounding box center [211, 379] width 93 height 23
select select "50642"
click at [165, 369] on select "Select Stylist [PERSON_NAME] [PERSON_NAME] Front Desk Kaikasha [PERSON_NAME] [P…" at bounding box center [211, 379] width 93 height 23
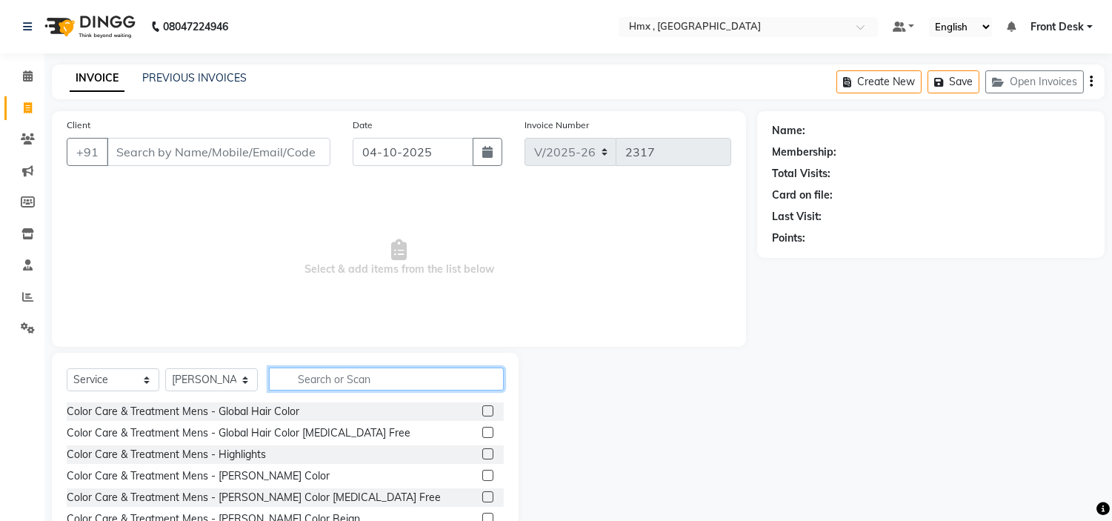
click at [346, 379] on input "text" at bounding box center [386, 379] width 235 height 23
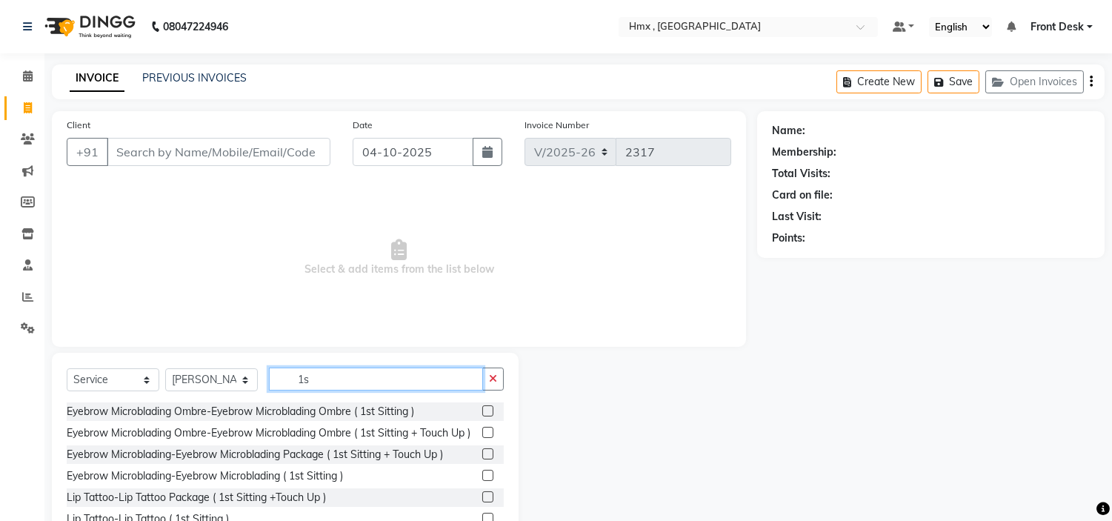
type input "1"
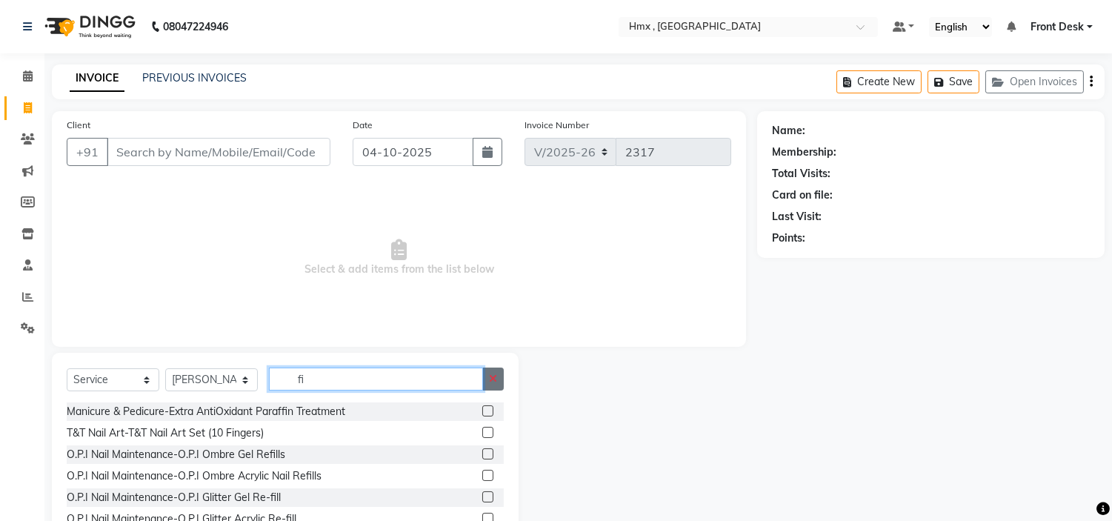
type input "fi"
click at [497, 376] on button "button" at bounding box center [492, 379] width 21 height 23
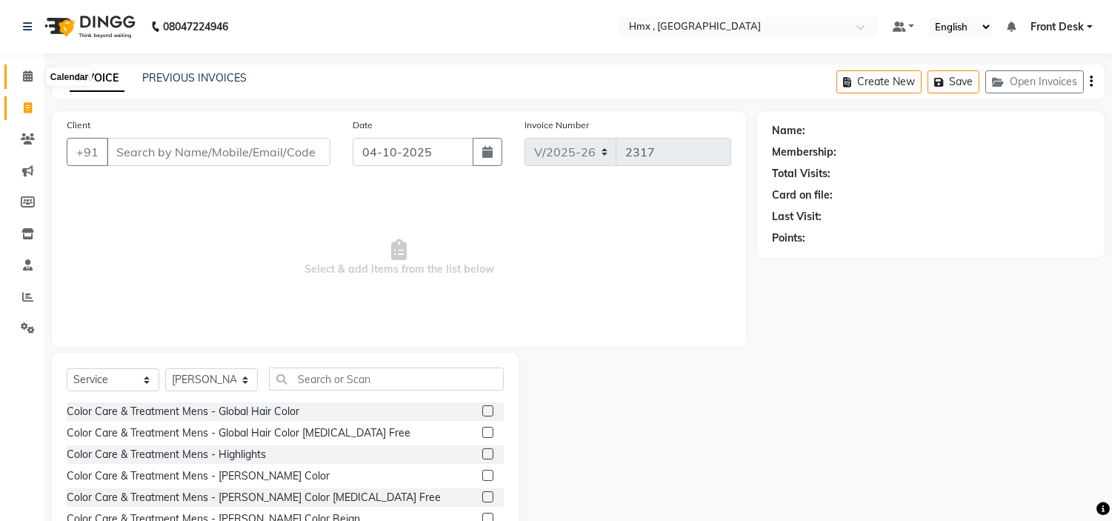
click at [30, 71] on icon at bounding box center [28, 75] width 10 height 11
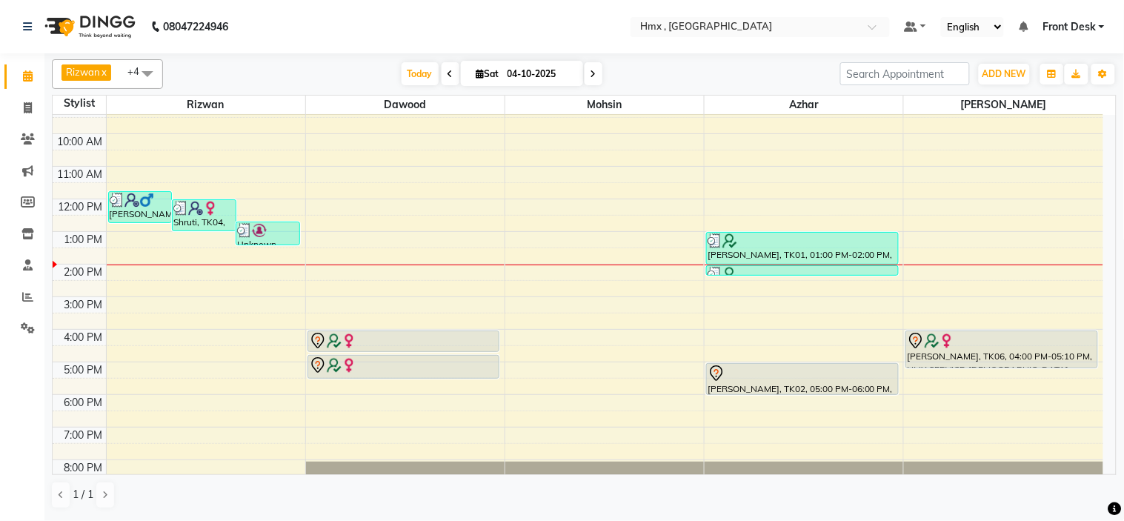
scroll to position [82, 0]
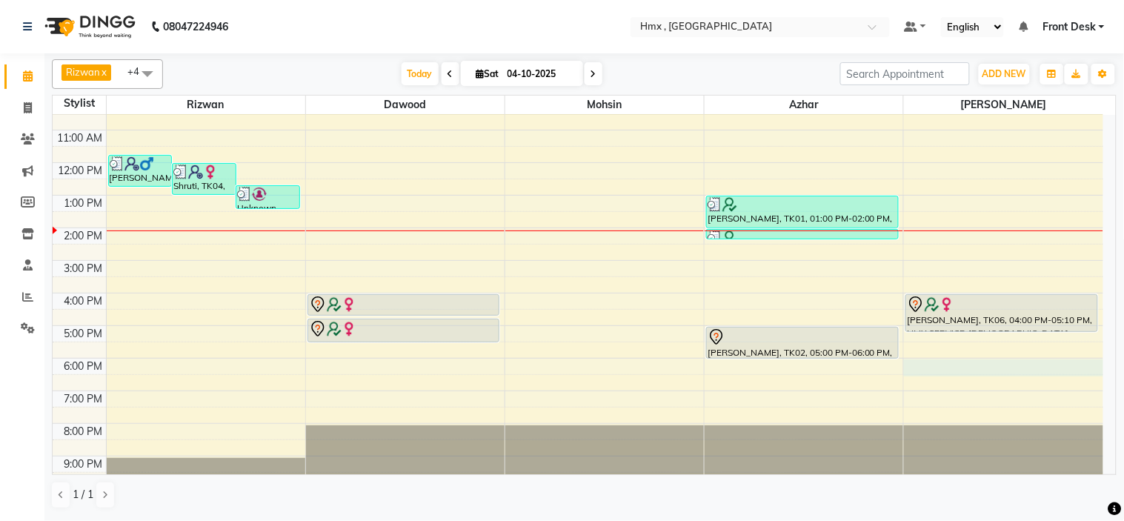
click at [943, 367] on div "8:00 AM 9:00 AM 10:00 AM 11:00 AM 12:00 PM 1:00 PM 2:00 PM 3:00 PM 4:00 PM 5:00…" at bounding box center [578, 261] width 1051 height 456
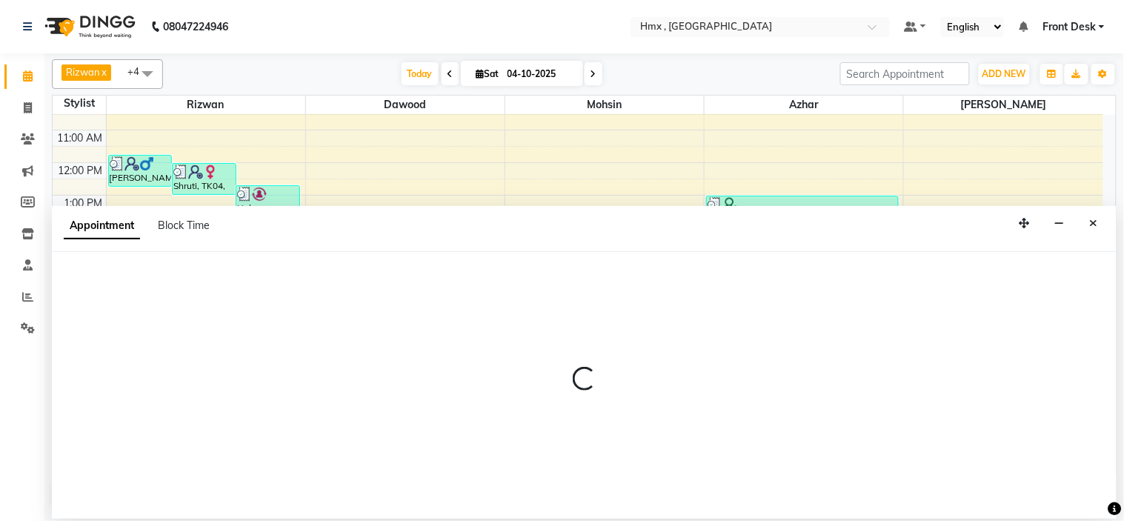
select select "39112"
select select "tentative"
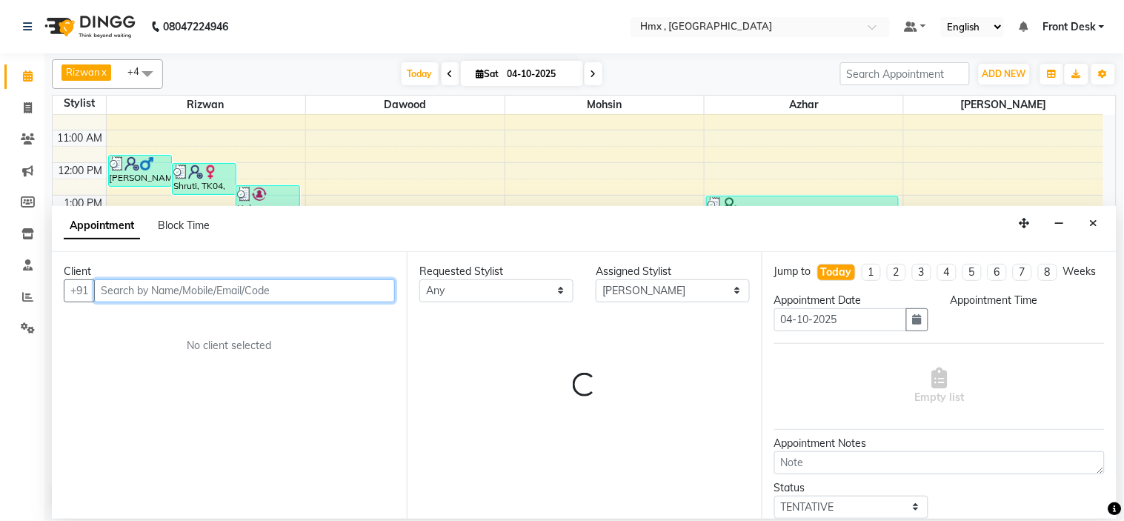
select select "1080"
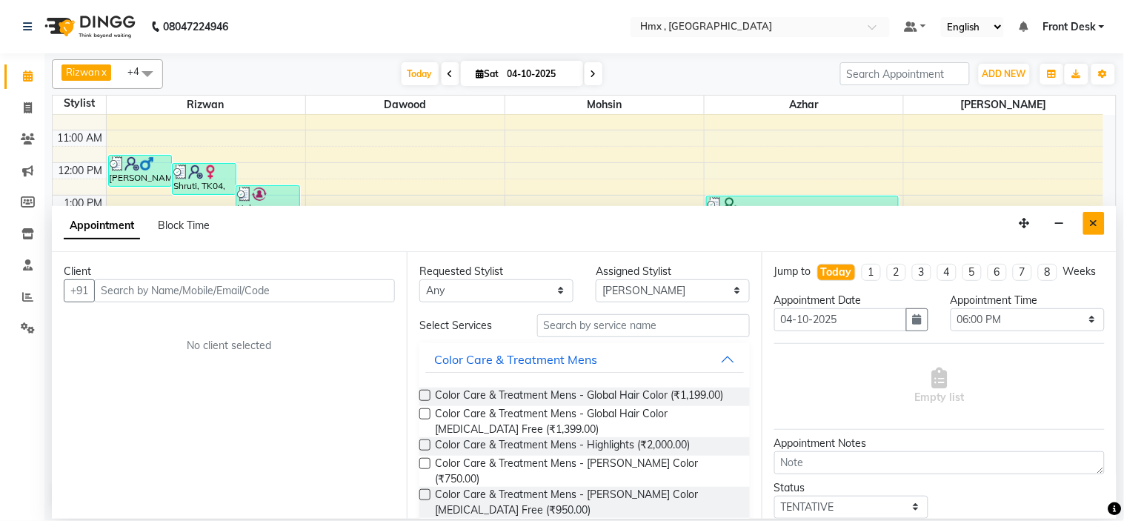
click at [1087, 219] on button "Close" at bounding box center [1093, 223] width 21 height 23
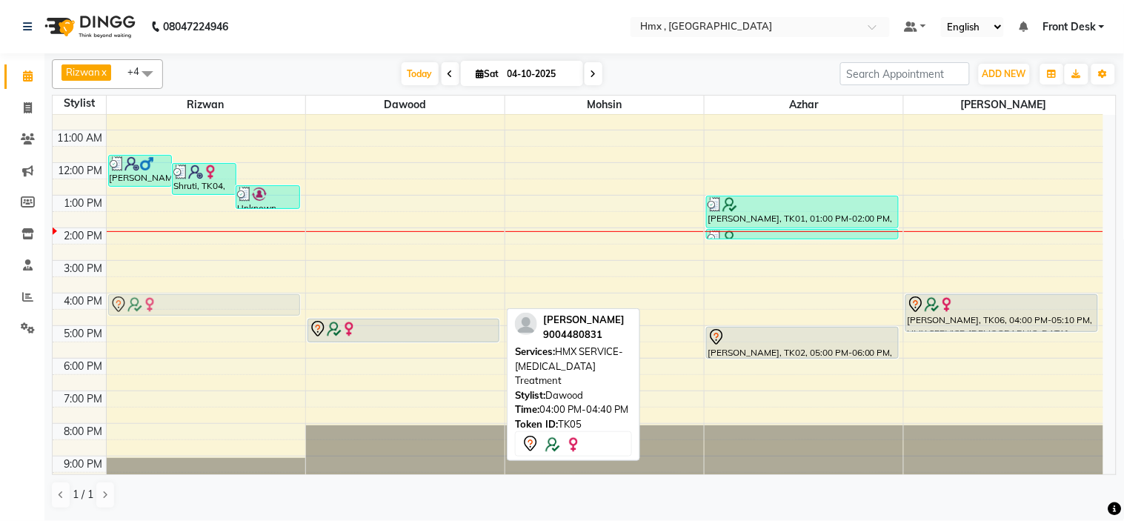
drag, startPoint x: 350, startPoint y: 302, endPoint x: 247, endPoint y: 302, distance: 103.0
click at [216, 302] on tr "[PERSON_NAME], TK03, 11:45 AM-12:45 PM, [DEMOGRAPHIC_DATA] Haircut Shruti, TK04…" at bounding box center [578, 261] width 1051 height 456
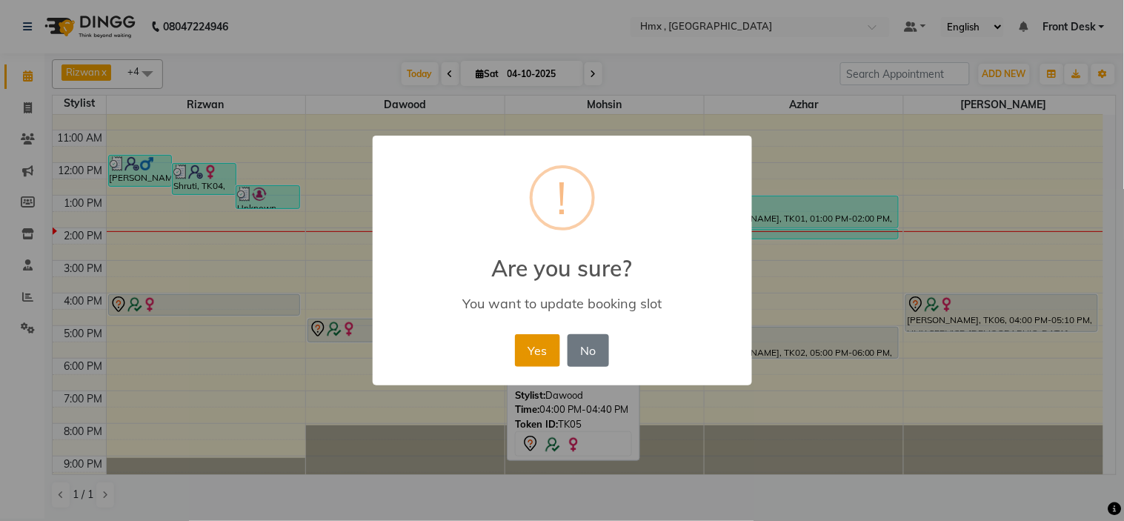
click at [520, 347] on button "Yes" at bounding box center [537, 350] width 45 height 33
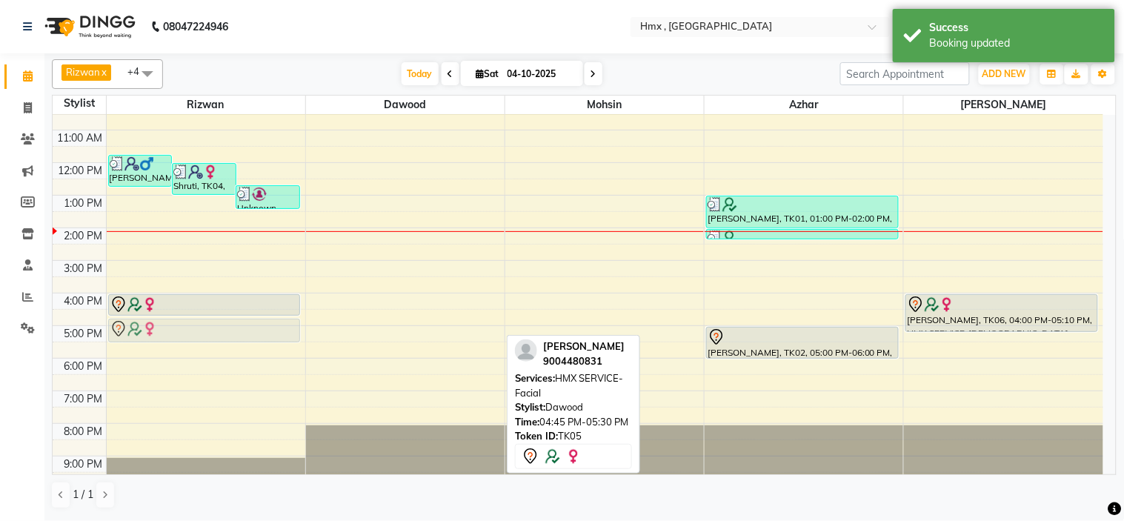
drag, startPoint x: 445, startPoint y: 335, endPoint x: 245, endPoint y: 335, distance: 200.1
click at [245, 335] on tr "[PERSON_NAME], TK03, 11:45 AM-12:45 PM, [DEMOGRAPHIC_DATA] Haircut Shruti, TK04…" at bounding box center [578, 261] width 1051 height 456
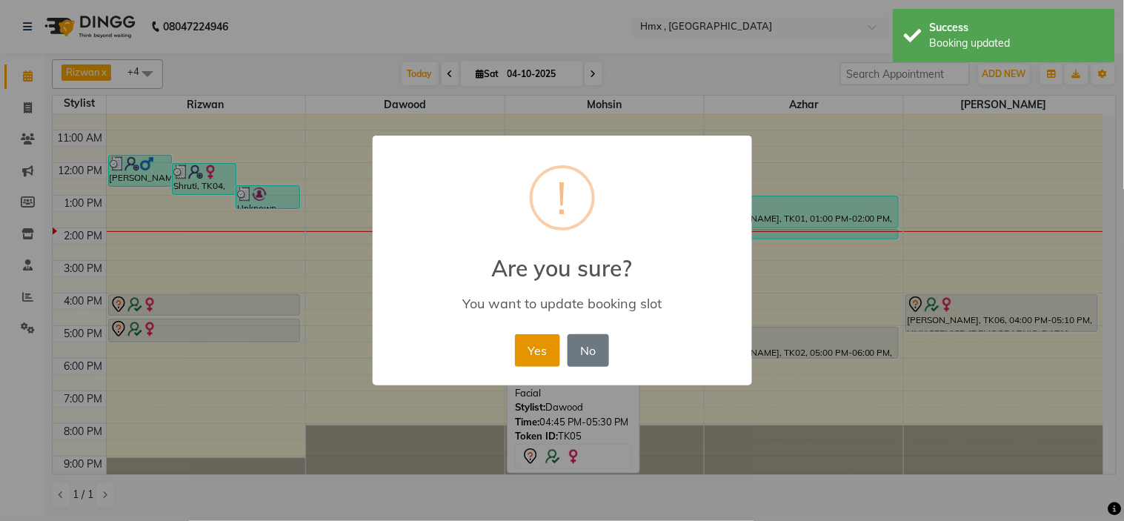
click at [539, 350] on button "Yes" at bounding box center [537, 350] width 45 height 33
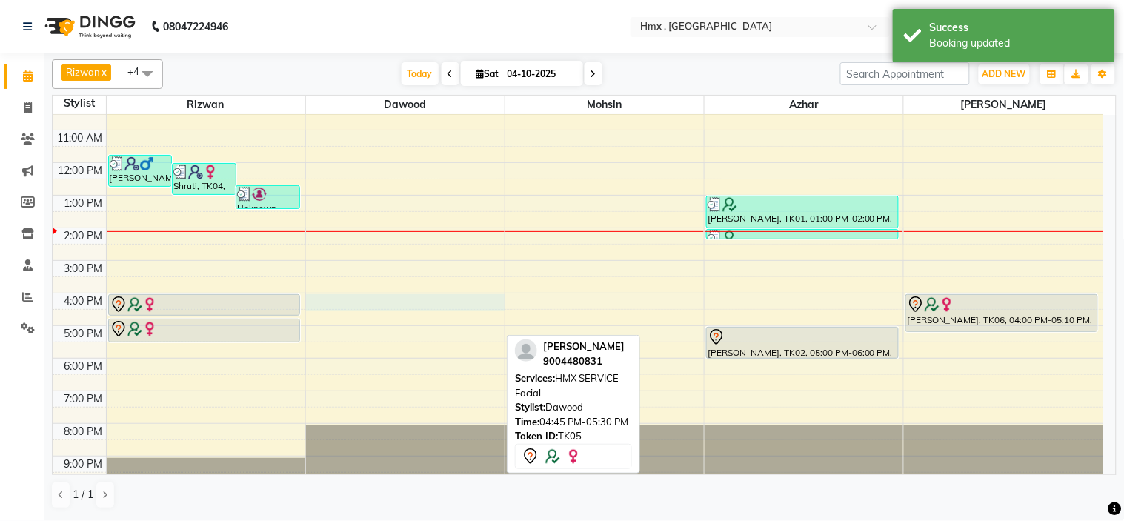
click at [365, 305] on div "8:00 AM 9:00 AM 10:00 AM 11:00 AM 12:00 PM 1:00 PM 2:00 PM 3:00 PM 4:00 PM 5:00…" at bounding box center [578, 261] width 1051 height 456
select select "39095"
select select "960"
select select "tentative"
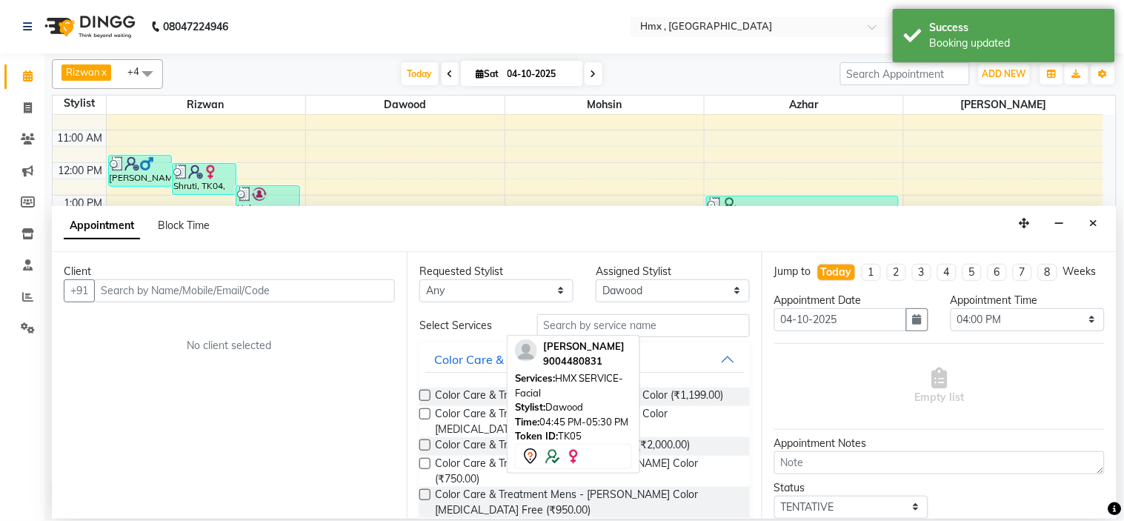
click at [240, 287] on input "text" at bounding box center [244, 290] width 301 height 23
click at [455, 283] on select "Any [PERSON_NAME] [PERSON_NAME] [PERSON_NAME] [PERSON_NAME] [PERSON_NAME] [PERS…" at bounding box center [496, 290] width 154 height 23
select select "39095"
click at [419, 279] on select "Any [PERSON_NAME] [PERSON_NAME] [PERSON_NAME] [PERSON_NAME] [PERSON_NAME] [PERS…" at bounding box center [496, 290] width 154 height 23
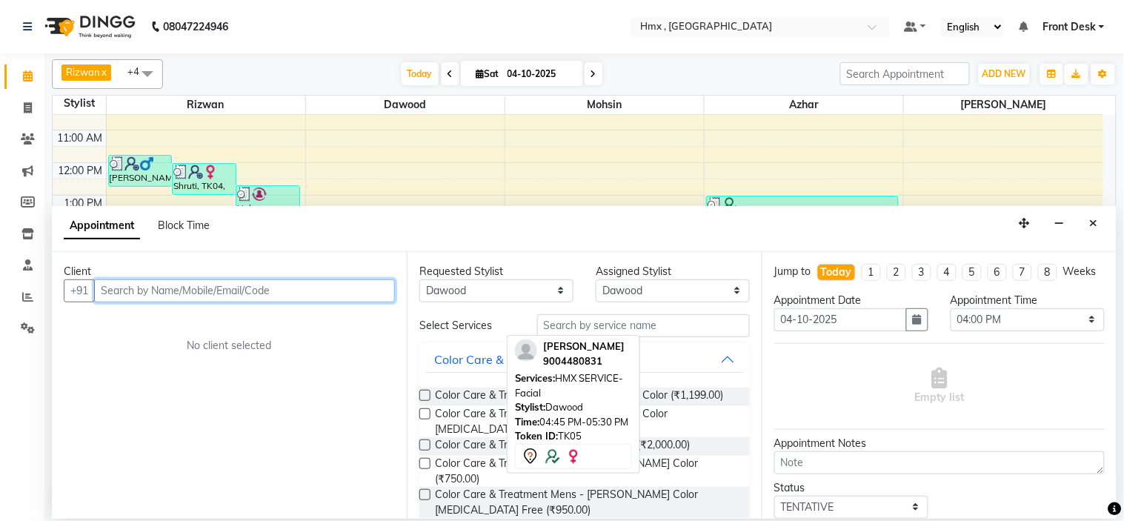
click at [182, 291] on input "text" at bounding box center [244, 290] width 301 height 23
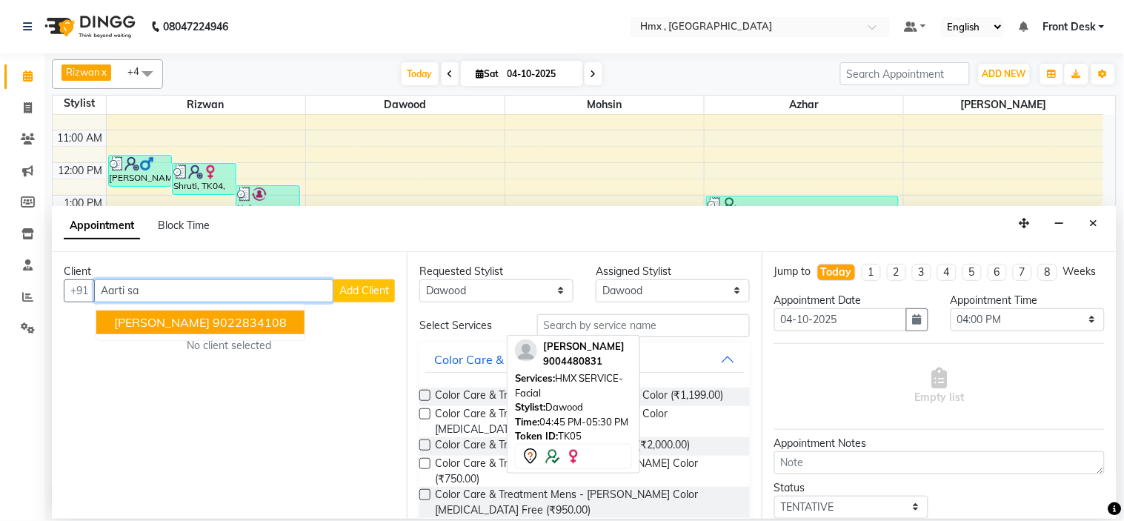
click at [213, 320] on ngb-highlight "9022834108" at bounding box center [250, 322] width 74 height 15
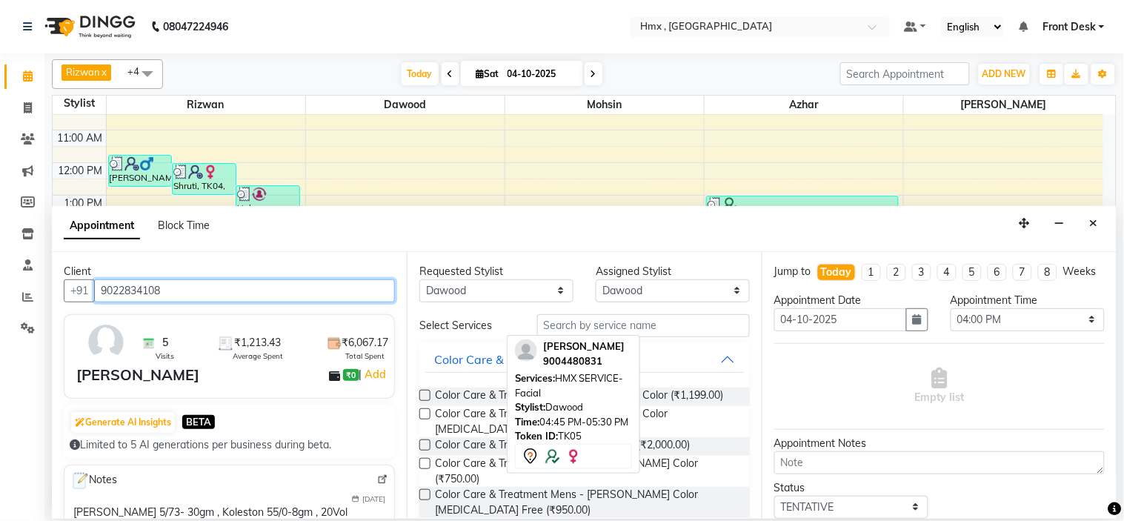
type input "9022834108"
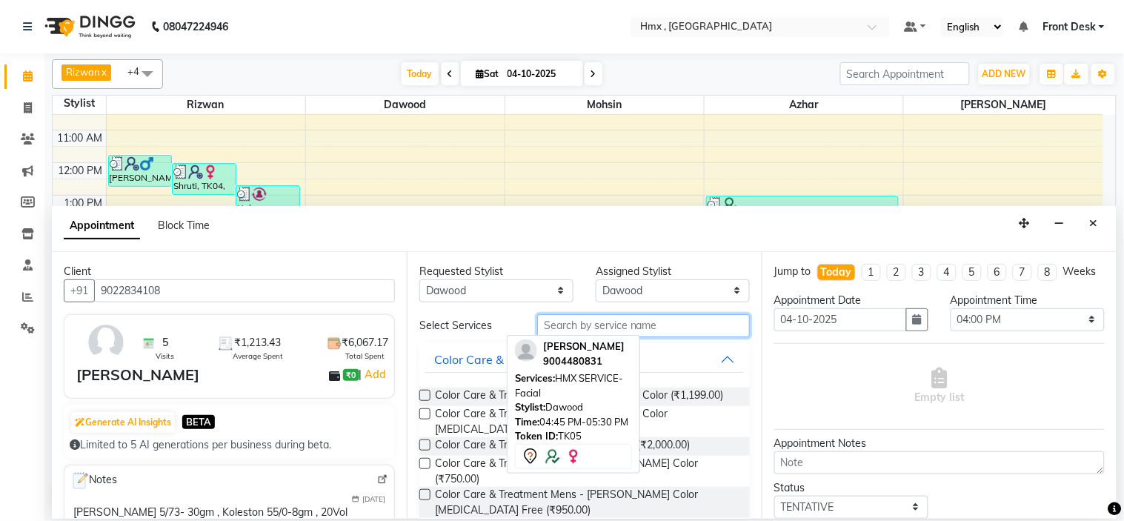
click at [579, 329] on input "text" at bounding box center [643, 325] width 213 height 23
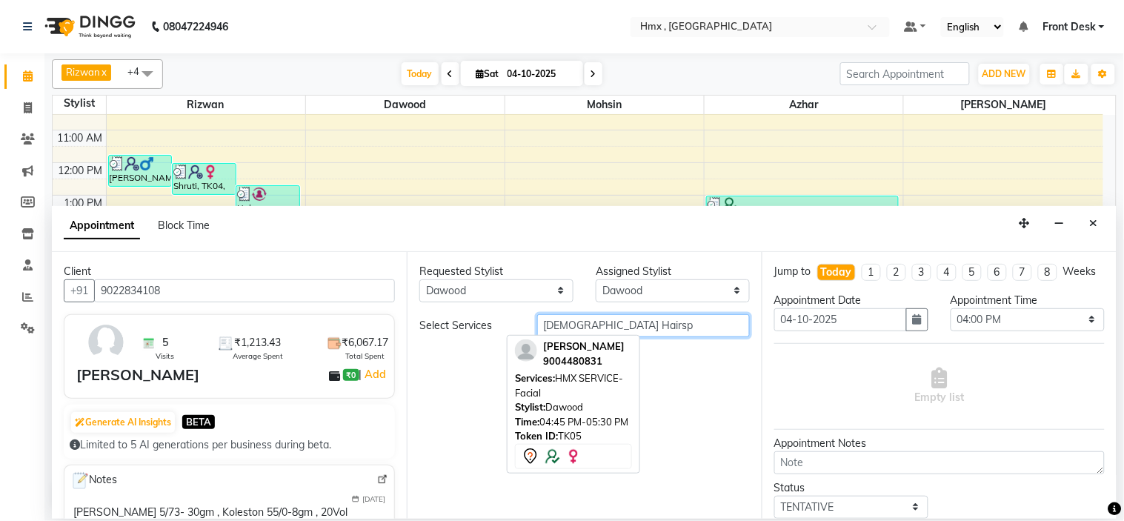
click at [600, 325] on input "[DEMOGRAPHIC_DATA] Hairsp" at bounding box center [643, 325] width 213 height 23
type input "[DEMOGRAPHIC_DATA] Hair sp"
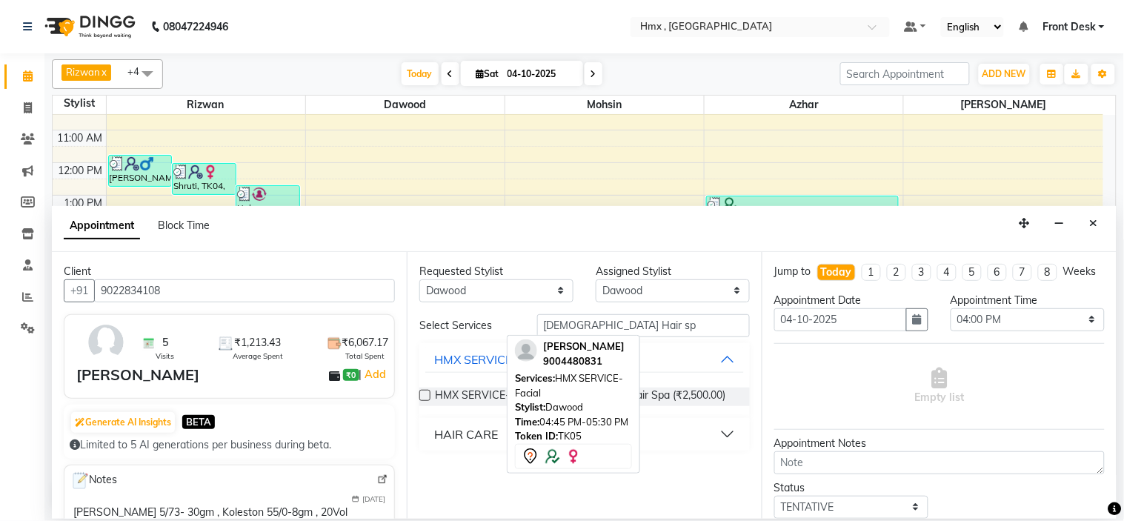
drag, startPoint x: 426, startPoint y: 393, endPoint x: 506, endPoint y: 382, distance: 80.8
click at [427, 393] on label at bounding box center [424, 395] width 11 height 11
click at [427, 393] on input "checkbox" at bounding box center [424, 397] width 10 height 10
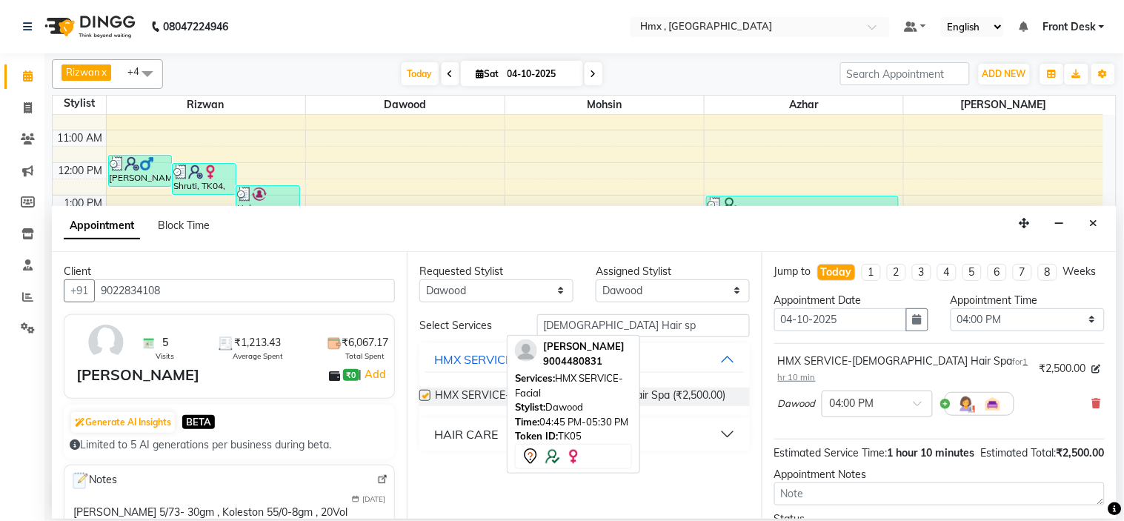
checkbox input "false"
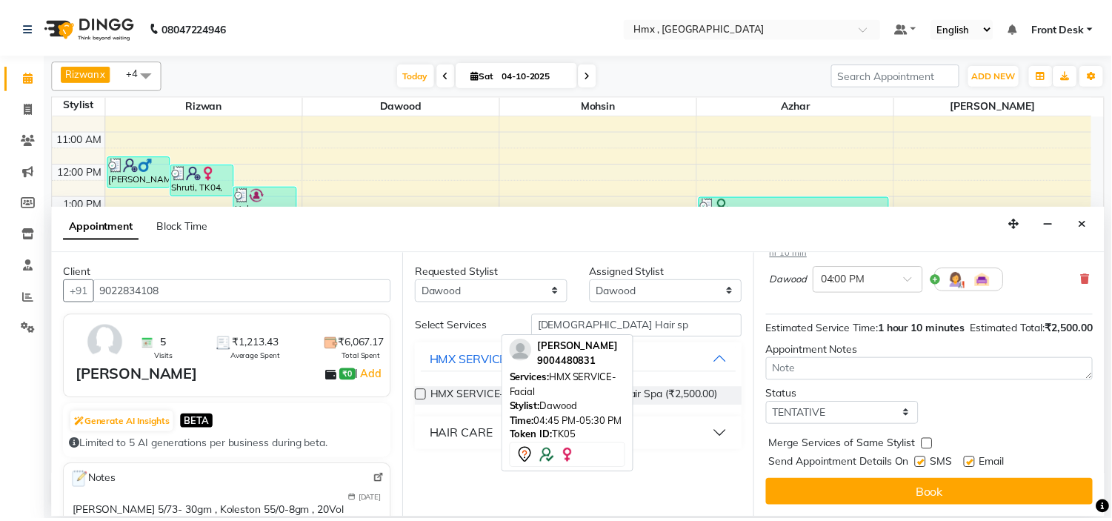
scroll to position [139, 0]
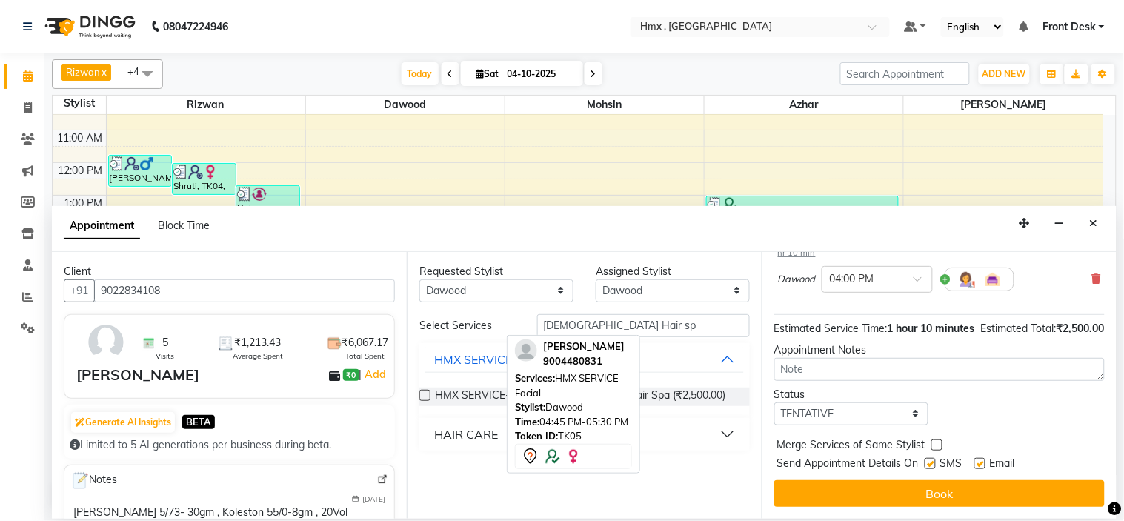
drag, startPoint x: 928, startPoint y: 462, endPoint x: 930, endPoint y: 471, distance: 9.0
click at [929, 462] on label at bounding box center [930, 463] width 11 height 11
click at [929, 462] on input "checkbox" at bounding box center [930, 465] width 10 height 10
checkbox input "false"
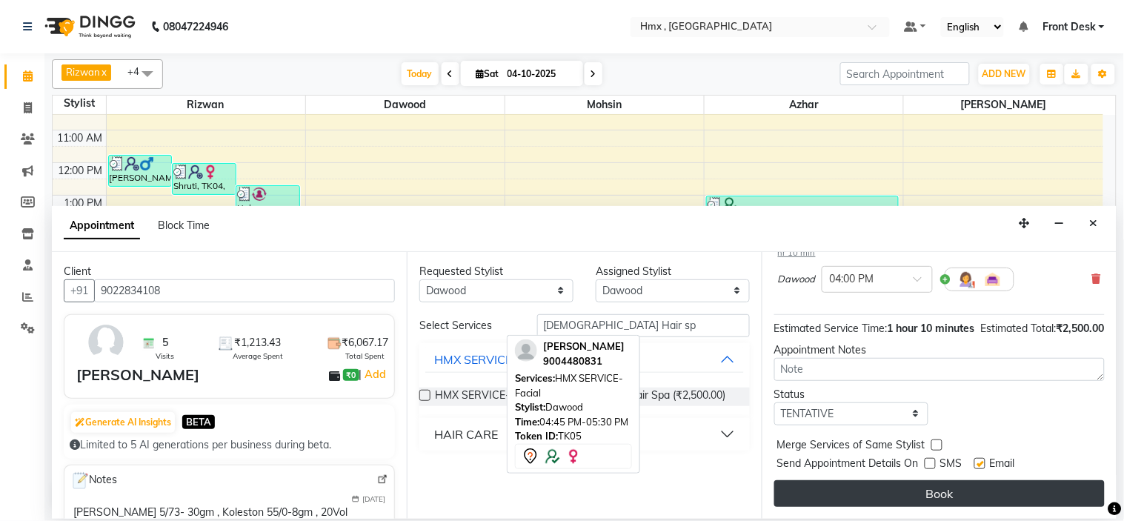
click at [923, 483] on button "Book" at bounding box center [939, 493] width 330 height 27
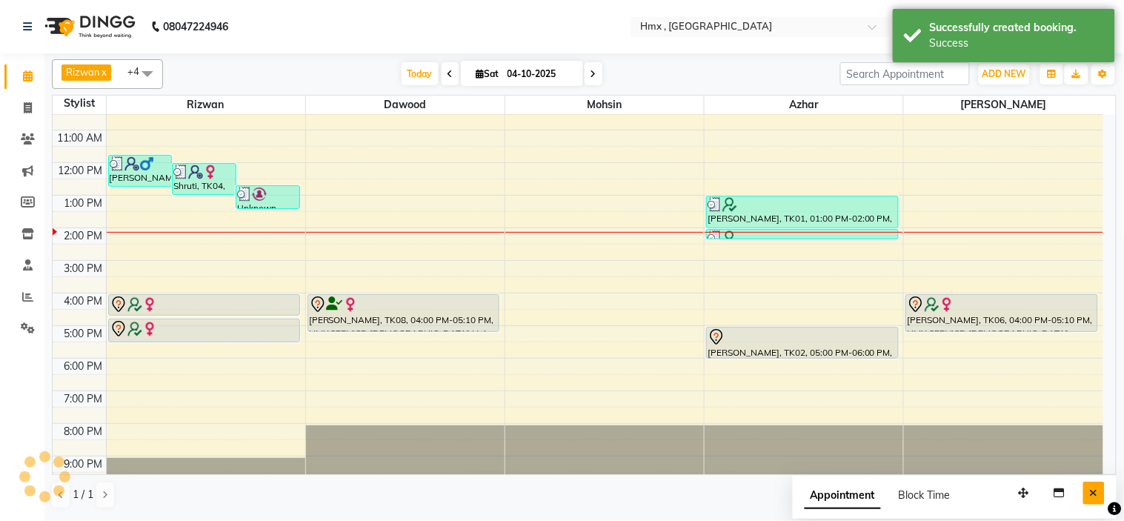
click at [1091, 497] on icon "Close" at bounding box center [1094, 493] width 8 height 10
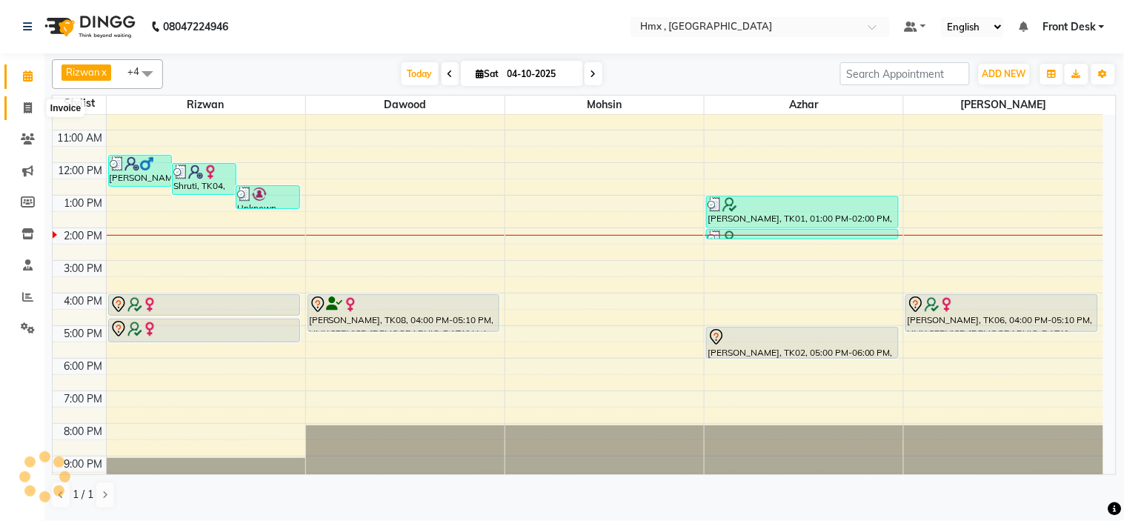
drag, startPoint x: 21, startPoint y: 108, endPoint x: 61, endPoint y: 115, distance: 41.3
click at [22, 107] on span at bounding box center [28, 108] width 26 height 17
select select "service"
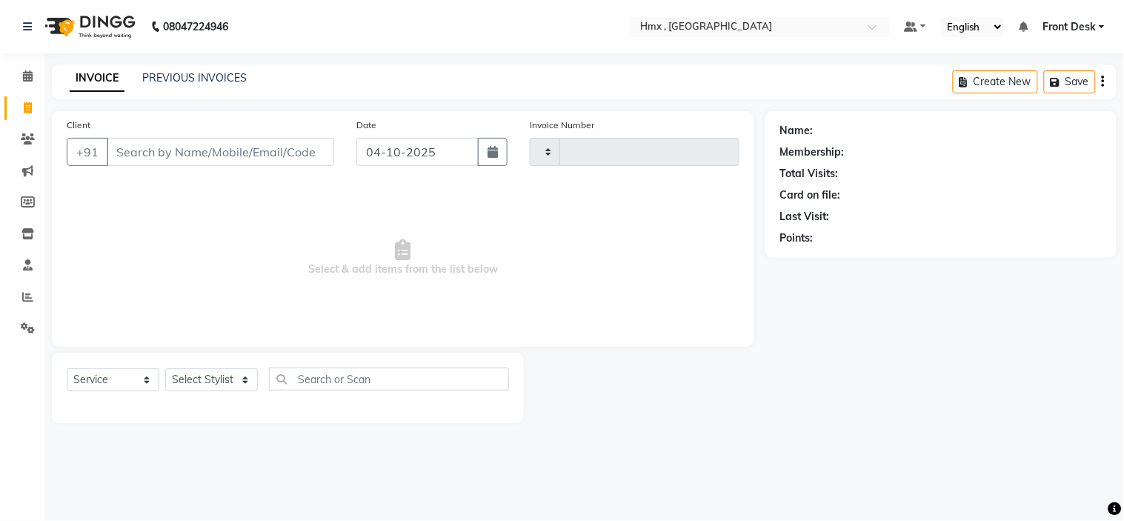
type input "2317"
select select "5711"
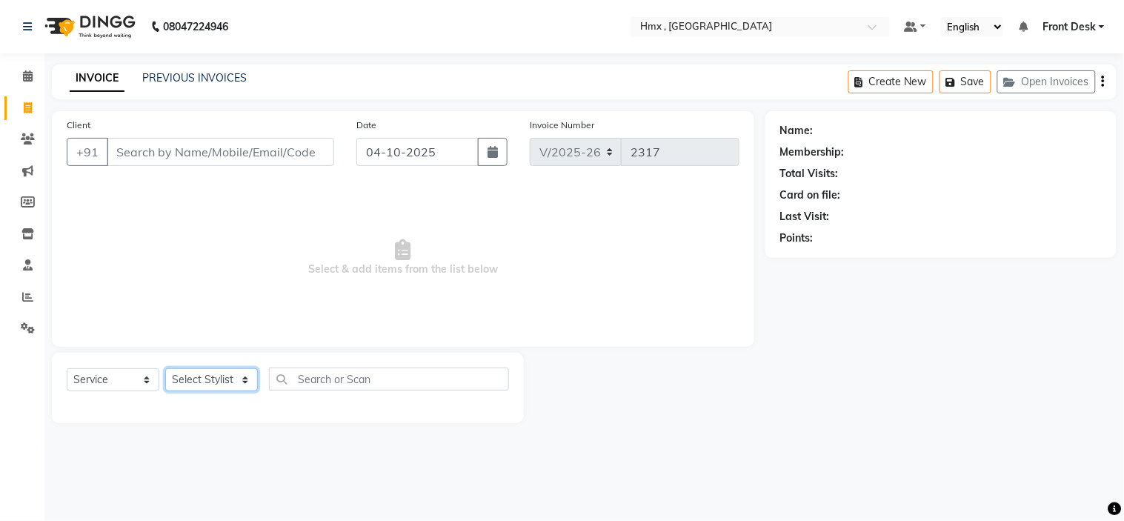
click at [205, 378] on select "Select Stylist [PERSON_NAME] [PERSON_NAME] Front Desk Kaikasha [PERSON_NAME] [P…" at bounding box center [211, 379] width 93 height 23
select select "39112"
click at [165, 369] on select "Select Stylist [PERSON_NAME] [PERSON_NAME] Front Desk Kaikasha [PERSON_NAME] [P…" at bounding box center [211, 379] width 93 height 23
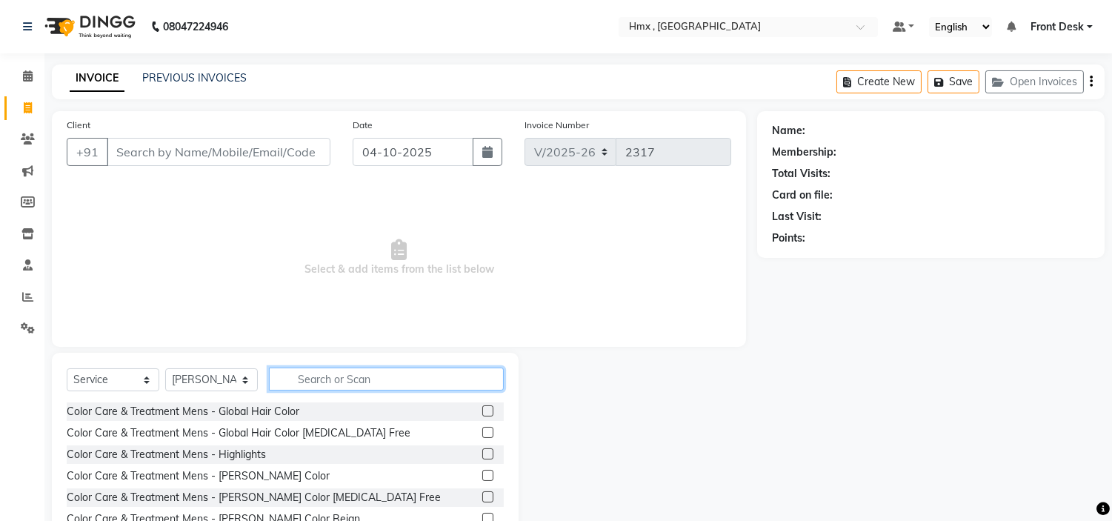
drag, startPoint x: 330, startPoint y: 376, endPoint x: 344, endPoint y: 376, distance: 13.3
click at [333, 378] on input "text" at bounding box center [386, 379] width 235 height 23
type input "h"
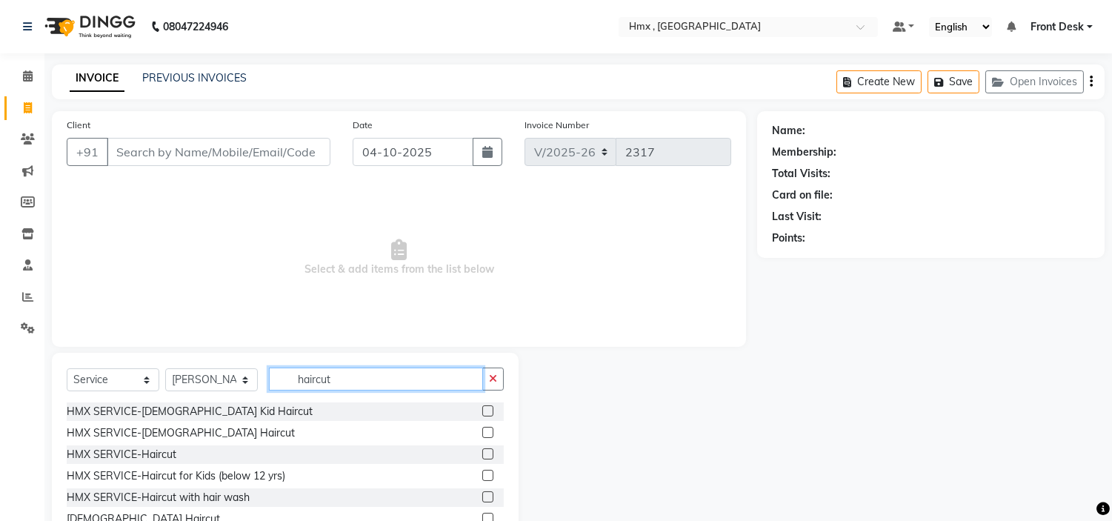
type input "haircut"
click at [482, 454] on label at bounding box center [487, 453] width 11 height 11
click at [482, 454] on input "checkbox" at bounding box center [487, 455] width 10 height 10
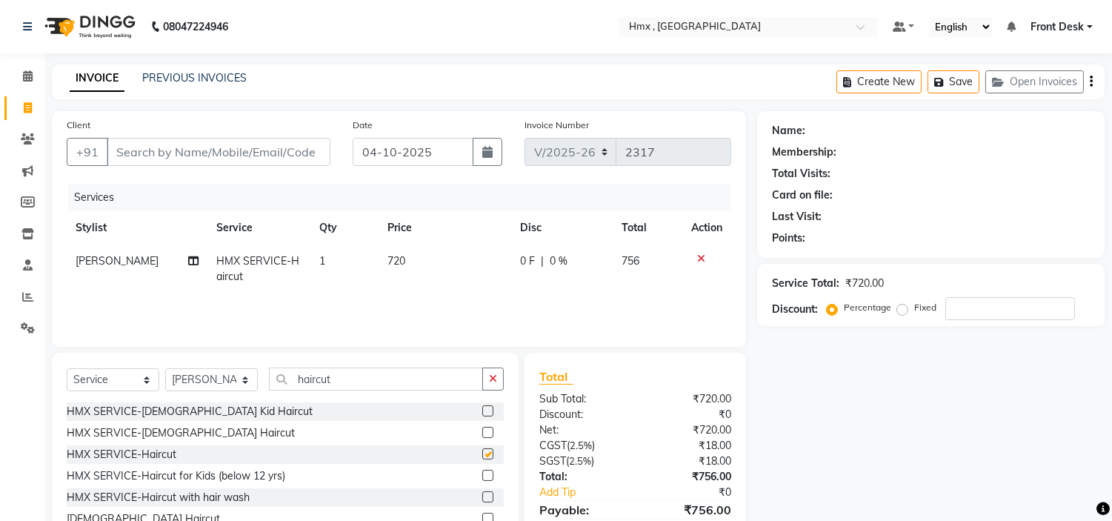
checkbox input "false"
click at [400, 258] on span "720" at bounding box center [397, 260] width 18 height 13
select select "39112"
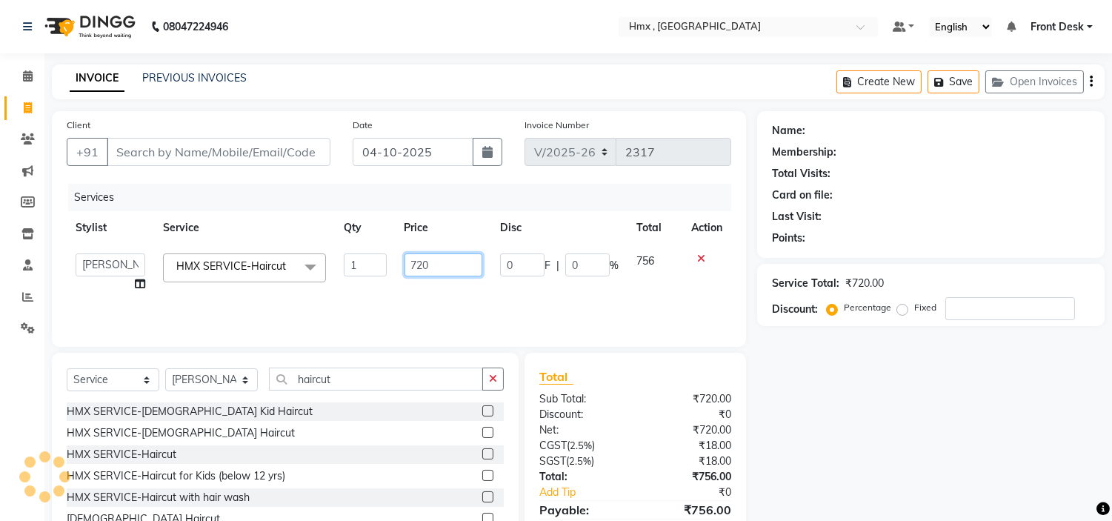
drag, startPoint x: 436, startPoint y: 264, endPoint x: 390, endPoint y: 271, distance: 46.5
click at [390, 271] on tr "[PERSON_NAME] [PERSON_NAME] Front Desk Kaikasha [PERSON_NAME] [PERSON_NAME] [PE…" at bounding box center [399, 273] width 665 height 56
type input "999"
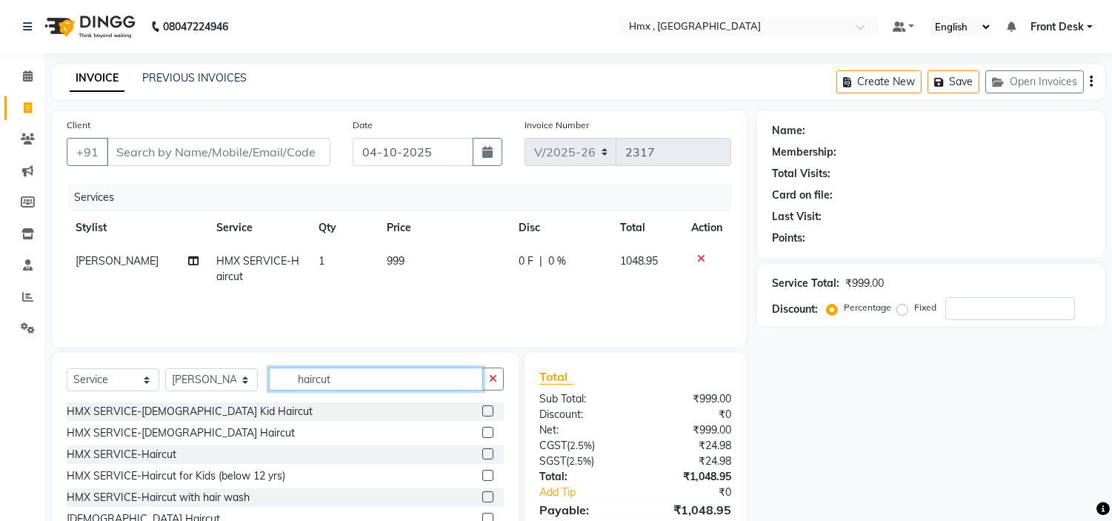
drag, startPoint x: 352, startPoint y: 374, endPoint x: 271, endPoint y: 379, distance: 80.9
click at [271, 379] on input "haircut" at bounding box center [376, 379] width 214 height 23
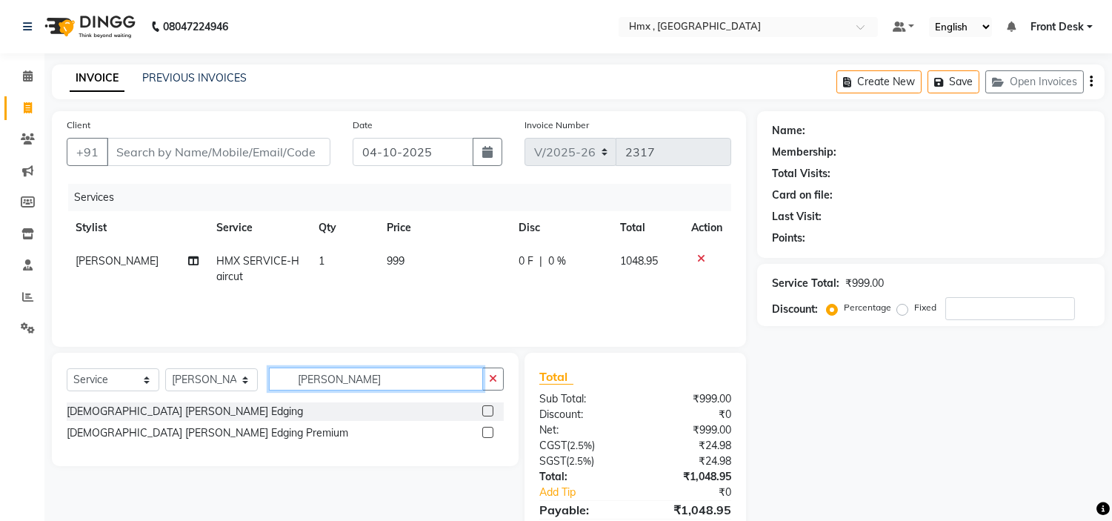
type input "[PERSON_NAME]"
click at [485, 408] on label at bounding box center [487, 410] width 11 height 11
click at [485, 408] on input "checkbox" at bounding box center [487, 412] width 10 height 10
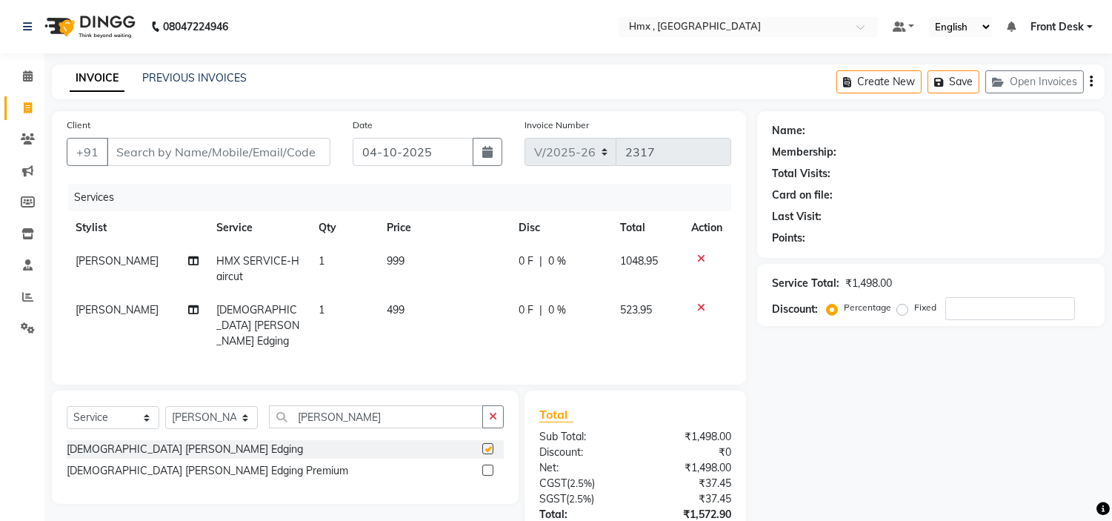
checkbox input "false"
click at [409, 330] on td "499" at bounding box center [444, 325] width 132 height 64
select select "39112"
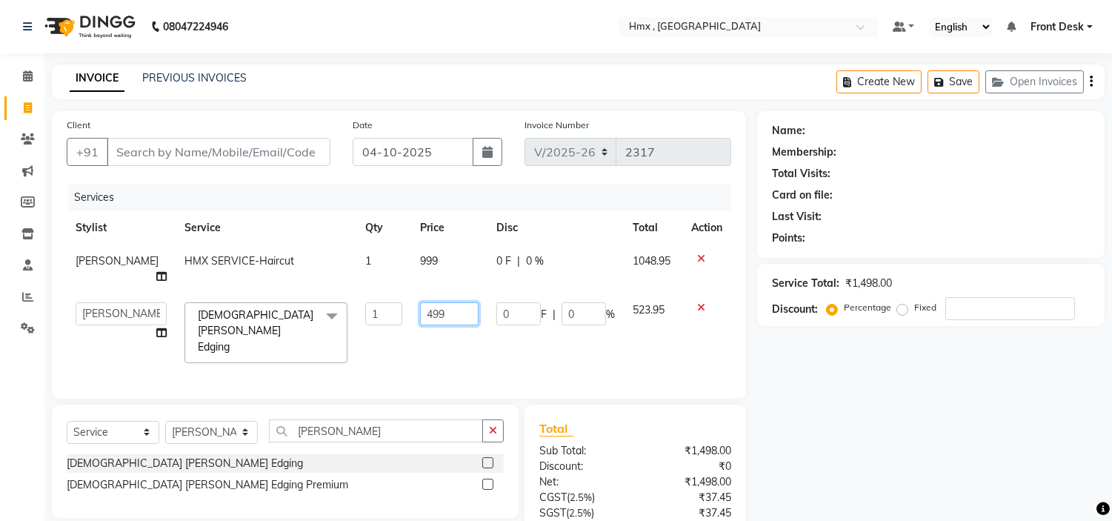
click at [420, 302] on input "499" at bounding box center [449, 313] width 59 height 23
type input "599"
click at [411, 328] on td "599" at bounding box center [449, 332] width 76 height 79
select select "39112"
drag, startPoint x: 357, startPoint y: 409, endPoint x: 290, endPoint y: 401, distance: 67.9
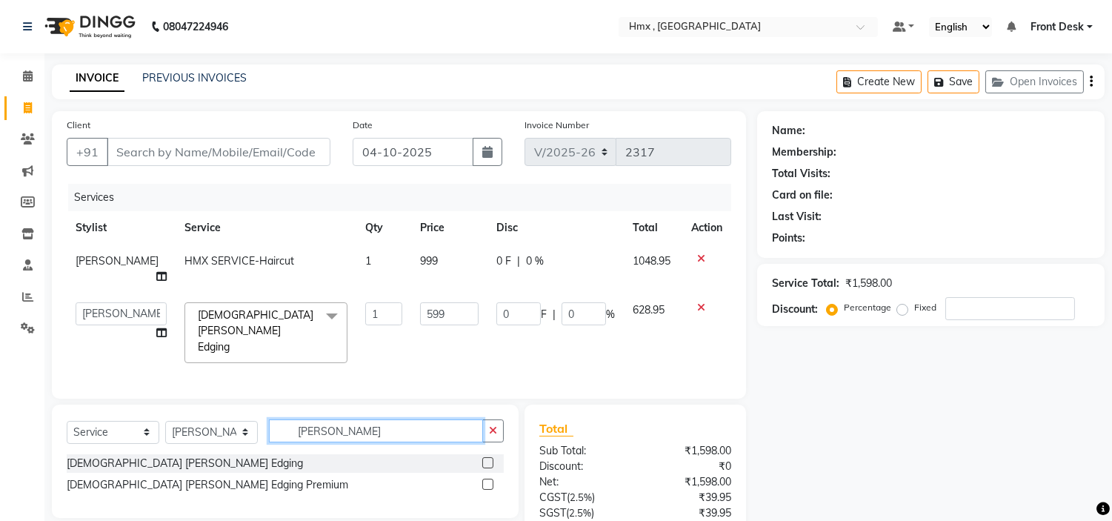
click at [290, 419] on input "[PERSON_NAME]" at bounding box center [376, 430] width 214 height 23
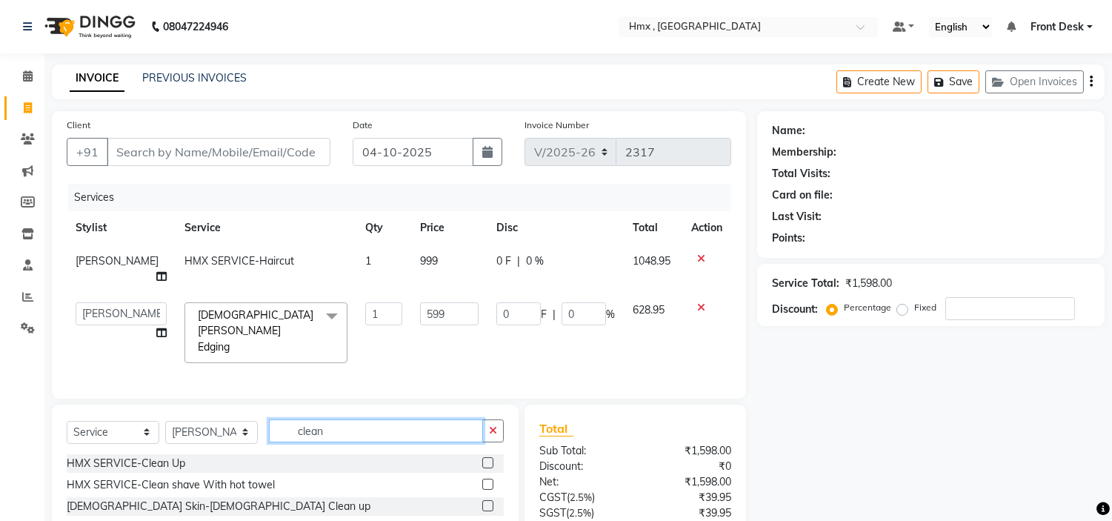
type input "clean"
click at [493, 519] on div at bounding box center [492, 528] width 21 height 19
click at [489, 520] on label at bounding box center [487, 527] width 11 height 11
click at [489, 520] on input "checkbox" at bounding box center [487, 528] width 10 height 10
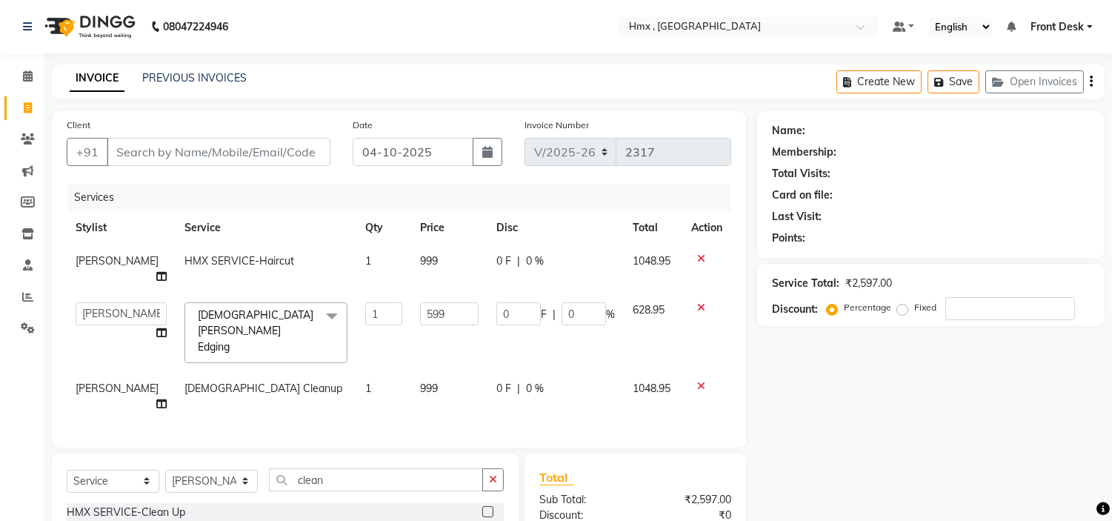
checkbox input "false"
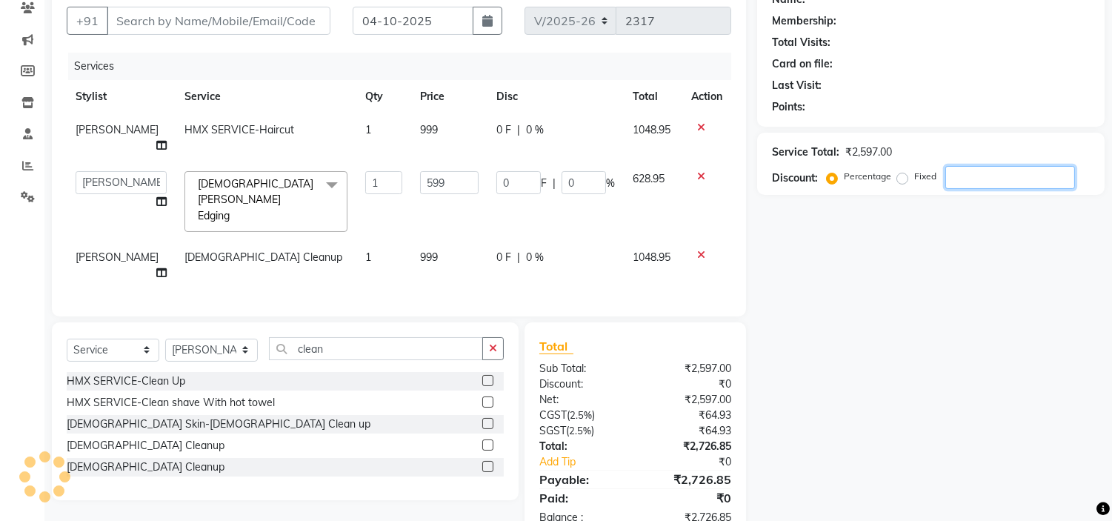
click at [984, 181] on input "number" at bounding box center [1010, 177] width 130 height 23
type input "3"
type input "17.97"
type input "3"
type input "30"
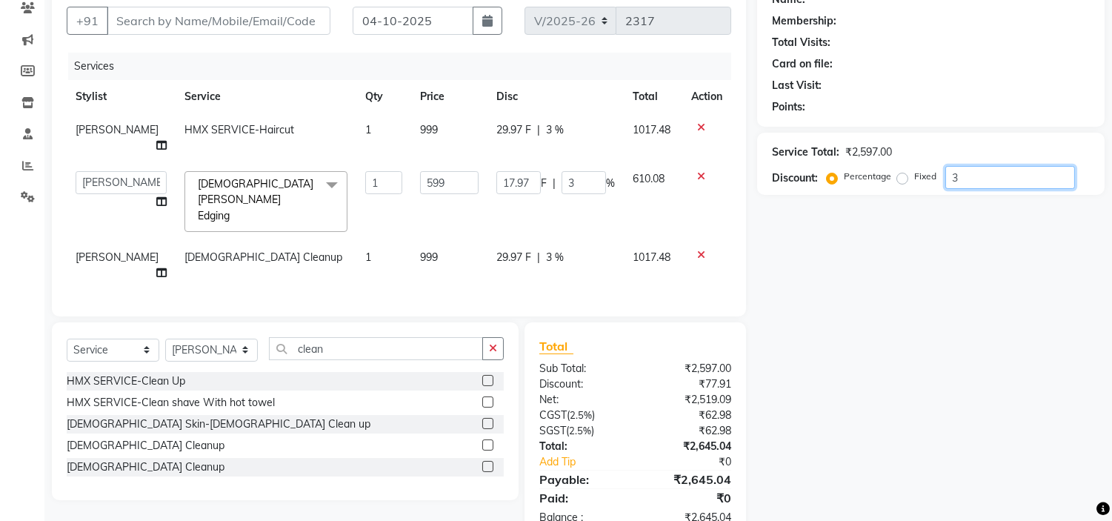
type input "179.7"
type input "30"
type input "3"
type input "17.97"
type input "3"
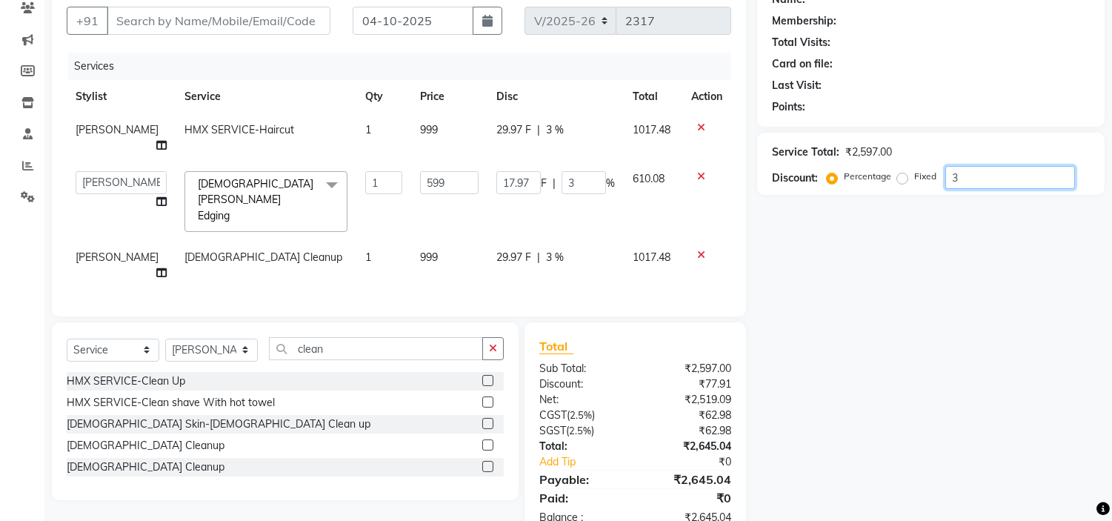
type input "0"
type input "2"
type input "11.98"
type input "2"
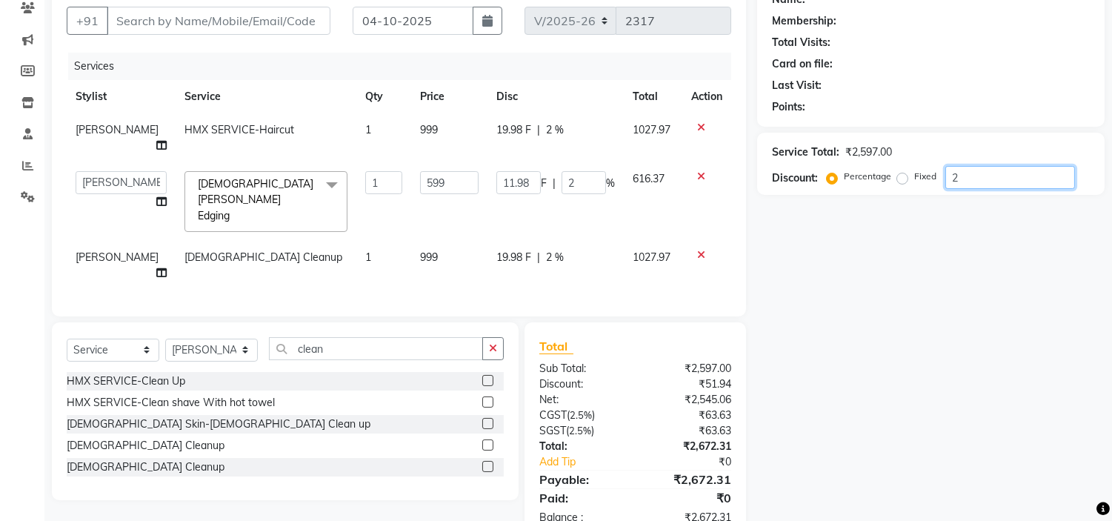
type input "25"
type input "149.75"
type input "25"
type input "2"
type input "11.98"
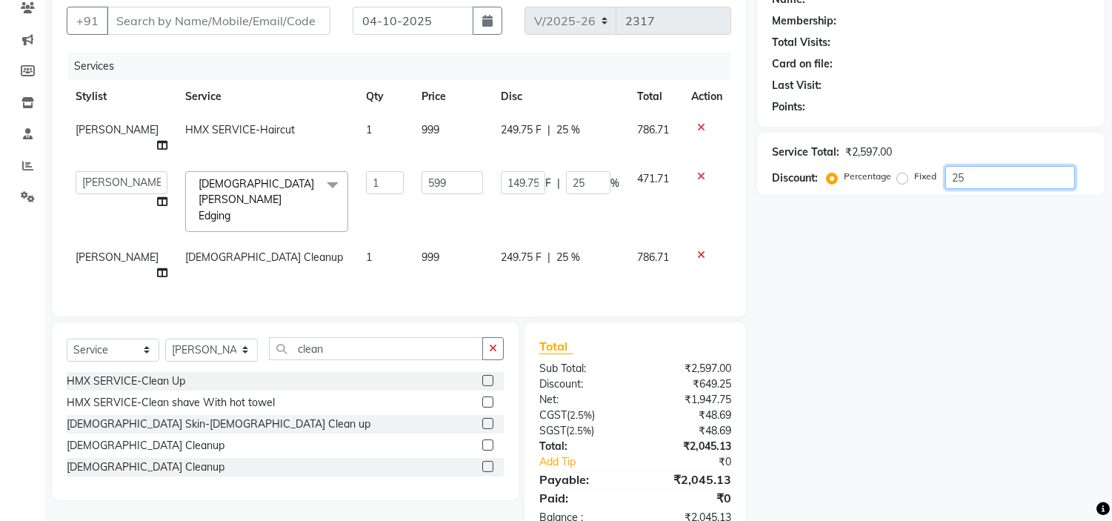
type input "2"
type input "26"
type input "155.74"
type input "26"
type input "2"
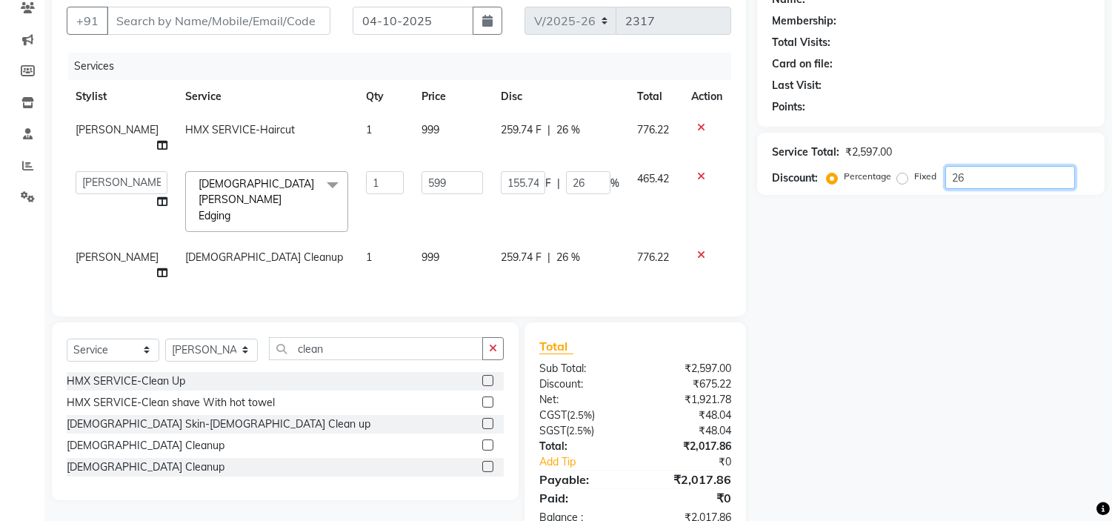
type input "11.98"
type input "2"
type input "27"
click at [232, 241] on td "[DEMOGRAPHIC_DATA] Cleanup" at bounding box center [266, 265] width 181 height 49
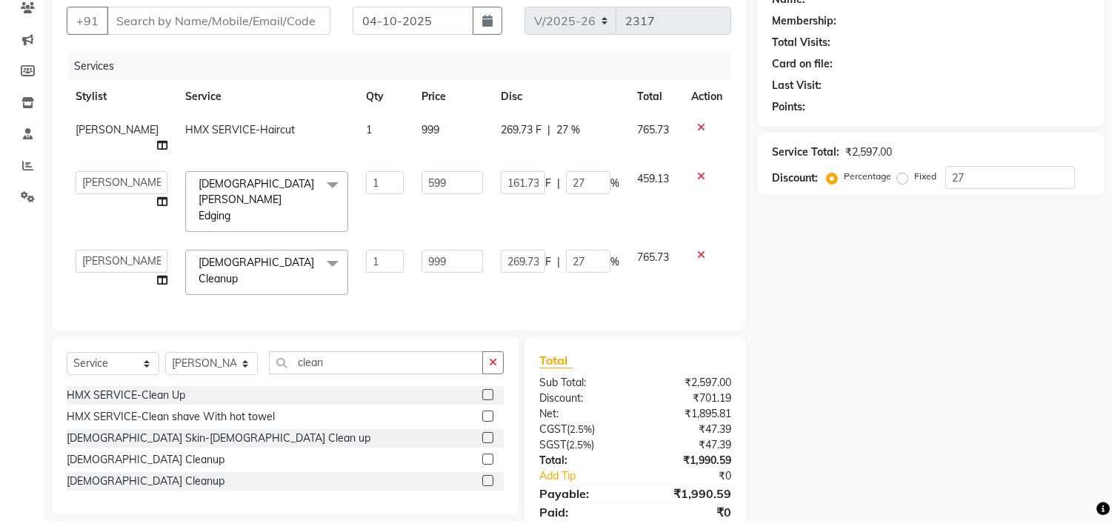
click at [245, 272] on link "x" at bounding box center [241, 278] width 7 height 13
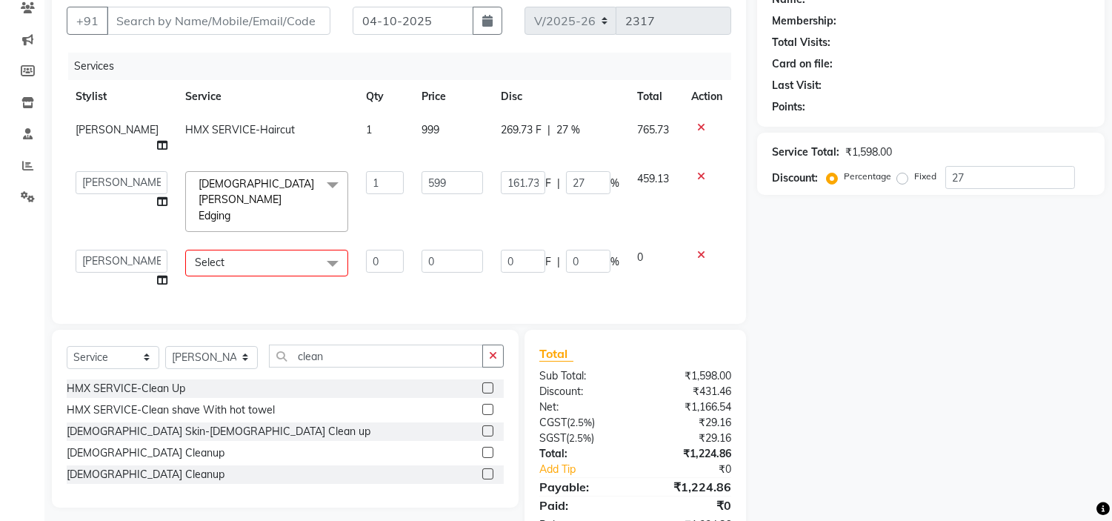
click at [197, 256] on span "Select" at bounding box center [210, 262] width 30 height 13
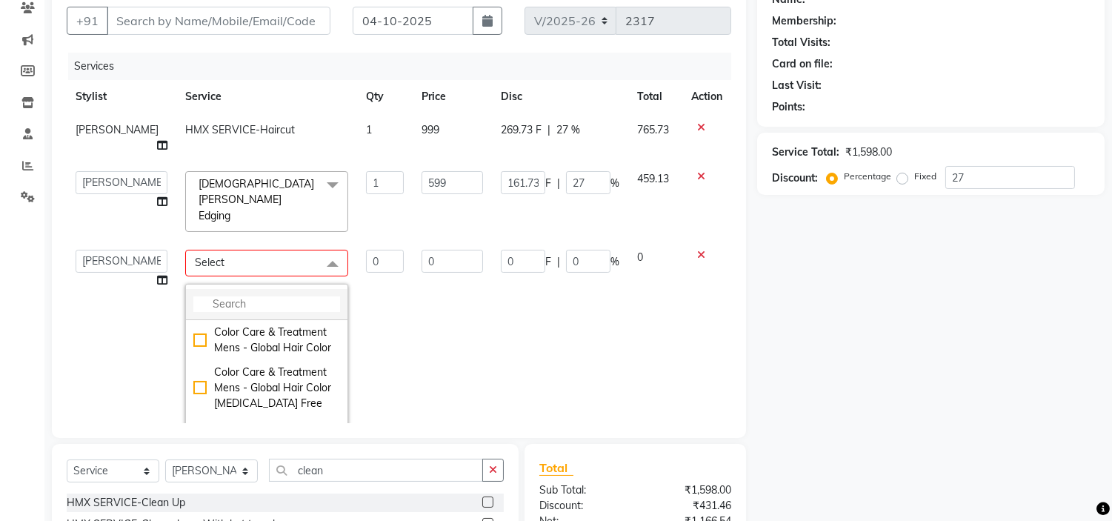
click at [222, 296] on input "multiselect-search" at bounding box center [266, 304] width 147 height 16
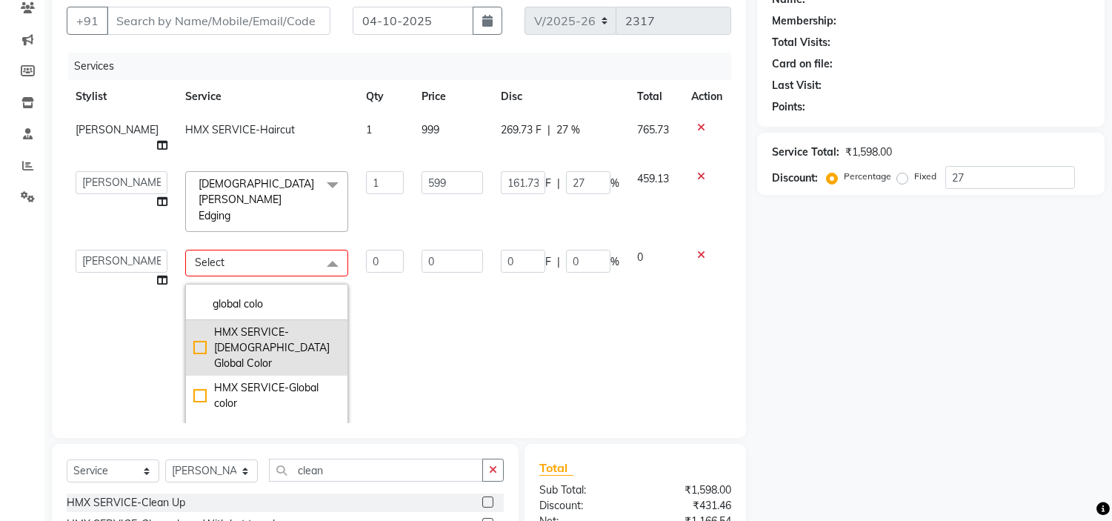
click at [193, 380] on div "HMX SERVICE-Global color" at bounding box center [266, 395] width 147 height 31
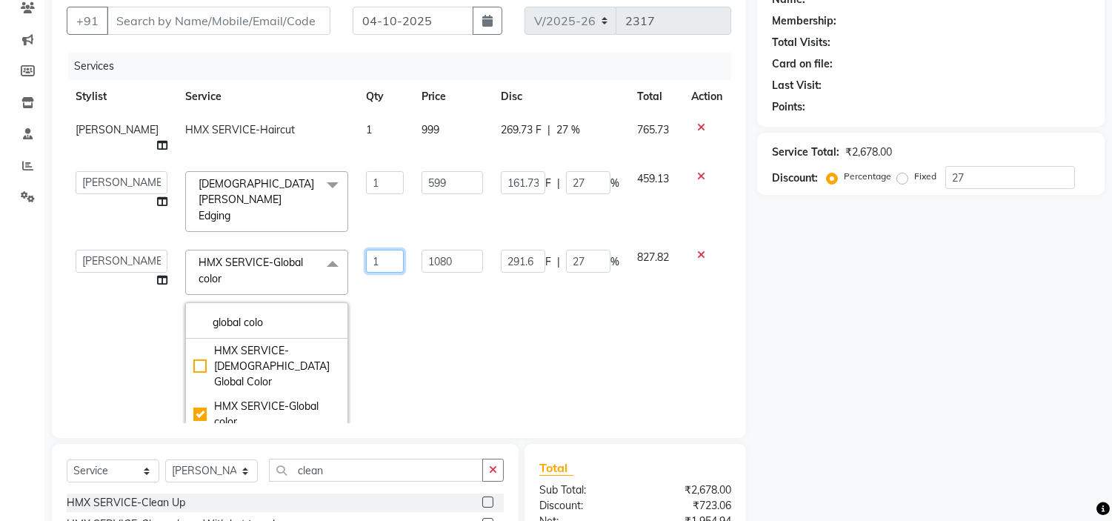
drag, startPoint x: 381, startPoint y: 284, endPoint x: 445, endPoint y: 240, distance: 77.3
click at [383, 284] on td "1" at bounding box center [385, 367] width 56 height 253
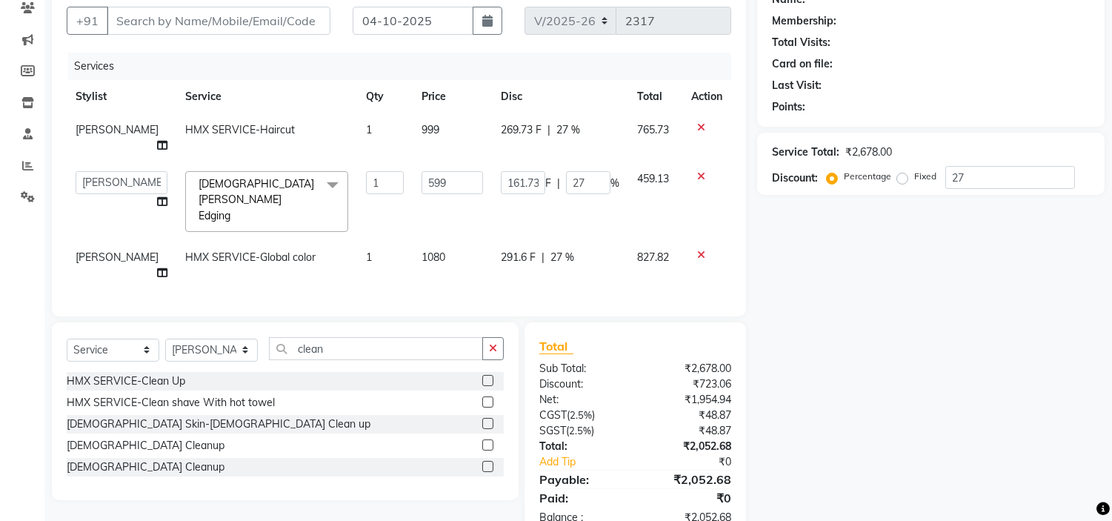
click at [450, 241] on td "1080" at bounding box center [452, 265] width 79 height 49
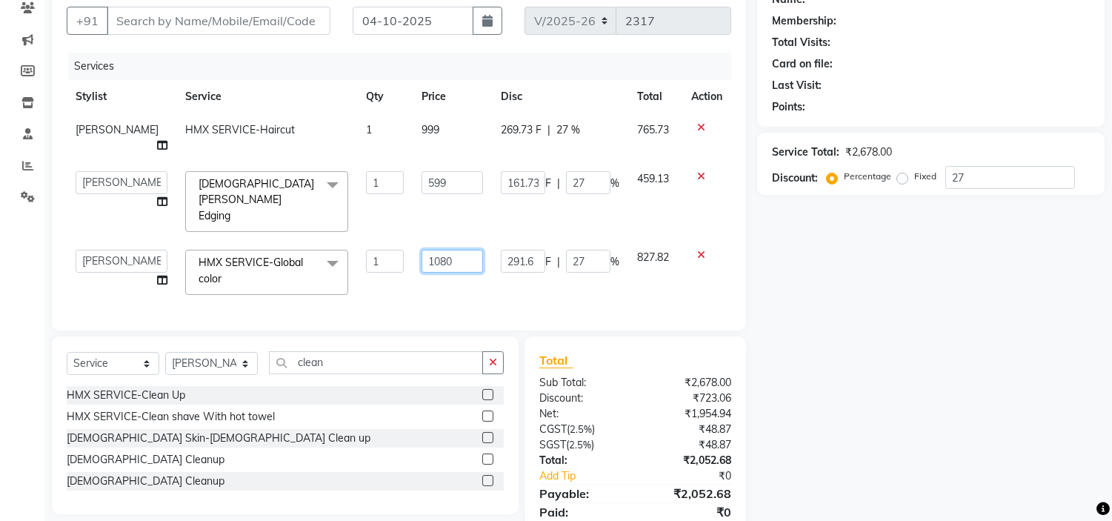
click at [454, 250] on input "1080" at bounding box center [452, 261] width 61 height 23
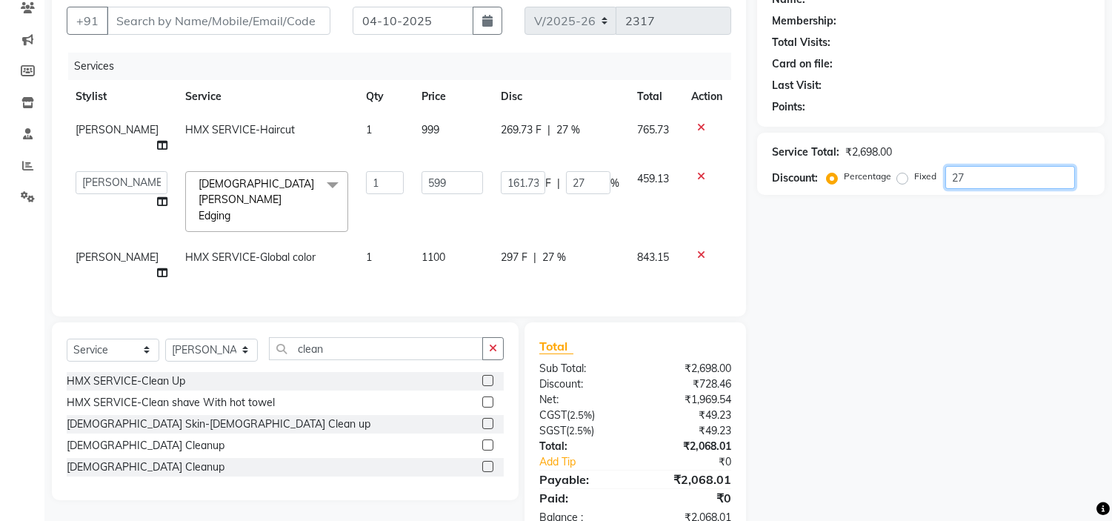
click at [984, 173] on input "27" at bounding box center [1010, 177] width 130 height 23
click at [871, 314] on div "Name: Membership: Total Visits: Card on file: Last Visit: Points: Service Total…" at bounding box center [936, 260] width 359 height 560
click at [973, 181] on input "number" at bounding box center [1010, 177] width 130 height 23
click at [265, 177] on span "[DEMOGRAPHIC_DATA] [PERSON_NAME] Edging" at bounding box center [257, 199] width 116 height 45
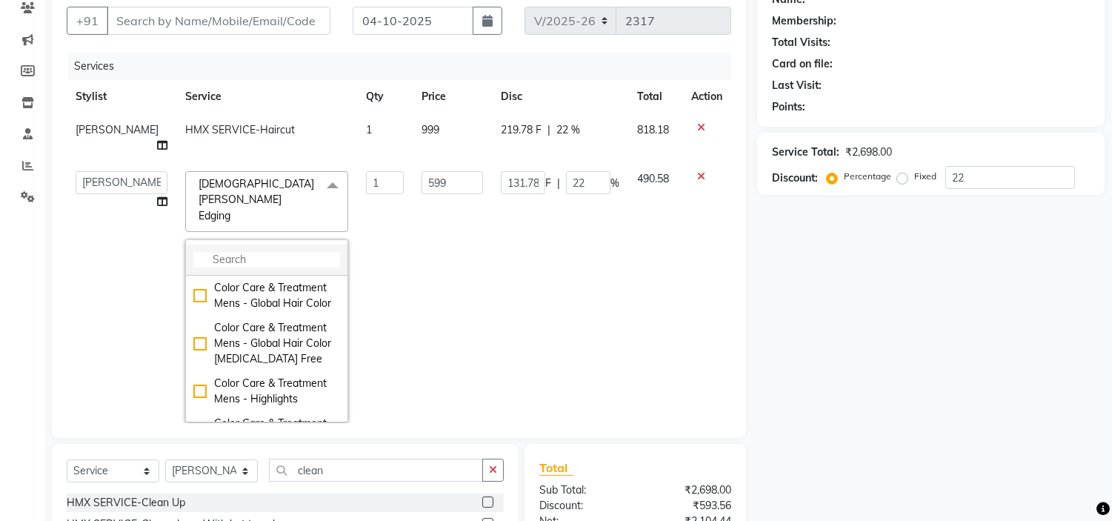
click at [230, 252] on input "multiselect-search" at bounding box center [266, 260] width 147 height 16
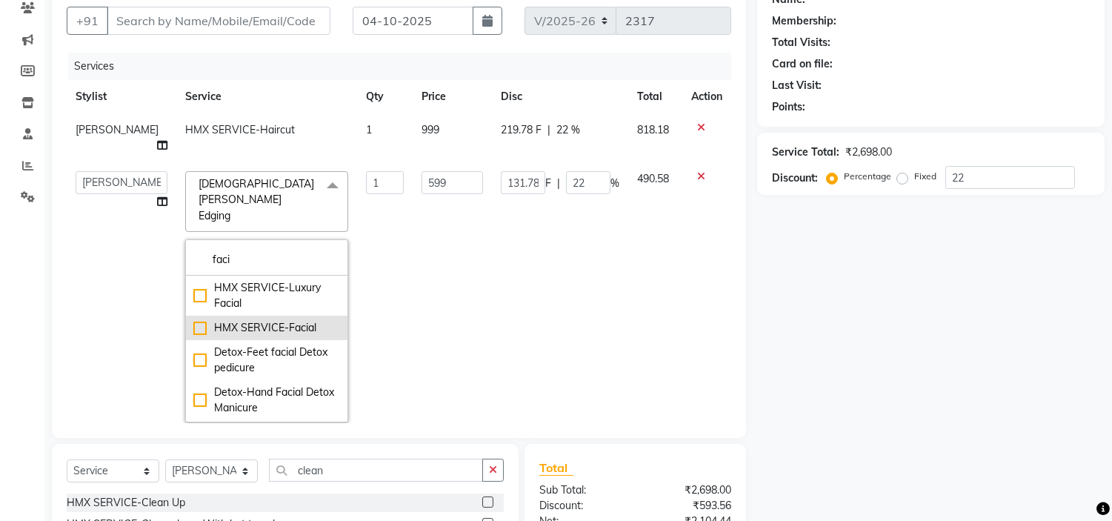
click at [193, 320] on div "HMX SERVICE-Facial" at bounding box center [266, 328] width 147 height 16
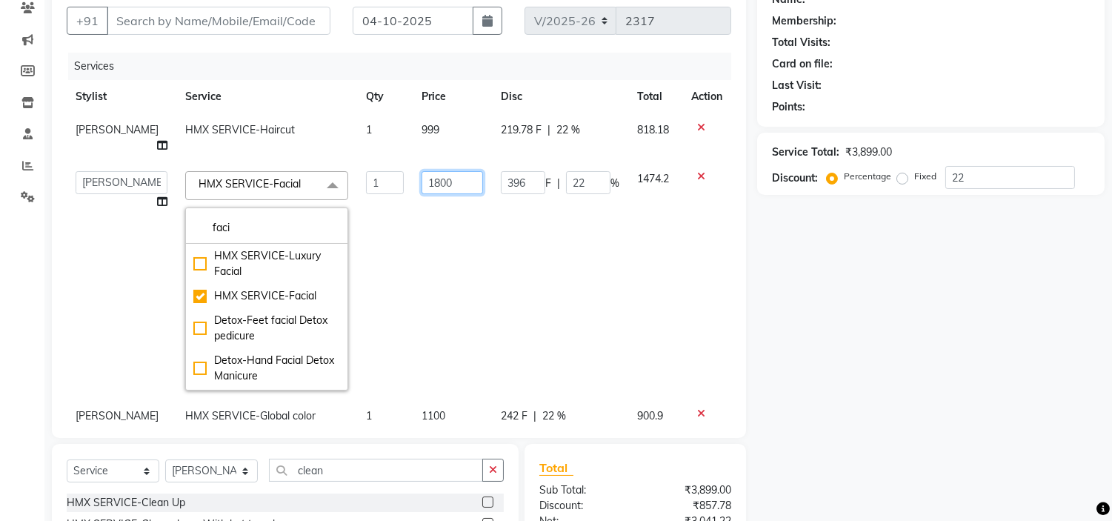
click at [433, 171] on input "1800" at bounding box center [452, 182] width 61 height 23
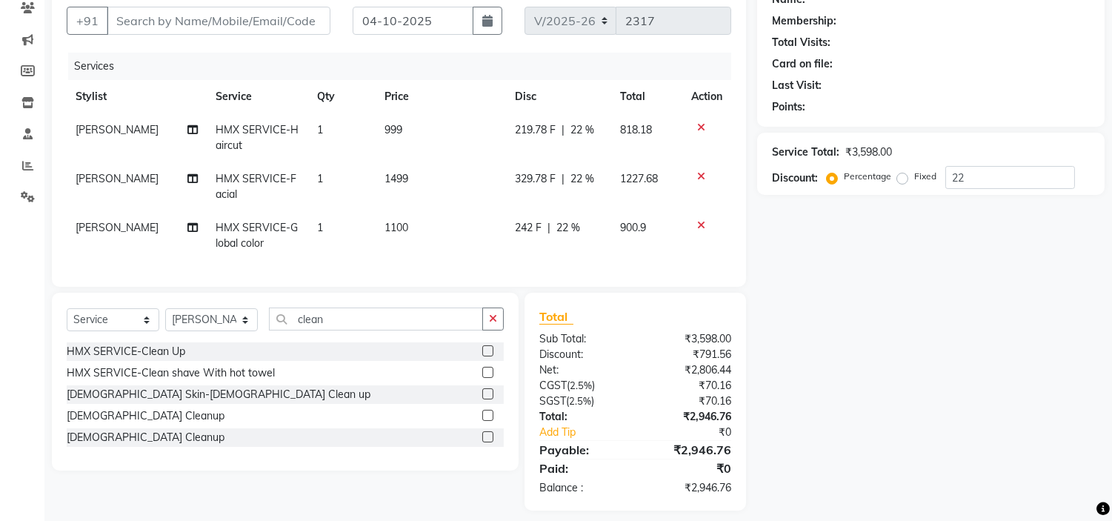
click at [207, 218] on td "HMX SERVICE-Global color" at bounding box center [258, 235] width 102 height 49
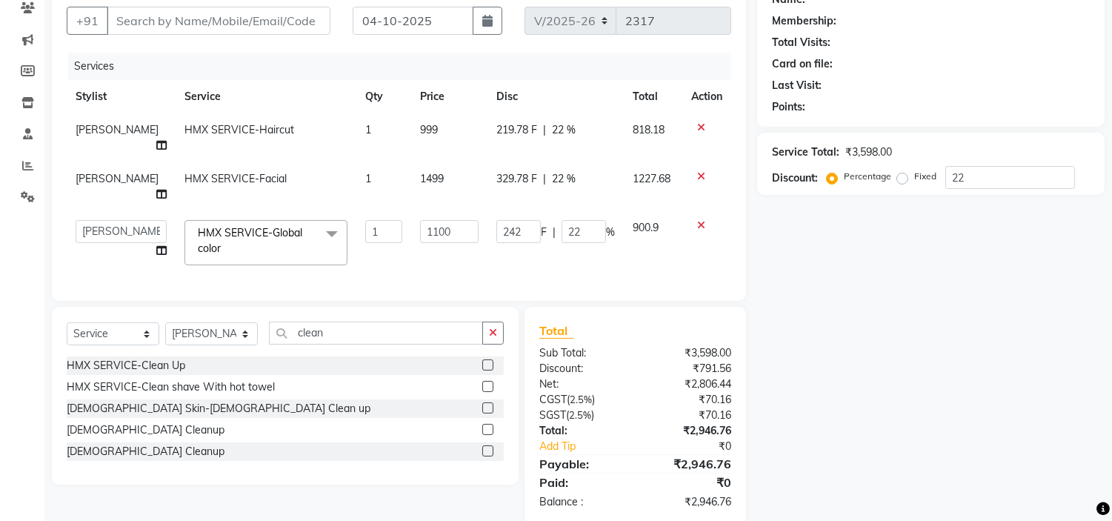
click at [245, 226] on span "HMX SERVICE-Global color" at bounding box center [250, 240] width 104 height 29
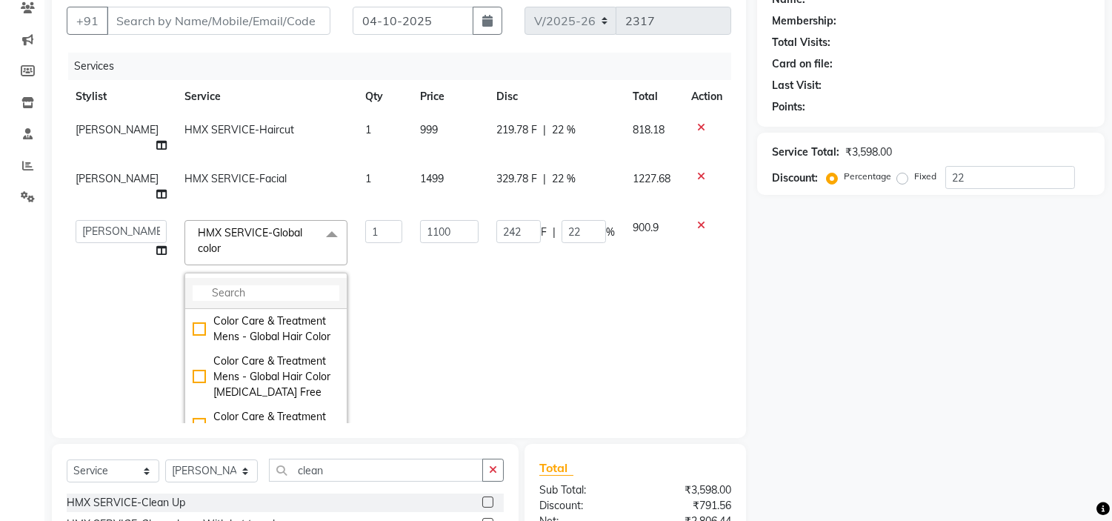
click at [247, 285] on input "multiselect-search" at bounding box center [266, 293] width 147 height 16
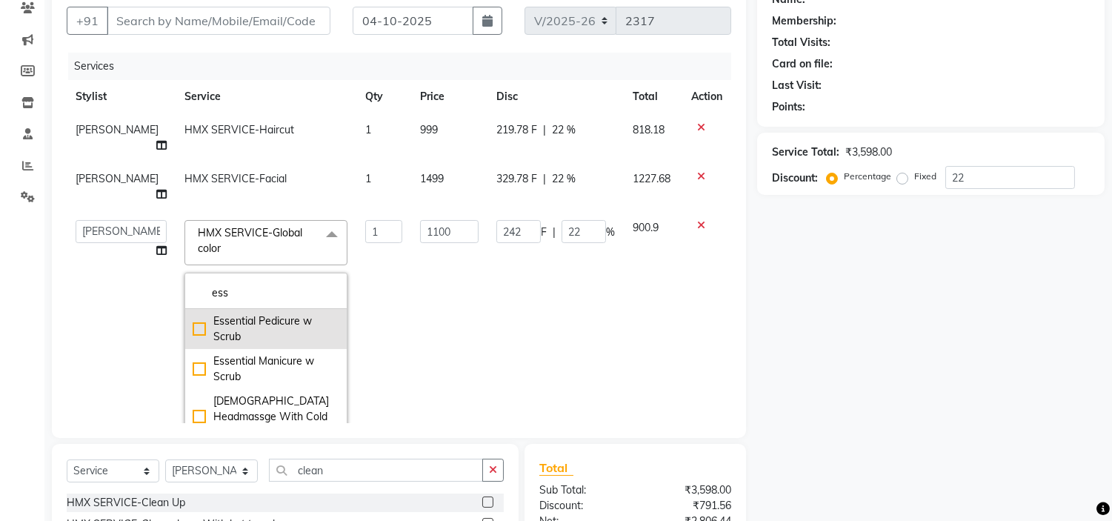
click at [193, 313] on div "Essential Pedicure w Scrub" at bounding box center [266, 328] width 147 height 31
click at [447, 322] on td "1300" at bounding box center [449, 337] width 76 height 253
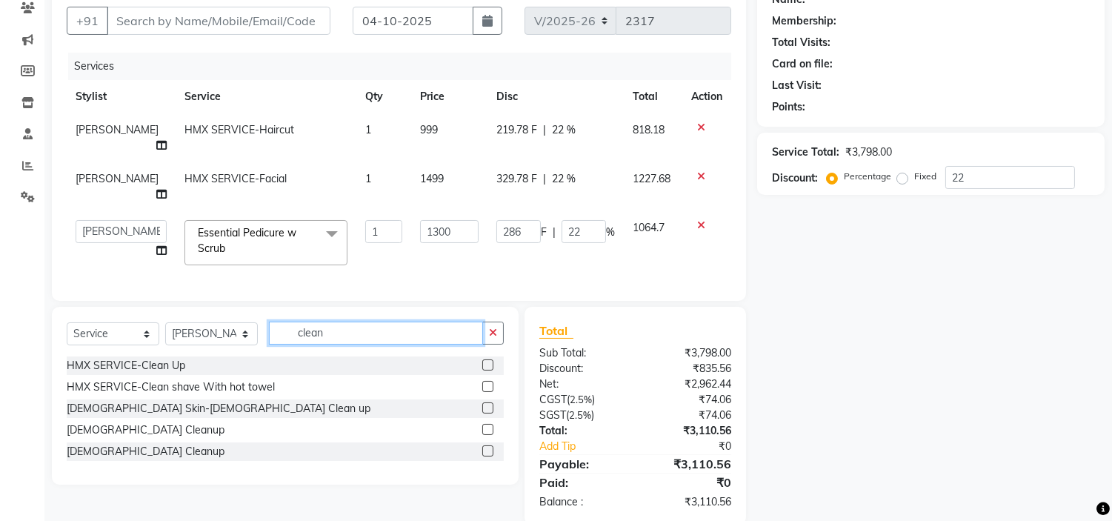
click at [326, 322] on input "clean" at bounding box center [376, 333] width 214 height 23
drag, startPoint x: 353, startPoint y: 316, endPoint x: 257, endPoint y: 316, distance: 96.3
click at [257, 322] on div "Select Service Product Membership Package Voucher Prepaid Gift Card Select Styl…" at bounding box center [285, 339] width 437 height 35
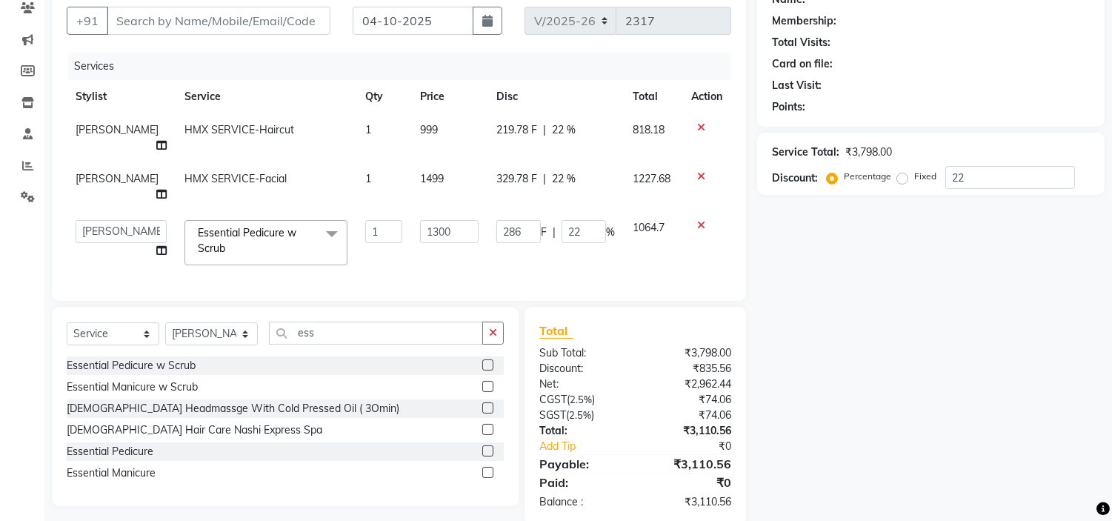
click at [485, 381] on label at bounding box center [487, 386] width 11 height 11
click at [485, 382] on input "checkbox" at bounding box center [487, 387] width 10 height 10
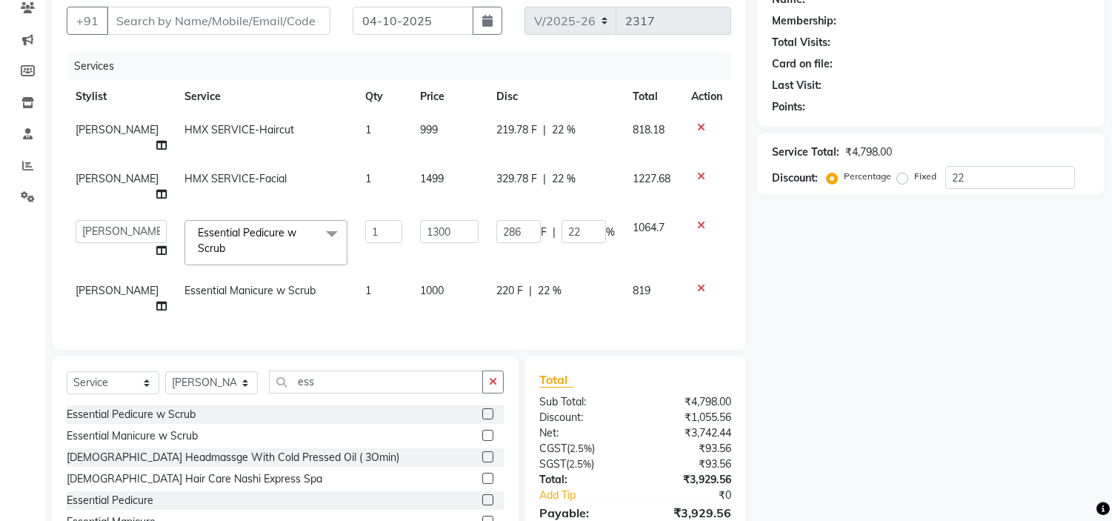
click at [907, 359] on div "Name: Membership: Total Visits: Card on file: Last Visit: Points: Service Total…" at bounding box center [936, 277] width 359 height 594
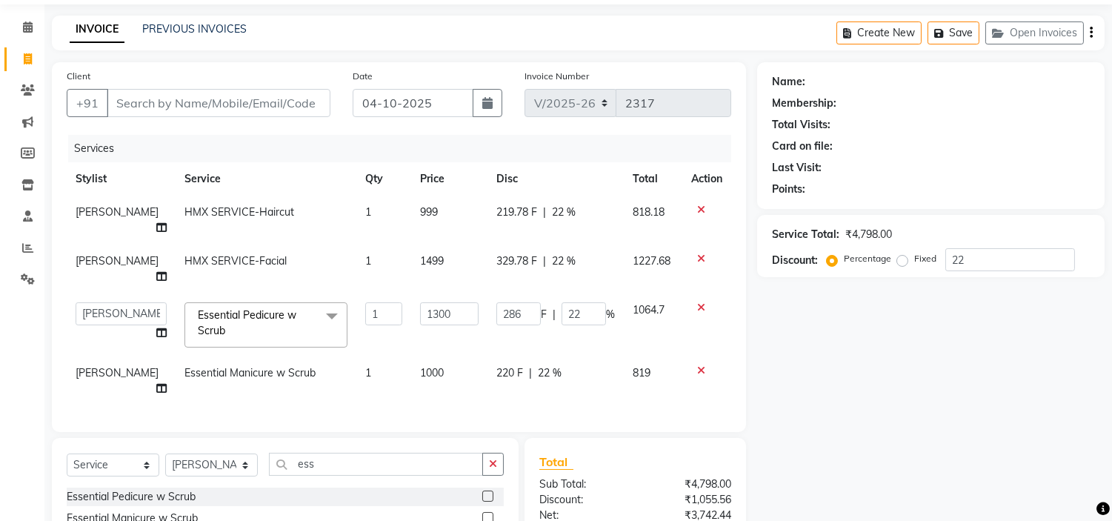
scroll to position [171, 0]
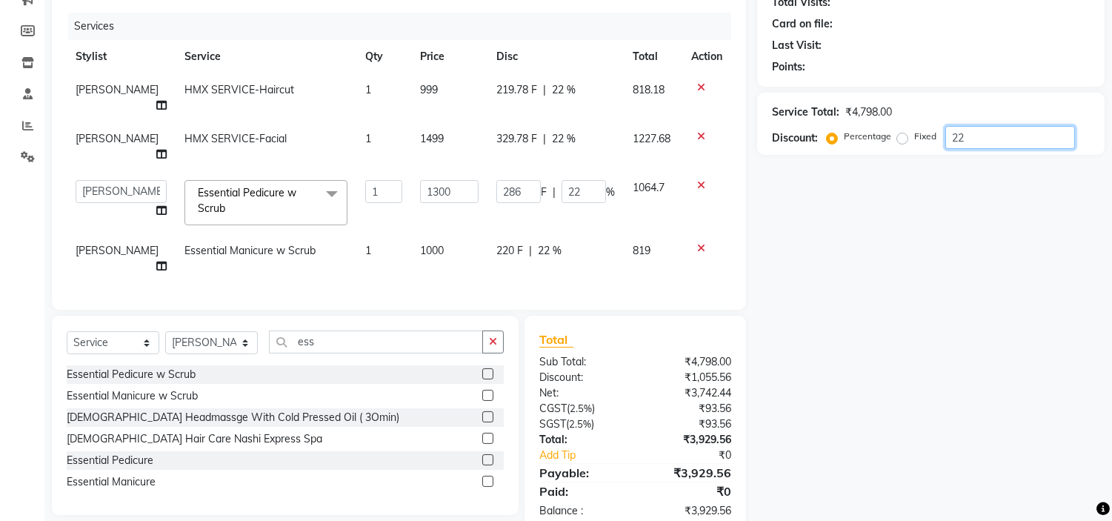
click at [978, 144] on input "22" at bounding box center [1010, 137] width 130 height 23
click at [691, 243] on div at bounding box center [706, 248] width 31 height 10
click at [697, 234] on td at bounding box center [706, 258] width 49 height 49
click at [699, 243] on icon at bounding box center [701, 248] width 8 height 10
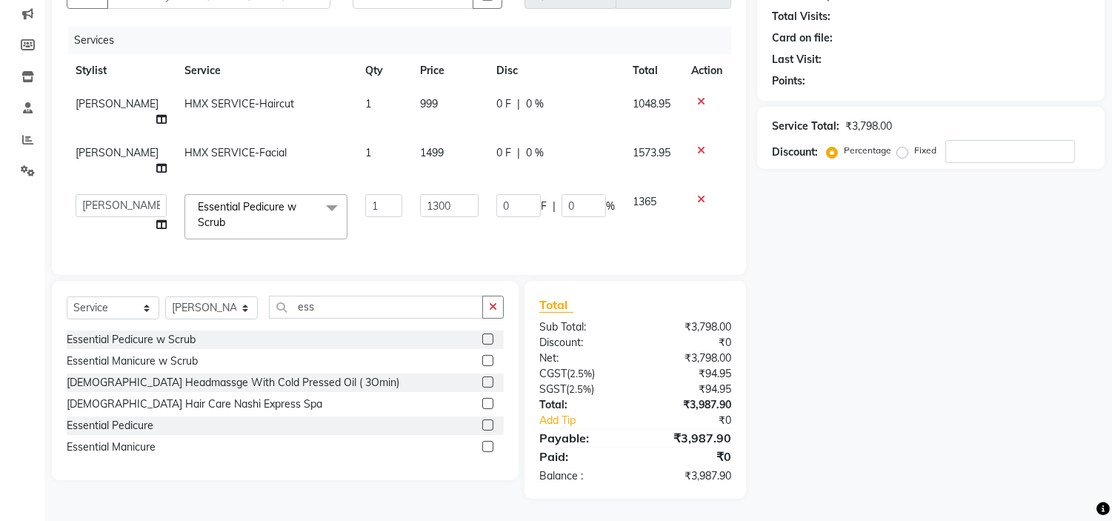
scroll to position [138, 0]
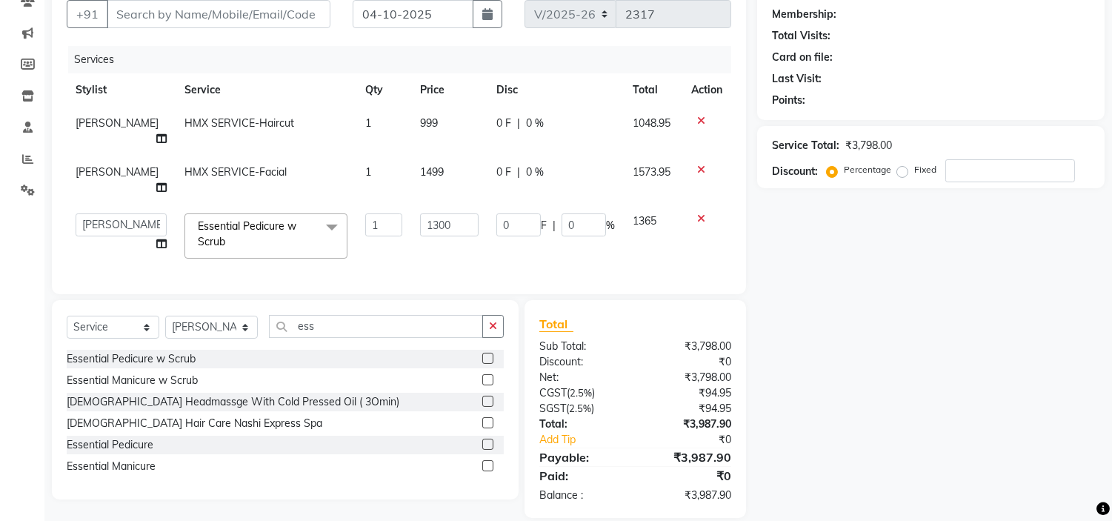
click at [198, 219] on span "Essential Pedicure w Scrub" at bounding box center [247, 233] width 99 height 29
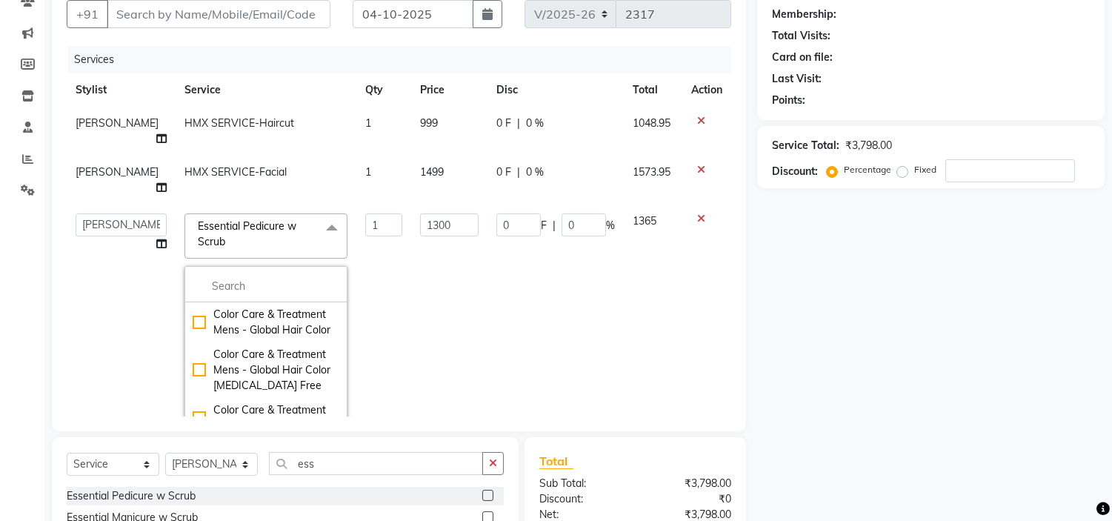
click at [215, 219] on span "Essential Pedicure w Scrub" at bounding box center [247, 233] width 99 height 29
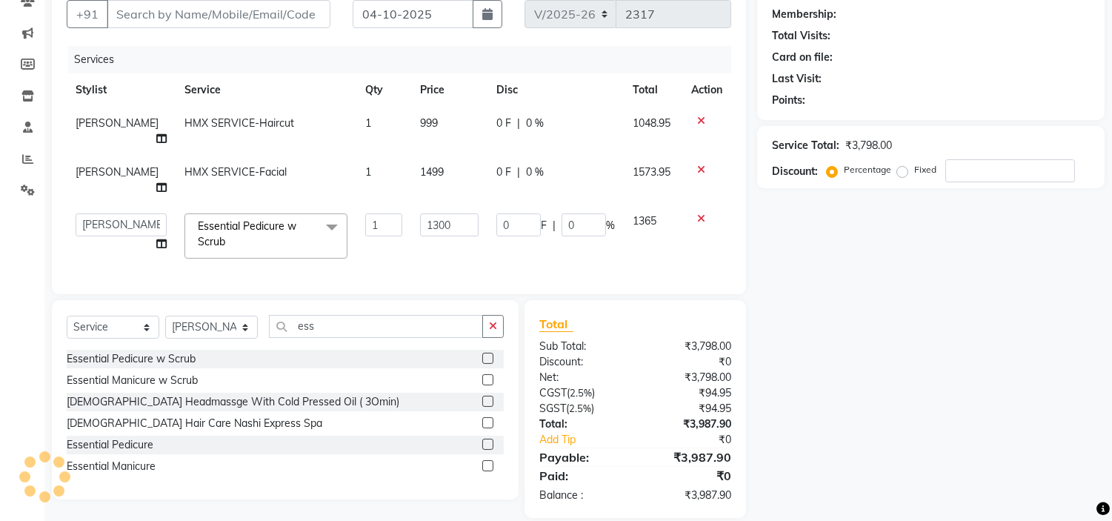
click at [224, 219] on span "Essential Pedicure w Scrub x" at bounding box center [259, 235] width 130 height 32
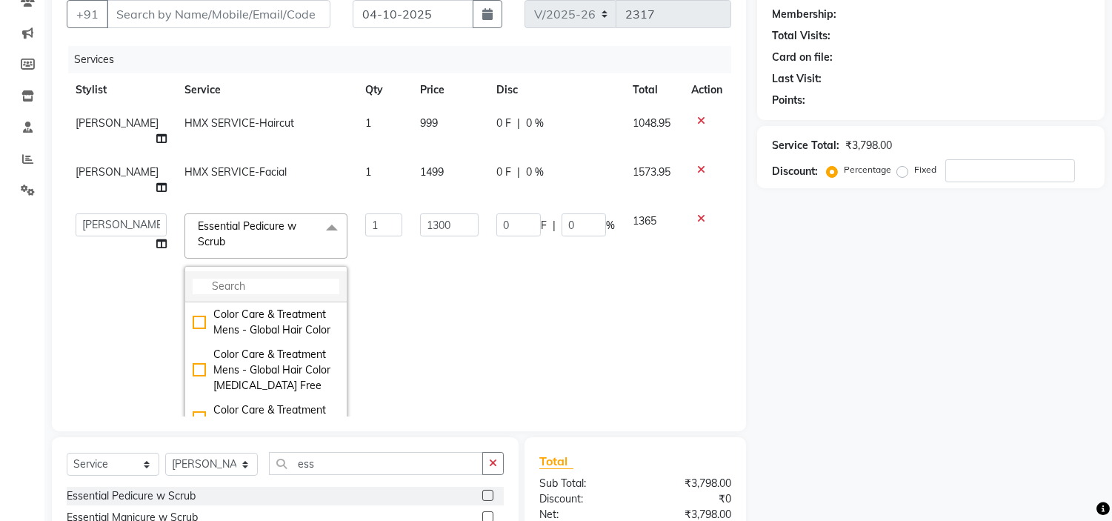
drag, startPoint x: 212, startPoint y: 249, endPoint x: 219, endPoint y: 247, distance: 7.6
click at [212, 279] on input "multiselect-search" at bounding box center [266, 287] width 147 height 16
click at [204, 165] on span "HMX SERVICE-Facial" at bounding box center [235, 171] width 102 height 13
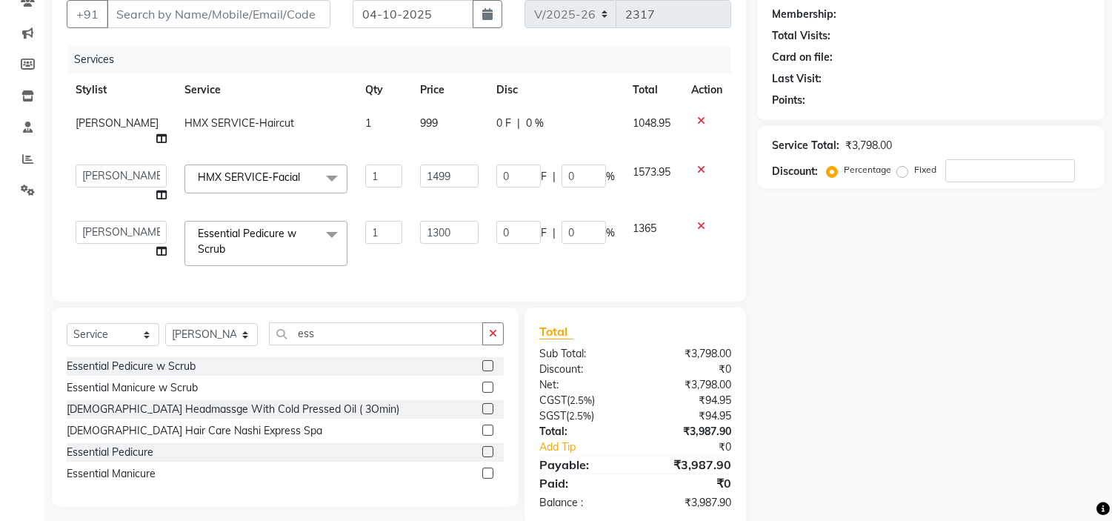
click at [204, 170] on span "HMX SERVICE-Facial" at bounding box center [249, 176] width 102 height 13
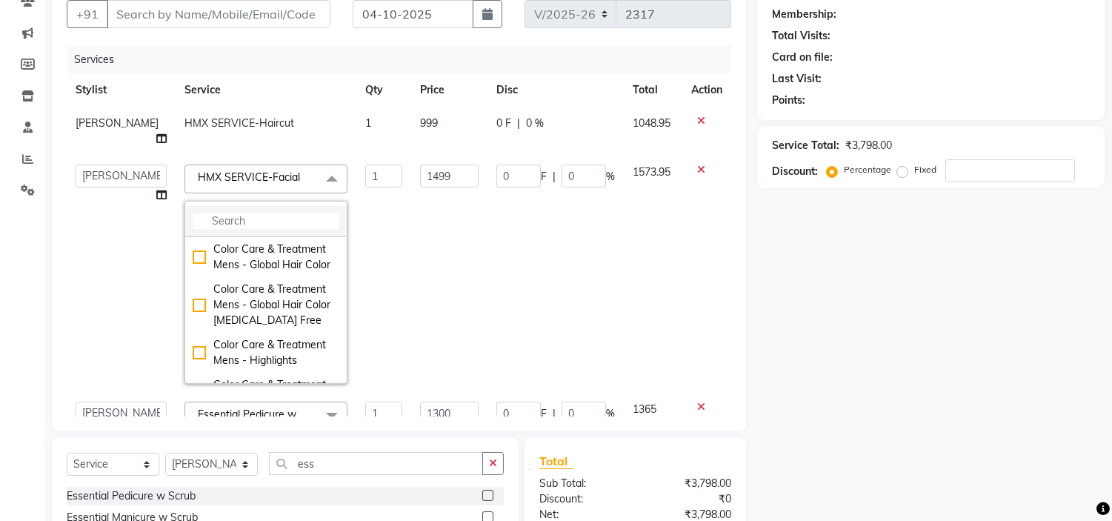
click at [210, 213] on input "multiselect-search" at bounding box center [266, 221] width 147 height 16
click at [453, 164] on input "1499" at bounding box center [449, 175] width 59 height 23
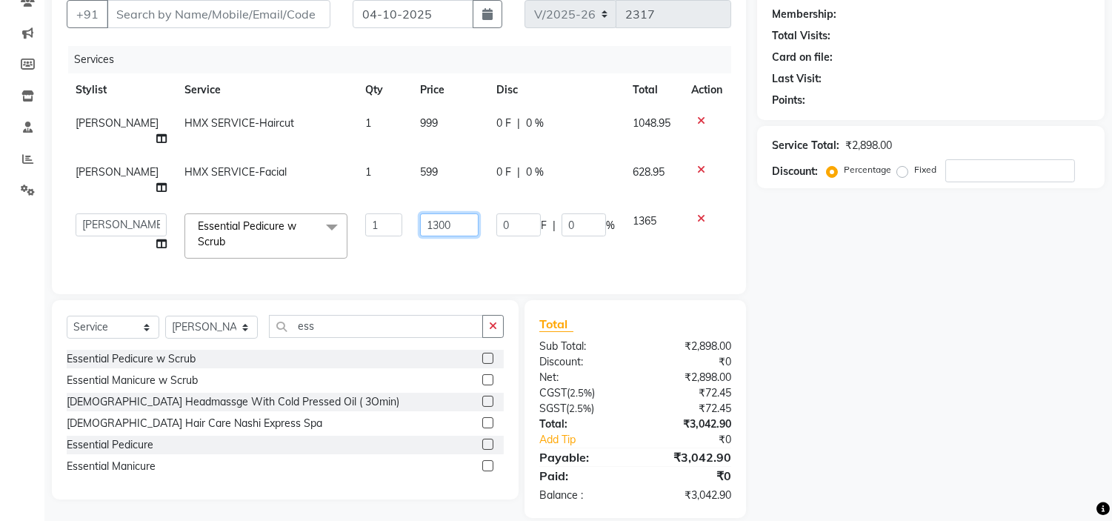
click at [438, 222] on td "1300" at bounding box center [449, 236] width 76 height 63
click at [828, 308] on div "Name: Membership: Total Visits: Card on file: Last Visit: Points: Service Total…" at bounding box center [936, 245] width 359 height 545
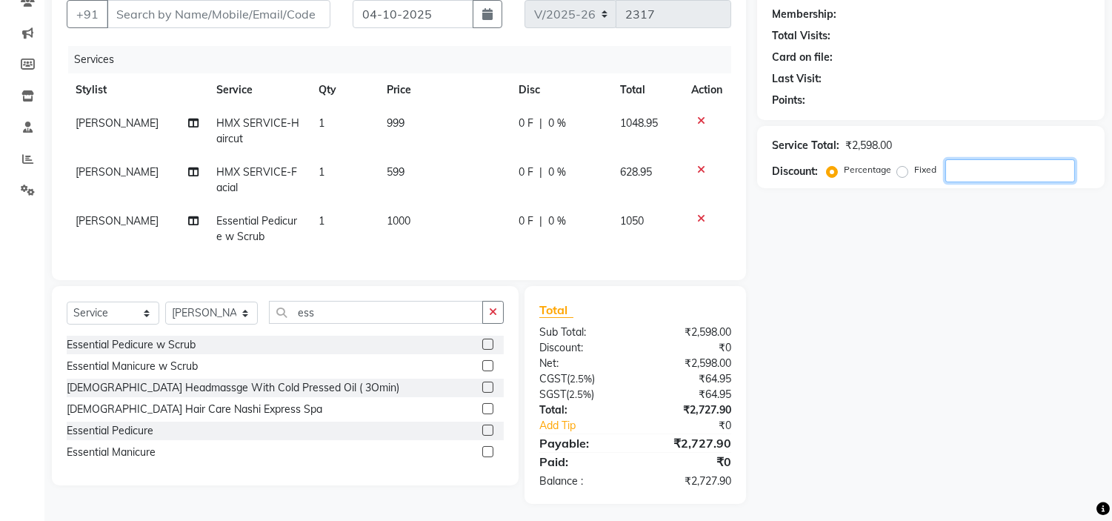
click at [954, 169] on input "number" at bounding box center [1010, 170] width 130 height 23
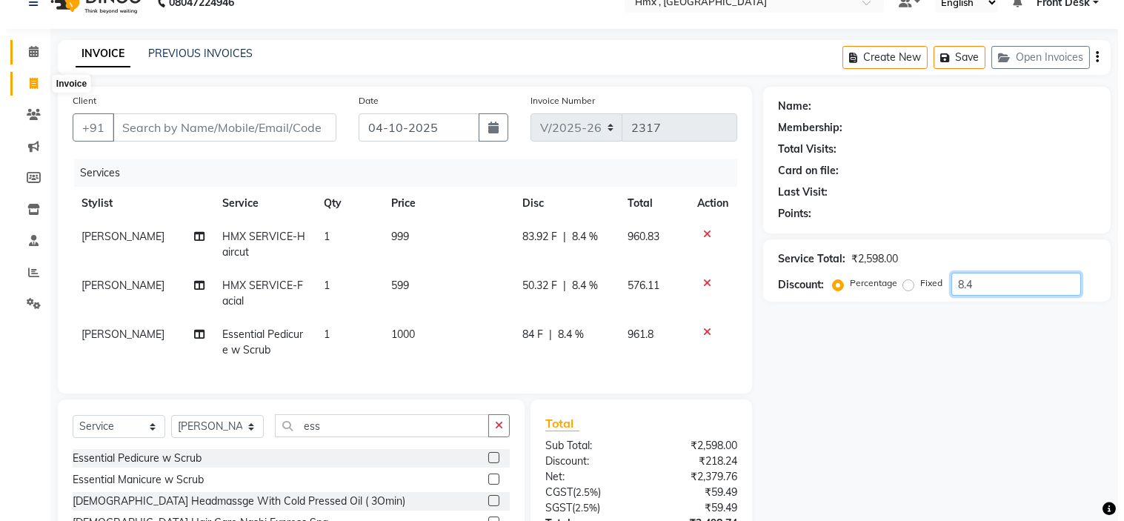
scroll to position [0, 0]
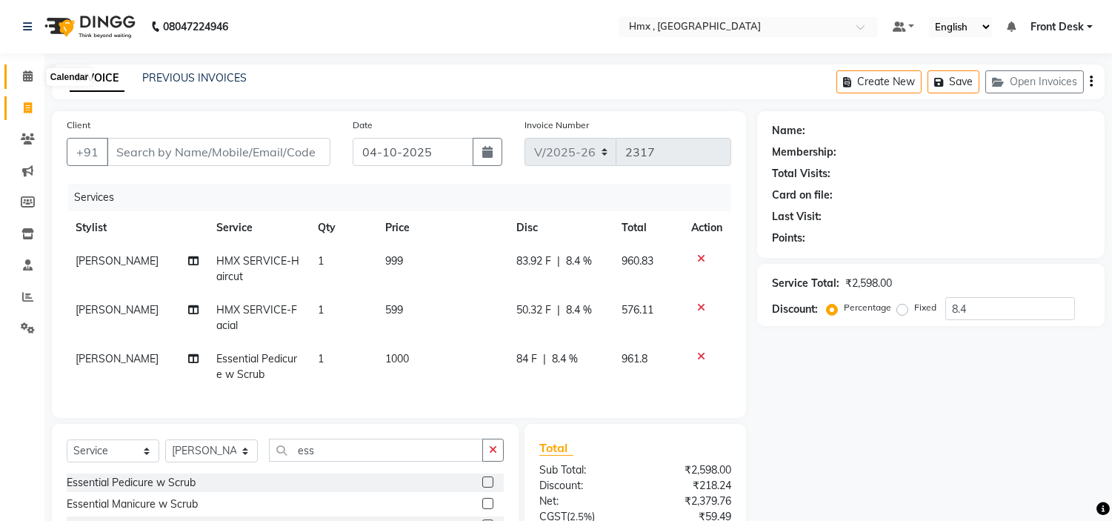
click at [24, 80] on icon at bounding box center [28, 75] width 10 height 11
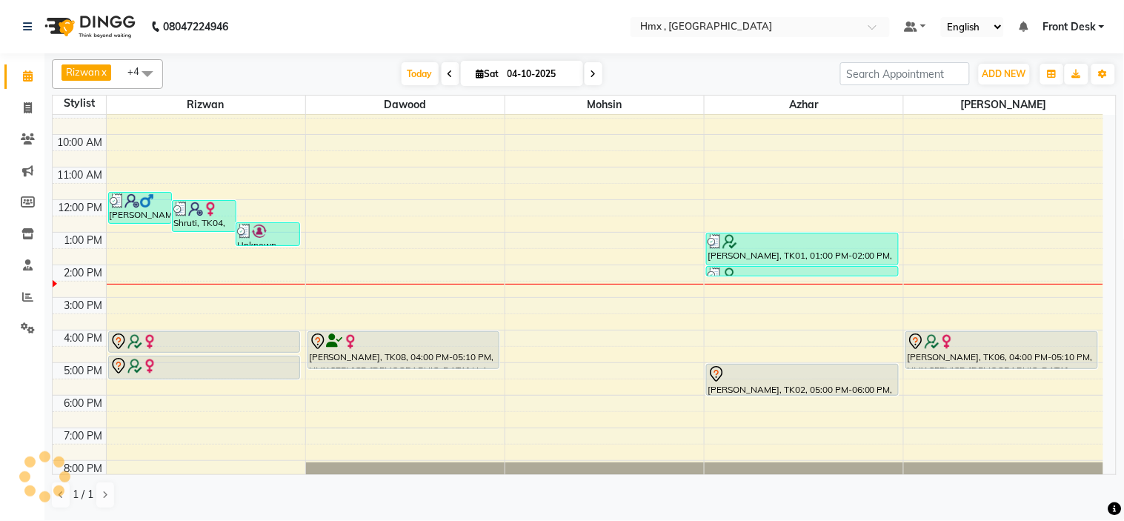
scroll to position [99, 0]
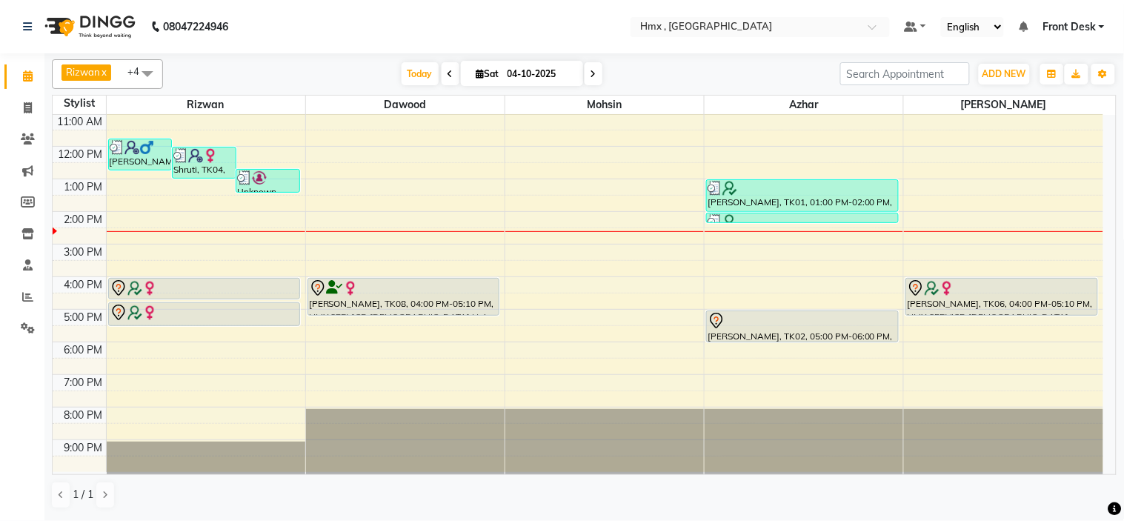
click at [538, 253] on div "8:00 AM 9:00 AM 10:00 AM 11:00 AM 12:00 PM 1:00 PM 2:00 PM 3:00 PM 4:00 PM 5:00…" at bounding box center [578, 244] width 1051 height 456
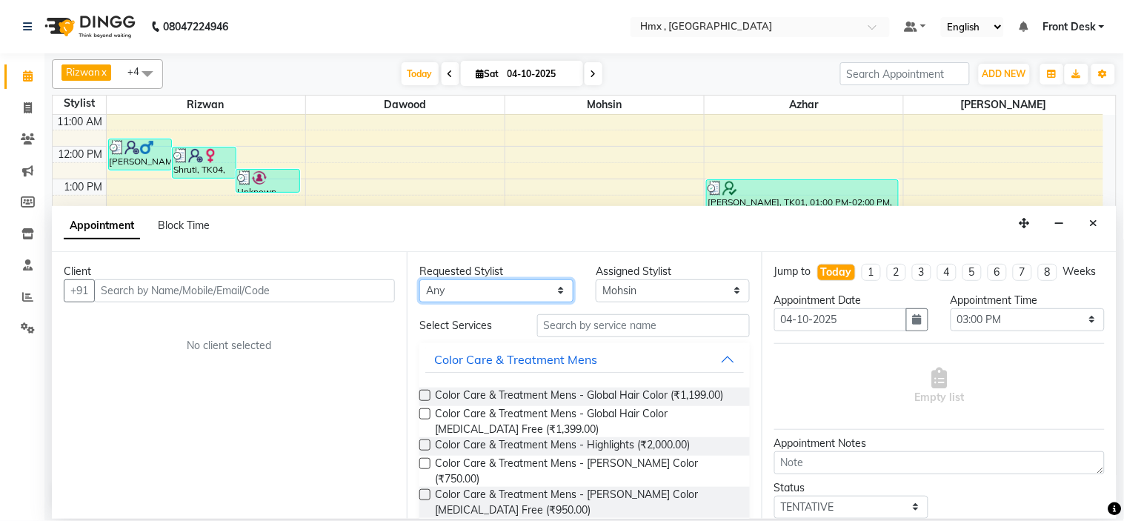
click at [468, 287] on select "Any [PERSON_NAME] [PERSON_NAME] [PERSON_NAME] [PERSON_NAME] [PERSON_NAME] [PERS…" at bounding box center [496, 290] width 154 height 23
click at [419, 279] on select "Any [PERSON_NAME] [PERSON_NAME] [PERSON_NAME] [PERSON_NAME] [PERSON_NAME] [PERS…" at bounding box center [496, 290] width 154 height 23
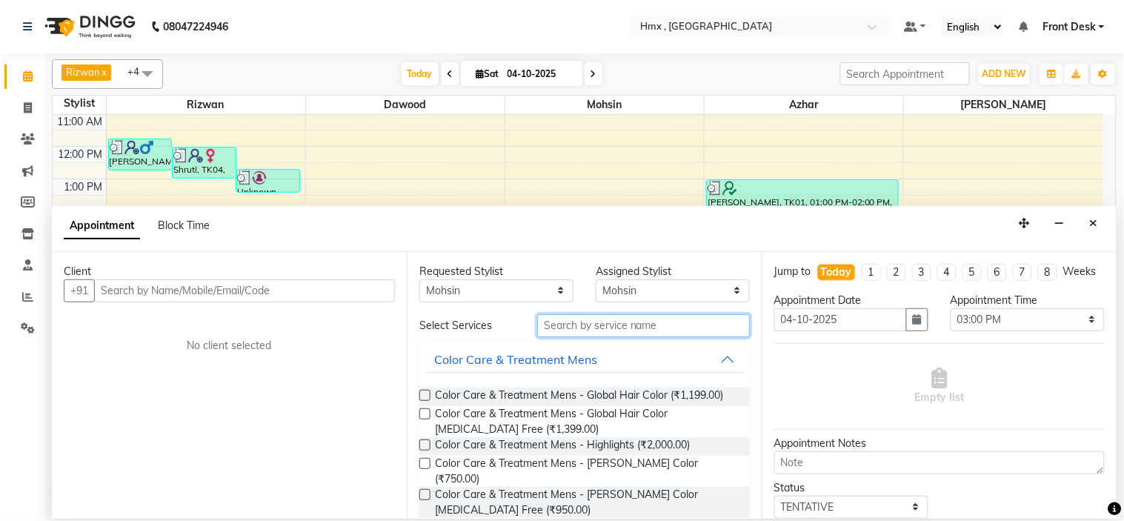
drag, startPoint x: 583, startPoint y: 328, endPoint x: 586, endPoint y: 290, distance: 38.6
click at [586, 324] on input "text" at bounding box center [643, 325] width 213 height 23
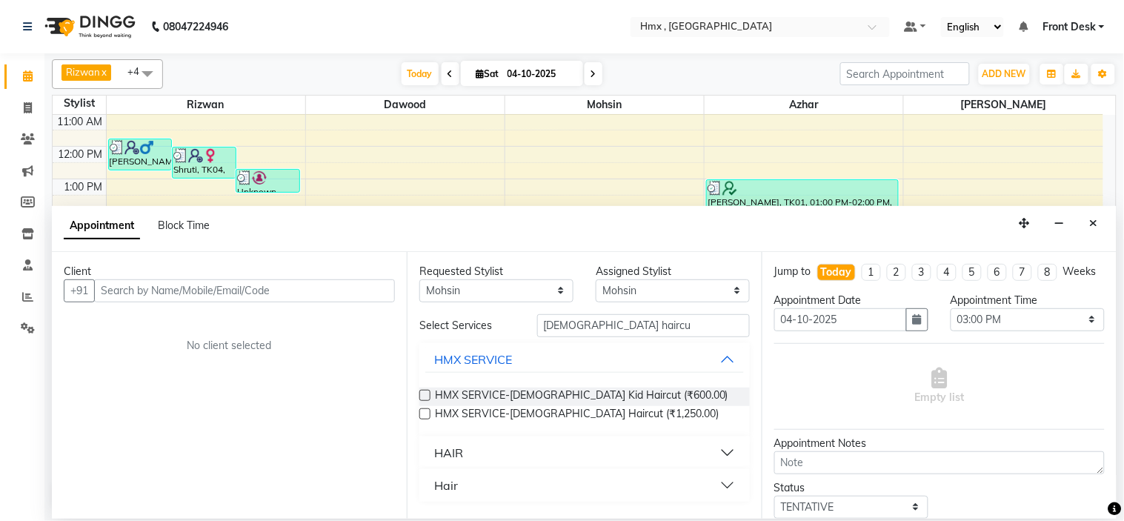
click at [457, 456] on div "HAIR" at bounding box center [448, 453] width 29 height 18
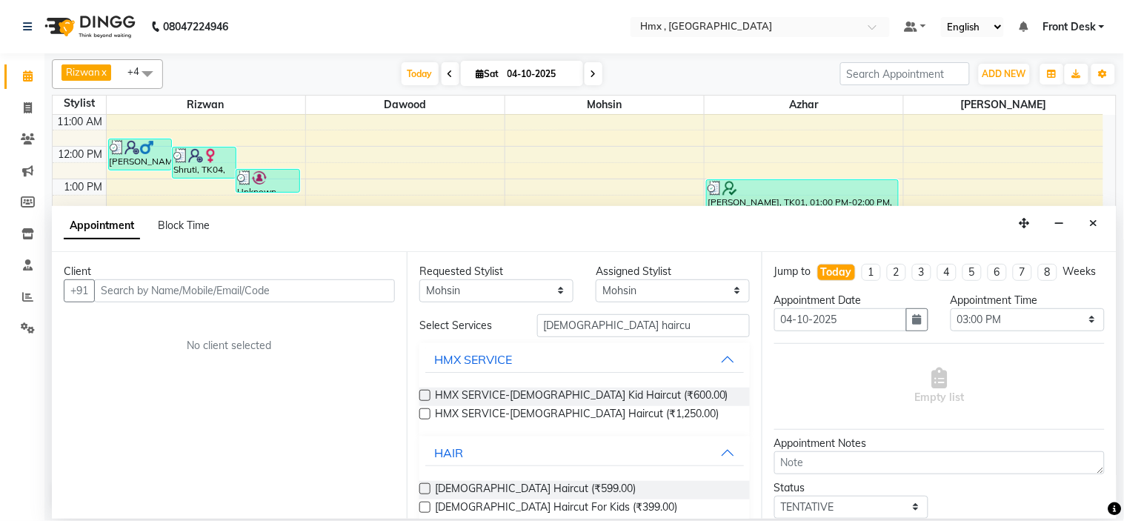
click at [425, 491] on label at bounding box center [424, 488] width 11 height 11
click at [425, 491] on input "checkbox" at bounding box center [424, 490] width 10 height 10
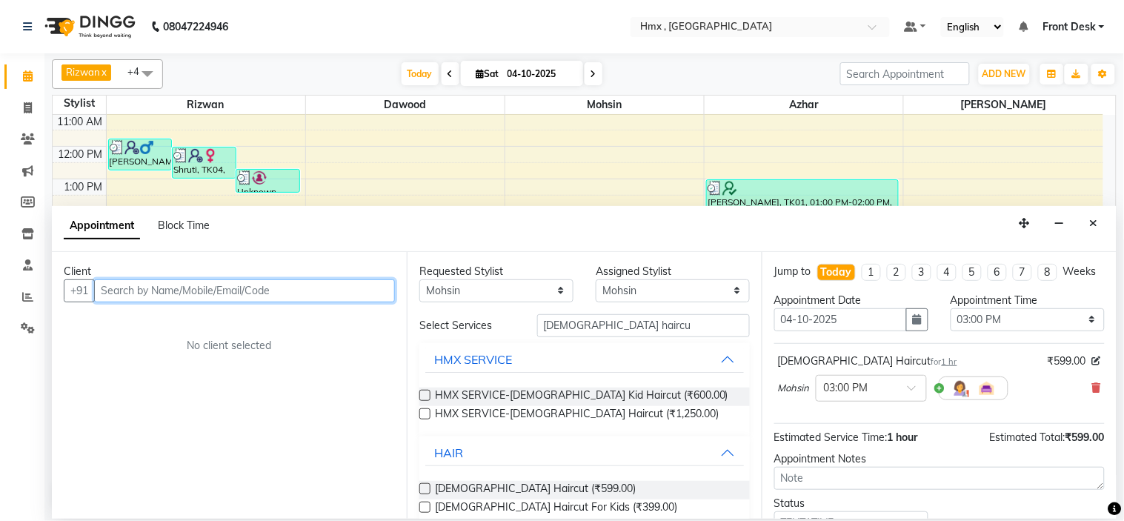
click at [193, 290] on input "text" at bounding box center [244, 290] width 301 height 23
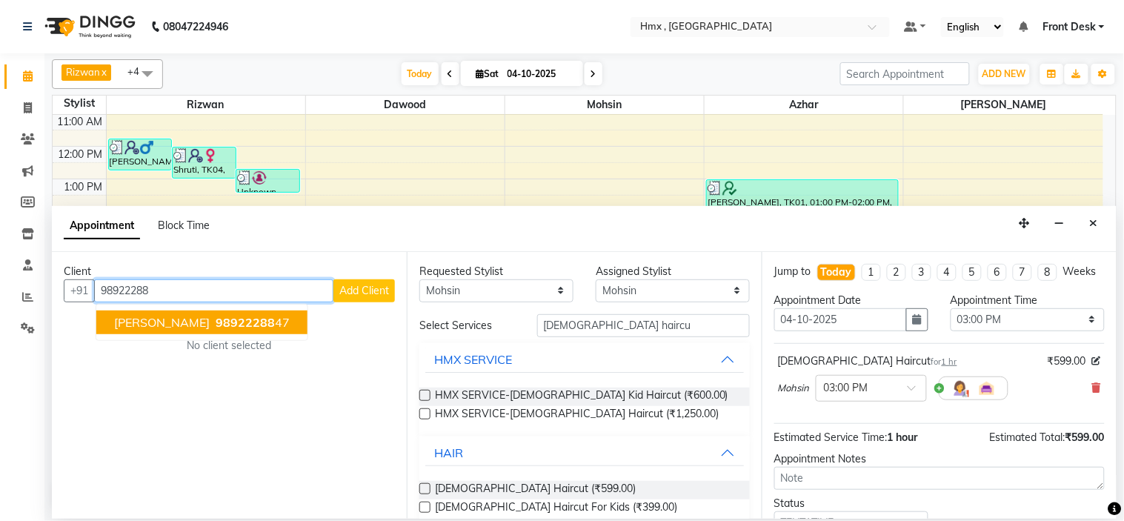
click at [148, 325] on span "[PERSON_NAME]" at bounding box center [162, 322] width 96 height 15
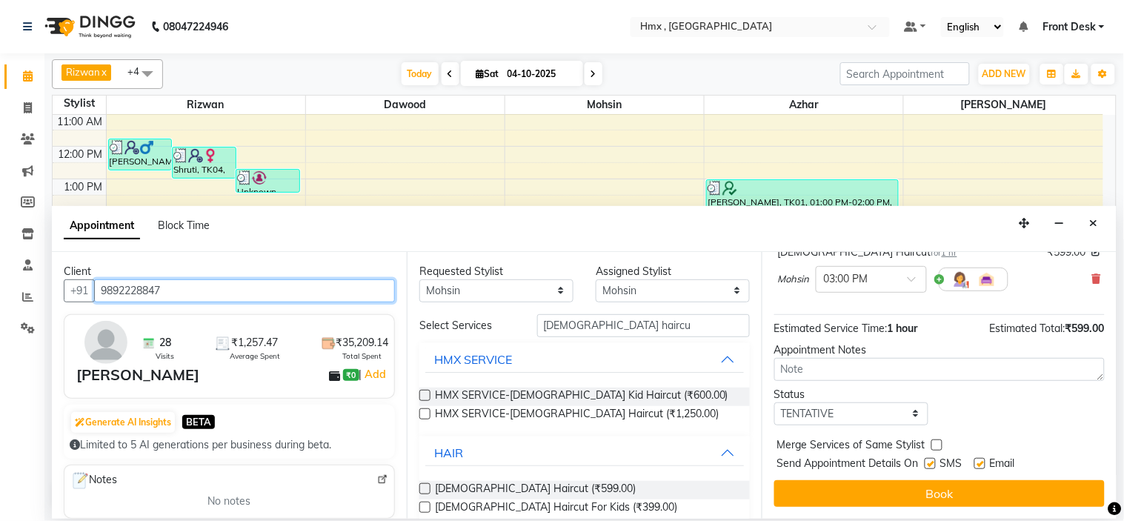
scroll to position [123, 0]
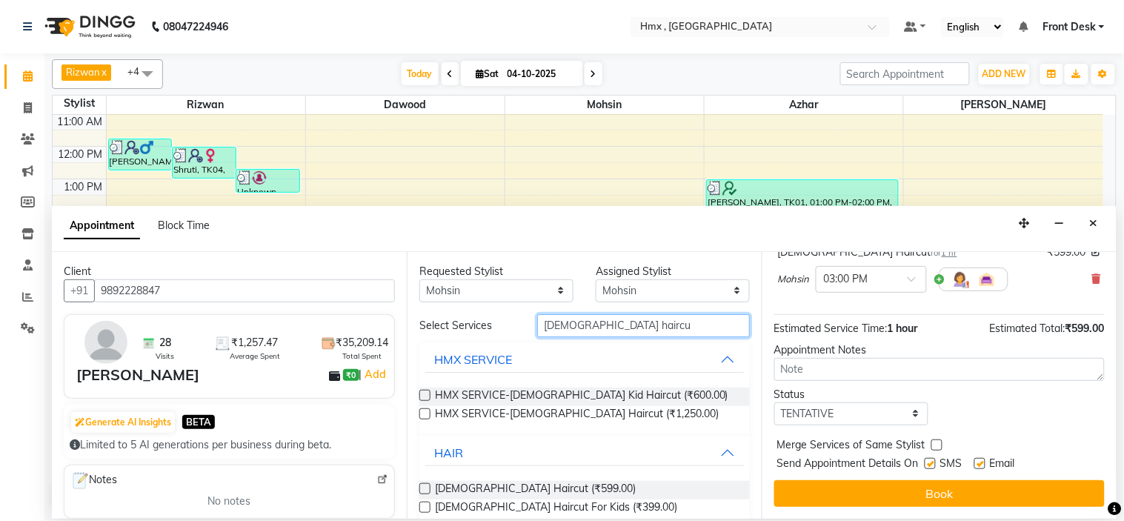
drag, startPoint x: 609, startPoint y: 322, endPoint x: 487, endPoint y: 350, distance: 125.6
click at [487, 350] on div "Select Services [DEMOGRAPHIC_DATA] haircu HMX SERVICE HMX SERVICE-[DEMOGRAPHIC_…" at bounding box center [584, 438] width 330 height 248
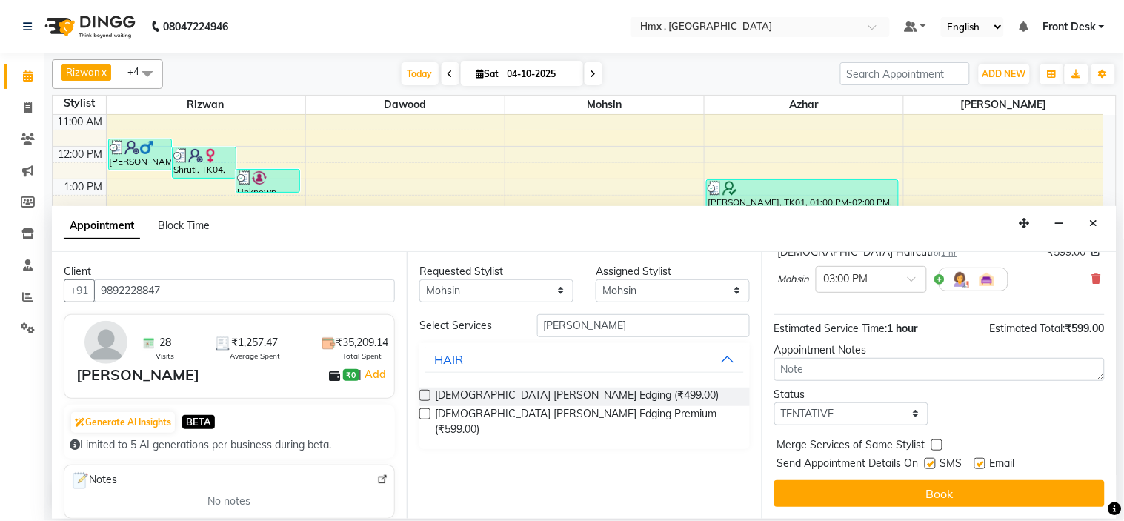
click at [428, 395] on label at bounding box center [424, 395] width 11 height 11
click at [428, 395] on input "checkbox" at bounding box center [424, 397] width 10 height 10
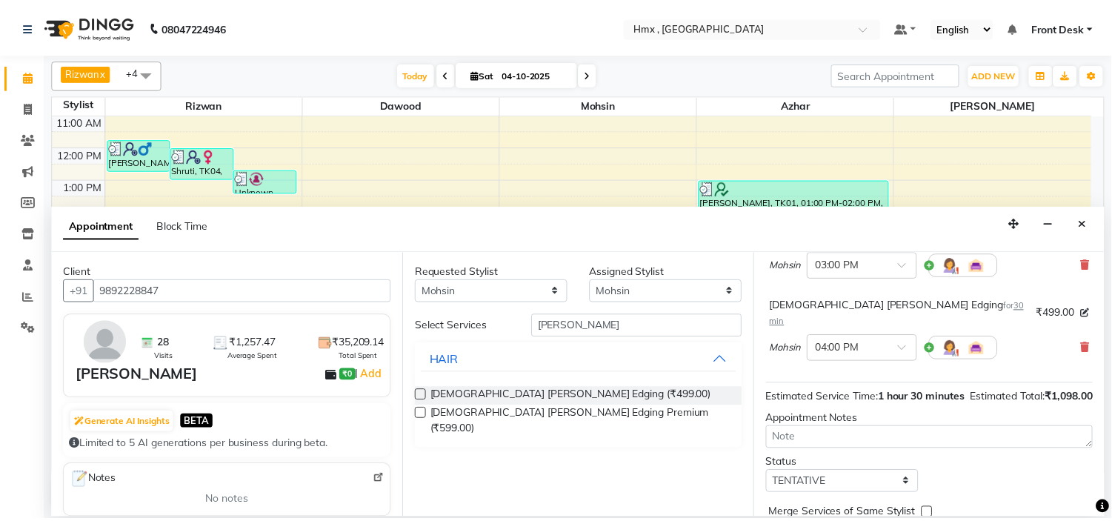
scroll to position [205, 0]
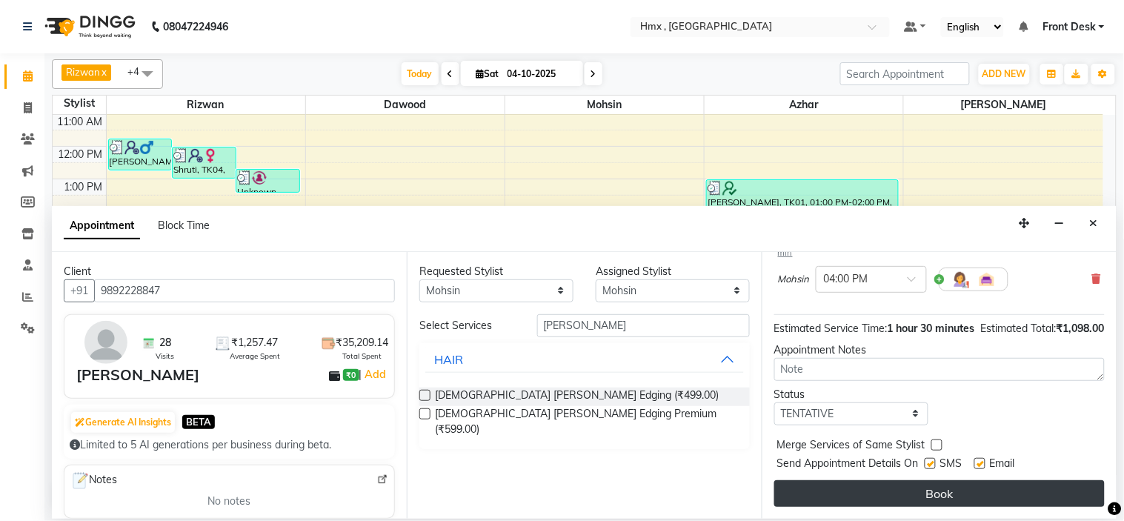
click at [929, 487] on button "Book" at bounding box center [939, 493] width 330 height 27
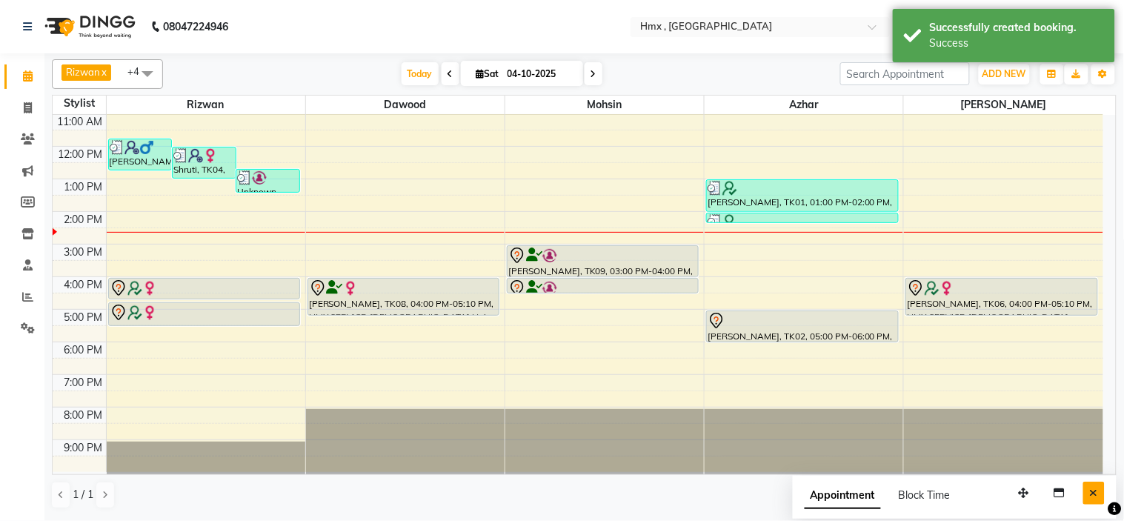
click at [1095, 492] on icon "Close" at bounding box center [1094, 493] width 8 height 10
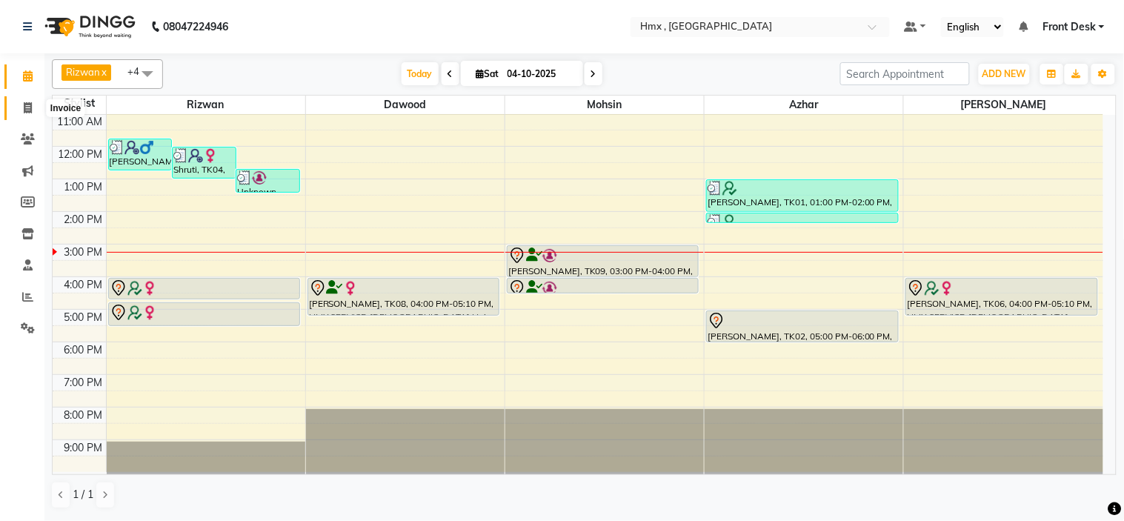
click at [21, 114] on span at bounding box center [28, 108] width 26 height 17
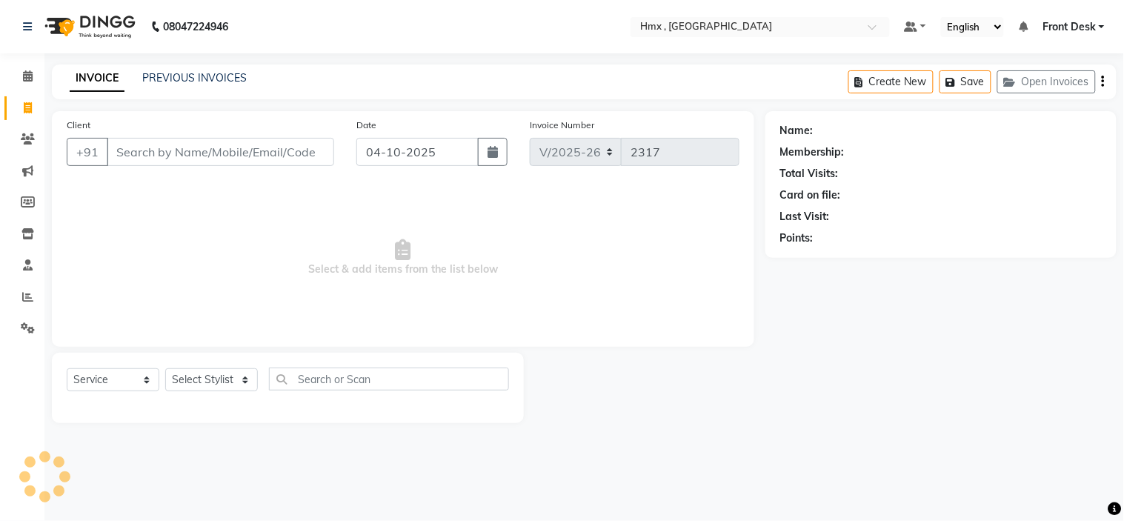
click at [190, 151] on input "Client" at bounding box center [220, 152] width 227 height 28
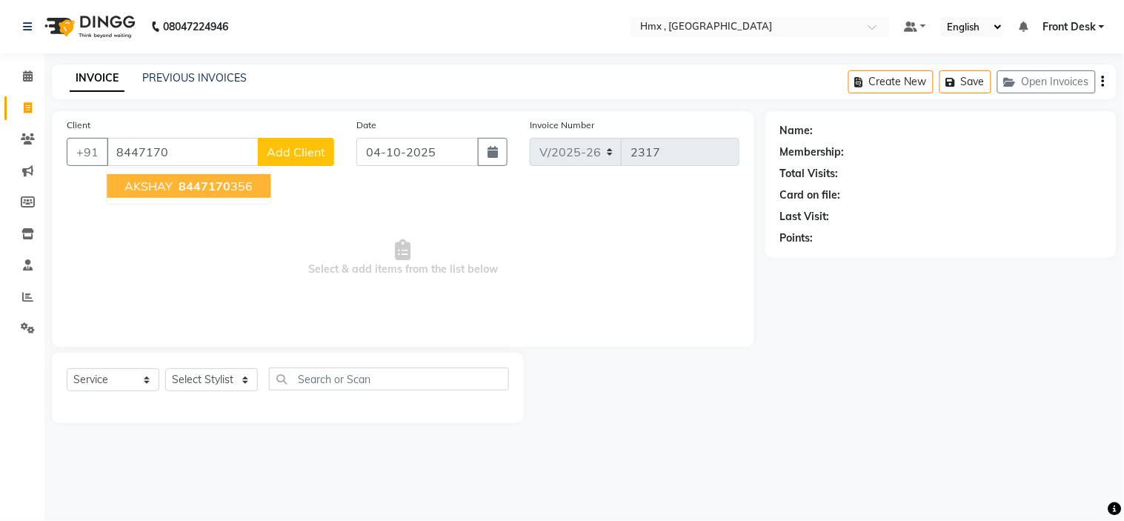
click at [188, 179] on span "8447170" at bounding box center [205, 186] width 52 height 15
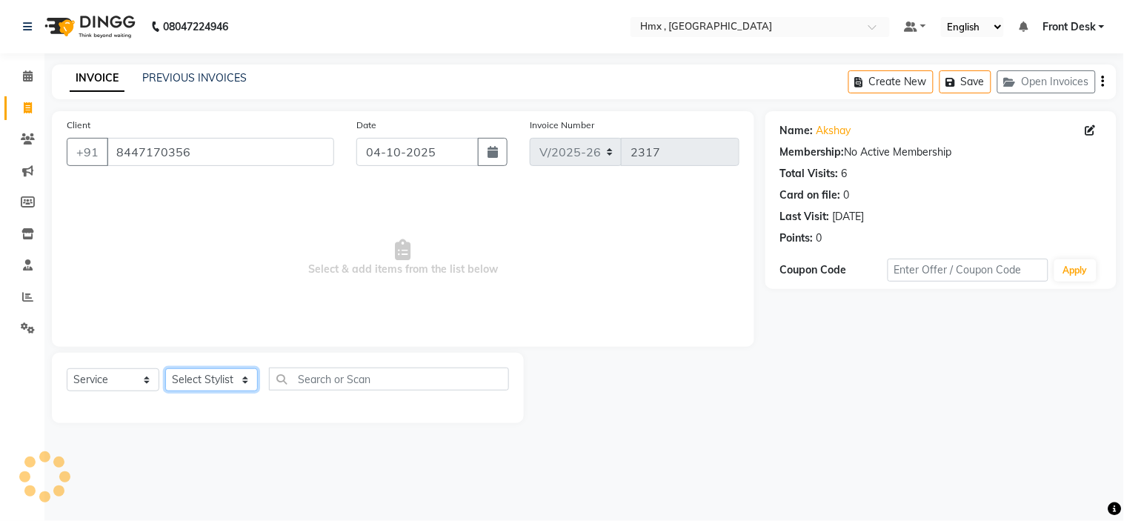
click at [210, 384] on select "Select Stylist [PERSON_NAME] [PERSON_NAME] Front Desk Kaikasha [PERSON_NAME] [P…" at bounding box center [211, 379] width 93 height 23
click at [165, 369] on select "Select Stylist [PERSON_NAME] [PERSON_NAME] Front Desk Kaikasha [PERSON_NAME] [P…" at bounding box center [211, 379] width 93 height 23
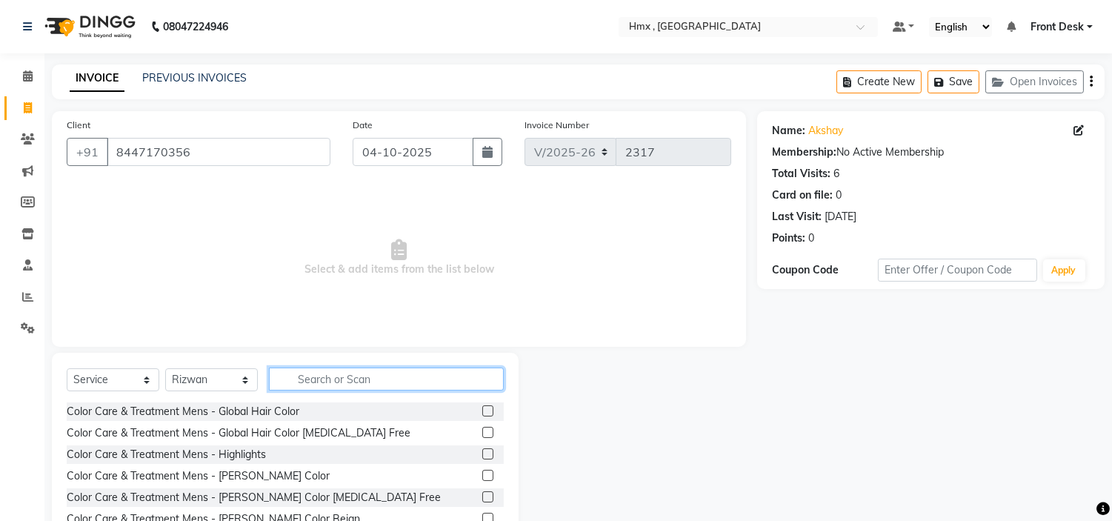
click at [315, 376] on input "text" at bounding box center [386, 379] width 235 height 23
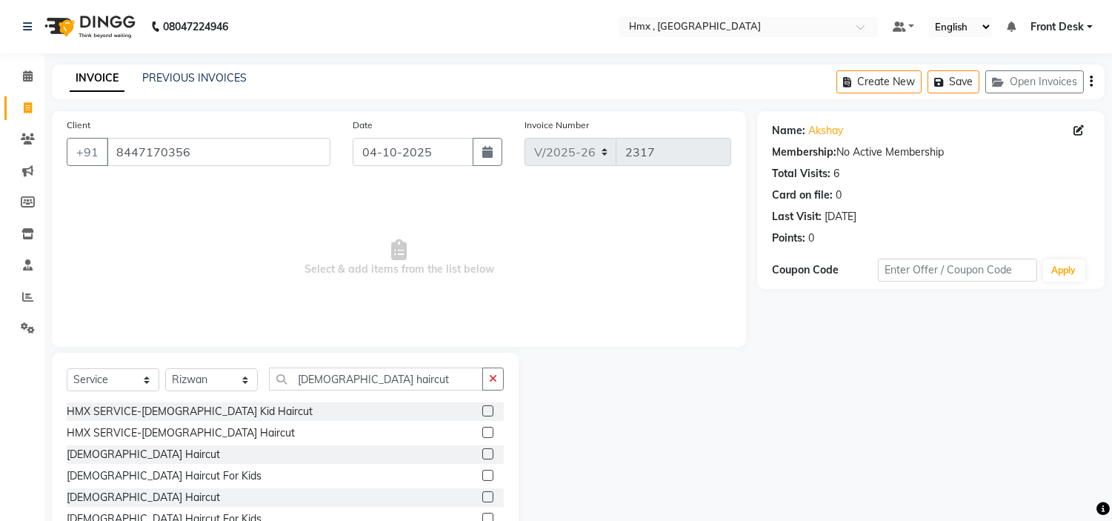
click at [491, 455] on label at bounding box center [487, 453] width 11 height 11
click at [491, 455] on input "checkbox" at bounding box center [487, 455] width 10 height 10
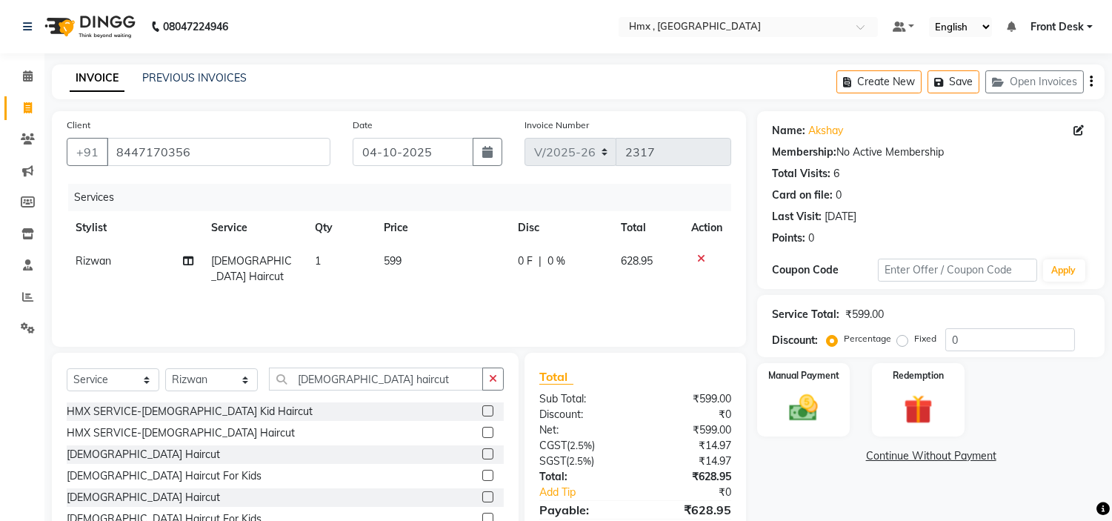
click at [390, 260] on span "599" at bounding box center [393, 260] width 18 height 13
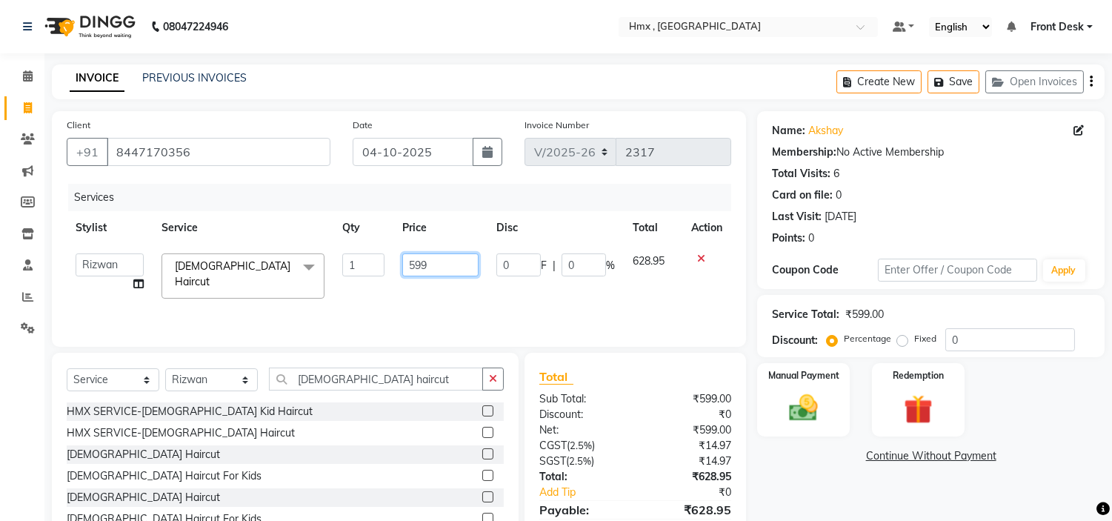
click at [415, 265] on input "599" at bounding box center [440, 264] width 76 height 23
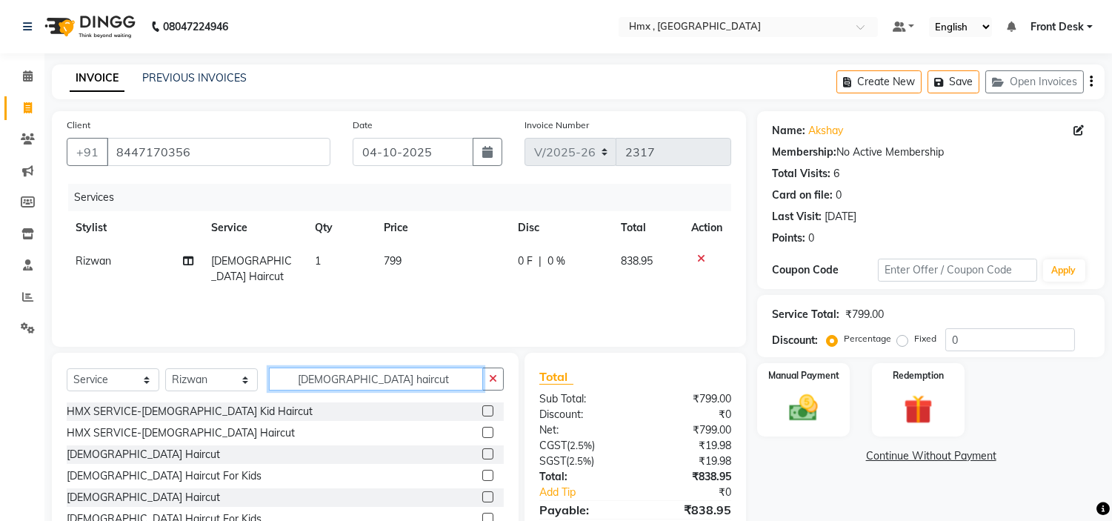
drag, startPoint x: 368, startPoint y: 388, endPoint x: 283, endPoint y: 383, distance: 84.6
click at [283, 383] on input "[DEMOGRAPHIC_DATA] haircut" at bounding box center [376, 379] width 214 height 23
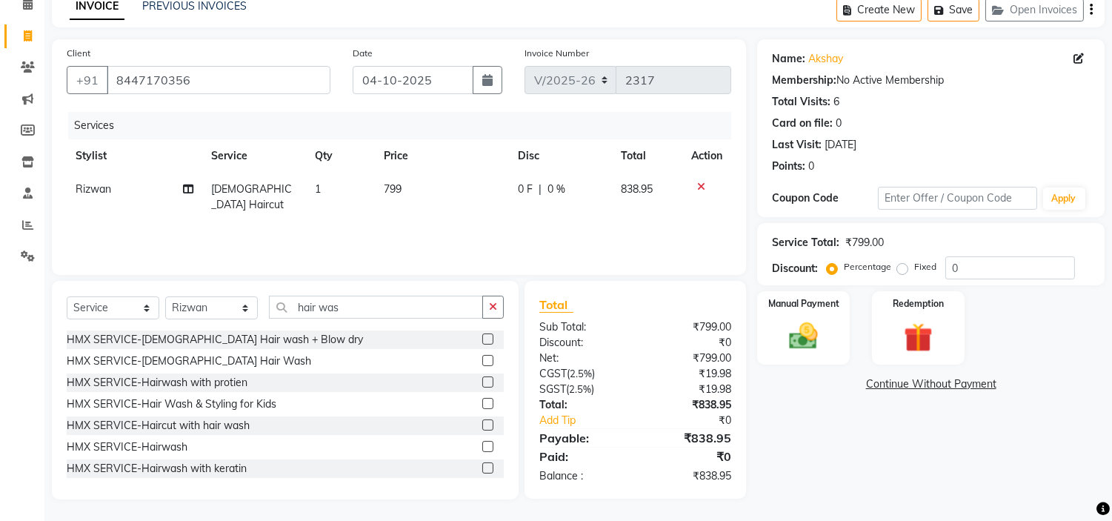
click at [482, 443] on label at bounding box center [487, 446] width 11 height 11
click at [482, 443] on input "checkbox" at bounding box center [487, 447] width 10 height 10
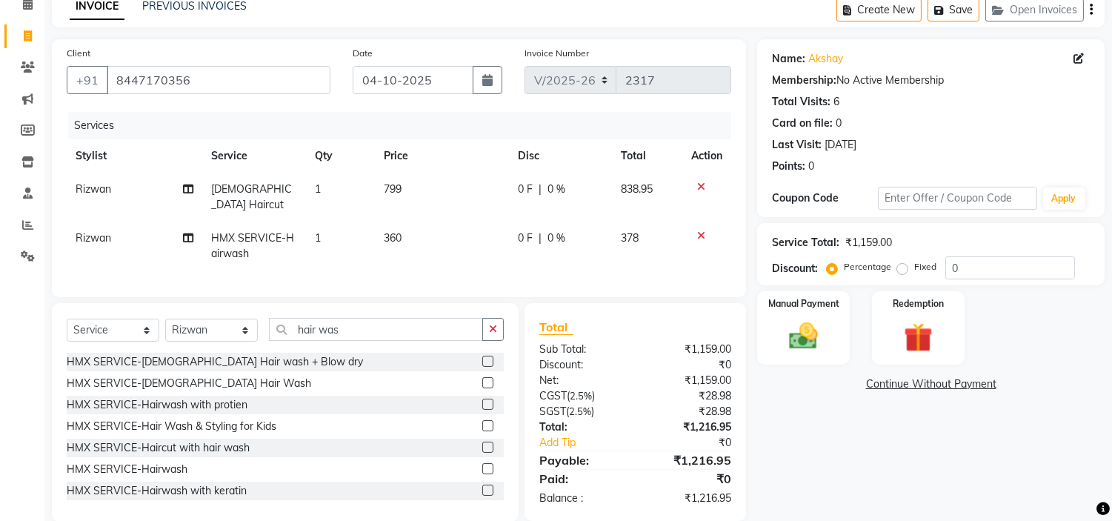
click at [393, 232] on td "360" at bounding box center [442, 246] width 134 height 49
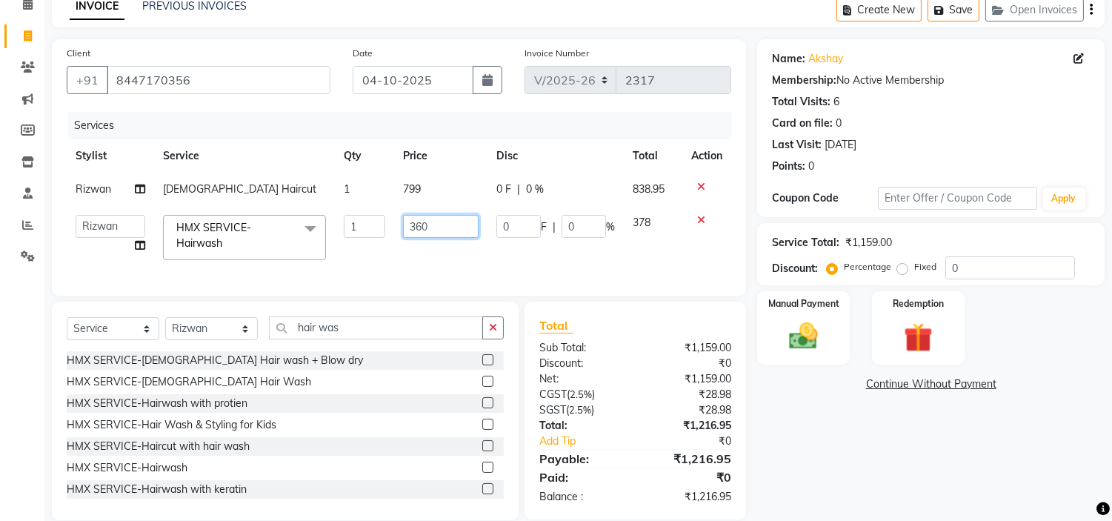
drag, startPoint x: 438, startPoint y: 224, endPoint x: 402, endPoint y: 228, distance: 36.6
click at [402, 228] on td "360" at bounding box center [440, 237] width 93 height 63
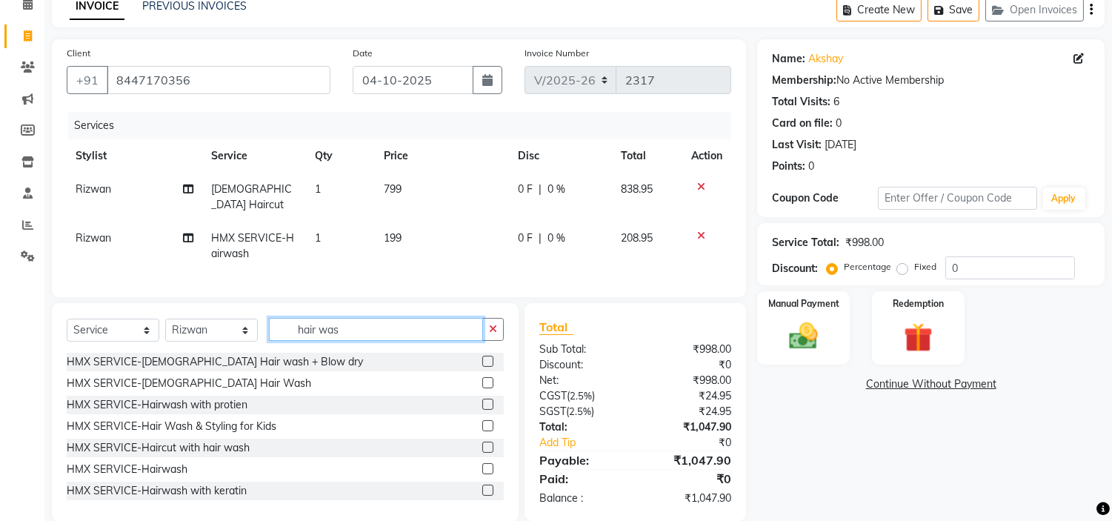
drag, startPoint x: 359, startPoint y: 331, endPoint x: 287, endPoint y: 334, distance: 72.7
click at [287, 334] on input "hair was" at bounding box center [376, 329] width 214 height 23
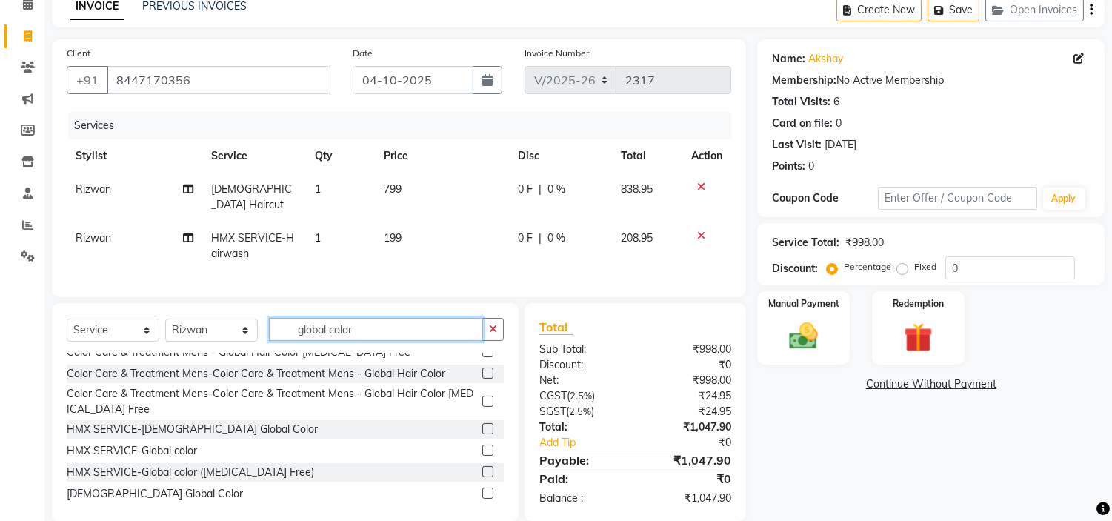
scroll to position [57, 0]
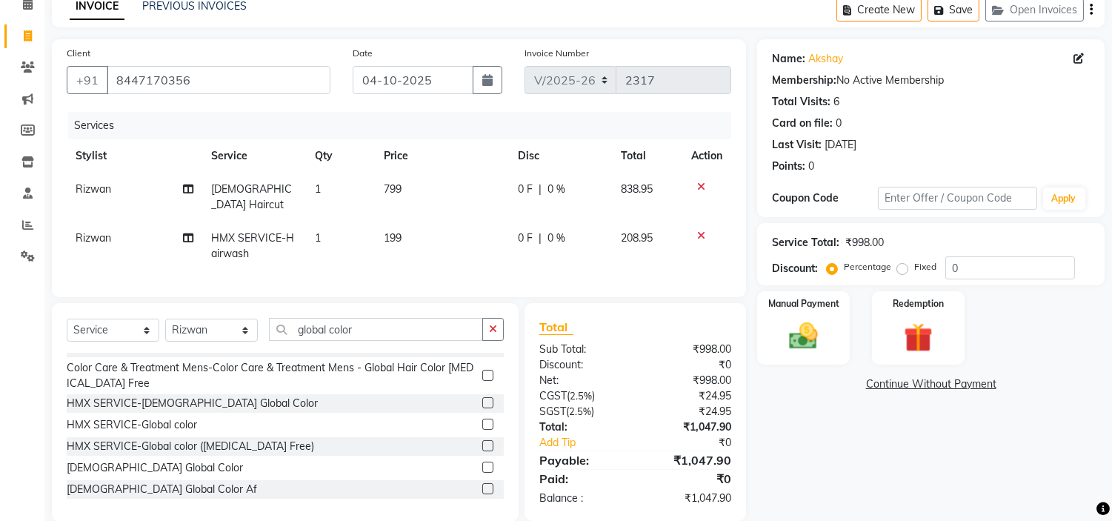
click at [482, 467] on label at bounding box center [487, 467] width 11 height 11
click at [482, 467] on input "checkbox" at bounding box center [487, 468] width 10 height 10
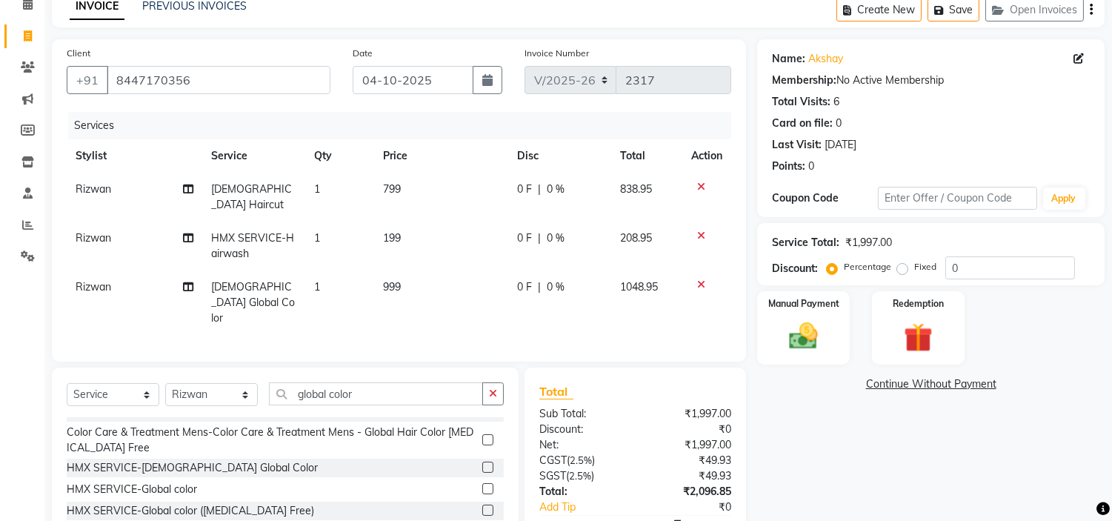
scroll to position [124, 0]
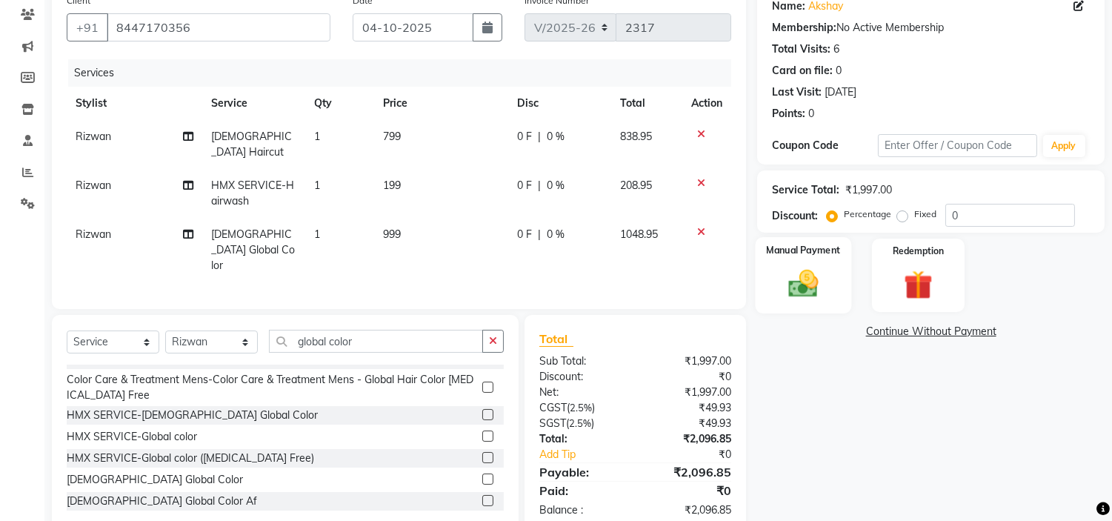
click at [810, 247] on label "Manual Payment" at bounding box center [804, 250] width 74 height 14
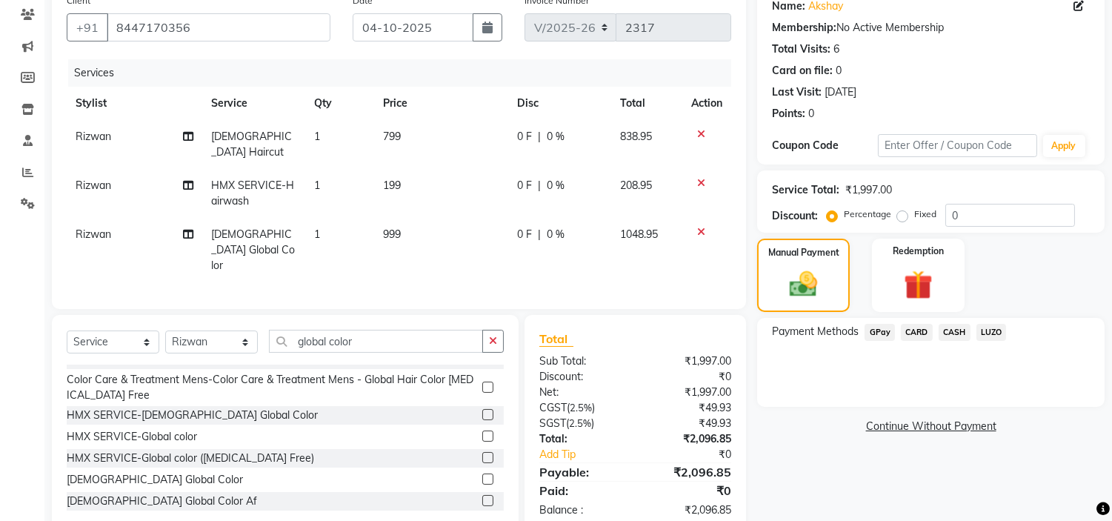
click at [920, 329] on span "CARD" at bounding box center [917, 332] width 32 height 17
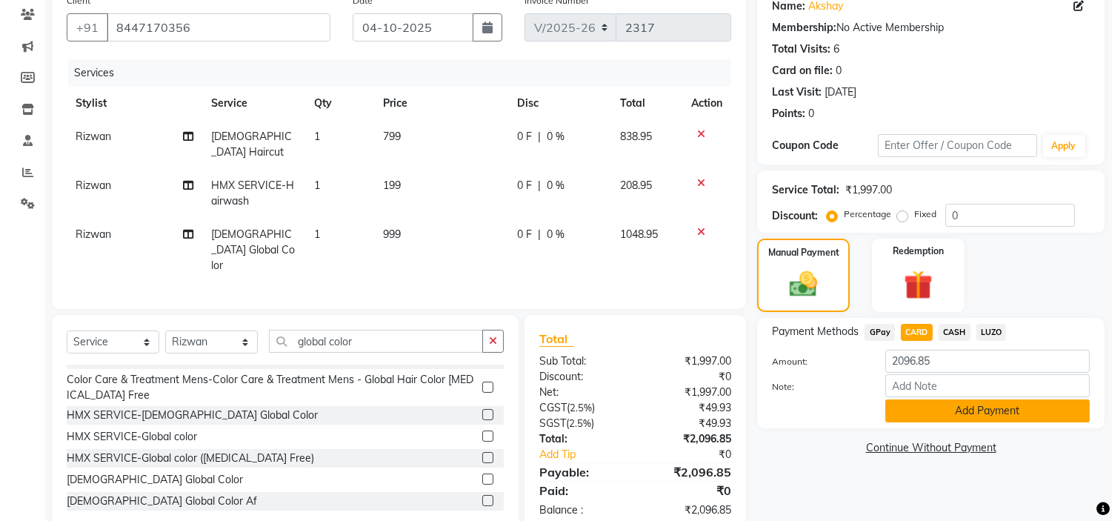
click at [934, 408] on button "Add Payment" at bounding box center [987, 410] width 205 height 23
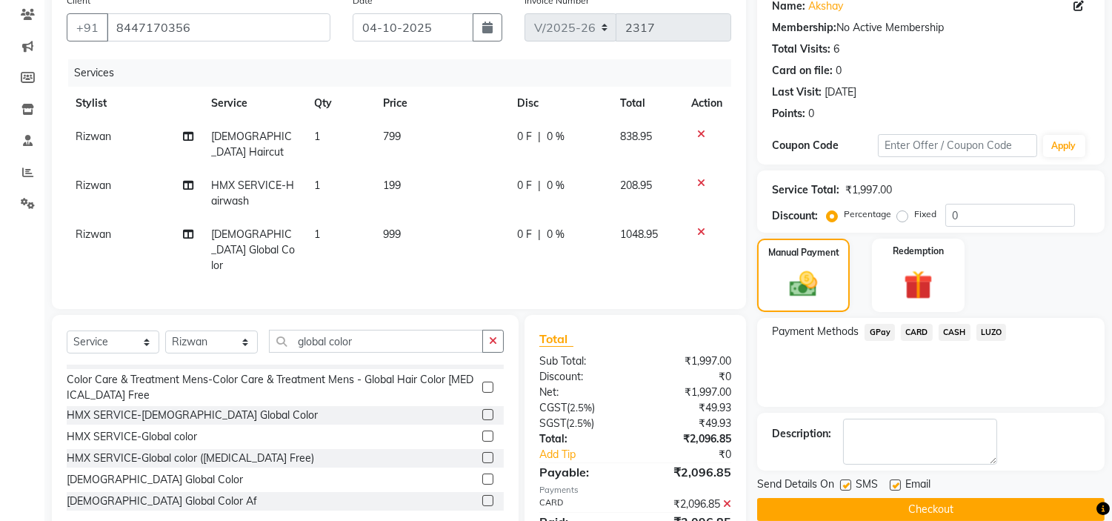
scroll to position [154, 0]
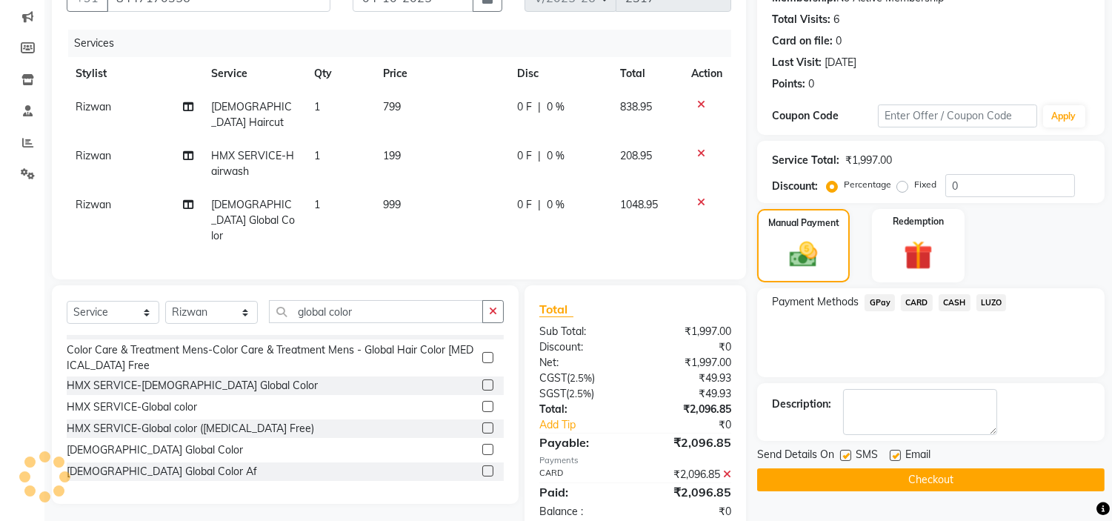
click at [857, 471] on button "Checkout" at bounding box center [931, 479] width 348 height 23
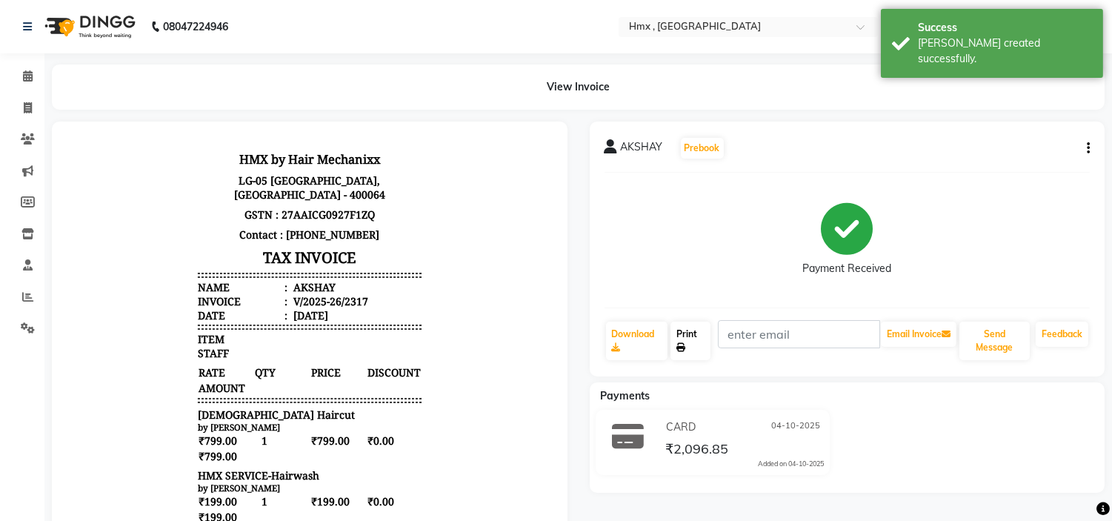
click at [694, 342] on link "Print" at bounding box center [691, 341] width 40 height 39
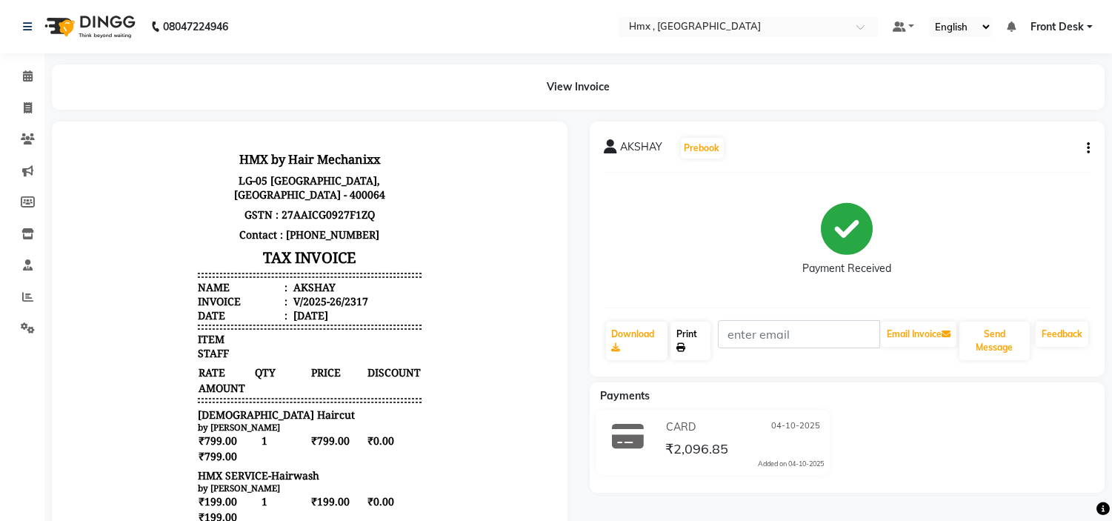
click at [694, 343] on link "Print" at bounding box center [691, 341] width 40 height 39
click at [24, 72] on icon at bounding box center [28, 75] width 10 height 11
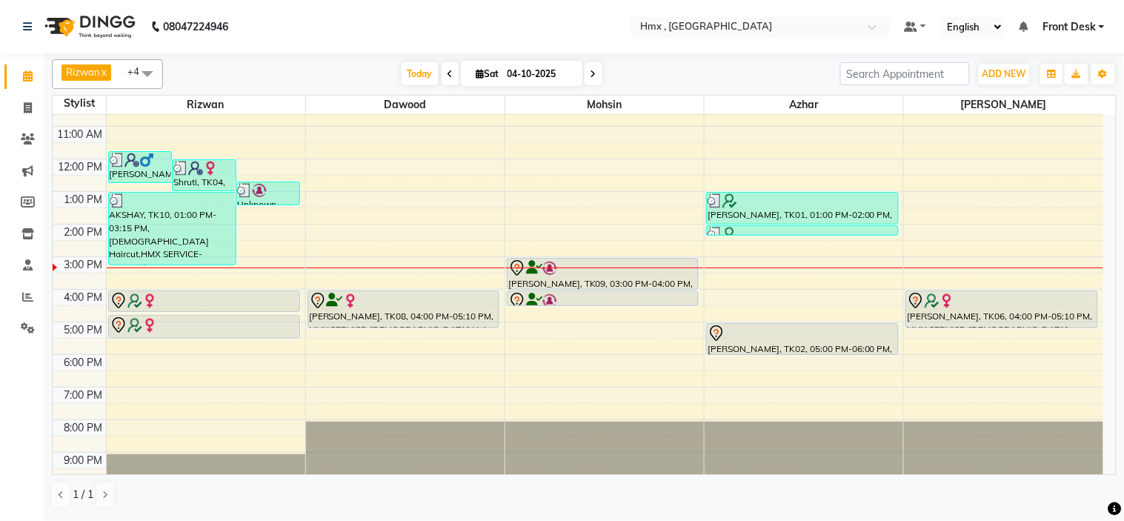
scroll to position [99, 0]
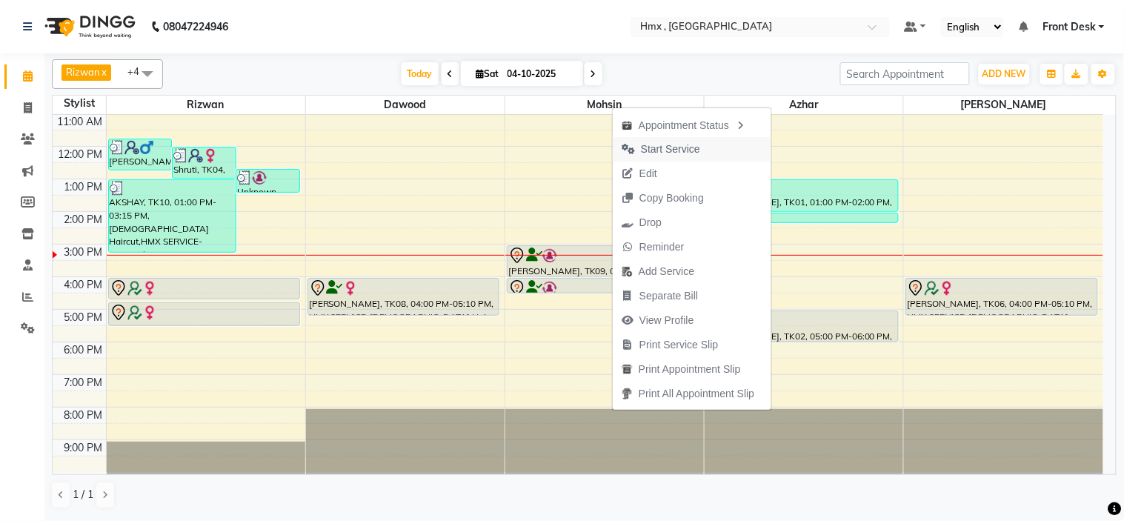
click at [674, 144] on span "Start Service" at bounding box center [670, 150] width 59 height 16
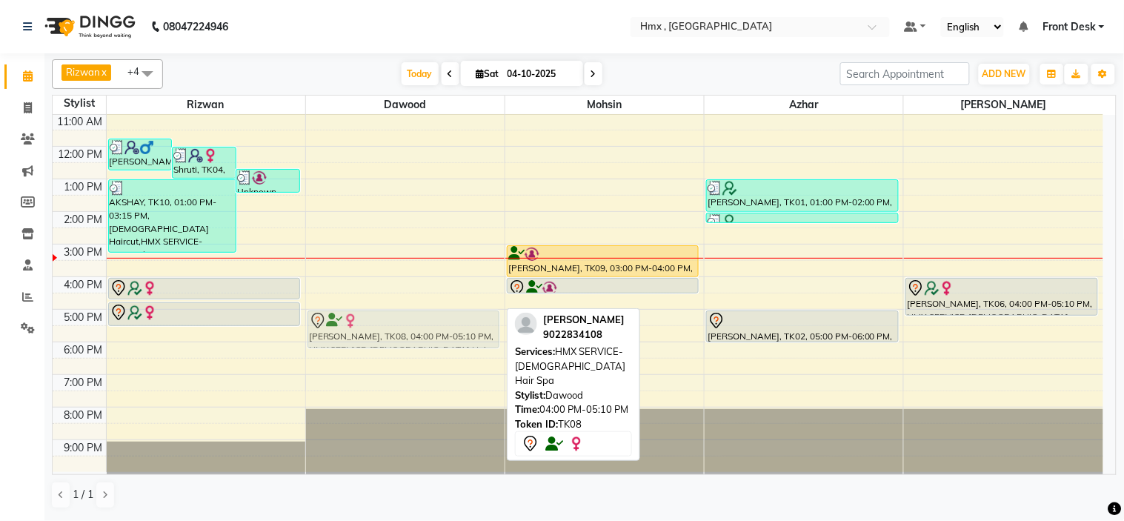
drag, startPoint x: 354, startPoint y: 278, endPoint x: 342, endPoint y: 302, distance: 27.2
click at [342, 302] on div "8:00 AM 9:00 AM 10:00 AM 11:00 AM 12:00 PM 1:00 PM 2:00 PM 3:00 PM 4:00 PM 5:00…" at bounding box center [578, 244] width 1051 height 456
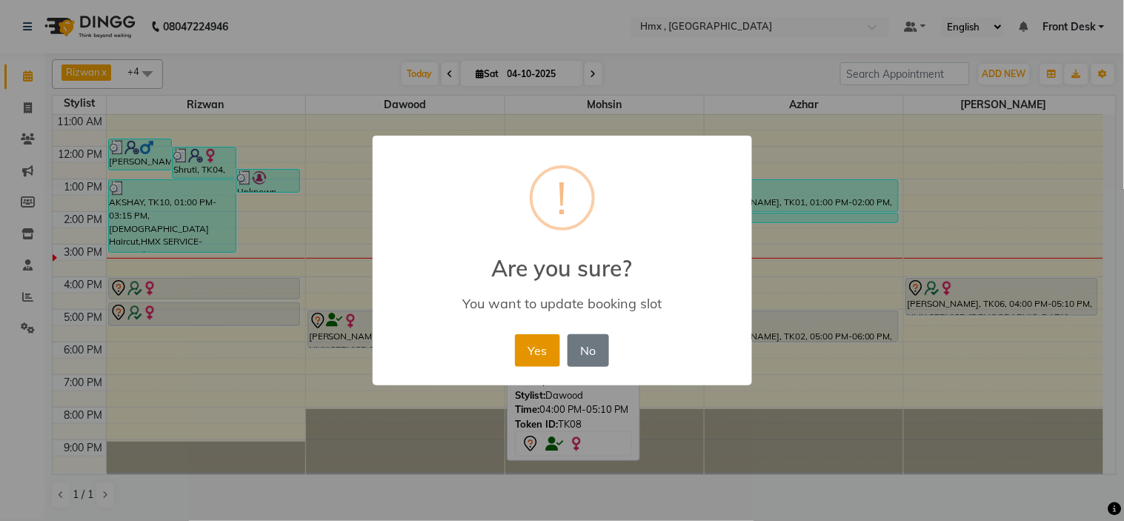
click at [539, 347] on button "Yes" at bounding box center [537, 350] width 45 height 33
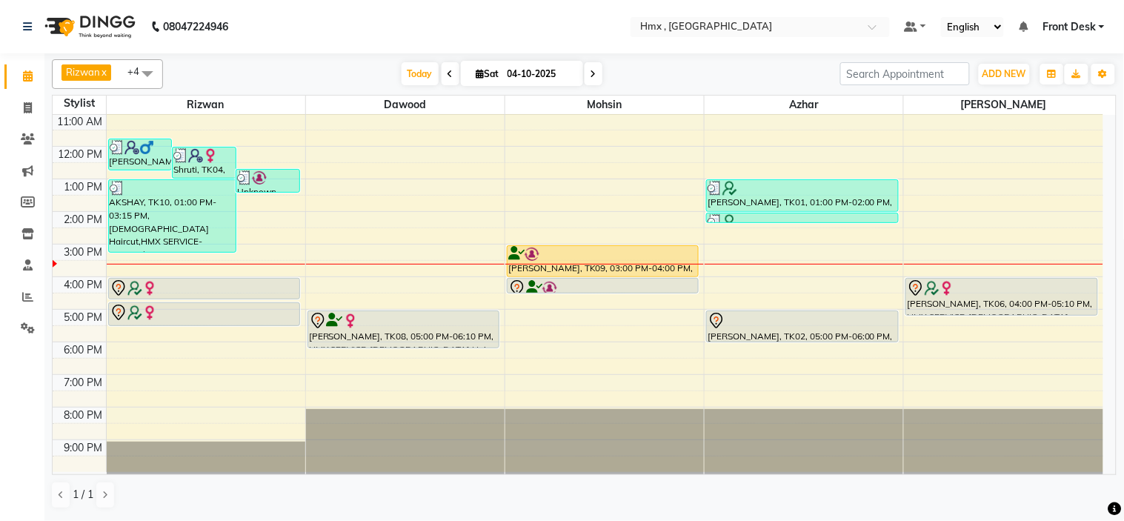
click at [591, 76] on icon at bounding box center [594, 74] width 6 height 9
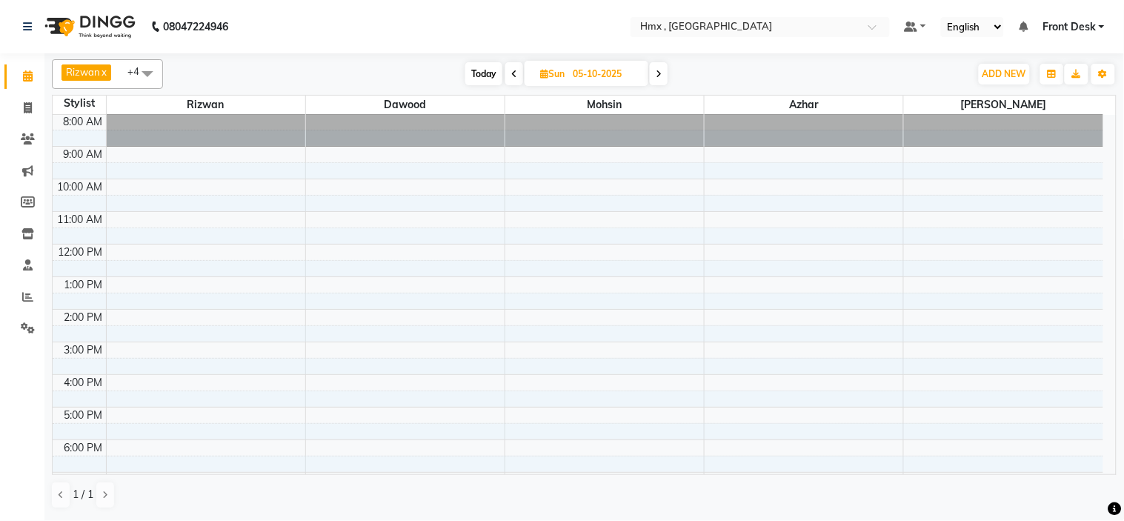
scroll to position [0, 0]
click at [757, 289] on div "8:00 AM 9:00 AM 10:00 AM 11:00 AM 12:00 PM 1:00 PM 2:00 PM 3:00 PM 4:00 PM 5:00…" at bounding box center [578, 343] width 1051 height 456
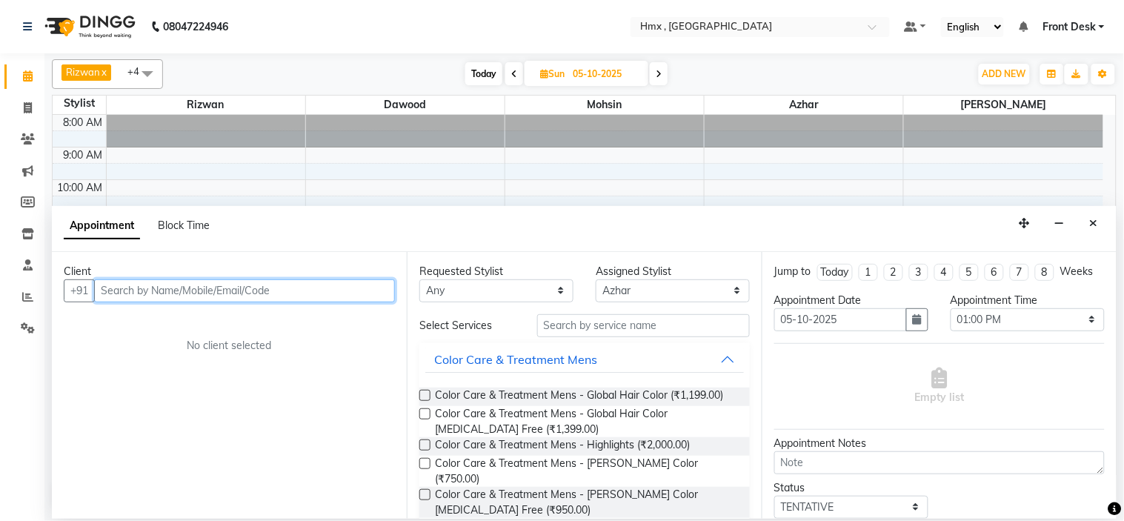
click at [242, 299] on input "text" at bounding box center [244, 290] width 301 height 23
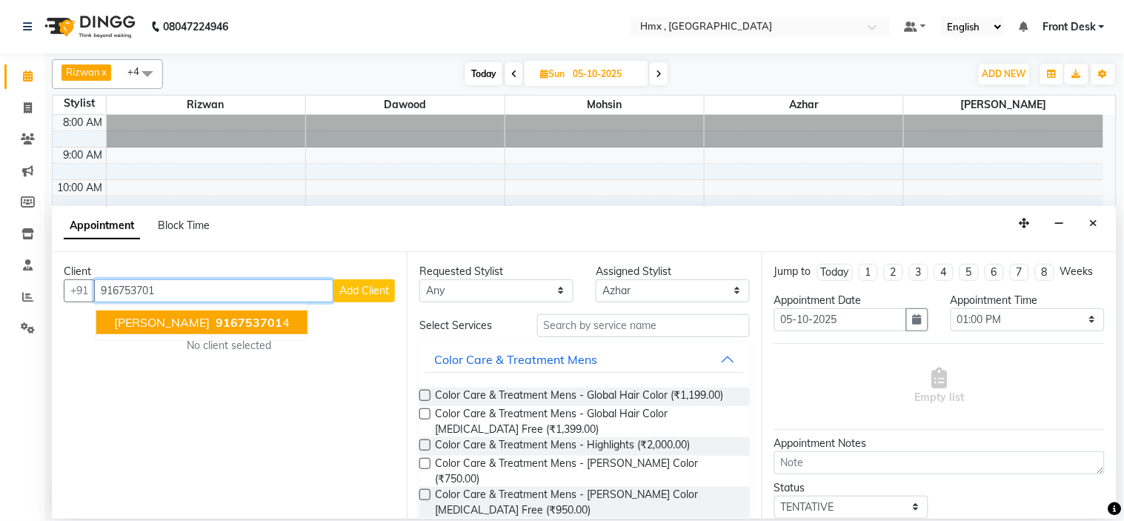
click at [216, 315] on span "916753701" at bounding box center [249, 322] width 67 height 15
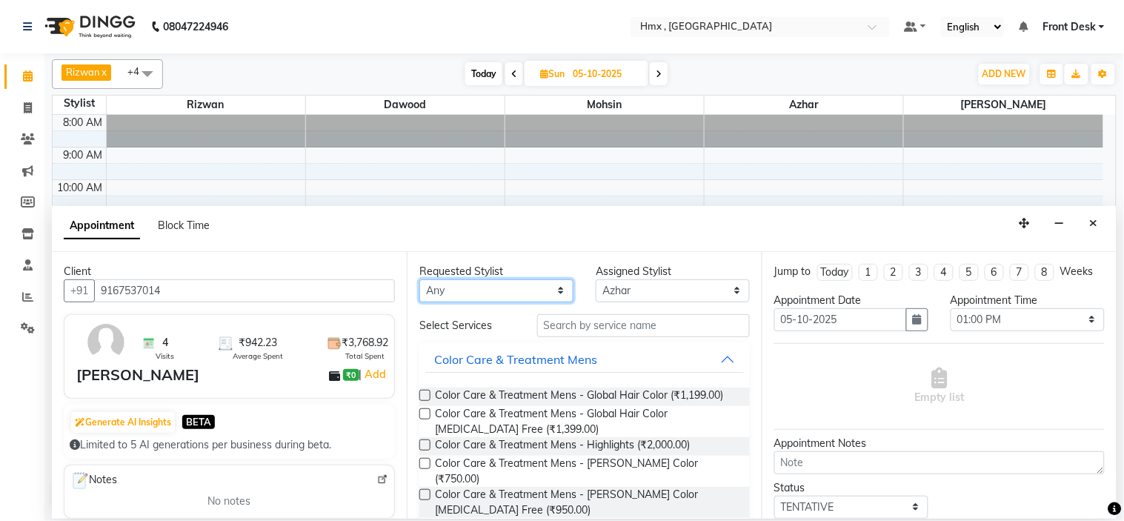
click at [471, 295] on select "Any [PERSON_NAME] [PERSON_NAME] [PERSON_NAME] [PERSON_NAME] [PERSON_NAME] [PERS…" at bounding box center [496, 290] width 154 height 23
click at [419, 279] on select "Any [PERSON_NAME] [PERSON_NAME] [PERSON_NAME] [PERSON_NAME] [PERSON_NAME] [PERS…" at bounding box center [496, 290] width 154 height 23
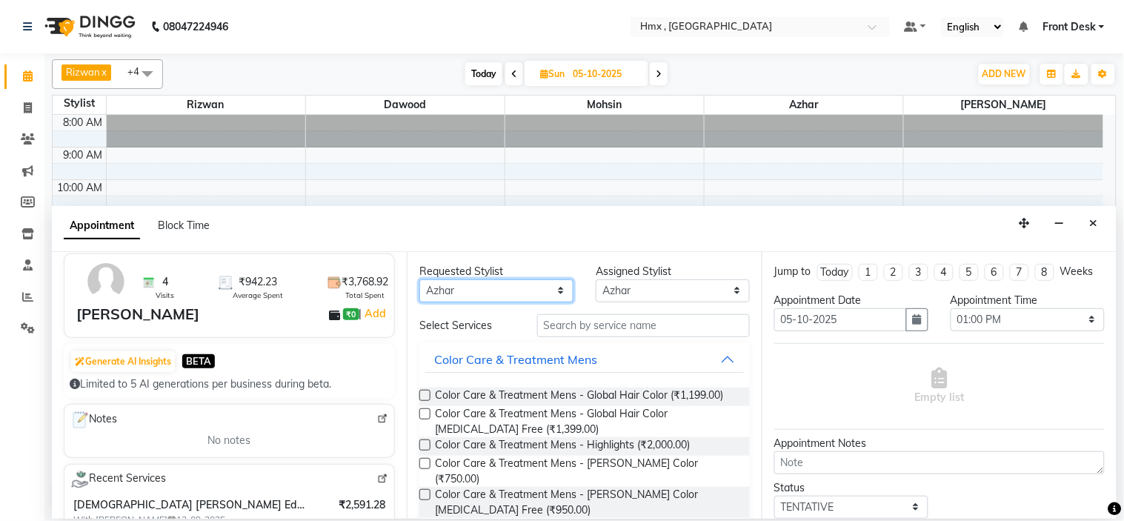
scroll to position [164, 0]
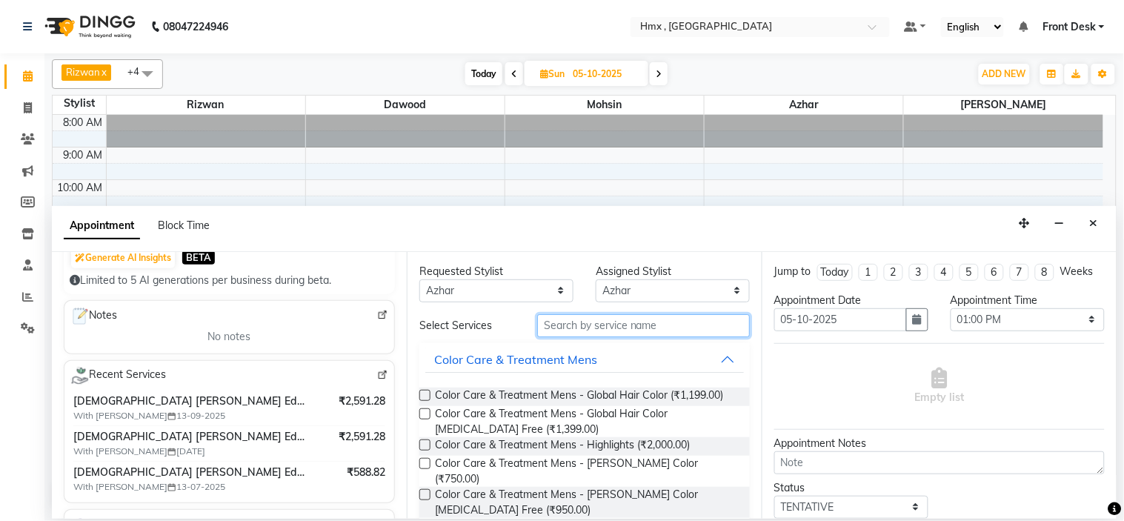
click at [625, 321] on input "text" at bounding box center [643, 325] width 213 height 23
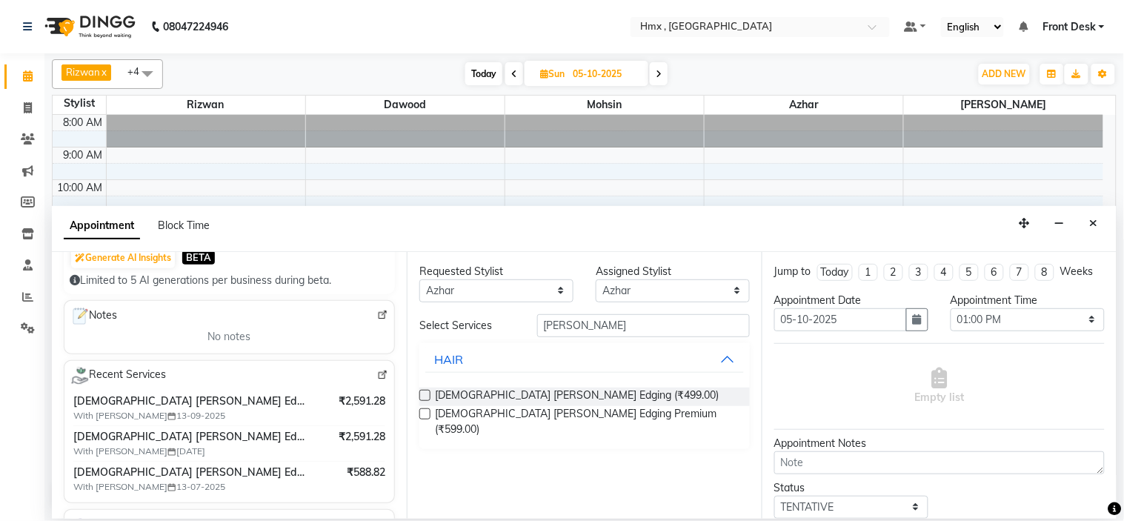
click at [428, 393] on label at bounding box center [424, 395] width 11 height 11
click at [428, 393] on input "checkbox" at bounding box center [424, 397] width 10 height 10
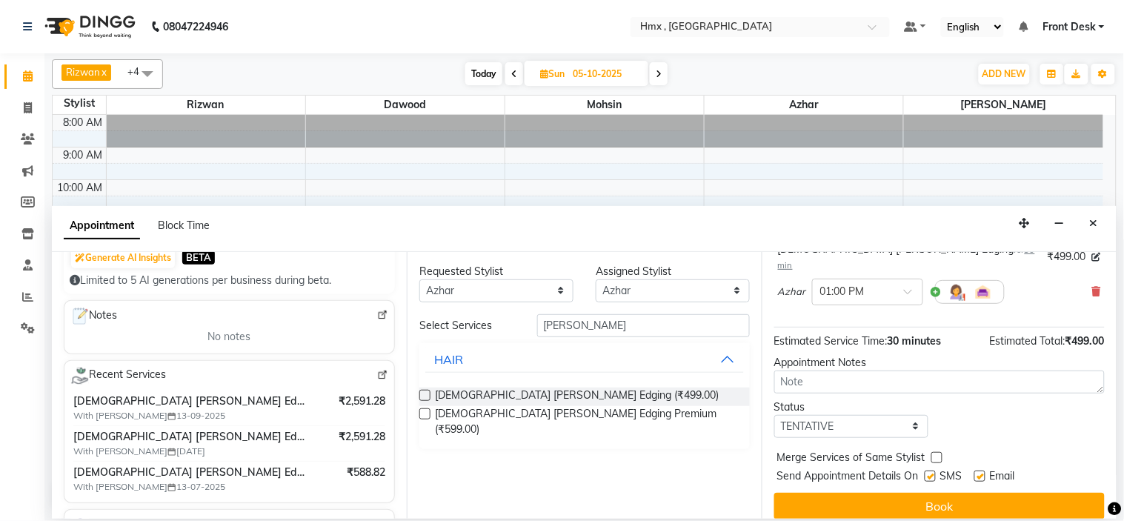
scroll to position [123, 0]
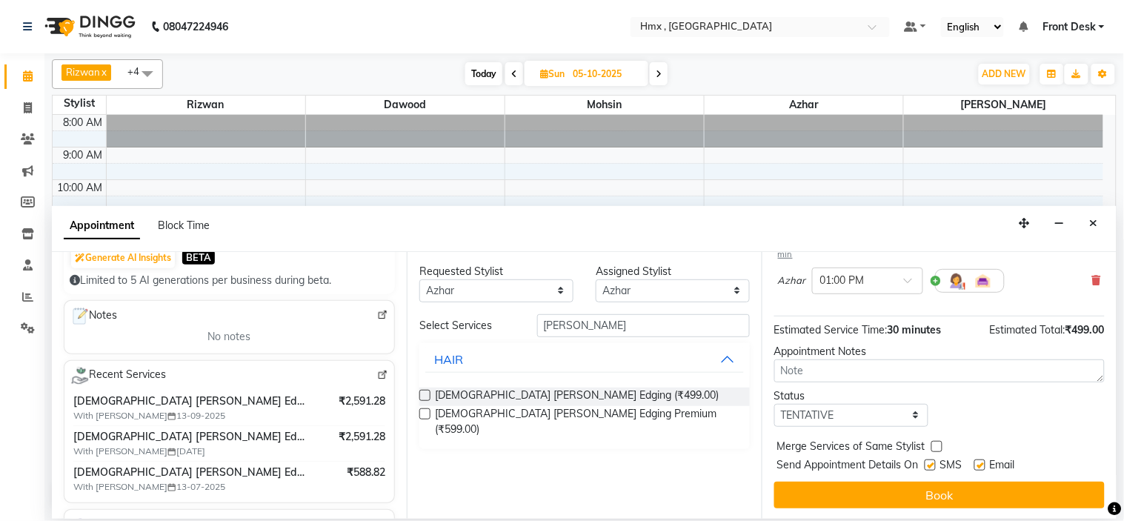
click at [937, 486] on button "Book" at bounding box center [939, 495] width 330 height 27
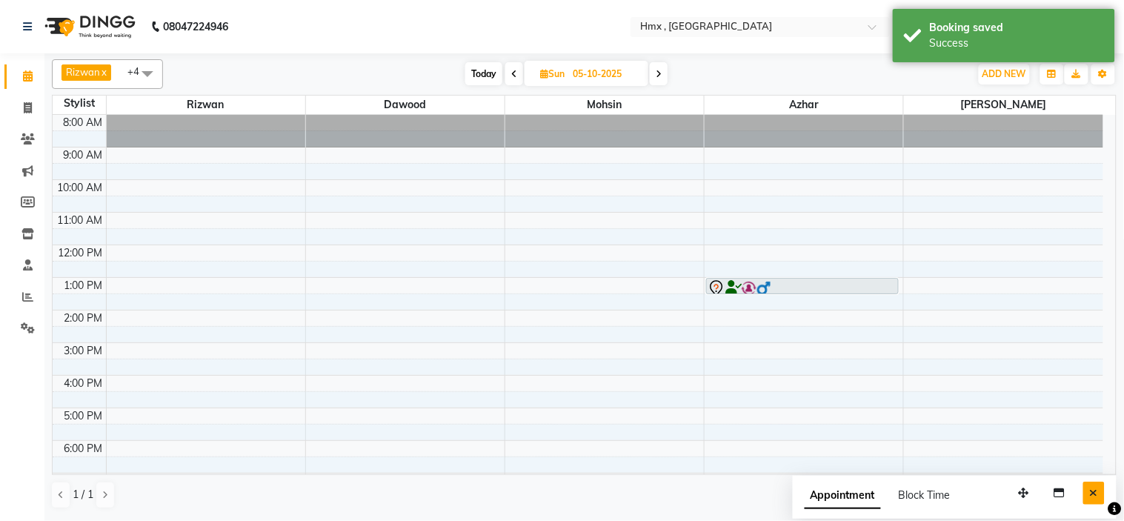
click at [1094, 496] on icon "Close" at bounding box center [1094, 493] width 8 height 10
click at [482, 67] on span "Today" at bounding box center [483, 73] width 37 height 23
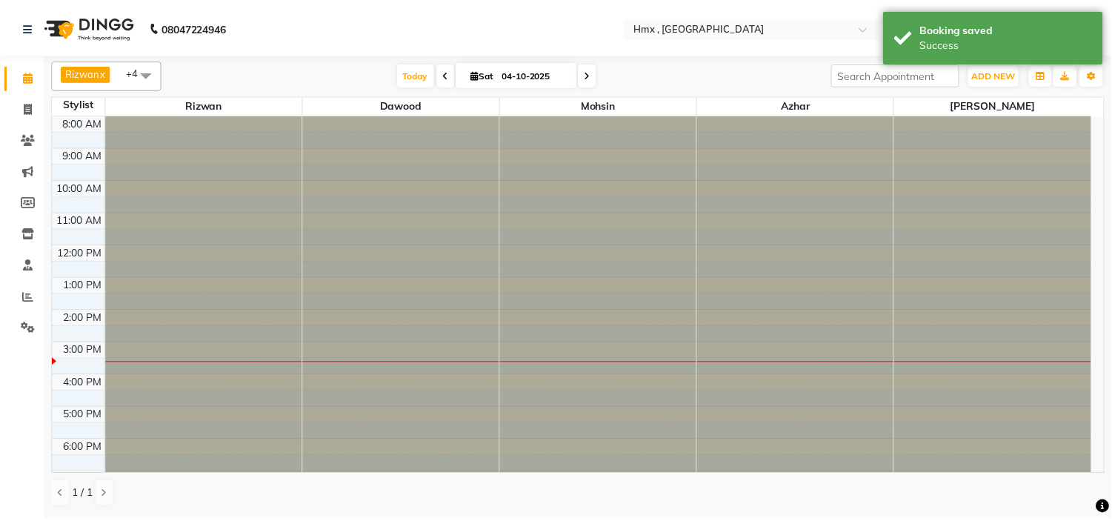
scroll to position [99, 0]
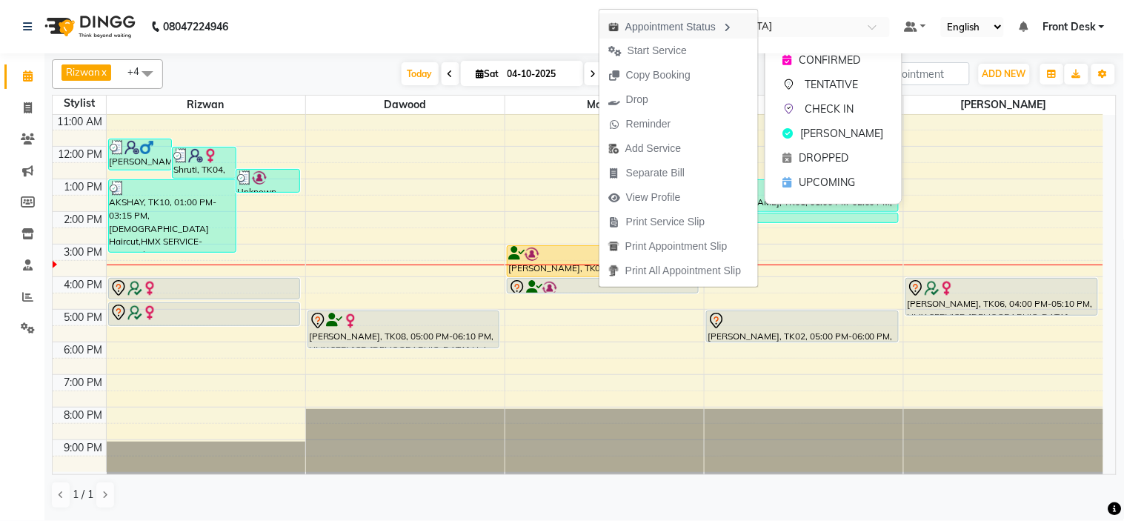
click at [659, 38] on div "Appointment Status" at bounding box center [678, 25] width 159 height 25
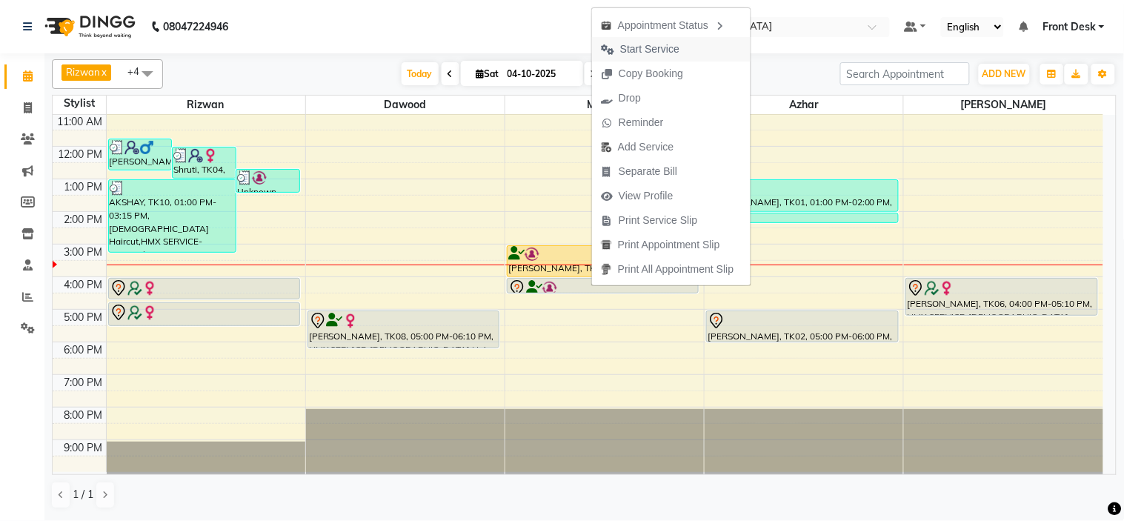
click at [639, 49] on span "Start Service" at bounding box center [649, 49] width 59 height 16
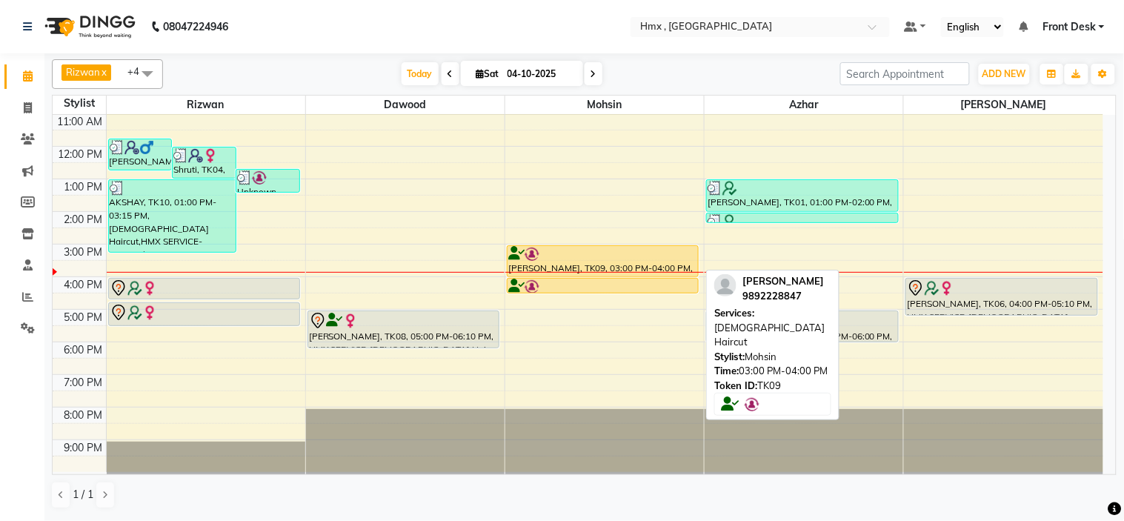
click at [588, 267] on div "[PERSON_NAME], TK09, 03:00 PM-04:00 PM, [DEMOGRAPHIC_DATA] Haircut" at bounding box center [603, 261] width 190 height 30
click at [594, 265] on div "[PERSON_NAME], TK09, 03:00 PM-04:00 PM, [DEMOGRAPHIC_DATA] Haircut" at bounding box center [603, 261] width 190 height 30
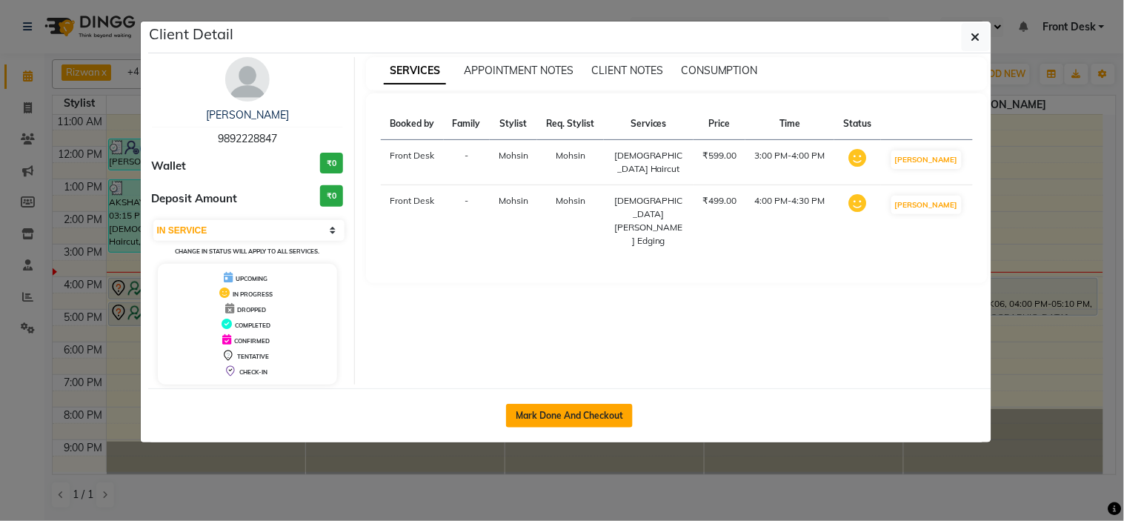
click at [579, 405] on button "Mark Done And Checkout" at bounding box center [569, 416] width 127 height 24
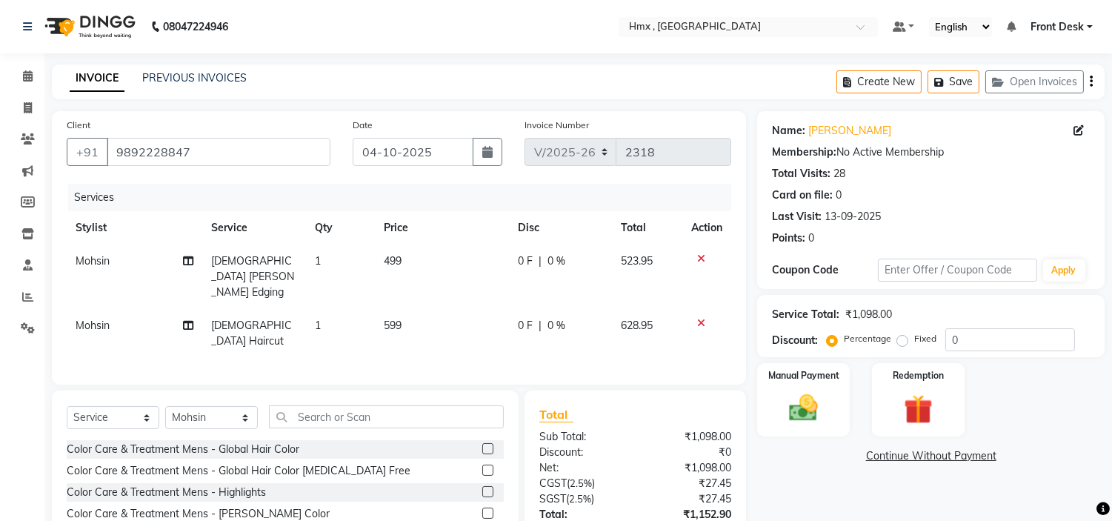
click at [382, 310] on td "599" at bounding box center [442, 333] width 134 height 49
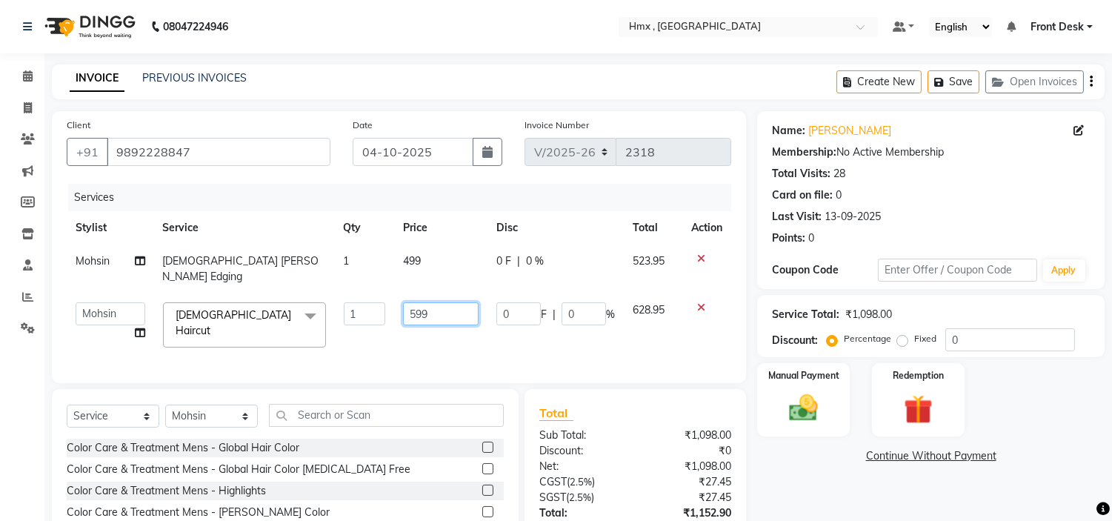
click at [419, 305] on input "599" at bounding box center [441, 313] width 76 height 23
click at [416, 302] on input "599" at bounding box center [441, 313] width 76 height 23
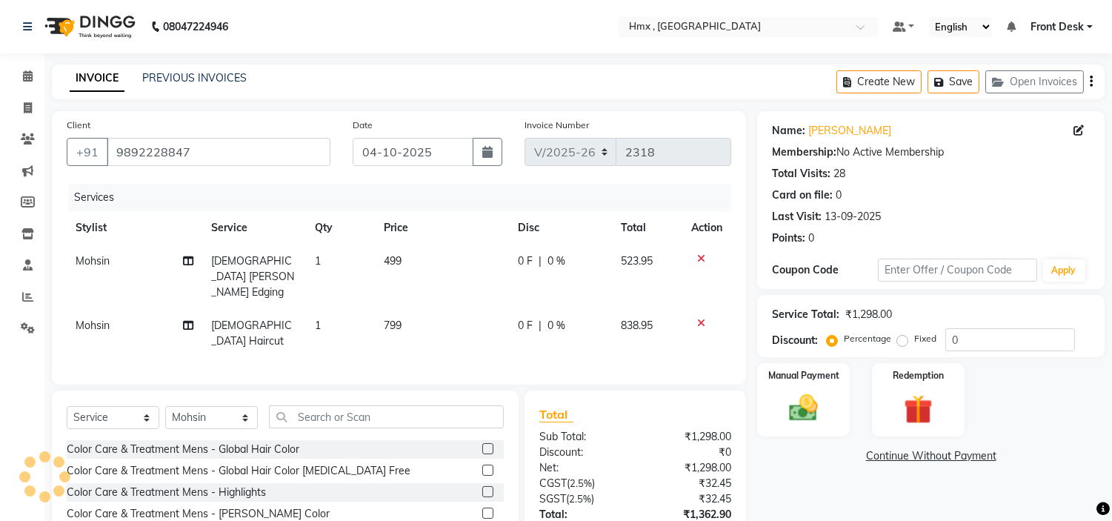
scroll to position [91, 0]
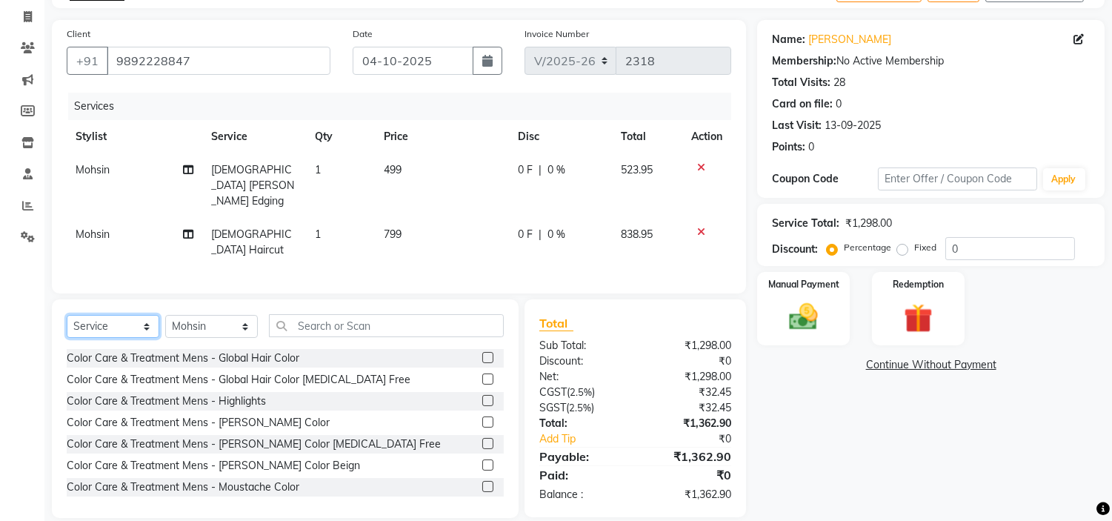
click at [102, 315] on select "Select Service Product Membership Package Voucher Prepaid Gift Card" at bounding box center [113, 326] width 93 height 23
click at [67, 315] on select "Select Service Product Membership Package Voucher Prepaid Gift Card" at bounding box center [113, 326] width 93 height 23
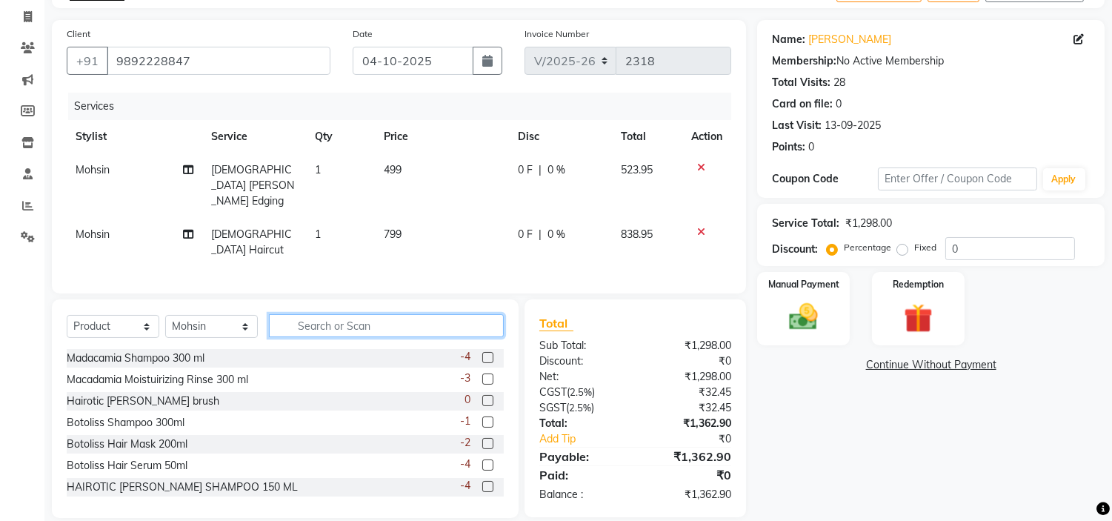
click at [359, 314] on input "text" at bounding box center [386, 325] width 235 height 23
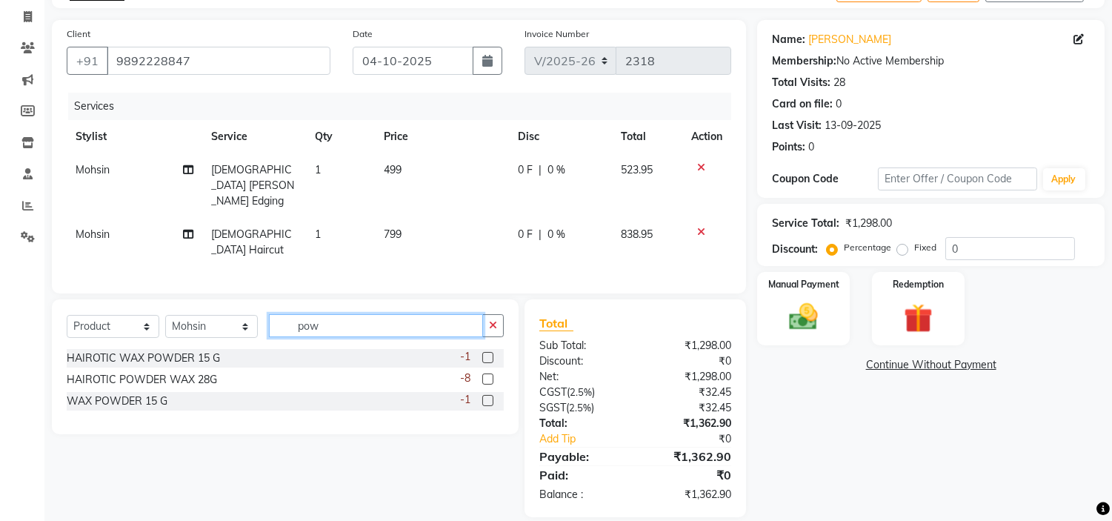
scroll to position [90, 0]
click at [490, 374] on label at bounding box center [487, 379] width 11 height 11
click at [490, 376] on input "checkbox" at bounding box center [487, 381] width 10 height 10
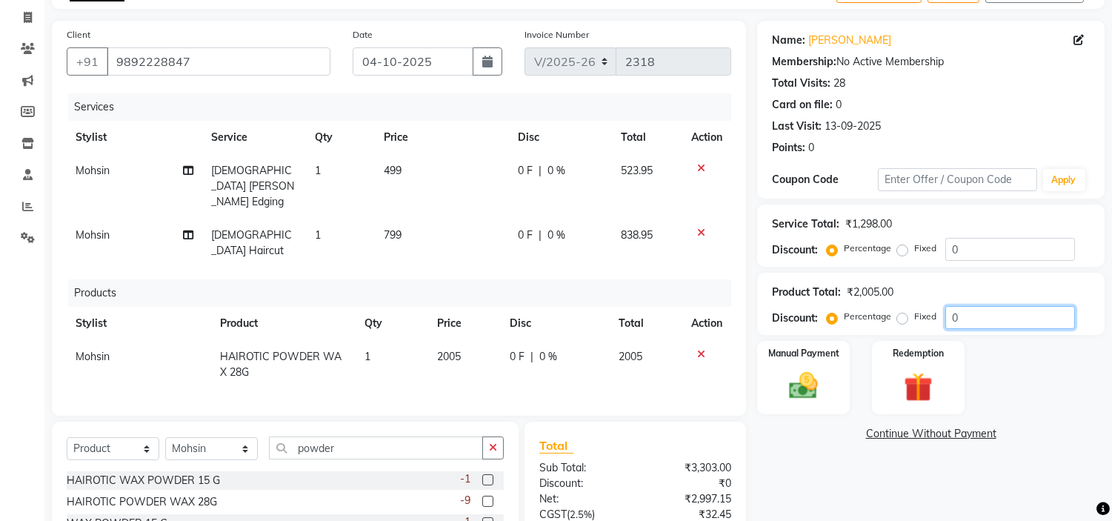
click at [983, 308] on input "0" at bounding box center [1010, 317] width 130 height 23
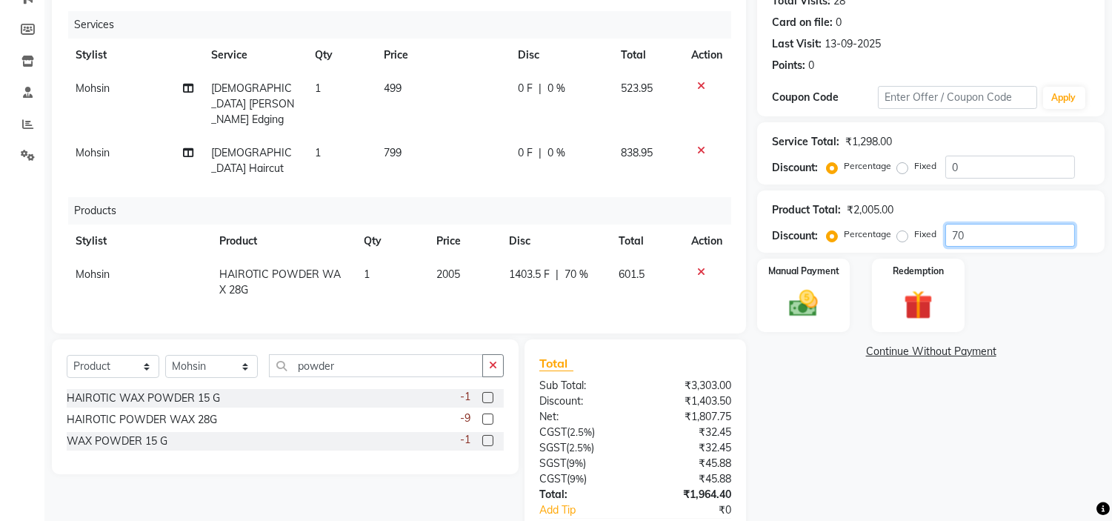
scroll to position [243, 0]
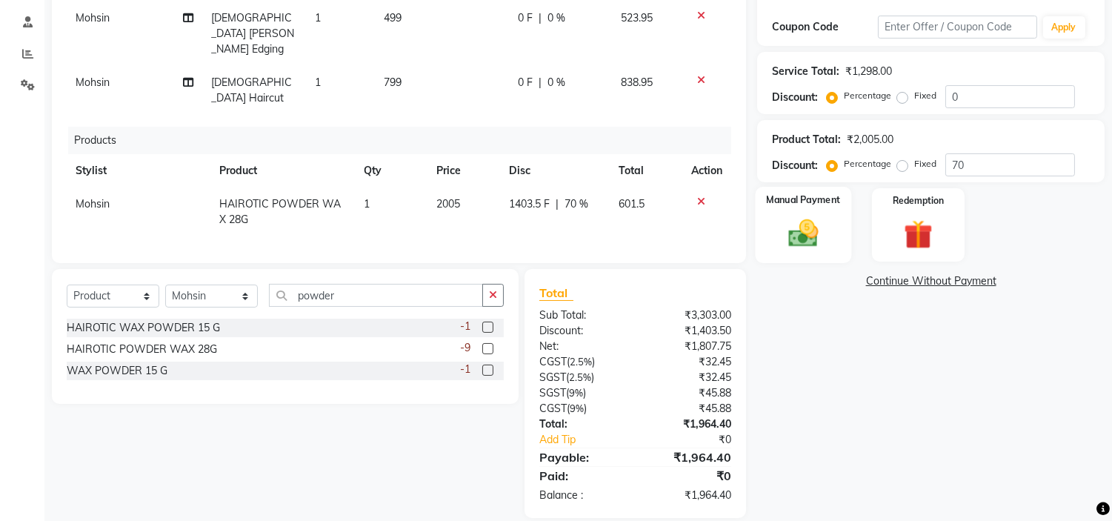
click at [793, 226] on img at bounding box center [803, 233] width 49 height 35
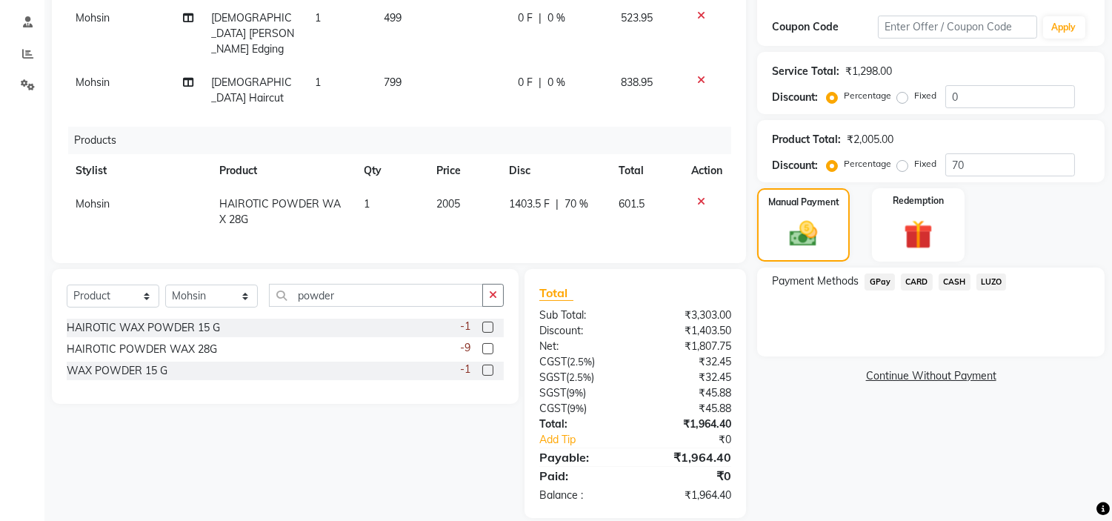
click at [949, 283] on span "CASH" at bounding box center [955, 281] width 32 height 17
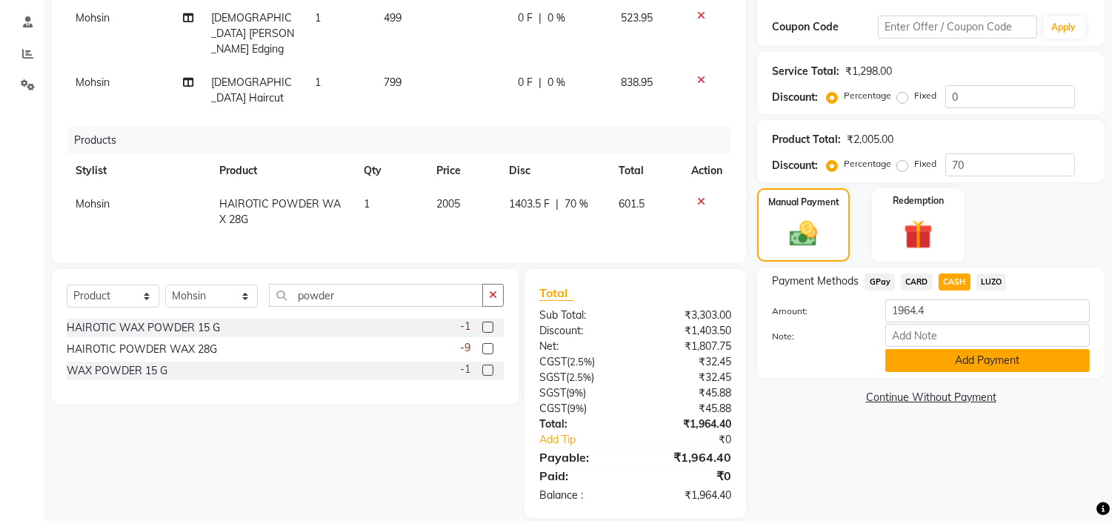
click at [927, 352] on button "Add Payment" at bounding box center [987, 360] width 205 height 23
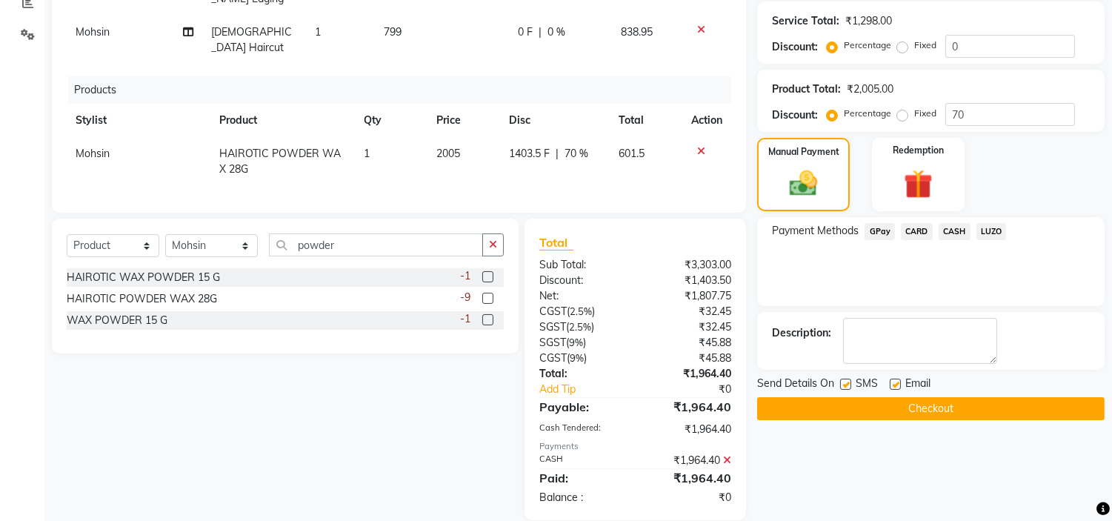
scroll to position [295, 0]
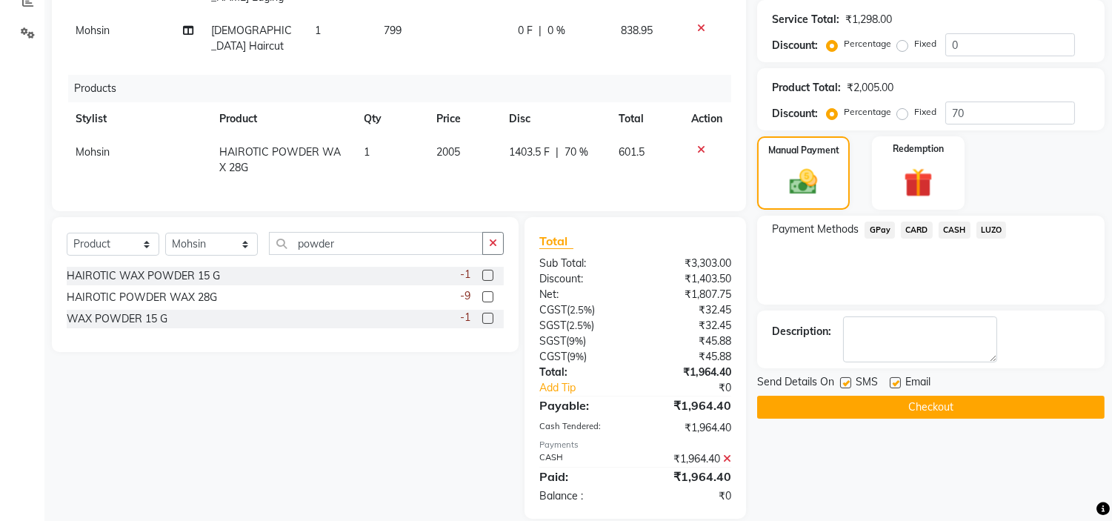
click at [895, 409] on button "Checkout" at bounding box center [931, 407] width 348 height 23
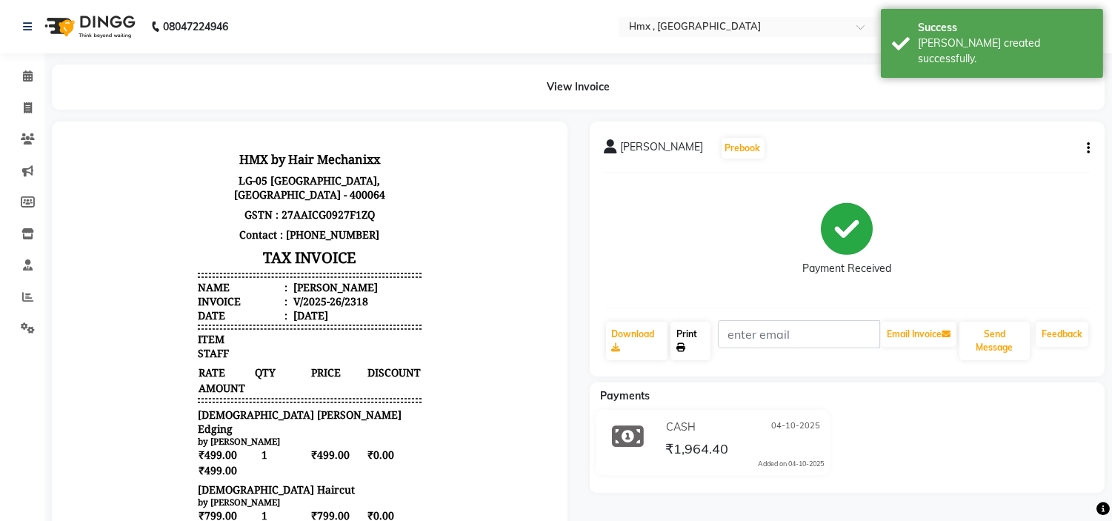
click at [685, 338] on link "Print" at bounding box center [691, 341] width 40 height 39
click at [31, 79] on icon at bounding box center [28, 75] width 10 height 11
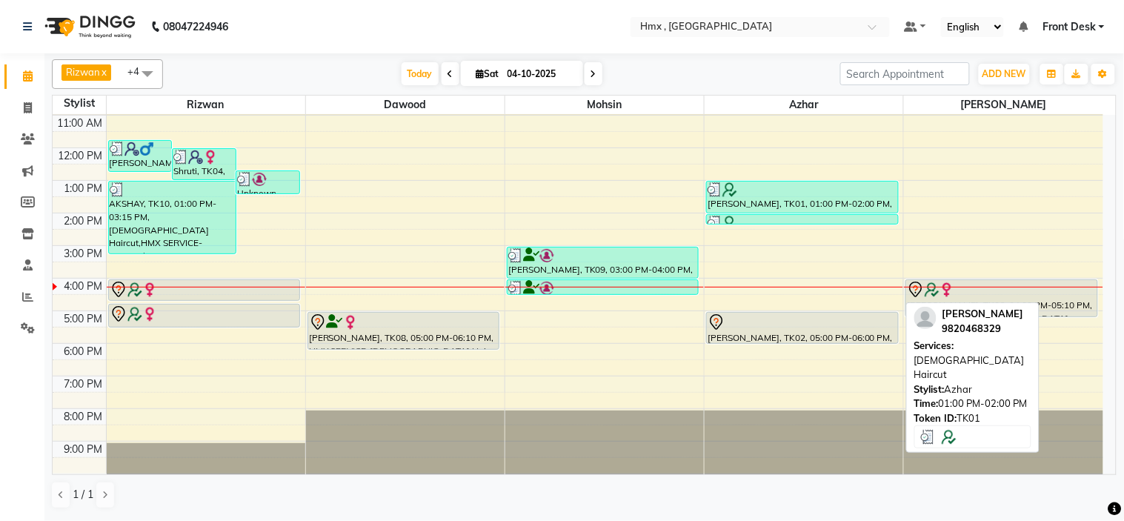
scroll to position [99, 0]
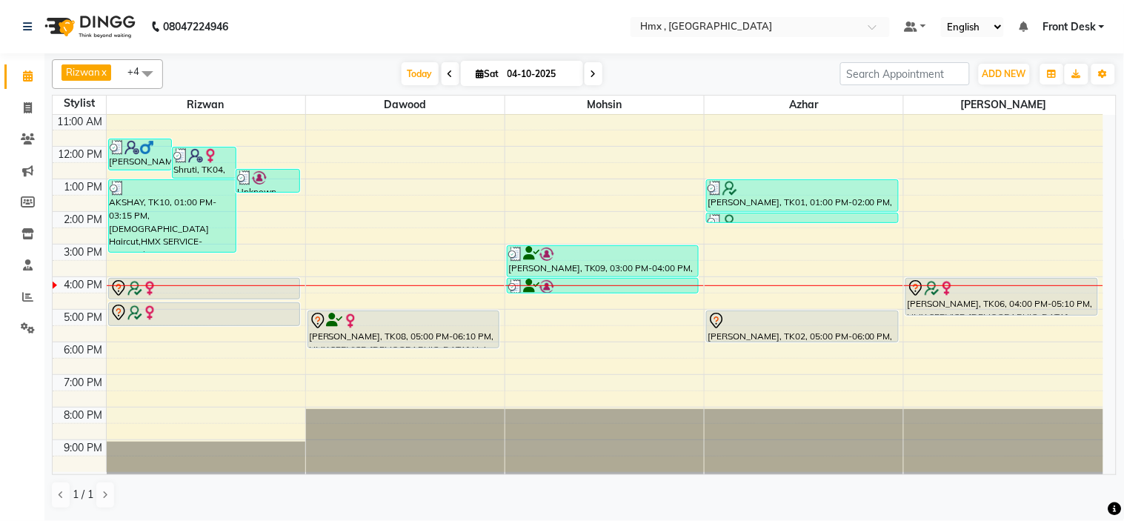
click at [591, 74] on icon at bounding box center [594, 74] width 6 height 9
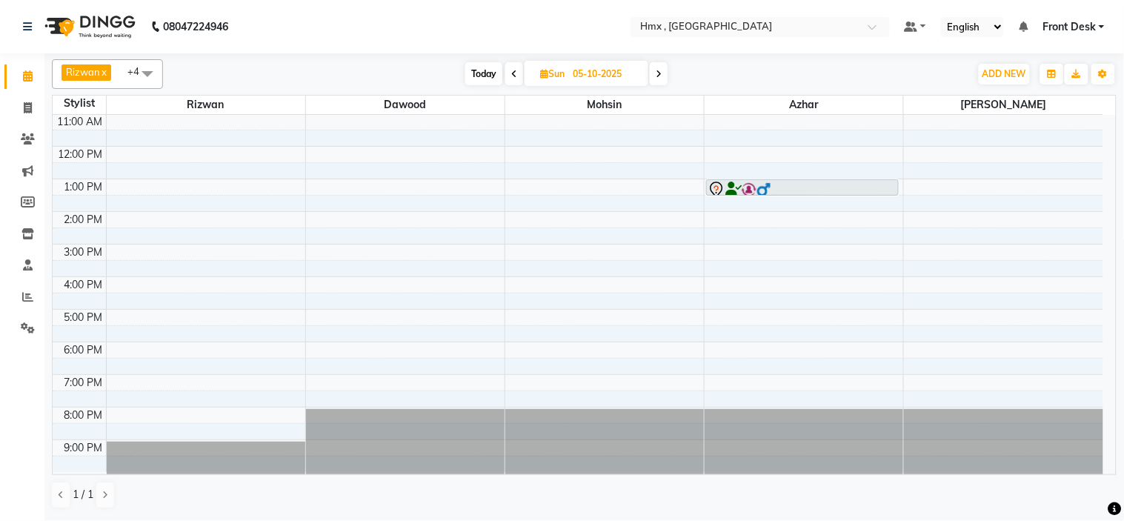
click at [665, 75] on span at bounding box center [659, 73] width 18 height 23
click at [509, 77] on span at bounding box center [514, 73] width 18 height 23
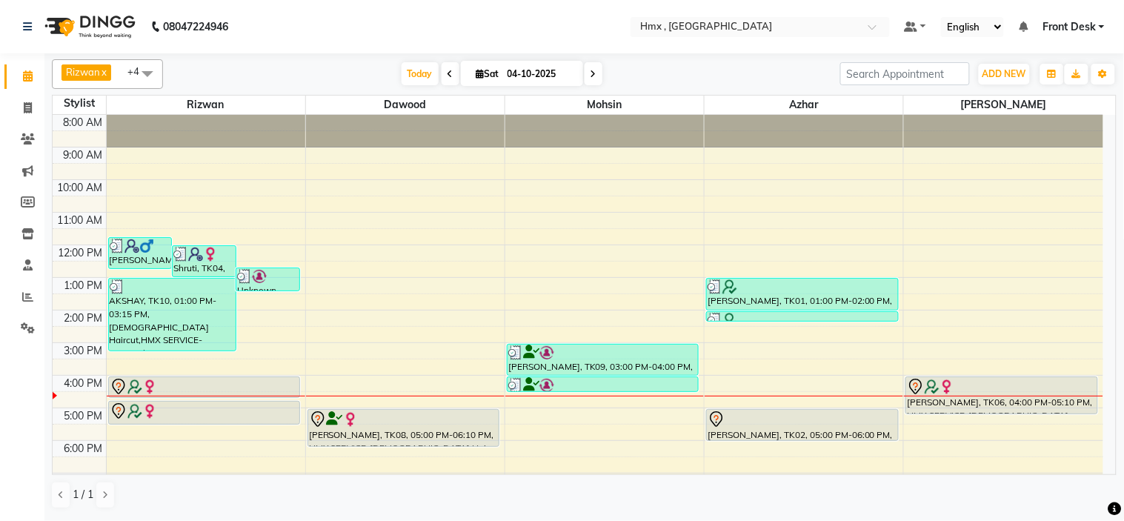
scroll to position [99, 0]
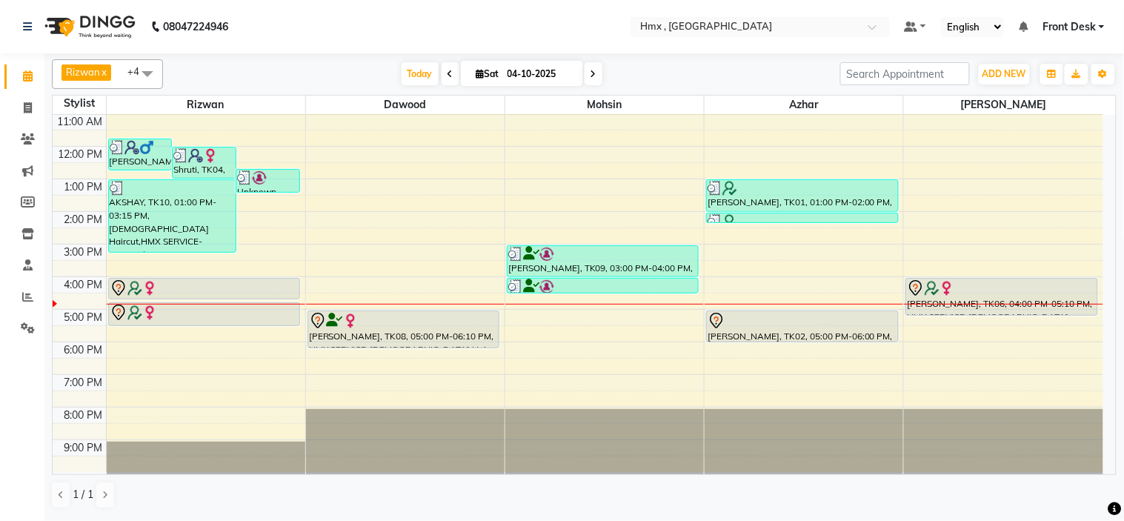
click at [30, 93] on li "Invoice" at bounding box center [22, 109] width 44 height 32
click at [20, 121] on li "Invoice" at bounding box center [22, 109] width 44 height 32
click at [27, 106] on icon at bounding box center [28, 107] width 8 height 11
select select "5711"
select select "service"
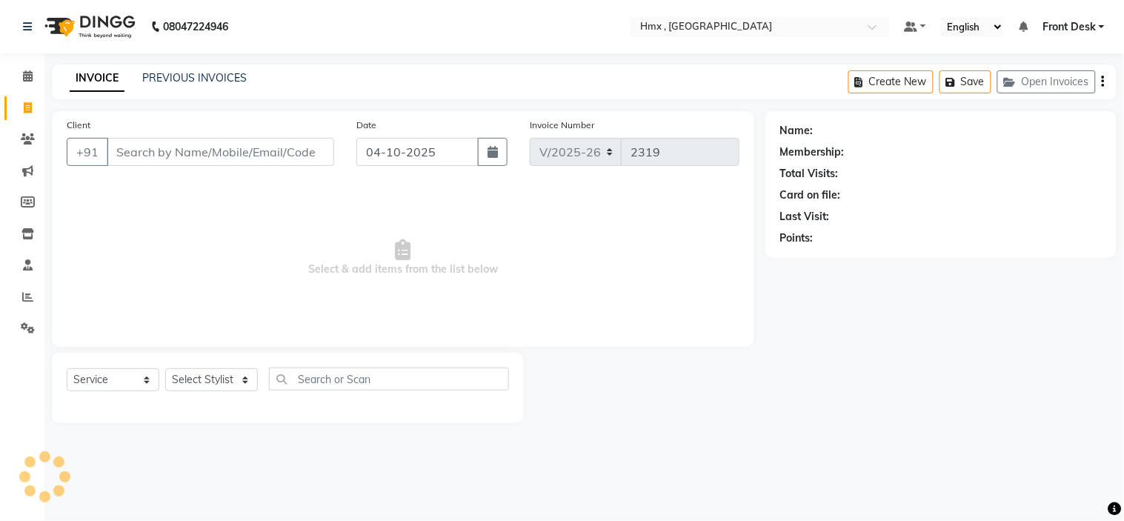
click at [278, 150] on input "Client" at bounding box center [220, 152] width 227 height 28
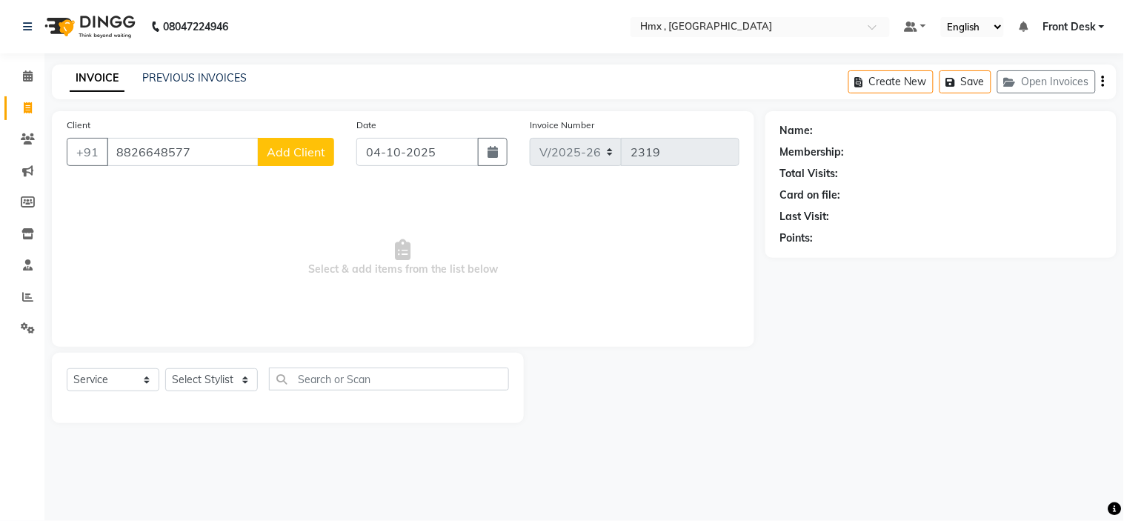
type input "8826648577"
click at [300, 145] on span "Add Client" at bounding box center [296, 151] width 59 height 15
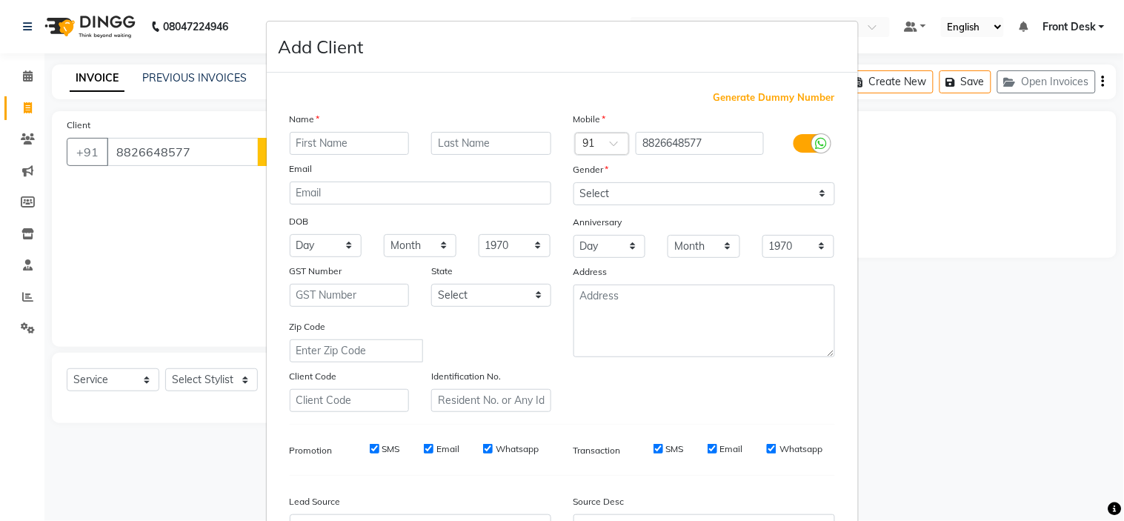
type input "s"
type input "[PERSON_NAME]"
click at [631, 189] on select "Select [DEMOGRAPHIC_DATA] [DEMOGRAPHIC_DATA] Other Prefer Not To Say" at bounding box center [704, 193] width 262 height 23
select select "[DEMOGRAPHIC_DATA]"
click at [573, 182] on select "Select [DEMOGRAPHIC_DATA] [DEMOGRAPHIC_DATA] Other Prefer Not To Say" at bounding box center [704, 193] width 262 height 23
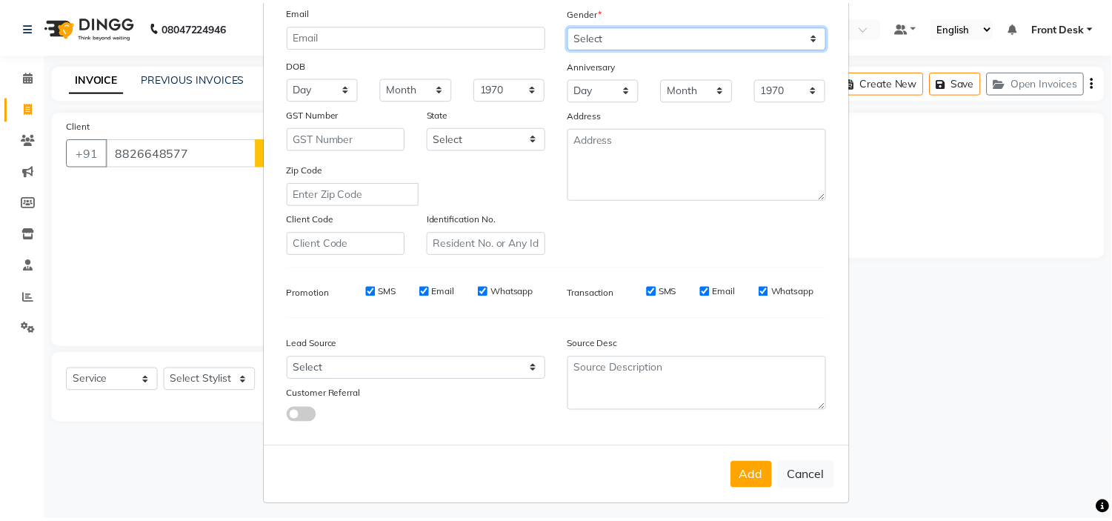
scroll to position [164, 0]
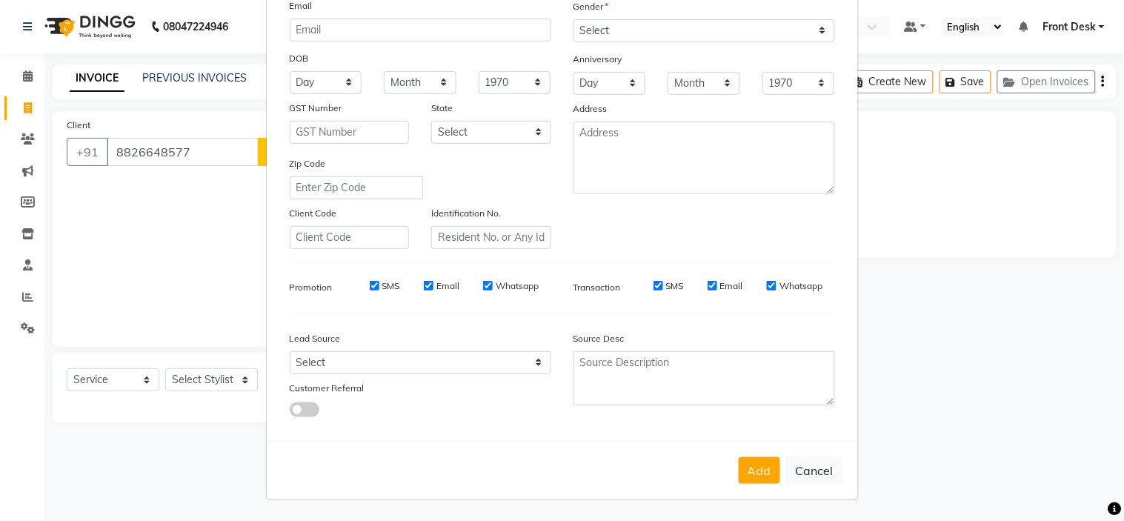
drag, startPoint x: 759, startPoint y: 471, endPoint x: 742, endPoint y: 478, distance: 19.3
click at [759, 471] on button "Add" at bounding box center [759, 470] width 41 height 27
select select
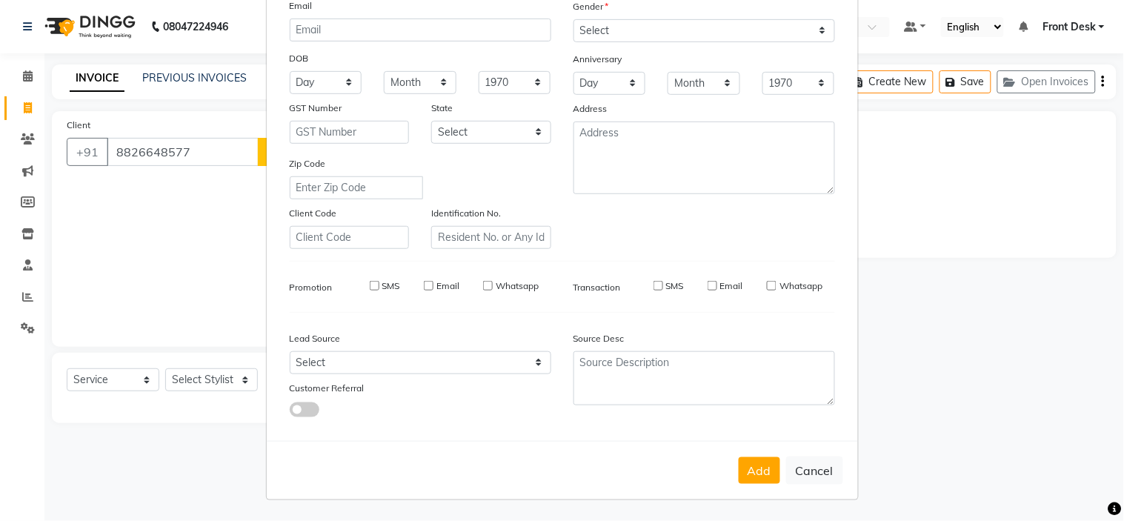
select select
checkbox input "false"
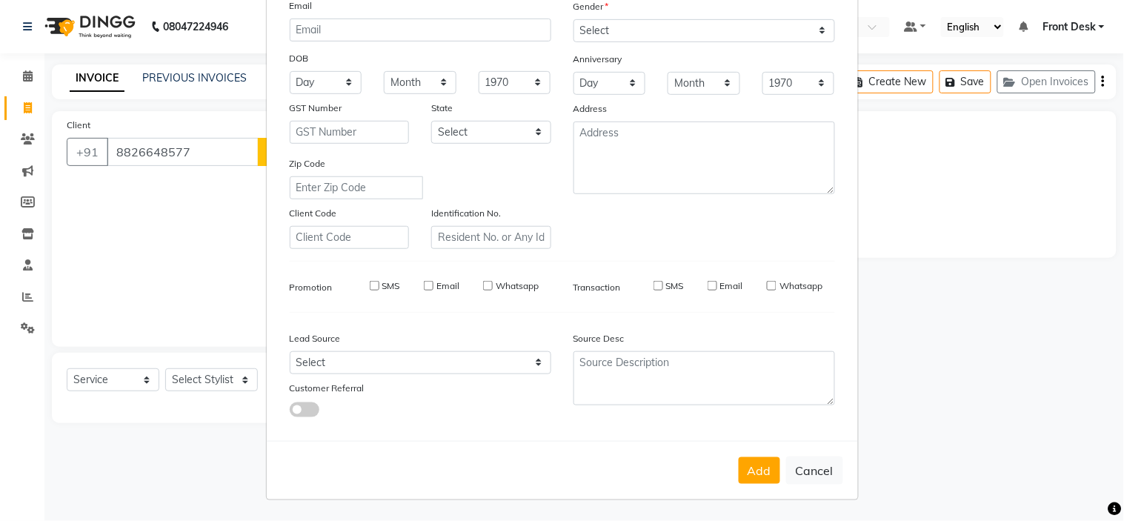
checkbox input "false"
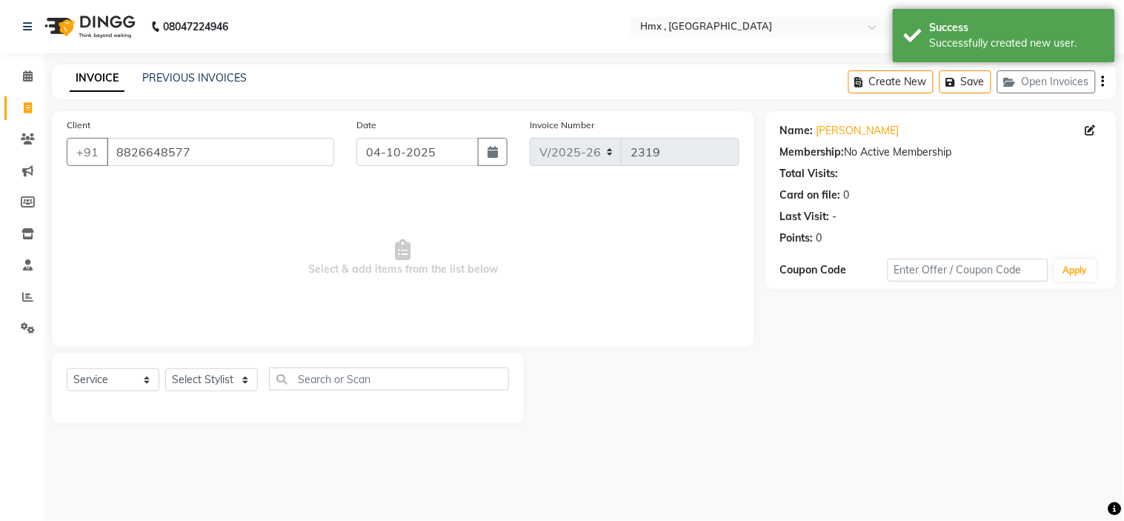
click at [212, 365] on div "Select Service Product Membership Package Voucher Prepaid Gift Card Select Styl…" at bounding box center [288, 388] width 472 height 70
click at [207, 382] on select "Select Stylist [PERSON_NAME] [PERSON_NAME] Front Desk Kaikasha [PERSON_NAME] [P…" at bounding box center [211, 379] width 93 height 23
select select "39095"
click at [165, 369] on select "Select Stylist [PERSON_NAME] [PERSON_NAME] Front Desk Kaikasha [PERSON_NAME] [P…" at bounding box center [211, 379] width 93 height 23
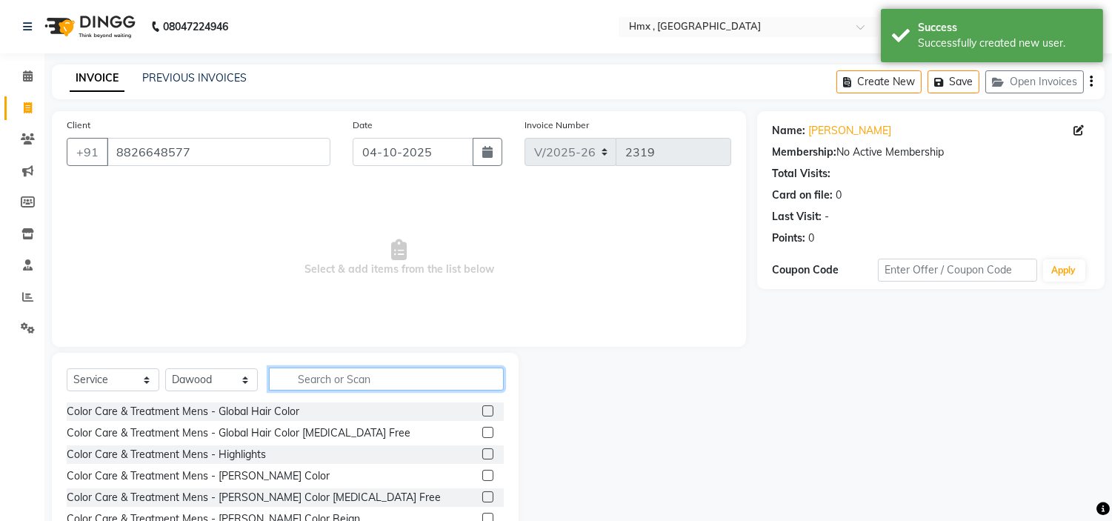
click at [319, 381] on input "text" at bounding box center [386, 379] width 235 height 23
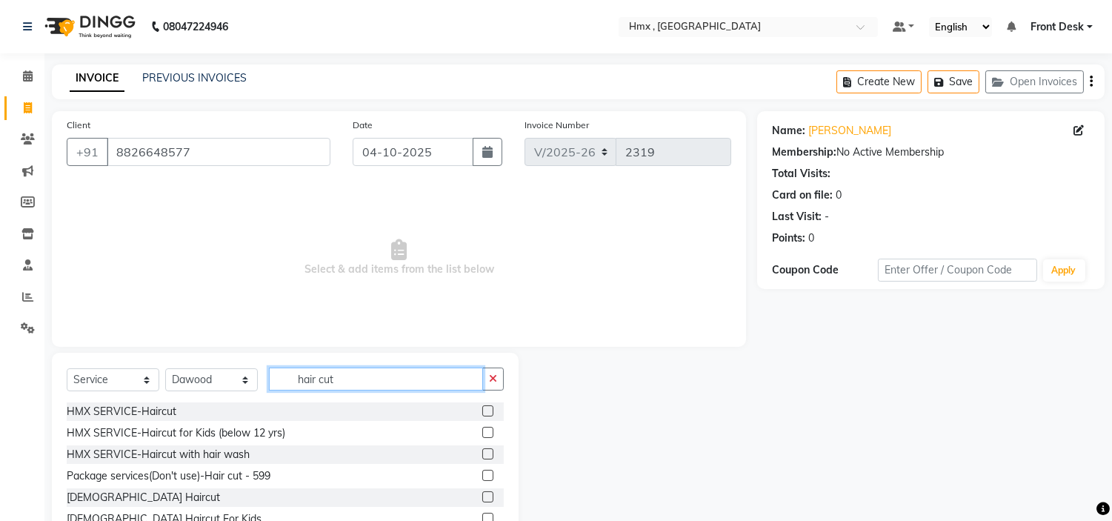
scroll to position [67, 0]
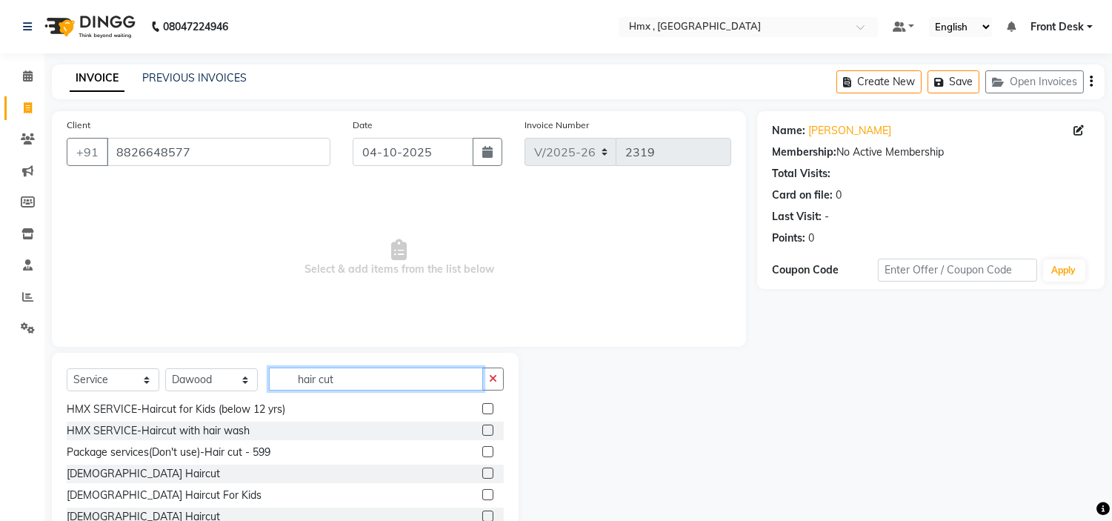
type input "hair cut"
click at [482, 472] on label at bounding box center [487, 473] width 11 height 11
click at [482, 472] on input "checkbox" at bounding box center [487, 474] width 10 height 10
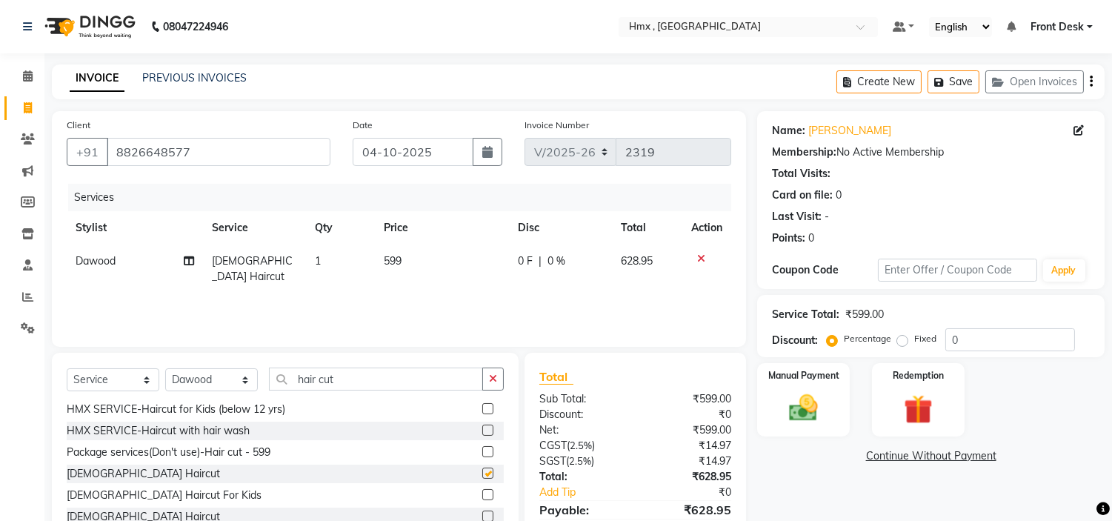
checkbox input "false"
drag, startPoint x: 359, startPoint y: 381, endPoint x: 159, endPoint y: 382, distance: 200.1
click at [159, 382] on div "Select Service Product Membership Package Voucher Prepaid Gift Card Select Styl…" at bounding box center [285, 385] width 437 height 35
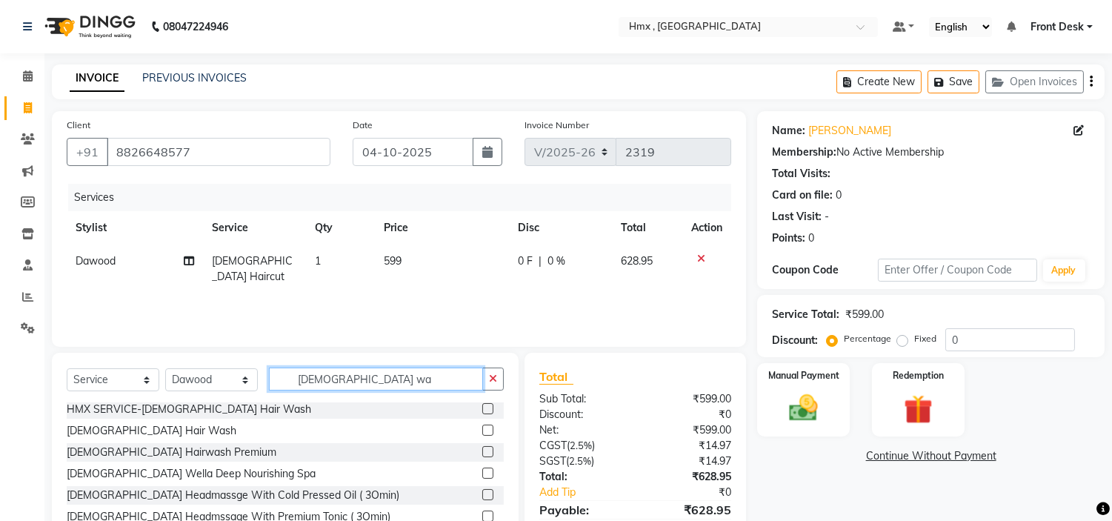
scroll to position [0, 0]
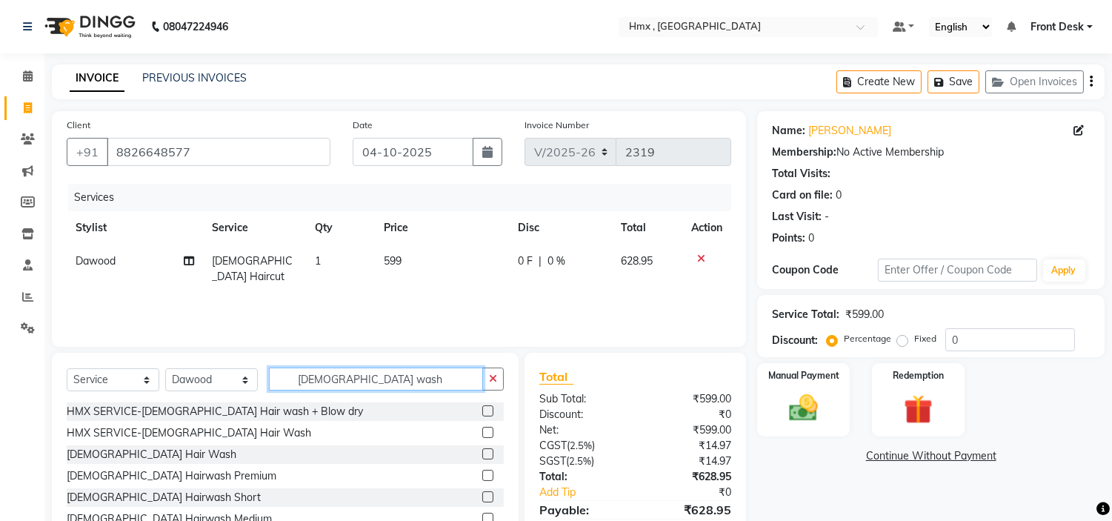
type input "male wash"
click at [482, 450] on div at bounding box center [492, 454] width 21 height 19
click at [482, 457] on label at bounding box center [487, 453] width 11 height 11
click at [482, 457] on input "checkbox" at bounding box center [487, 455] width 10 height 10
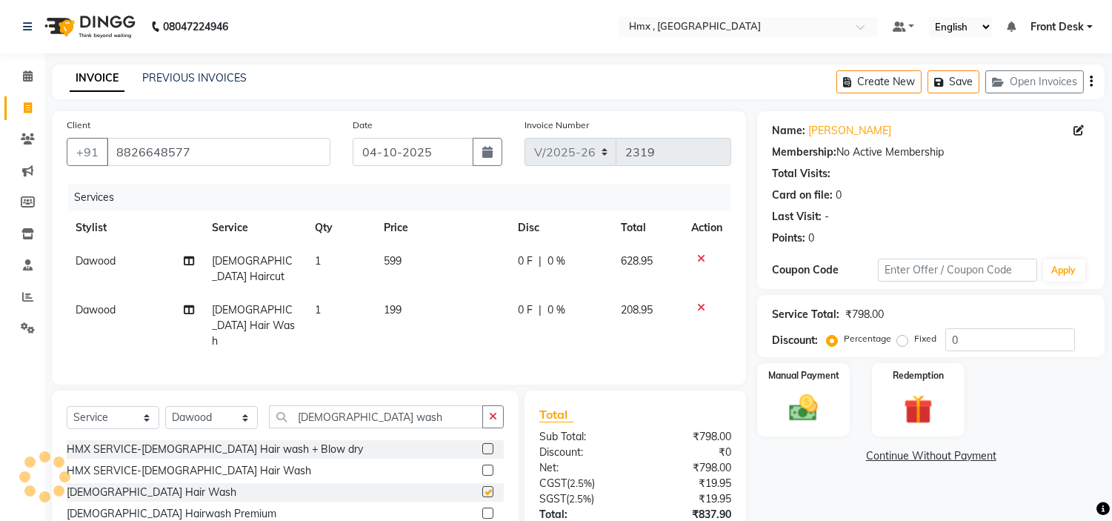
checkbox input "false"
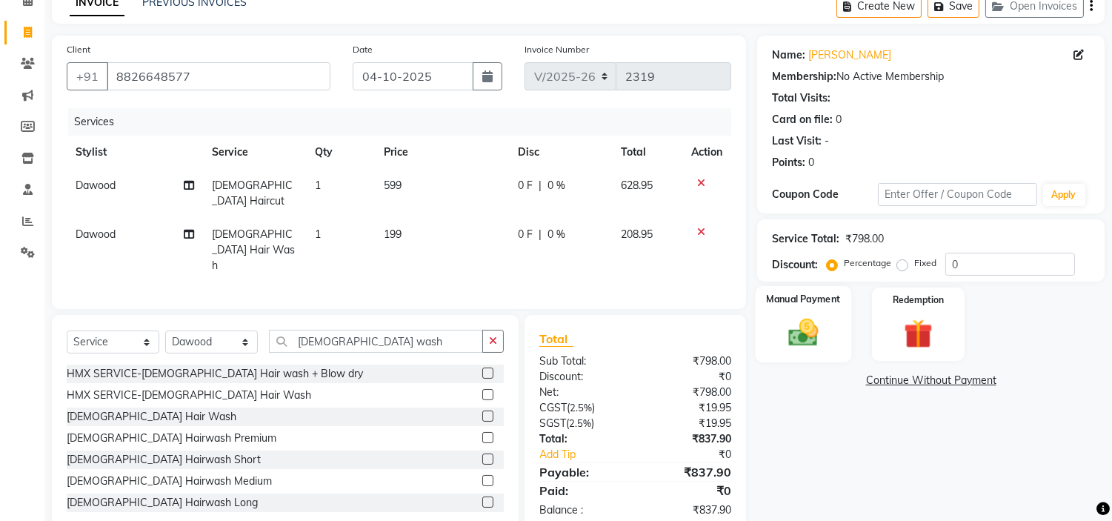
click at [774, 342] on div "Manual Payment" at bounding box center [804, 324] width 96 height 76
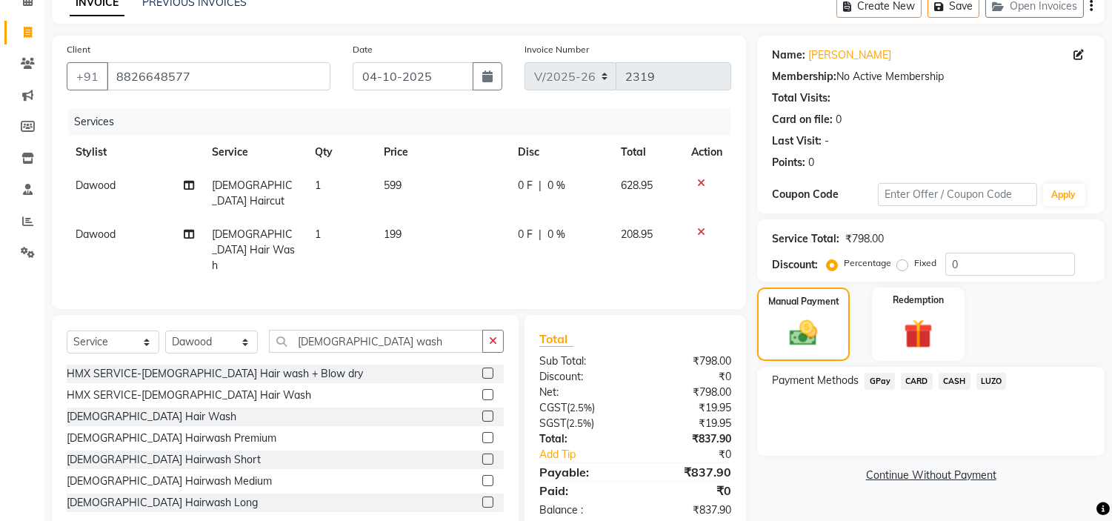
click at [877, 373] on span "GPay" at bounding box center [880, 381] width 30 height 17
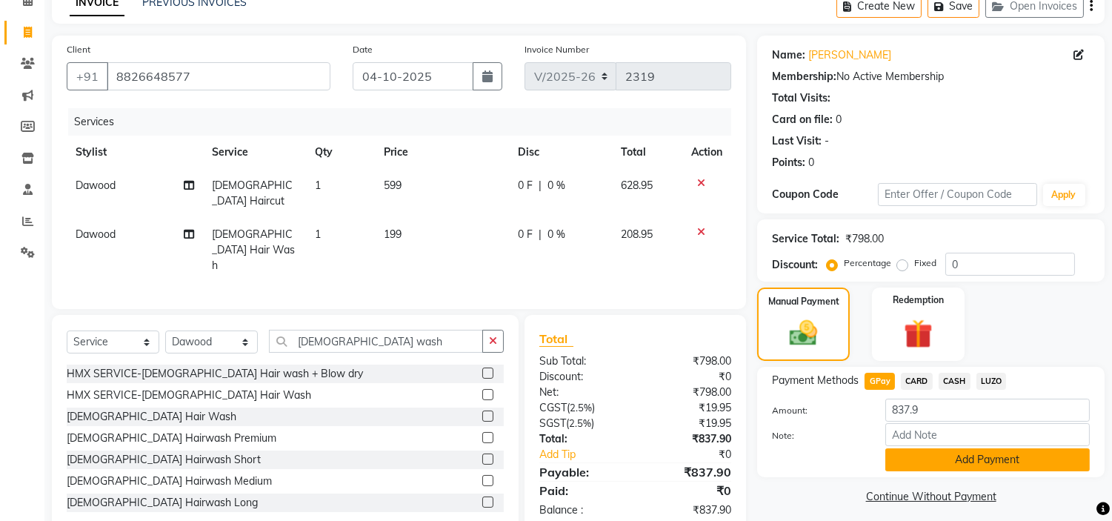
scroll to position [84, 0]
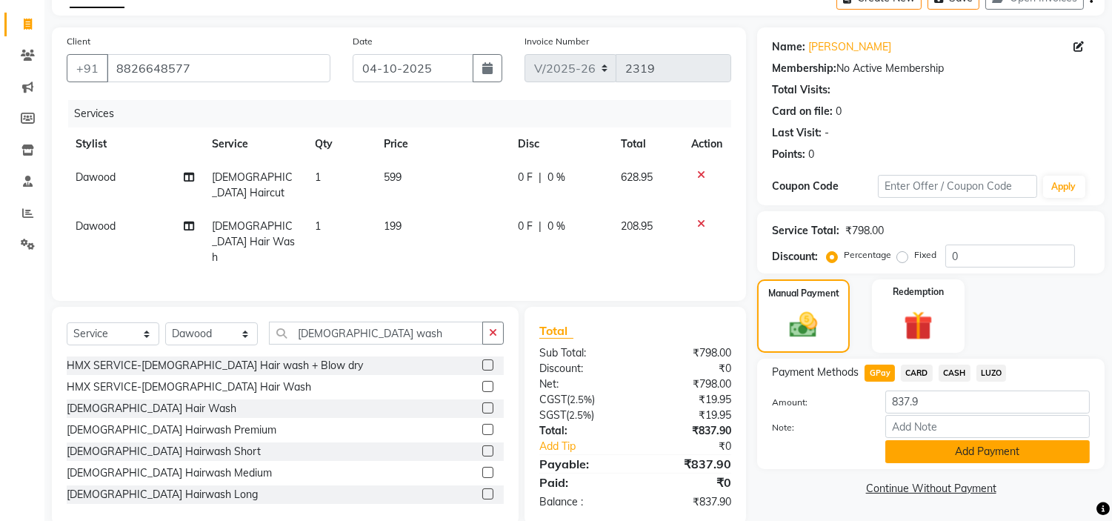
click at [944, 447] on button "Add Payment" at bounding box center [987, 451] width 205 height 23
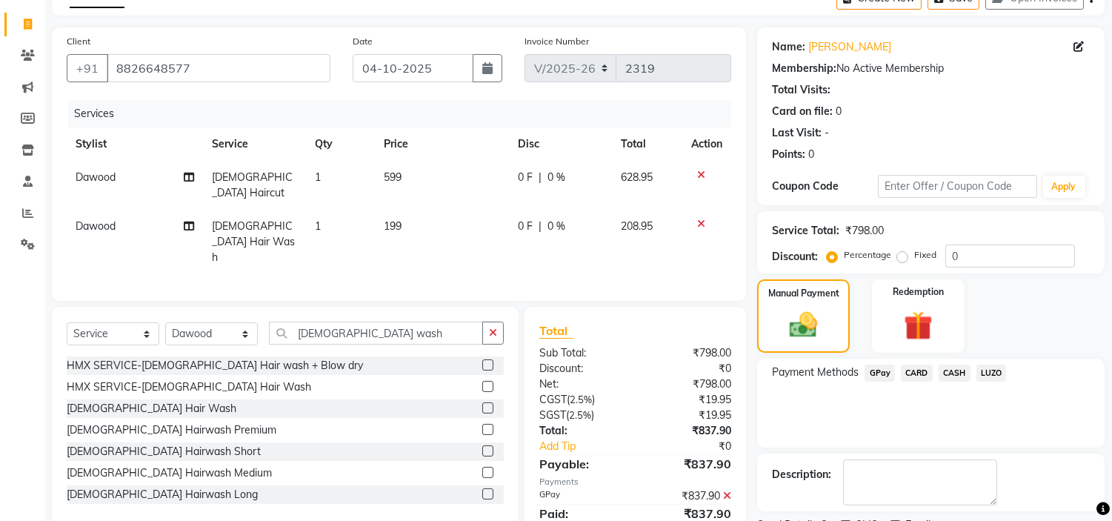
scroll to position [145, 0]
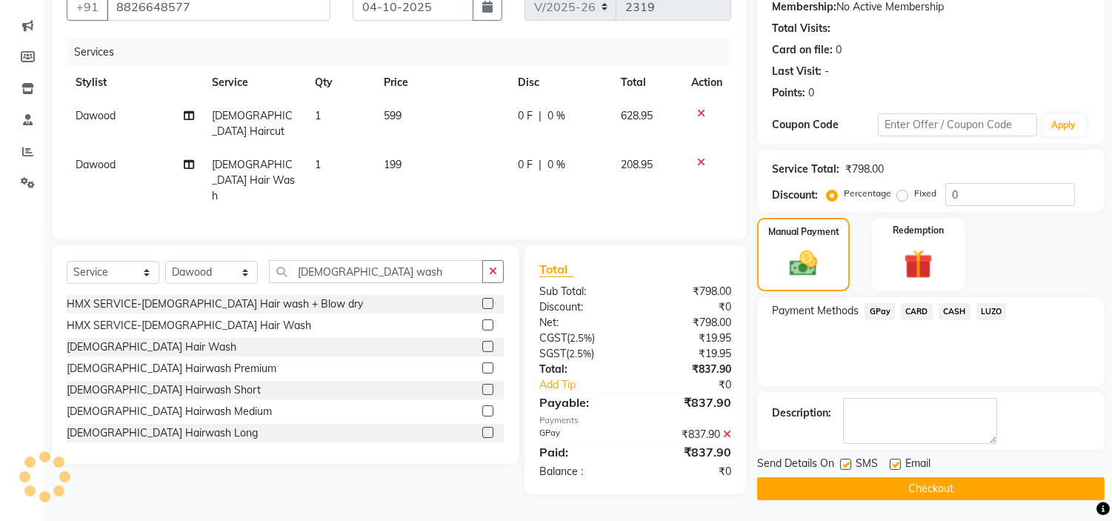
click at [943, 488] on button "Checkout" at bounding box center [931, 488] width 348 height 23
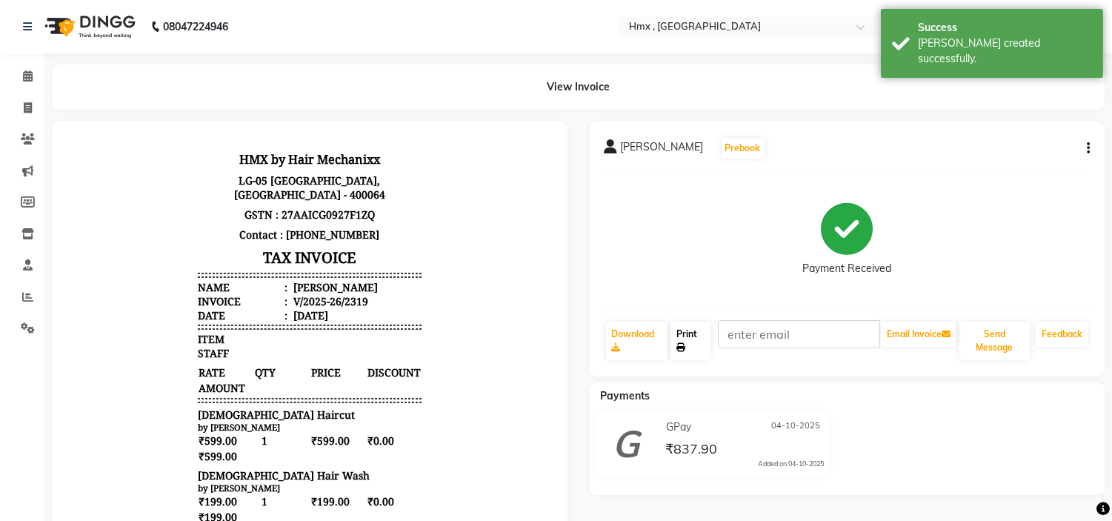
click at [682, 336] on link "Print" at bounding box center [691, 341] width 40 height 39
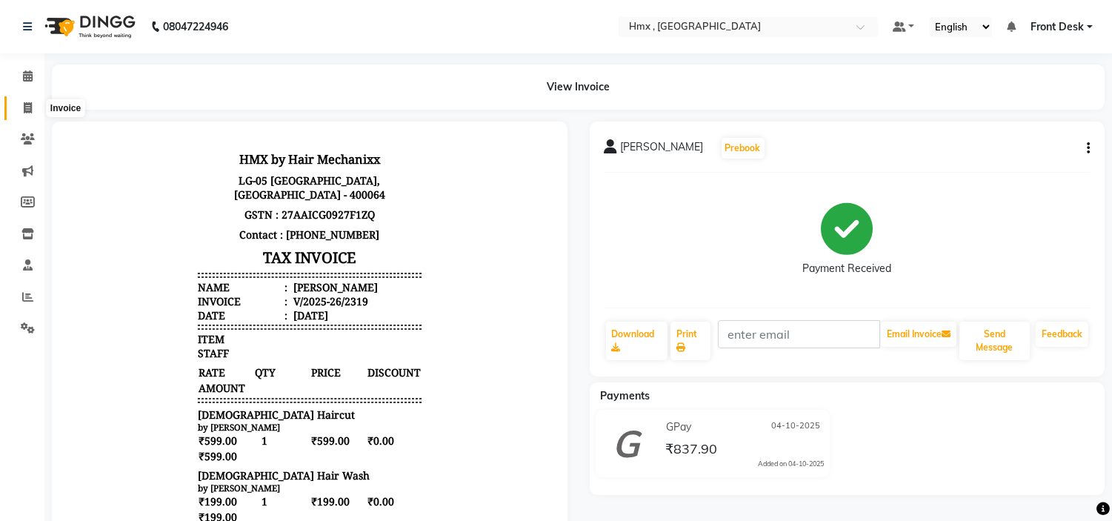
drag, startPoint x: 23, startPoint y: 102, endPoint x: 26, endPoint y: 119, distance: 16.6
click at [24, 102] on icon at bounding box center [28, 107] width 8 height 11
select select "service"
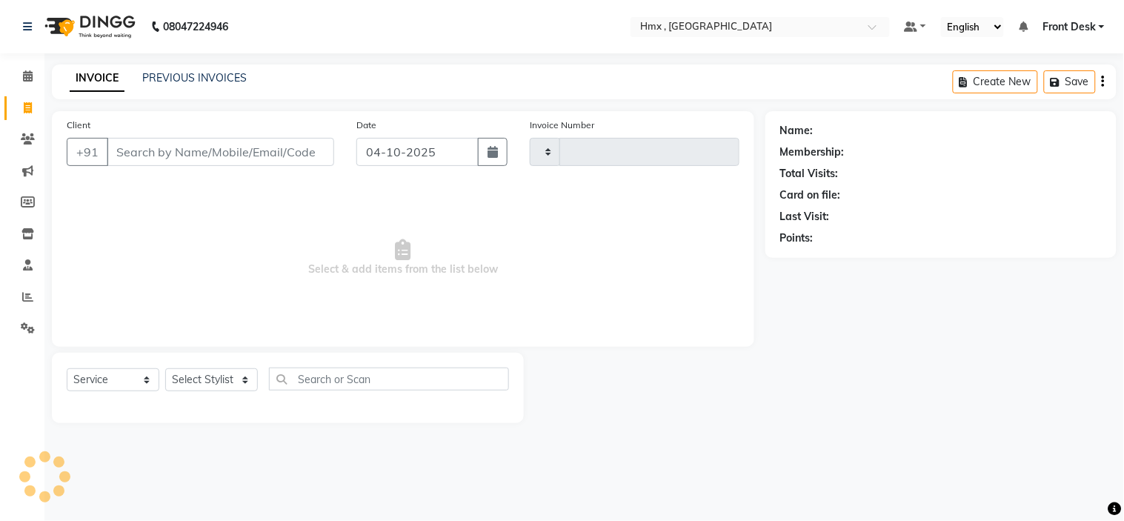
type input "2320"
select select "5711"
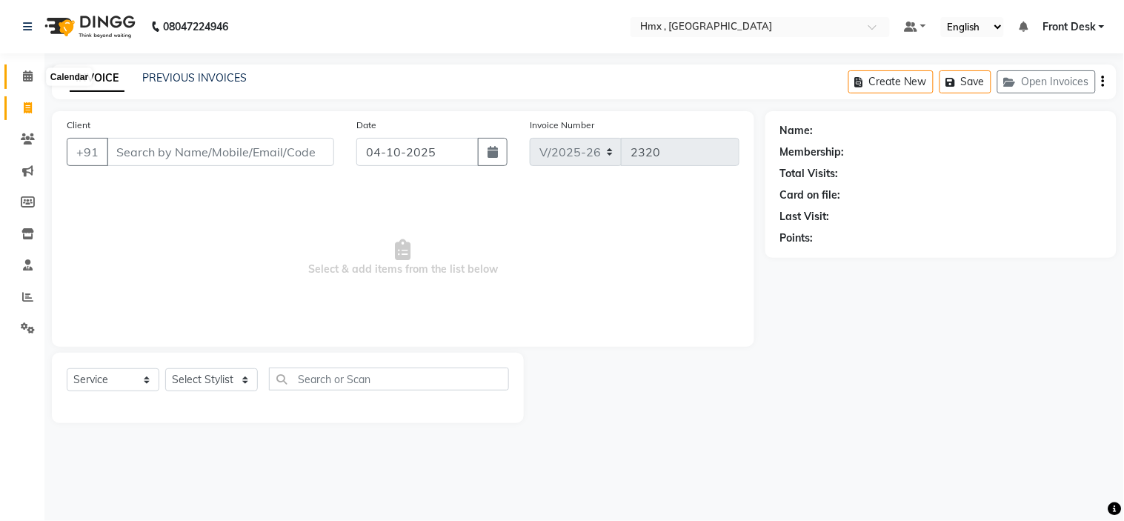
click at [34, 77] on span at bounding box center [28, 76] width 26 height 17
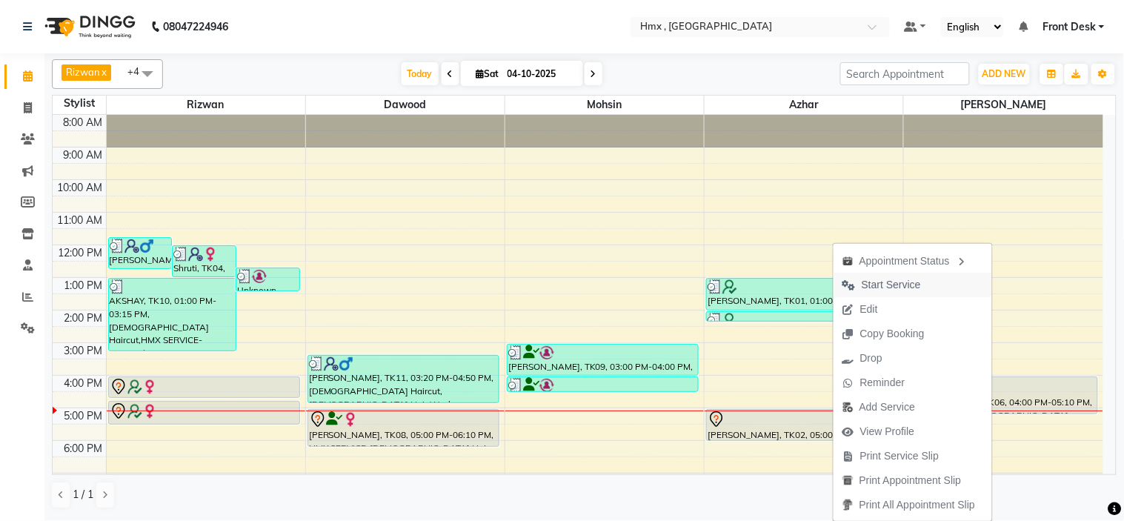
click at [880, 286] on span "Start Service" at bounding box center [891, 285] width 59 height 16
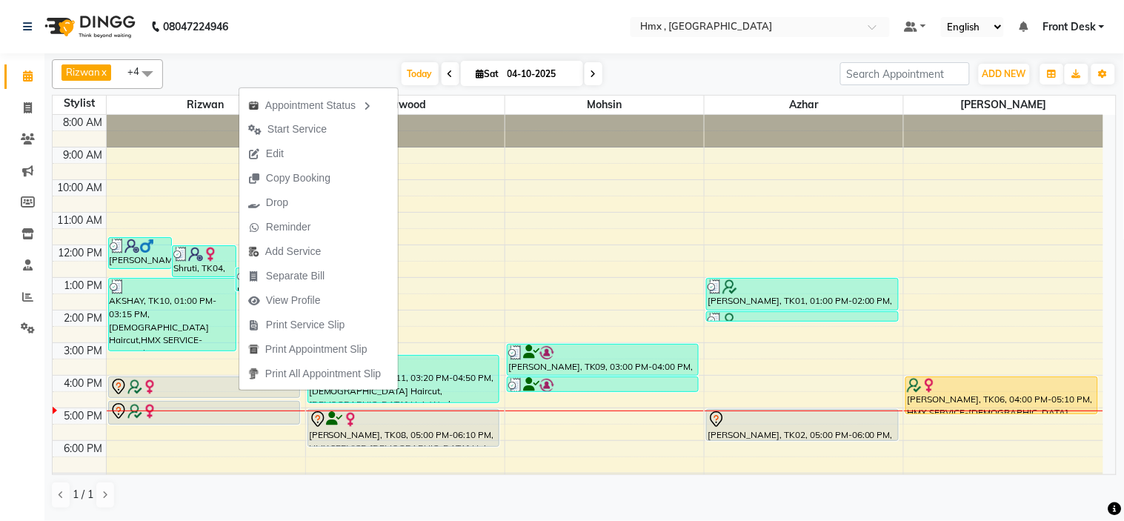
click at [299, 124] on span "Start Service" at bounding box center [287, 129] width 96 height 24
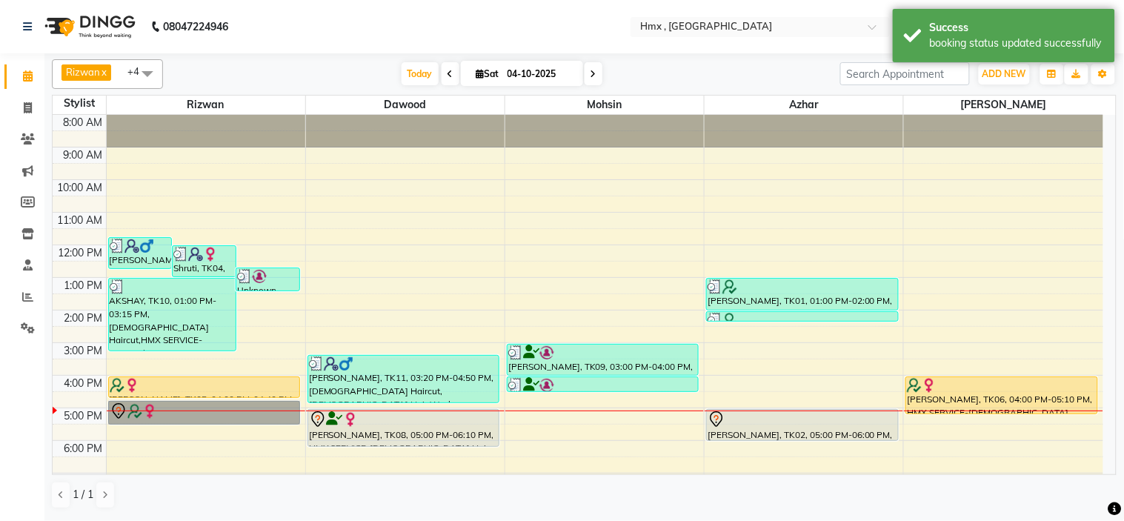
drag, startPoint x: 235, startPoint y: 410, endPoint x: 203, endPoint y: 418, distance: 32.7
click at [203, 418] on link "[PERSON_NAME], TK05, 04:45 PM-05:30 PM, HMX SERVICE-Facial" at bounding box center [204, 413] width 192 height 24
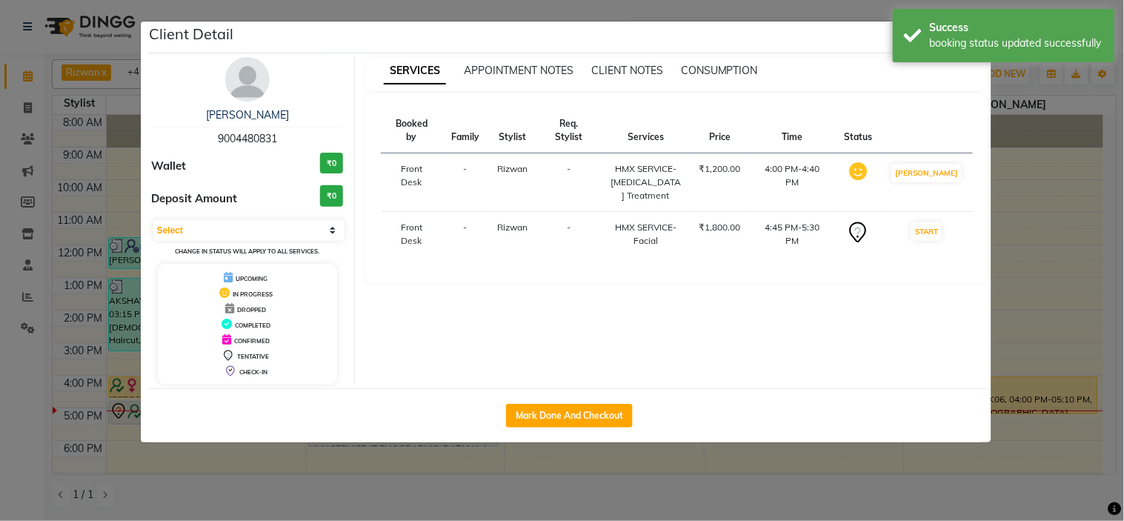
click at [345, 237] on div "Sapna Nayak 9004480831 Wallet ₹0 Deposit Amount ₹0 Select IN SERVICE CONFIRMED …" at bounding box center [248, 221] width 215 height 328
select select "1"
click at [153, 220] on select "Select IN SERVICE CONFIRMED TENTATIVE CHECK IN MARK DONE DROPPED UPCOMING" at bounding box center [249, 230] width 192 height 21
click at [306, 474] on ngb-modal-window "Client Detail Sapna Nayak 9004480831 Wallet ₹0 Deposit Amount ₹0 Select IN SERV…" at bounding box center [562, 260] width 1124 height 521
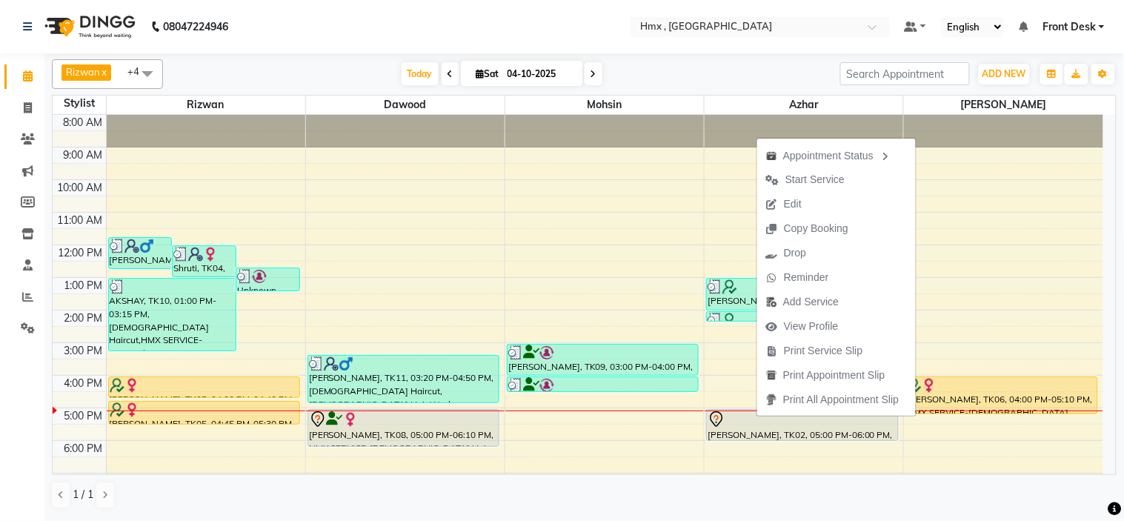
click at [256, 507] on div "1 / 1" at bounding box center [584, 495] width 1065 height 28
